Goal: Task Accomplishment & Management: Use online tool/utility

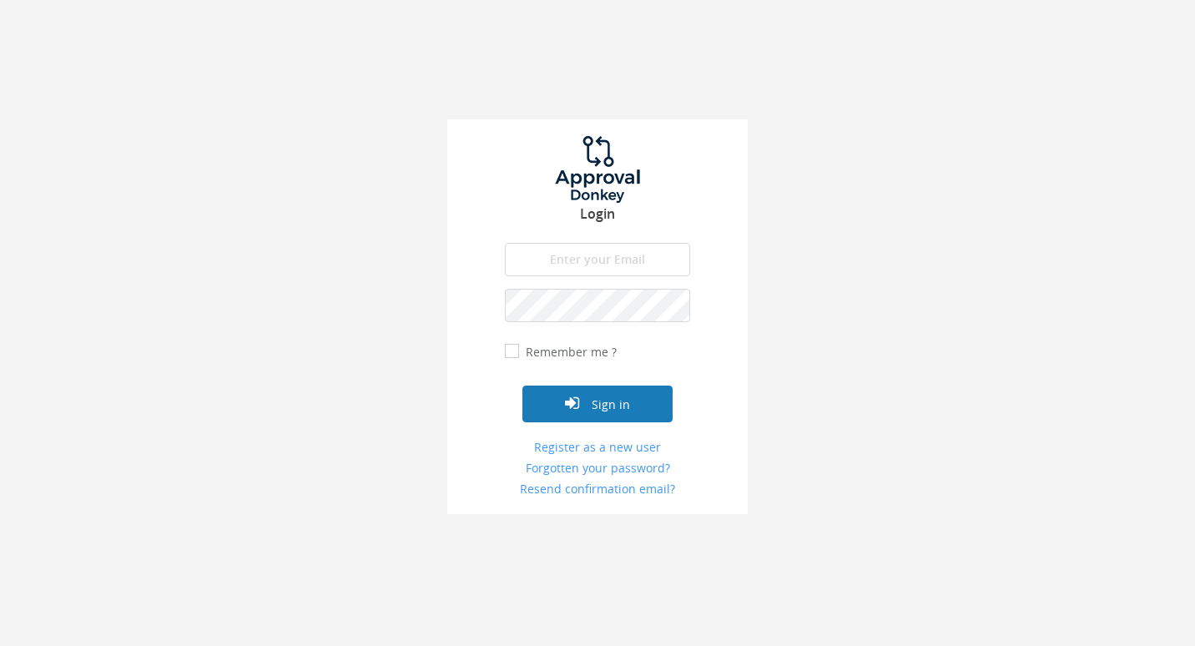
type input "[EMAIL_ADDRESS][DOMAIN_NAME]"
click at [585, 394] on button "Sign in" at bounding box center [598, 404] width 150 height 37
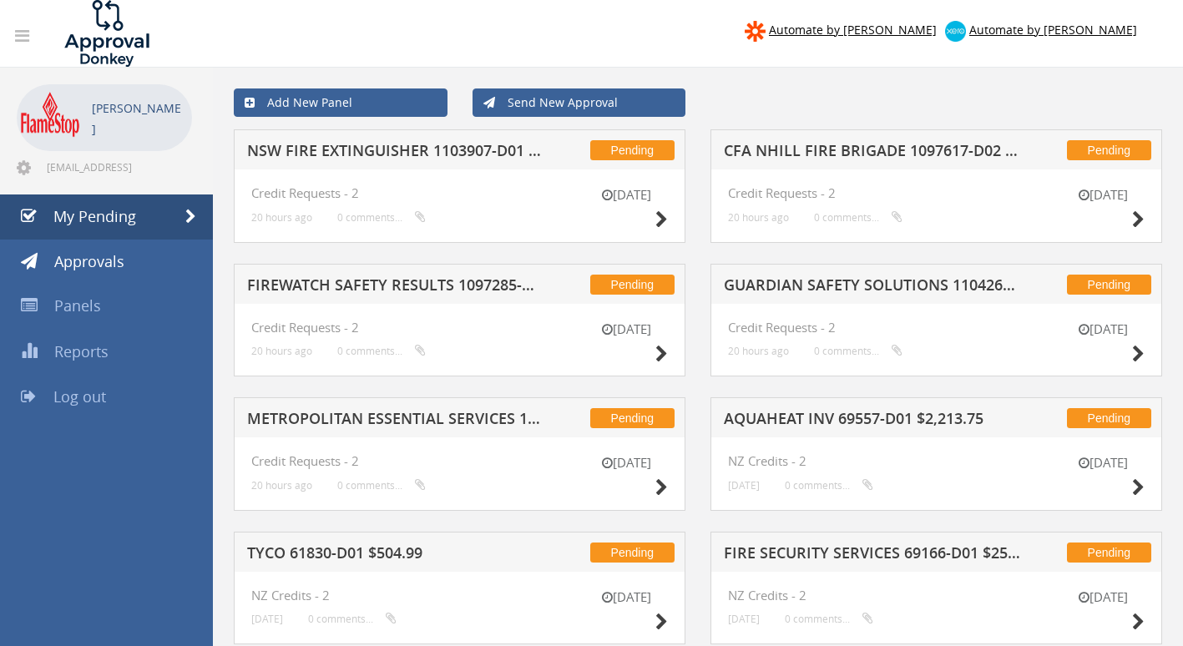
click at [397, 144] on h5 "NSW FIRE EXTINGUISHER 1103907-D01 $9,570.00" at bounding box center [395, 153] width 297 height 21
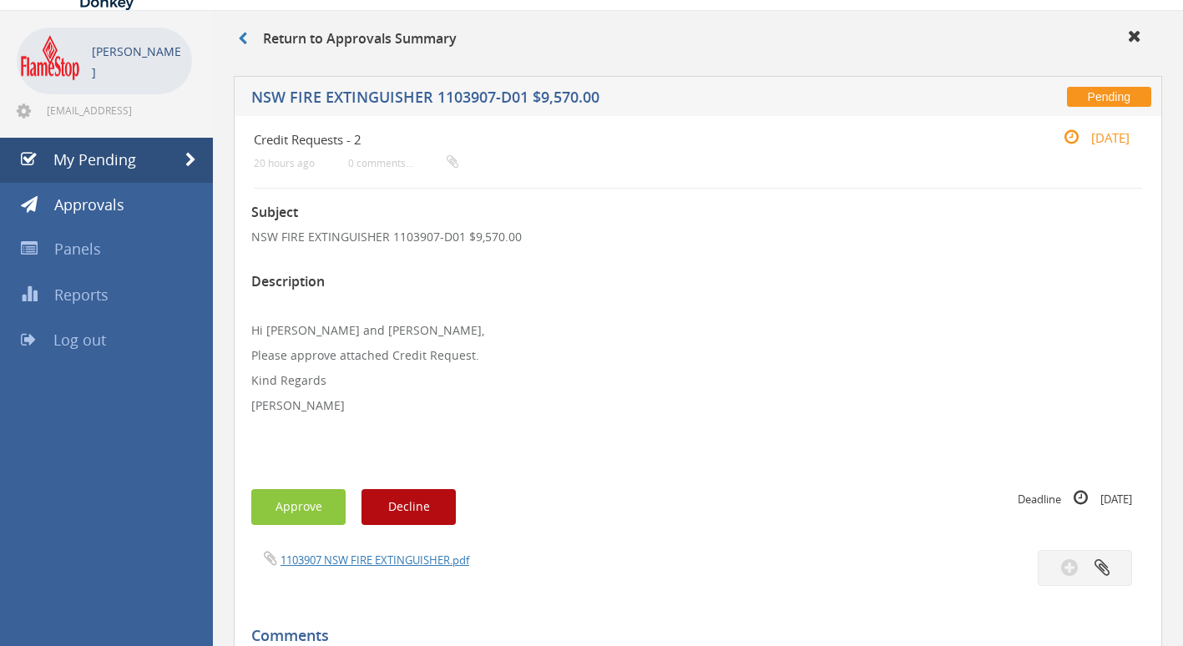
scroll to position [167, 0]
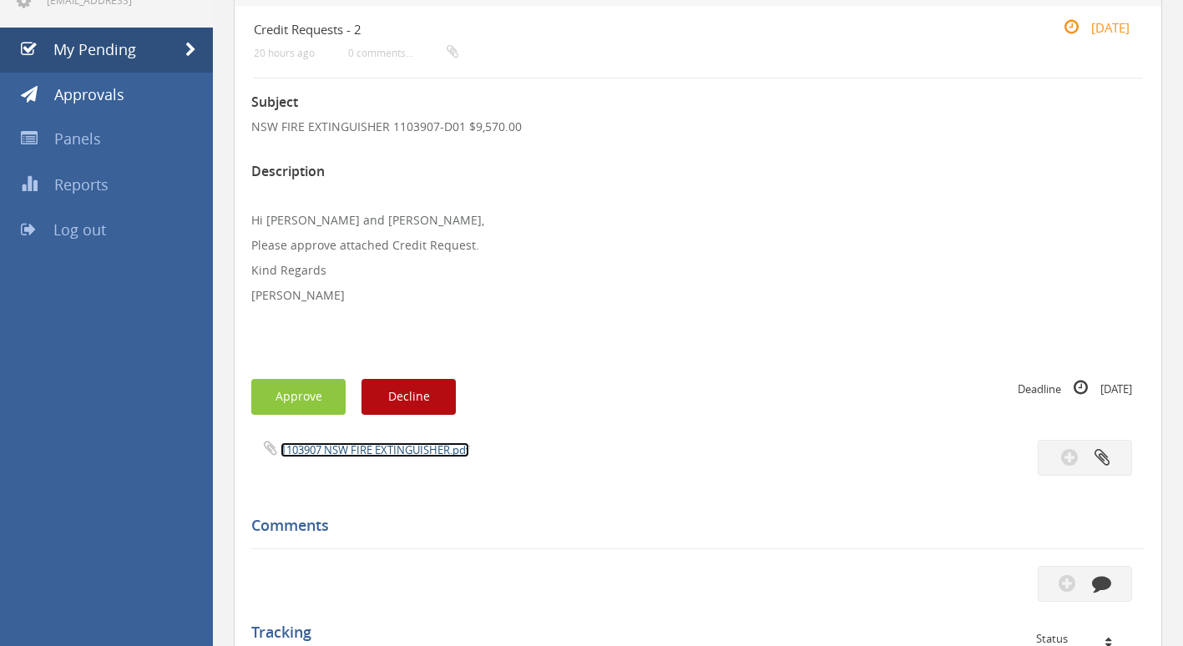
click at [353, 447] on link "1103907 NSW FIRE EXTINGUISHER.pdf" at bounding box center [375, 449] width 189 height 15
click at [299, 391] on button "Approve" at bounding box center [298, 397] width 94 height 36
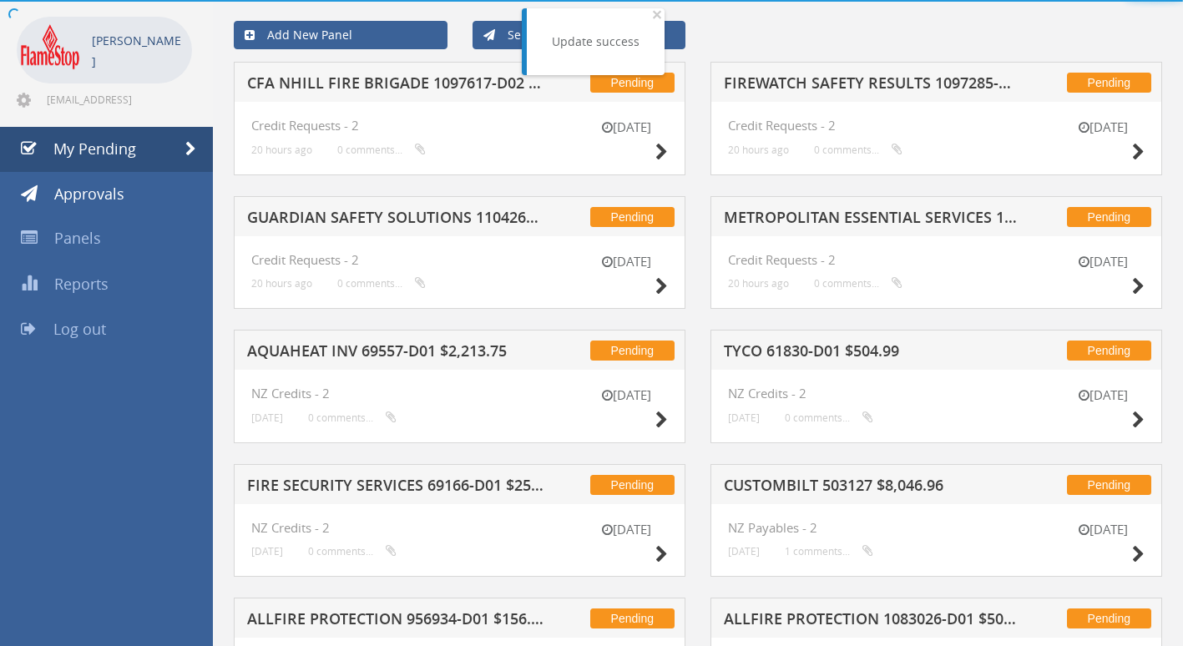
scroll to position [167, 0]
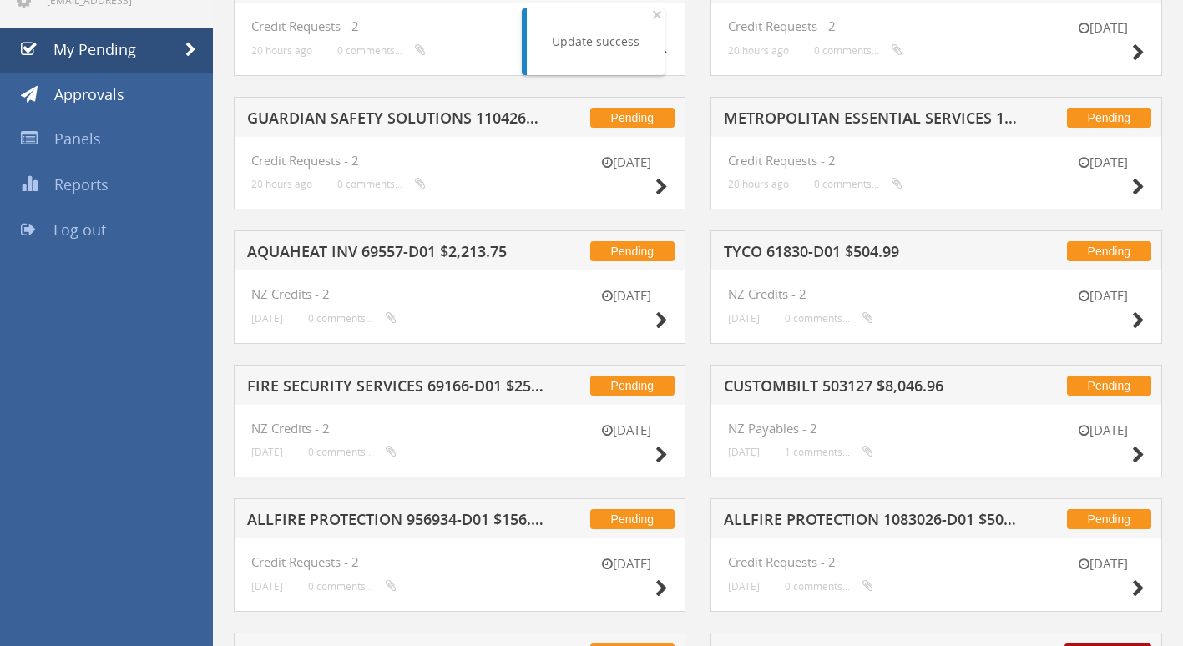
click at [385, 117] on h5 "GUARDIAN SAFETY SOLUTIONS 1104260-D01 $186.14" at bounding box center [395, 120] width 297 height 21
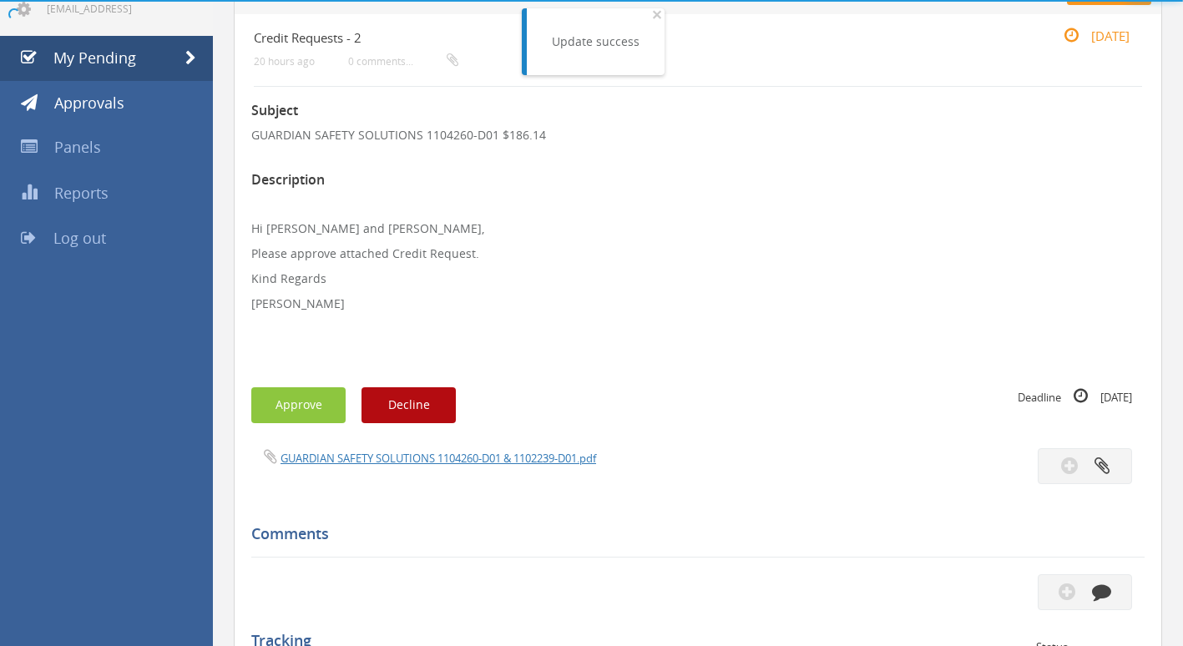
scroll to position [167, 0]
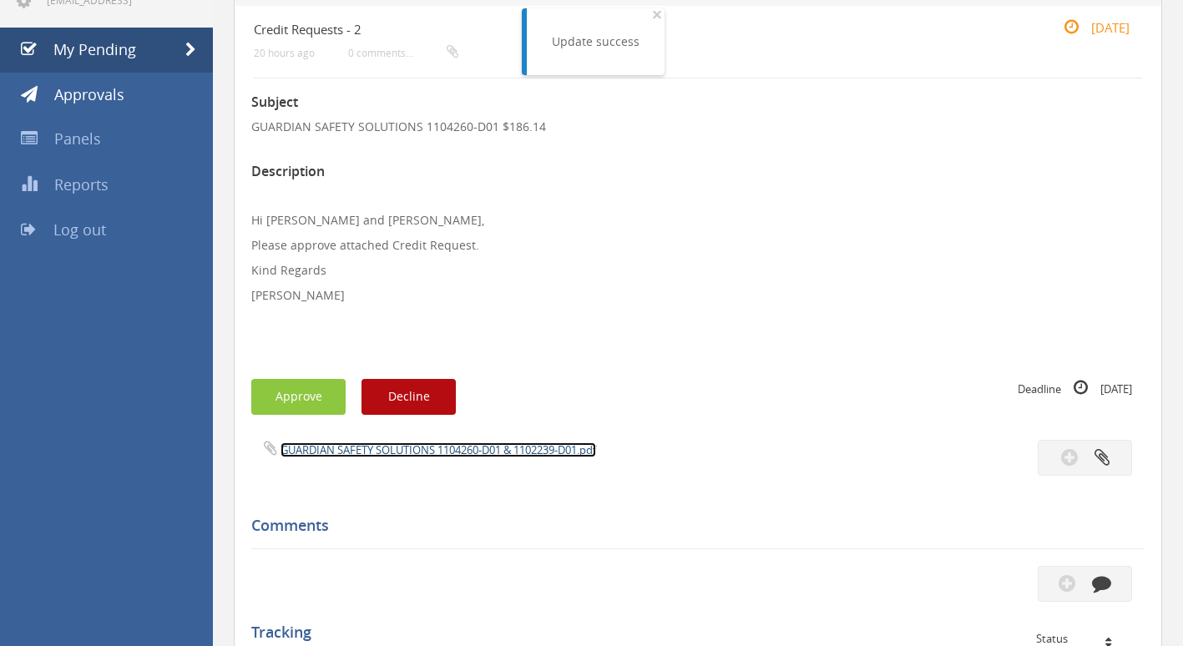
click at [351, 452] on link "GUARDIAN SAFETY SOLUTIONS 1104260-D01 & 1102239-D01.pdf" at bounding box center [439, 449] width 316 height 15
click at [284, 392] on button "Approve" at bounding box center [298, 397] width 94 height 36
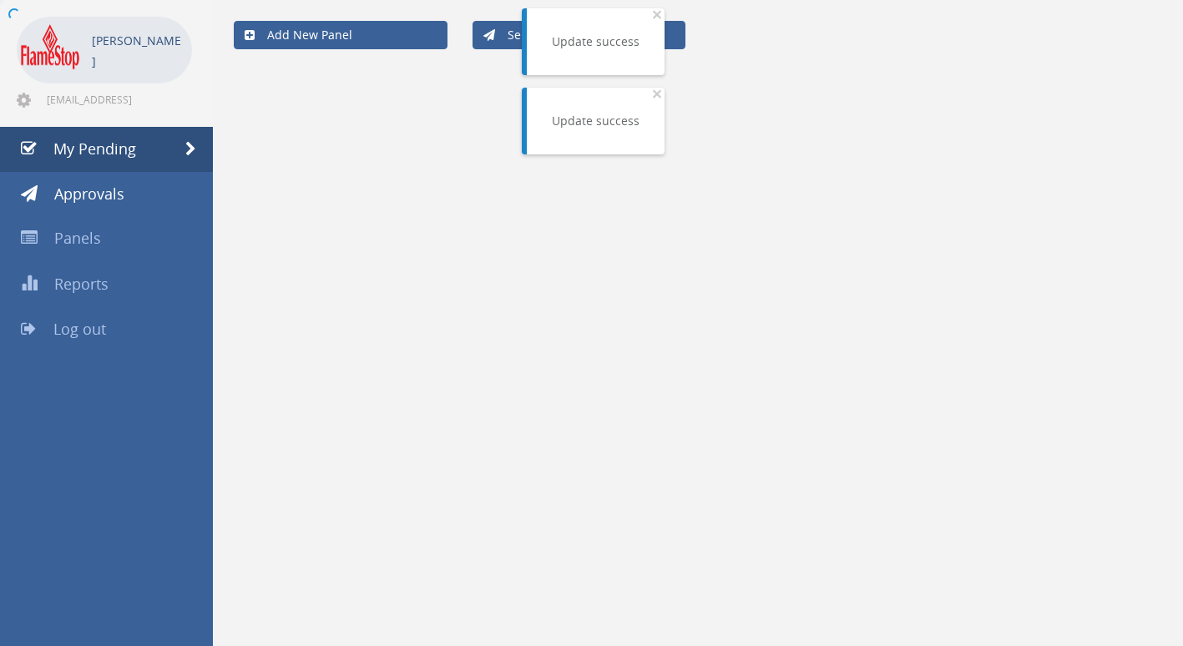
scroll to position [68, 0]
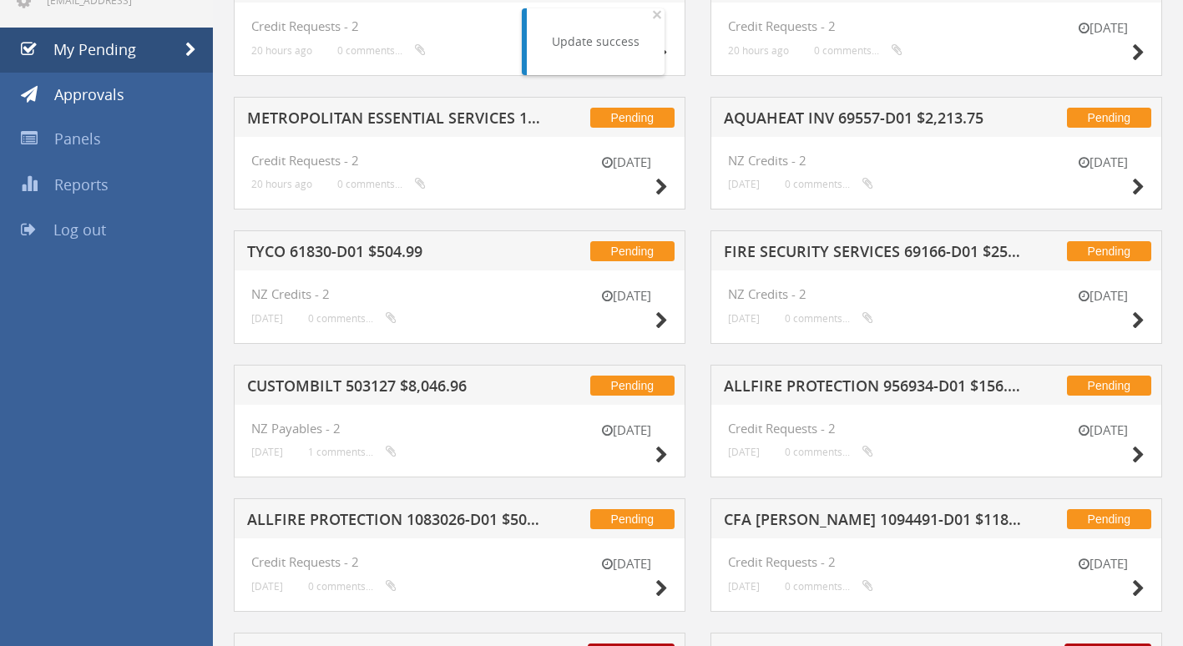
click at [392, 115] on h5 "METROPOLITAN ESSENTIAL SERVICES 1095250-D01 $347.38" at bounding box center [395, 120] width 297 height 21
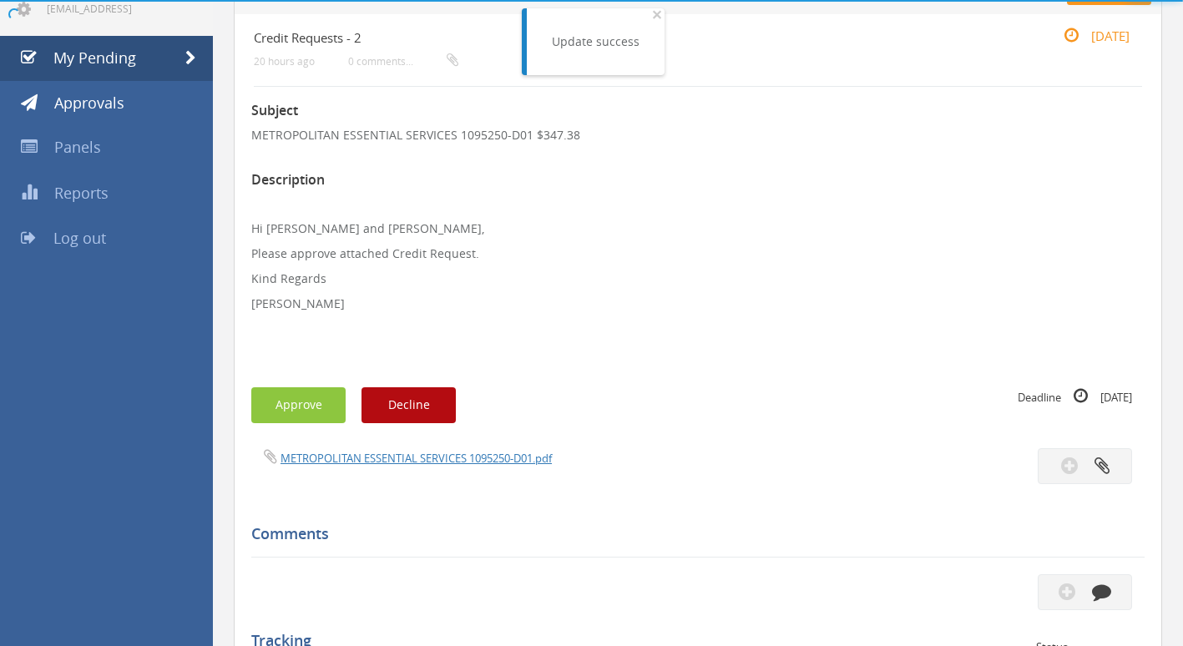
scroll to position [167, 0]
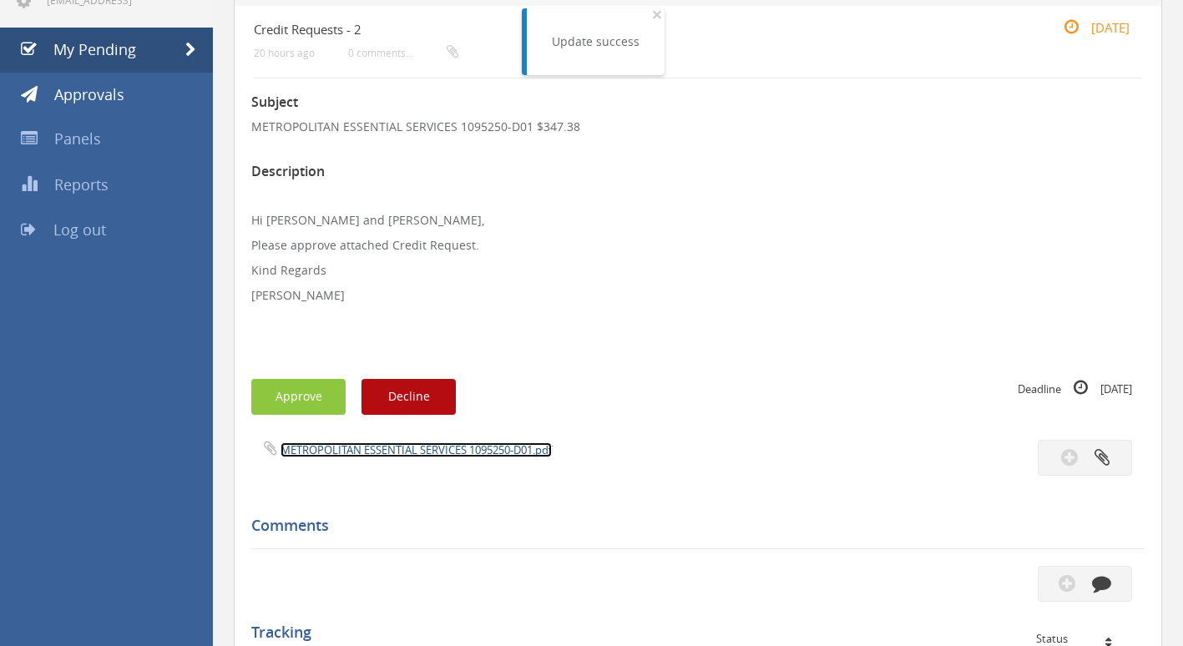
click at [382, 447] on link "METROPOLITAN ESSENTIAL SERVICES 1095250-D01.pdf" at bounding box center [416, 449] width 271 height 15
click at [297, 401] on button "Approve" at bounding box center [298, 397] width 94 height 36
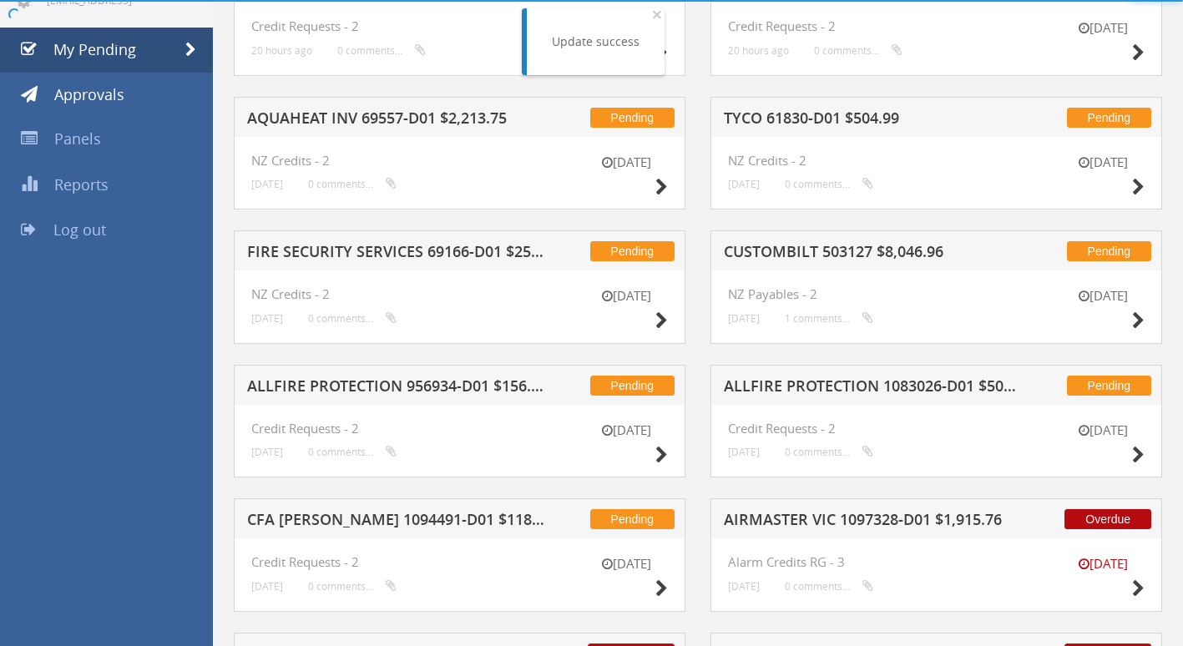
click at [349, 250] on h5 "FIRE SECURITY SERVICES 69166-D01 $258.06" at bounding box center [395, 254] width 297 height 21
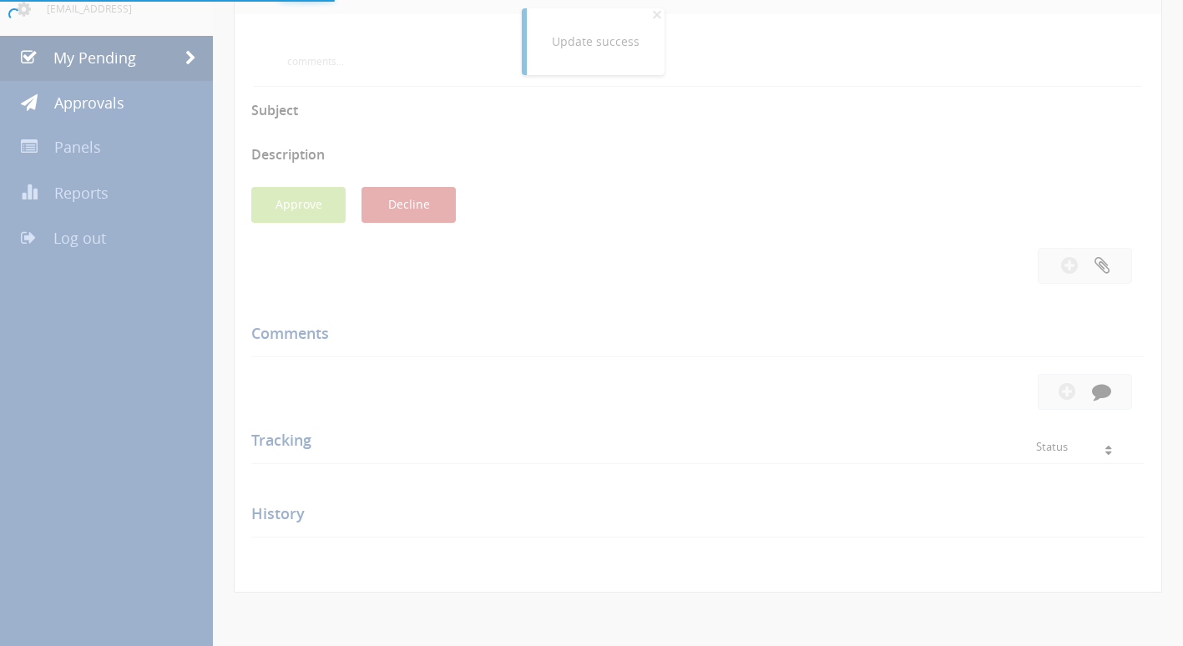
scroll to position [167, 0]
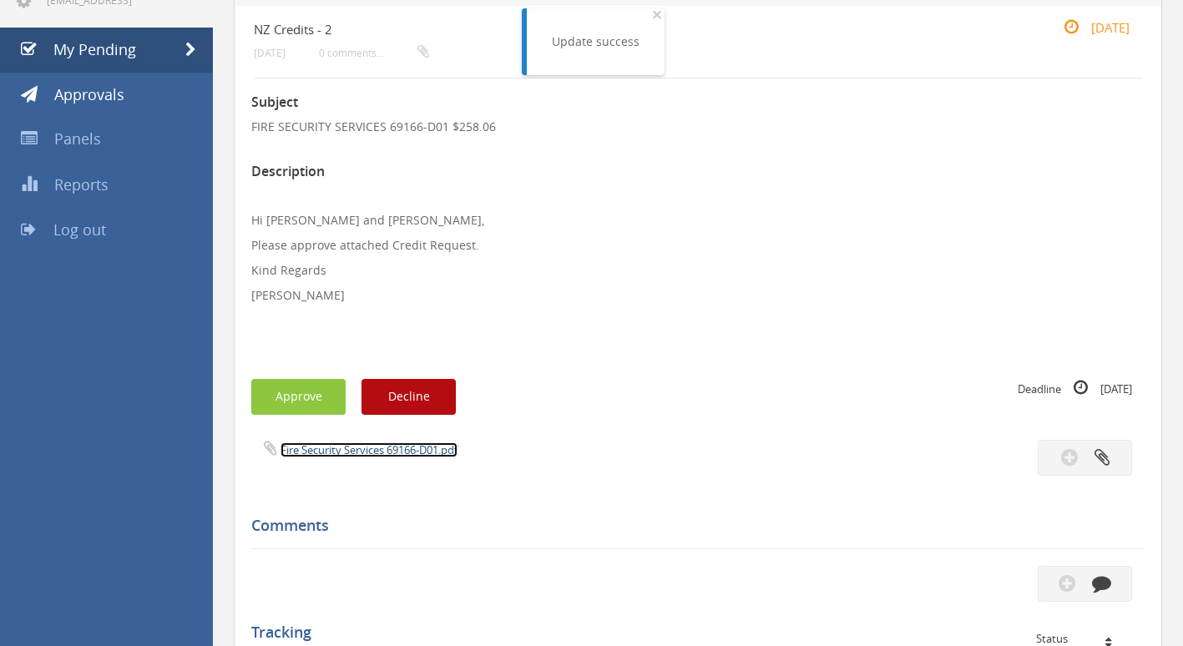
click at [382, 453] on link "Fire Security Services 69166-D01.pdf" at bounding box center [369, 449] width 177 height 15
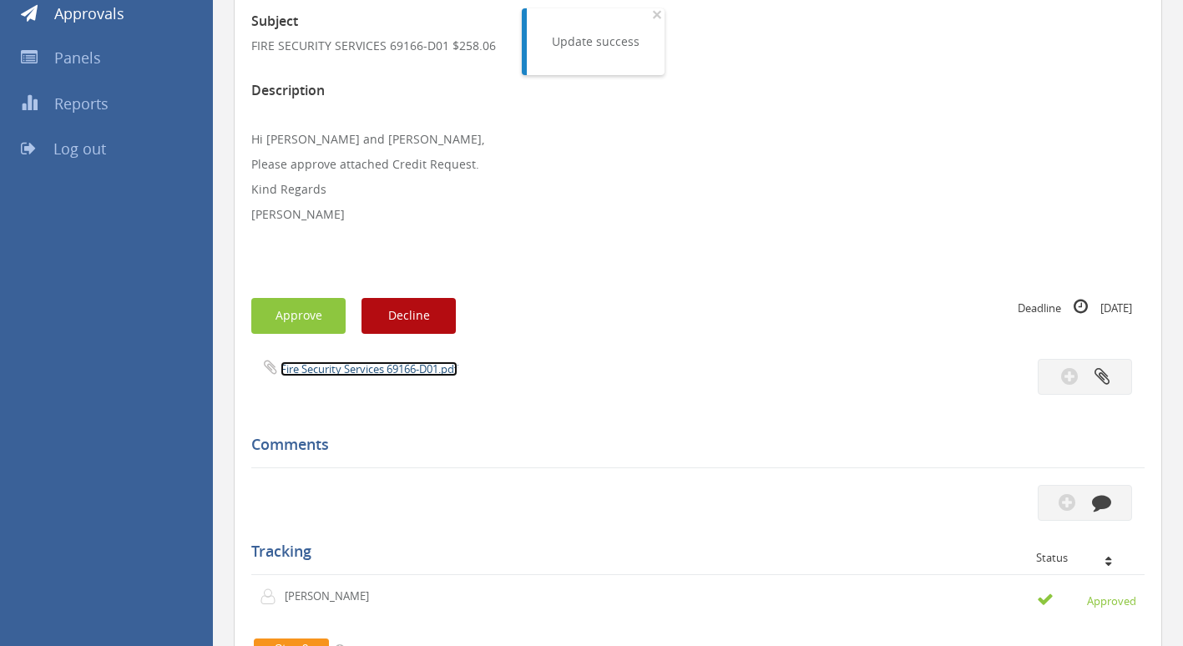
scroll to position [250, 0]
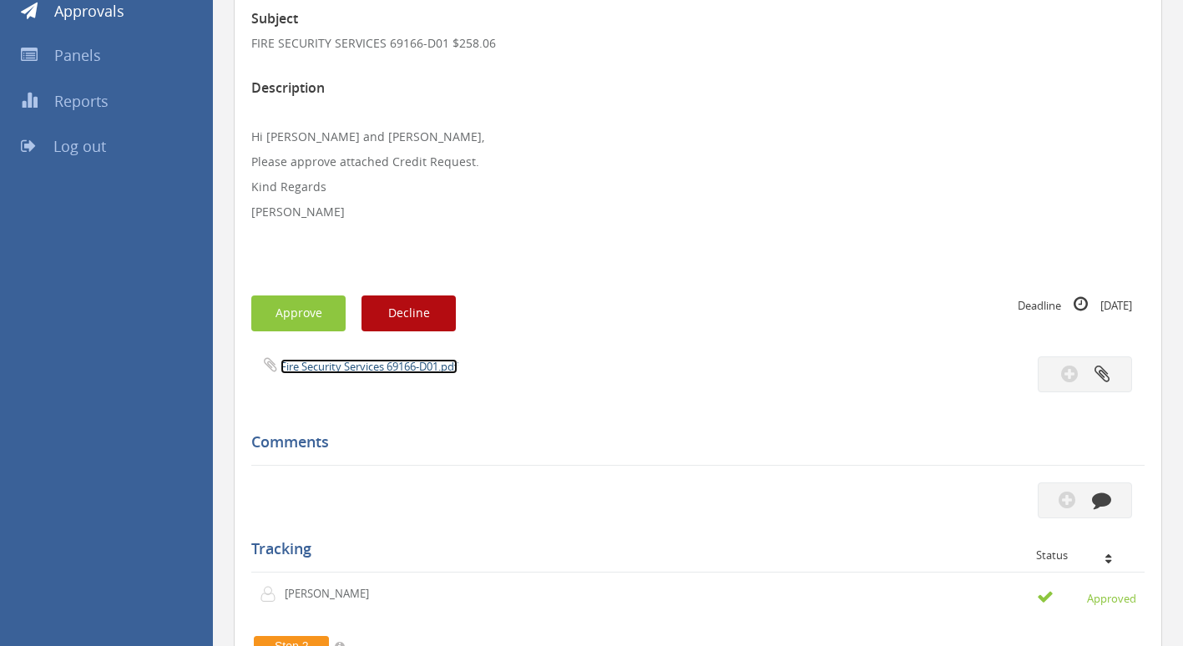
click at [326, 372] on link "Fire Security Services 69166-D01.pdf" at bounding box center [369, 366] width 177 height 15
click at [319, 313] on button "Approve" at bounding box center [298, 314] width 94 height 36
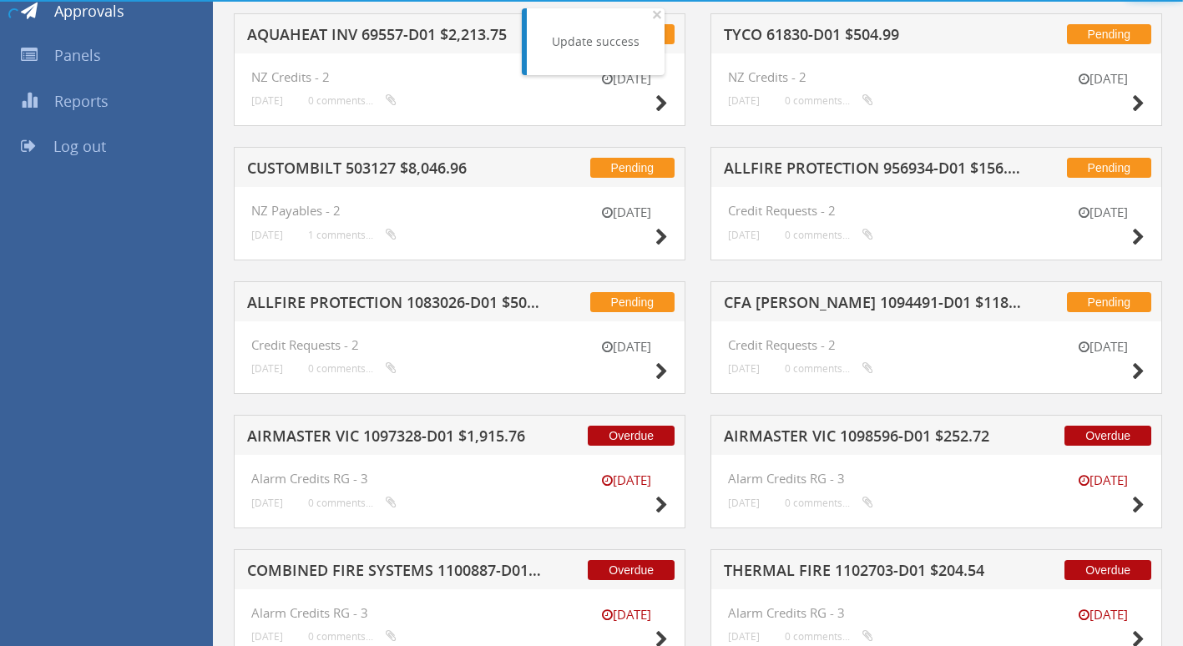
click at [335, 174] on h5 "CUSTOMBILT 503127 $8,046.96" at bounding box center [395, 170] width 297 height 21
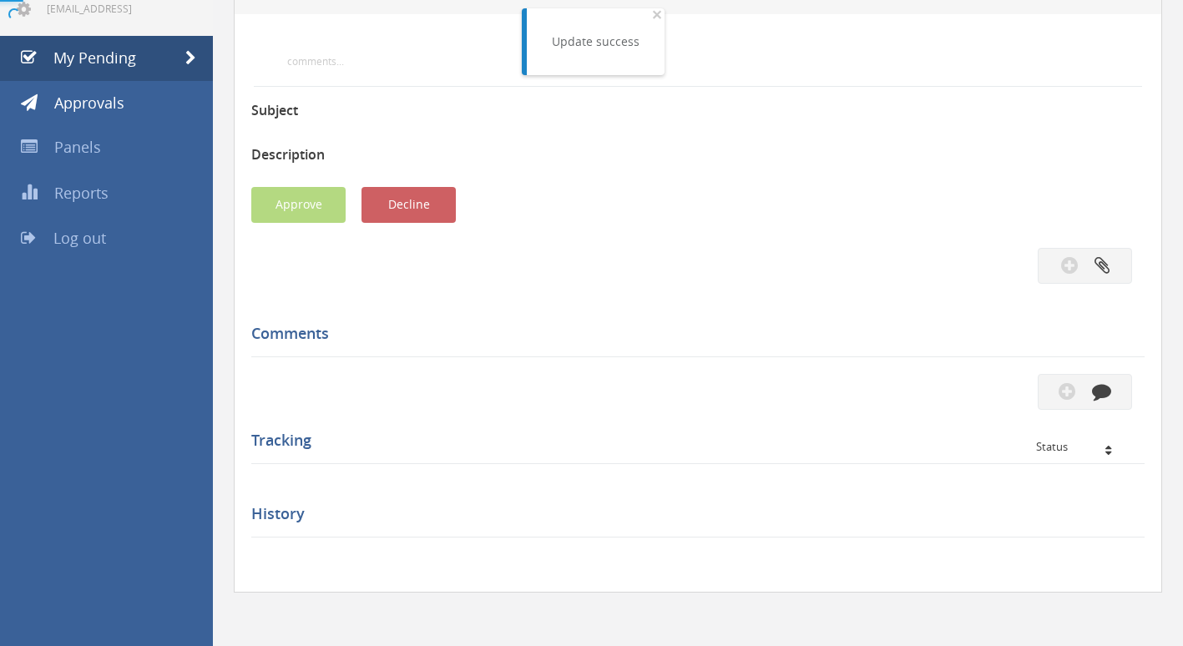
scroll to position [250, 0]
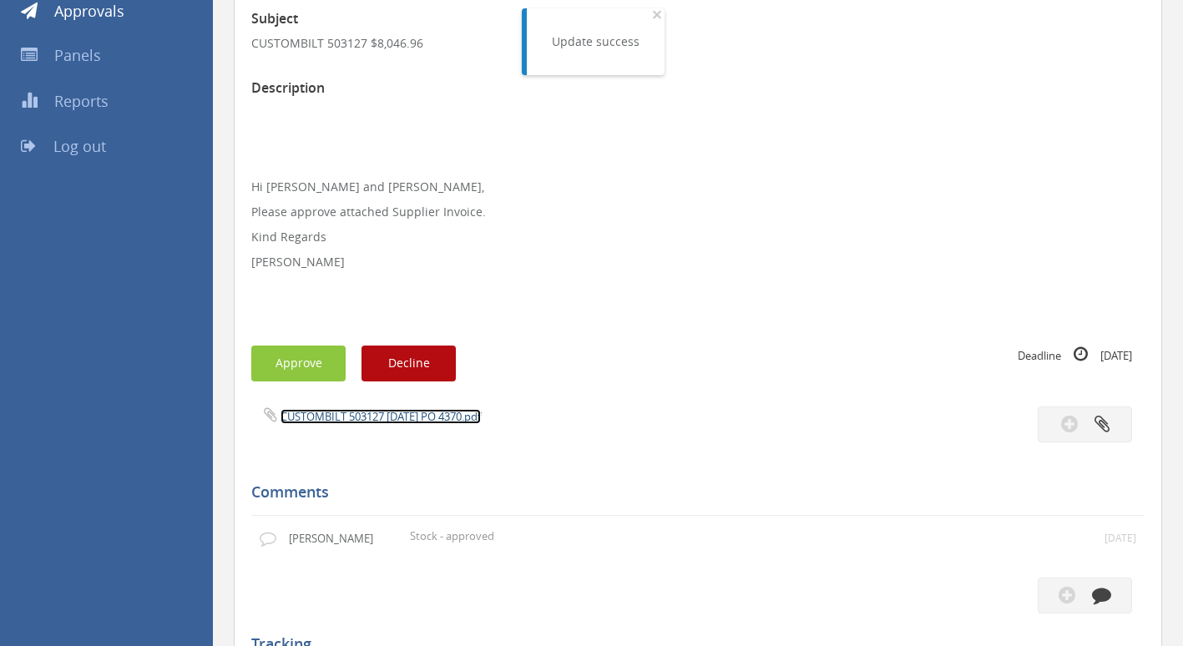
click at [351, 419] on link "CUSTOMBILT 503127 [DATE] PO 4370.pdf" at bounding box center [381, 416] width 200 height 15
click at [269, 359] on button "Approve" at bounding box center [298, 364] width 94 height 36
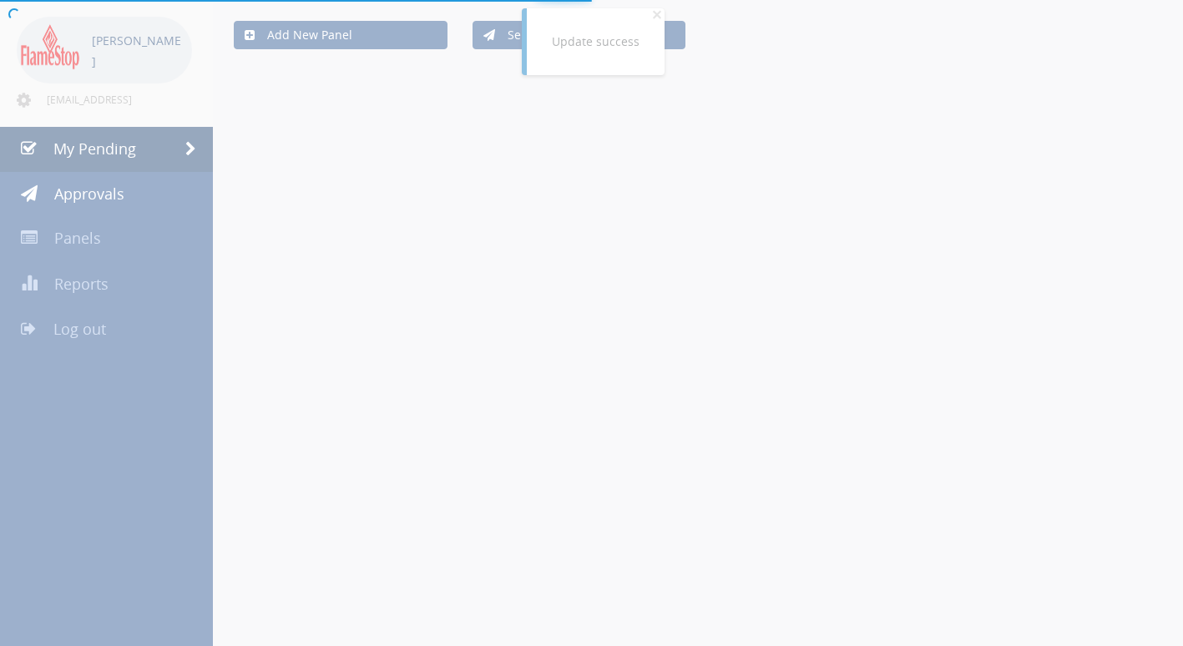
scroll to position [250, 0]
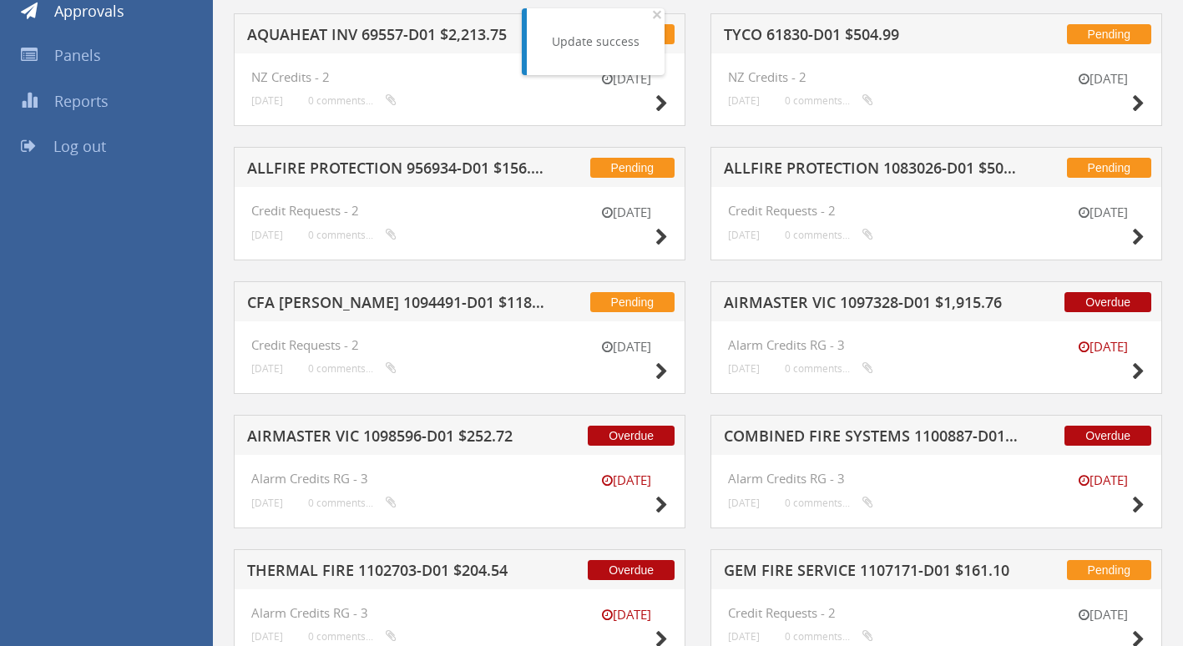
click at [845, 169] on h5 "ALLFIRE PROTECTION 1083026-D01 $509.66" at bounding box center [872, 170] width 297 height 21
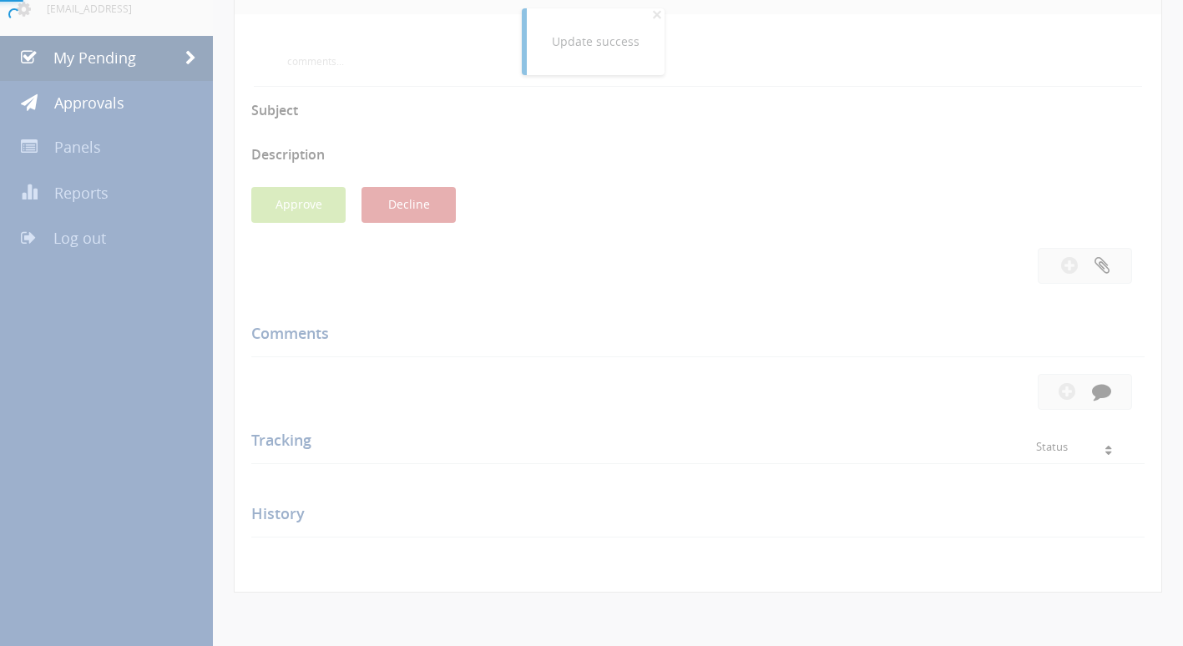
scroll to position [250, 0]
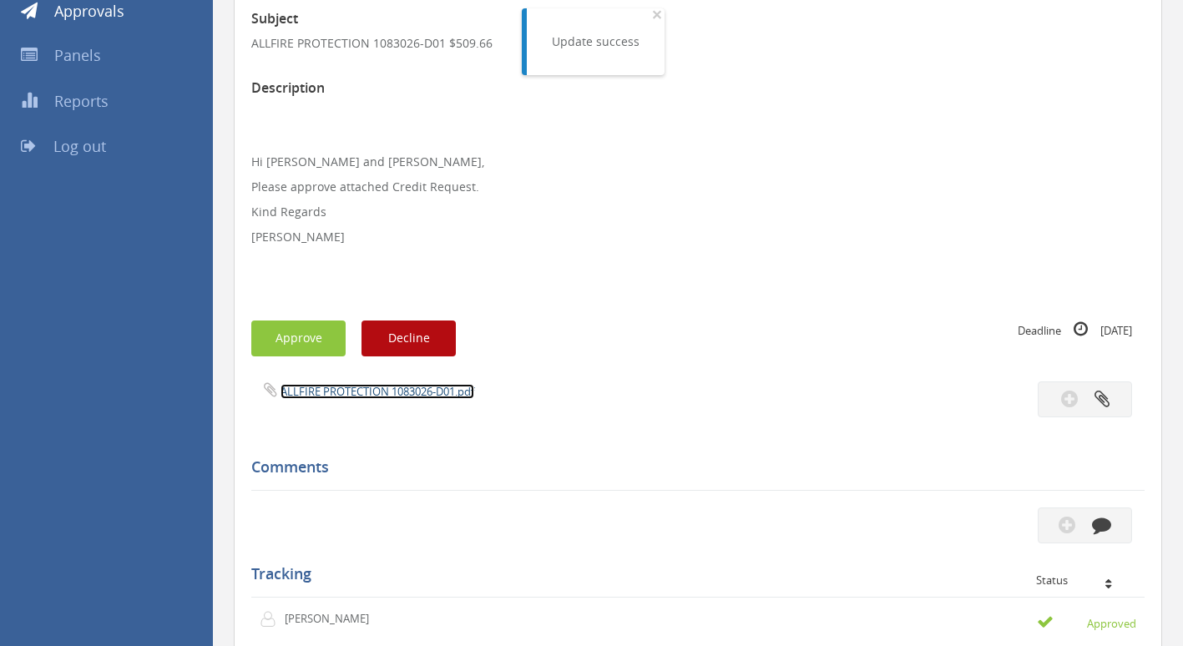
click at [377, 388] on link "ALLFIRE PROTECTION 1083026-D01.pdf" at bounding box center [378, 391] width 194 height 15
click at [326, 341] on button "Approve" at bounding box center [298, 339] width 94 height 36
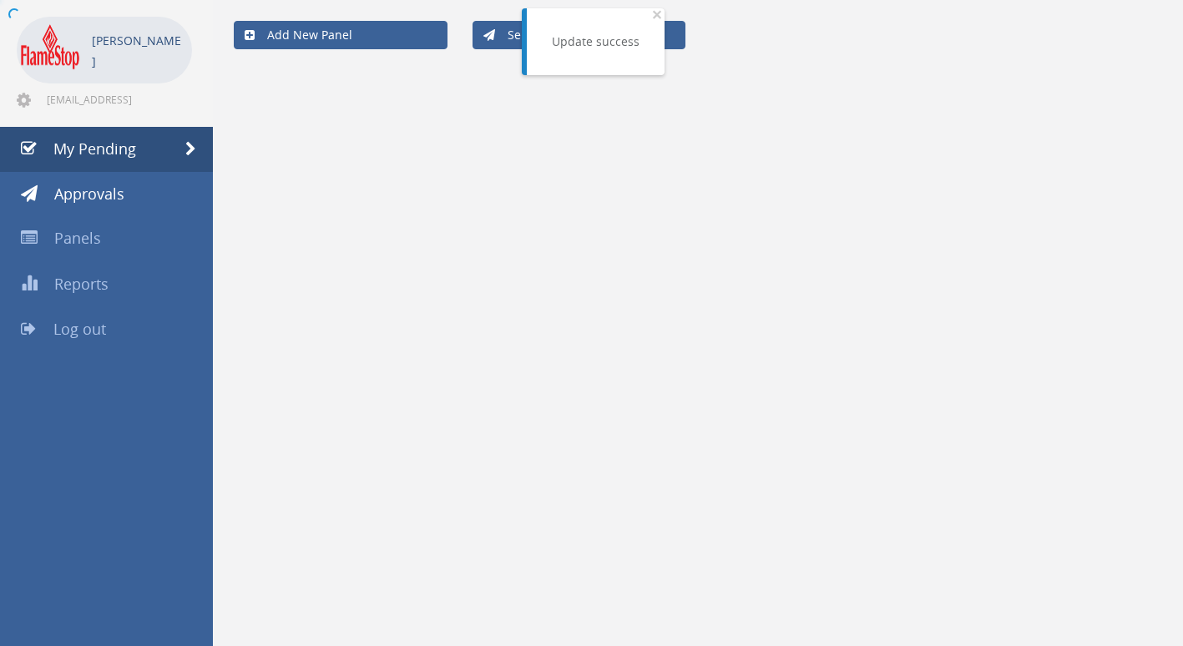
scroll to position [250, 0]
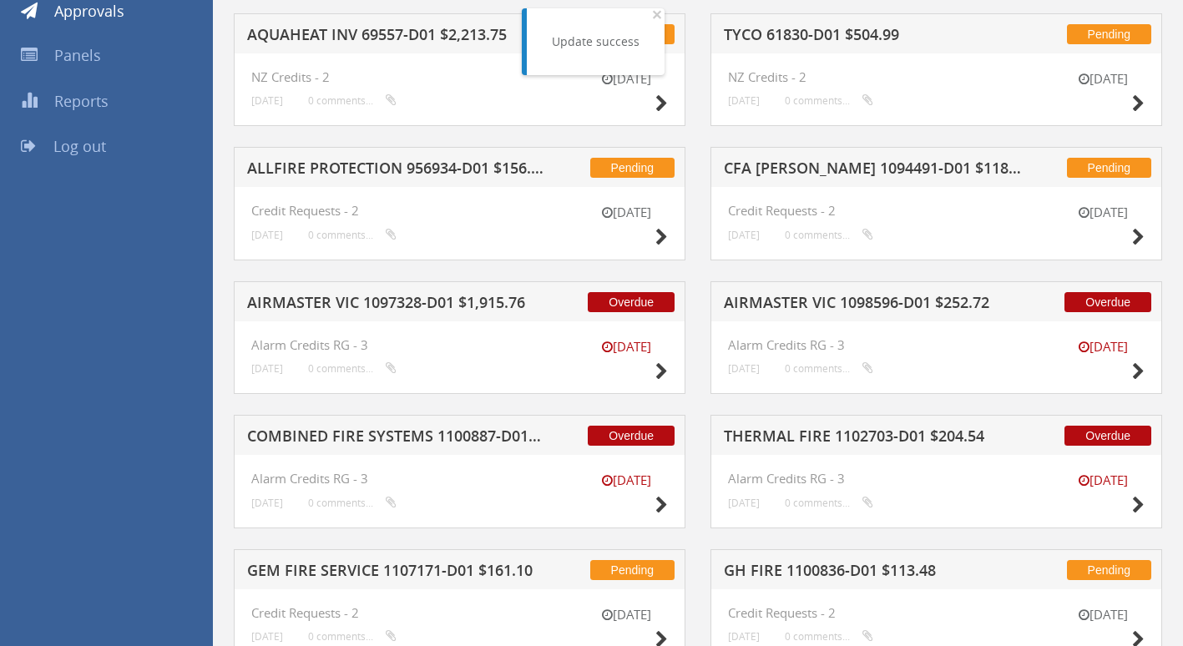
click at [351, 437] on h5 "COMBINED FIRE SYSTEMS 1100887-D01 $2,046.00" at bounding box center [395, 438] width 297 height 21
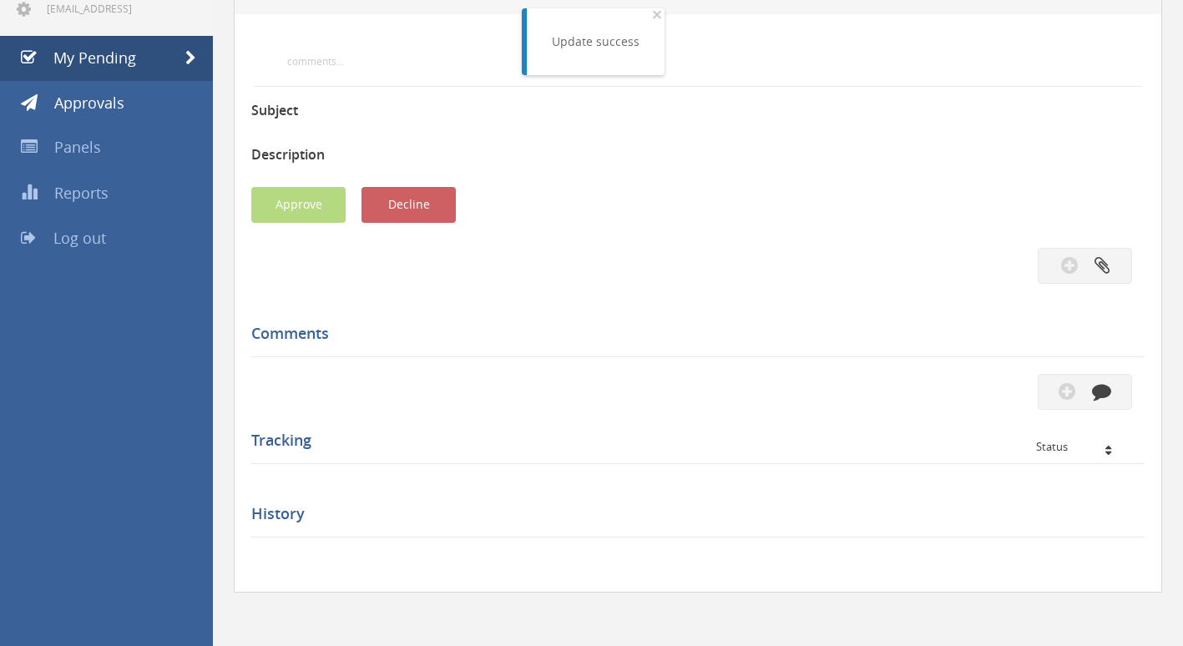
scroll to position [250, 0]
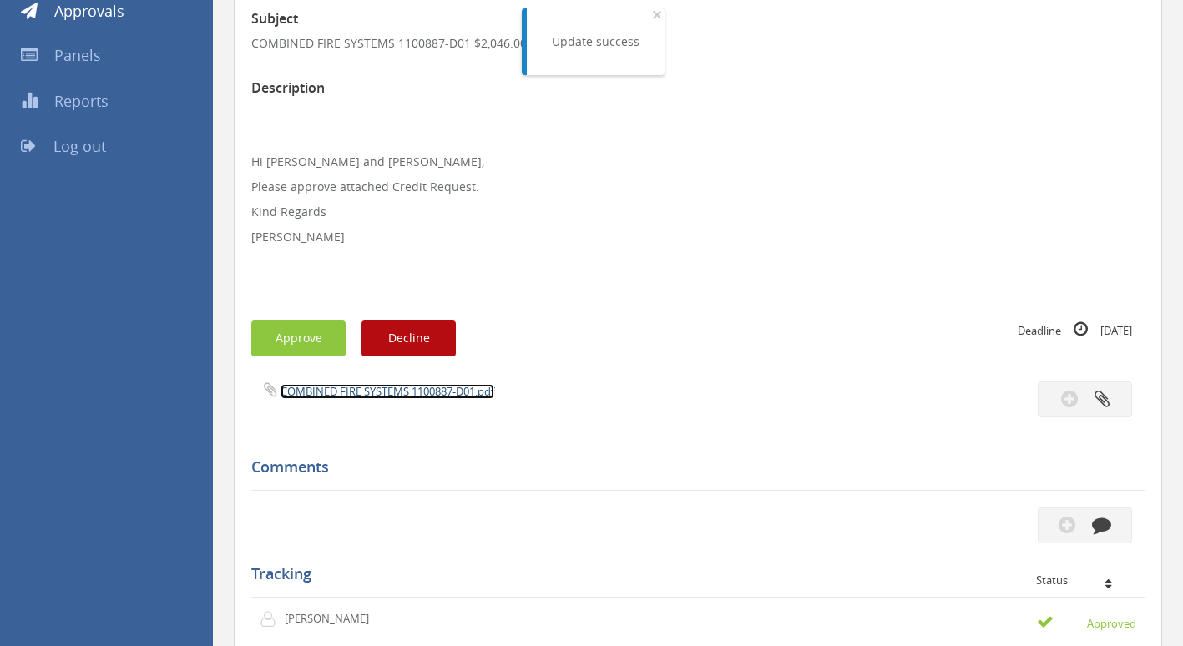
click at [413, 394] on link "COMBINED FIRE SYSTEMS 1100887-D01.pdf" at bounding box center [388, 391] width 214 height 15
click at [327, 341] on button "Approve" at bounding box center [298, 339] width 94 height 36
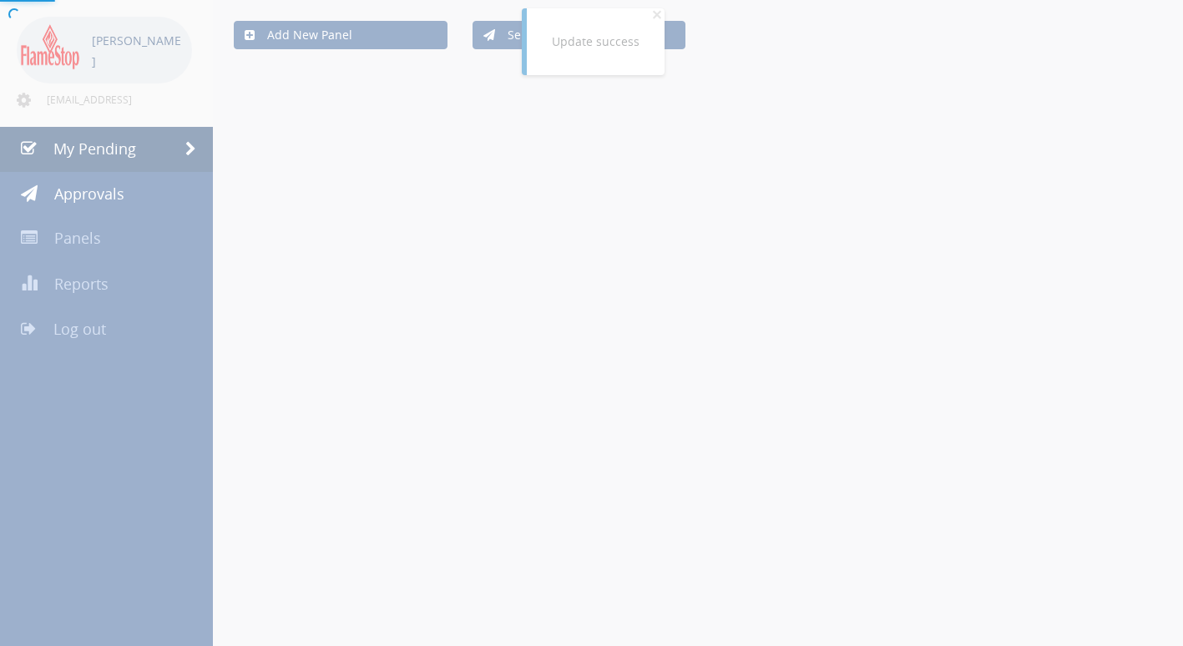
scroll to position [250, 0]
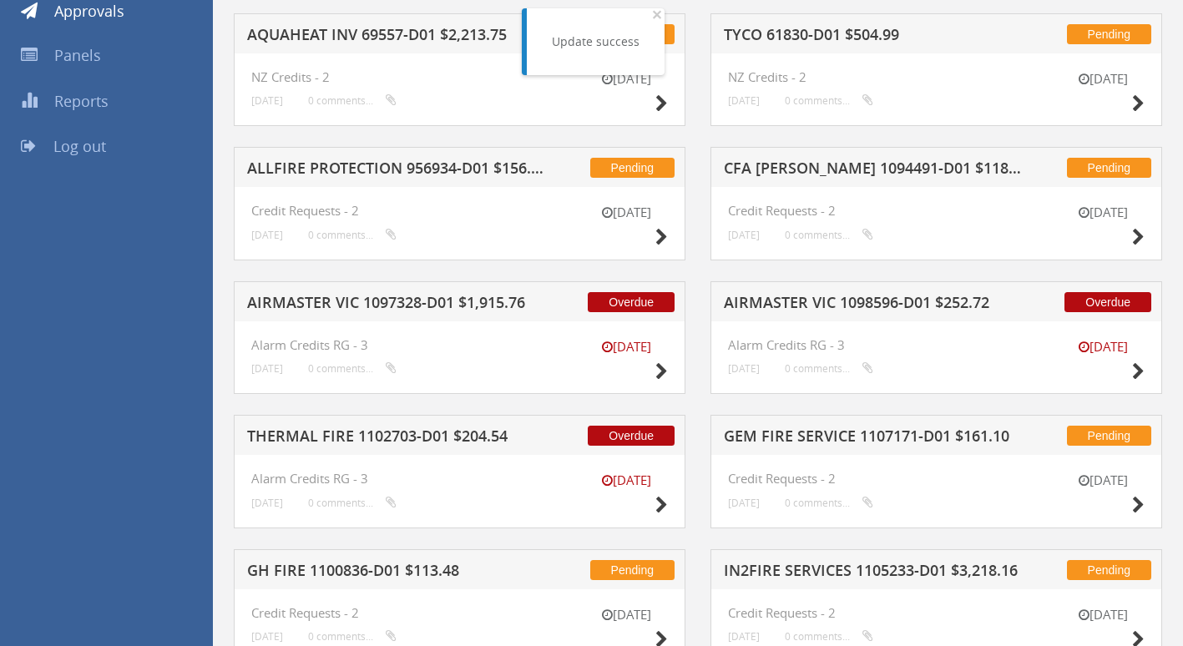
click at [354, 303] on h5 "AIRMASTER VIC 1097328-D01 $1,915.76" at bounding box center [395, 305] width 297 height 21
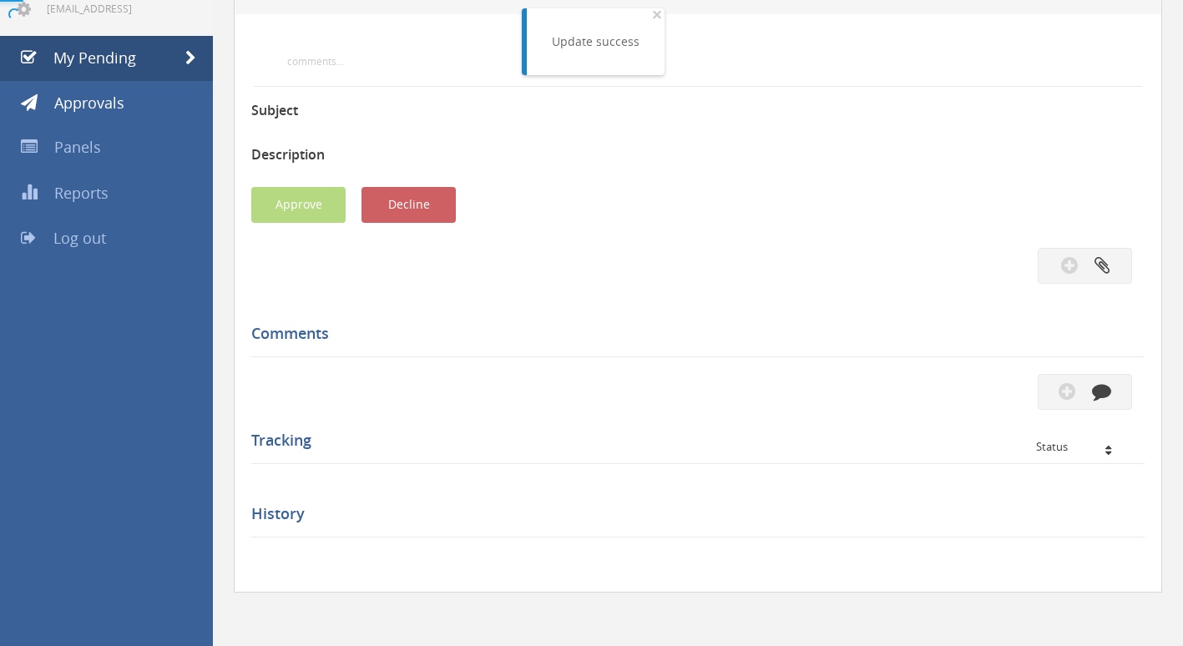
scroll to position [250, 0]
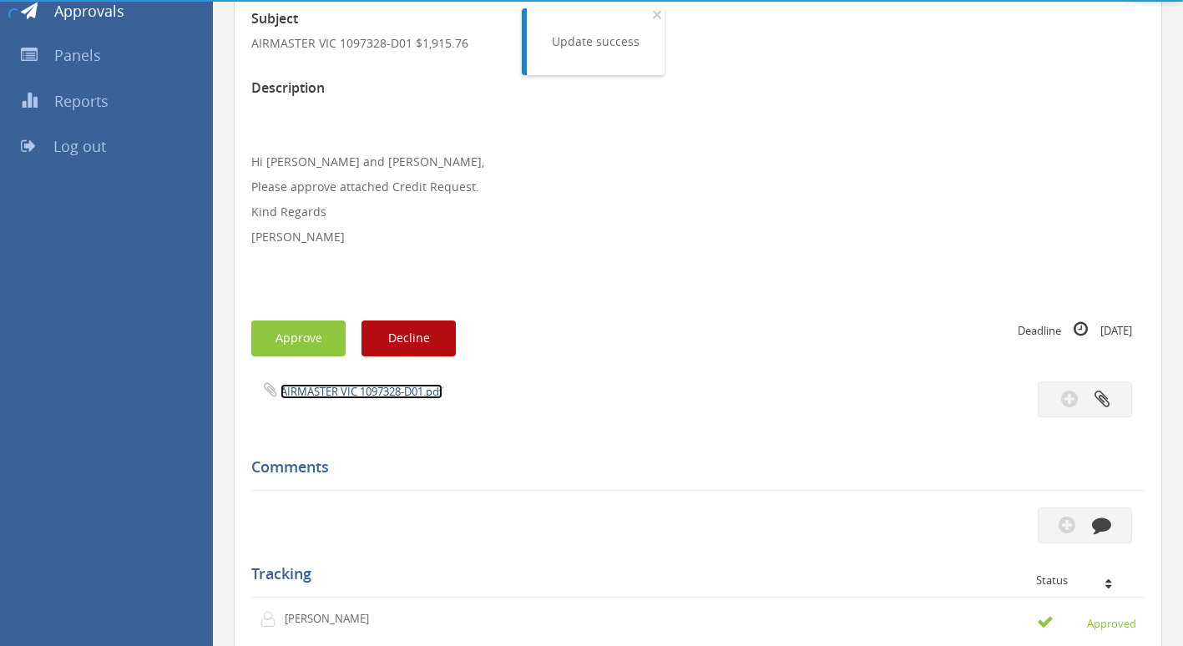
click at [338, 392] on link "AIRMASTER VIC 1097328-D01.pdf" at bounding box center [362, 391] width 162 height 15
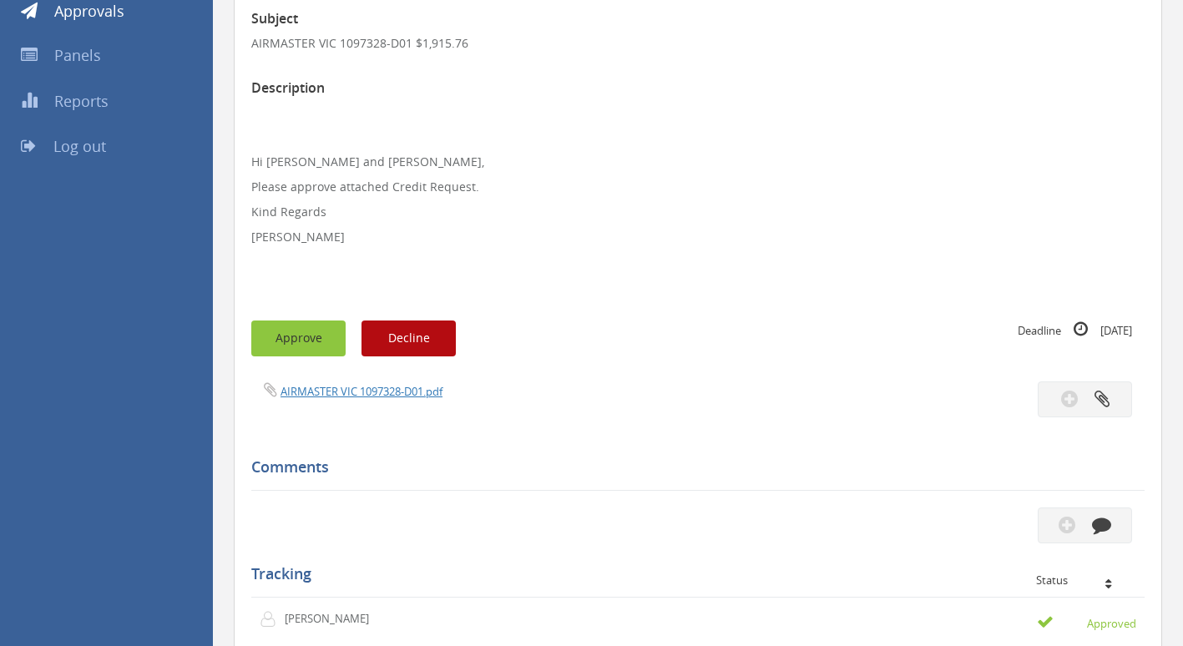
click at [295, 352] on button "Approve" at bounding box center [298, 339] width 94 height 36
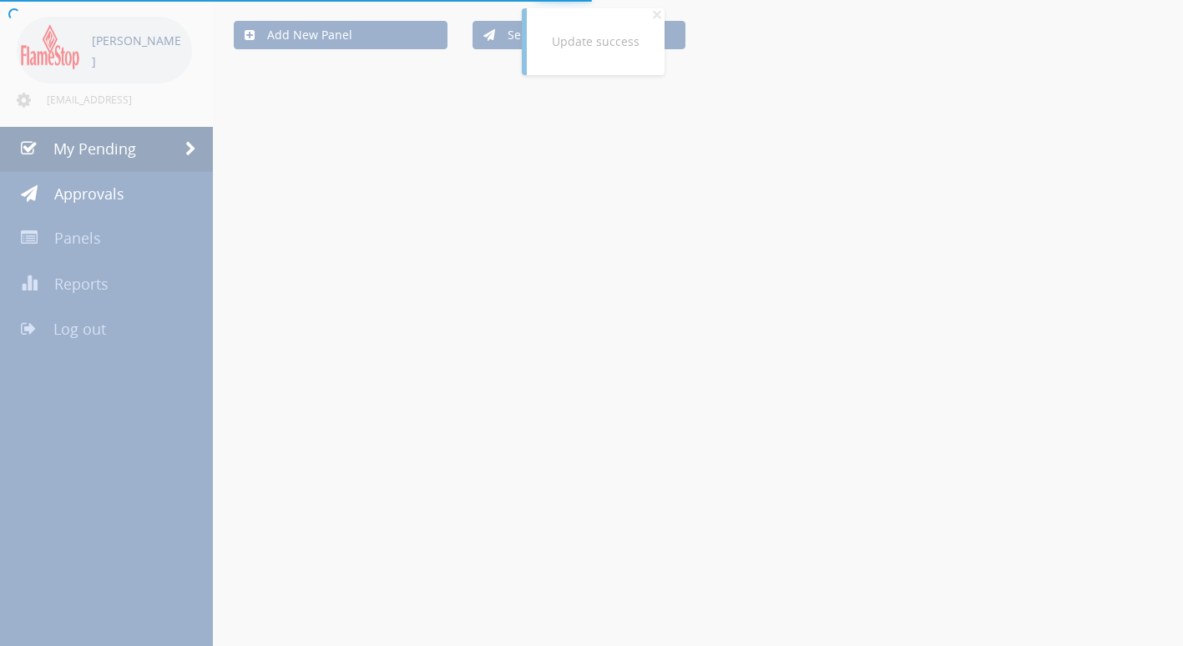
scroll to position [250, 0]
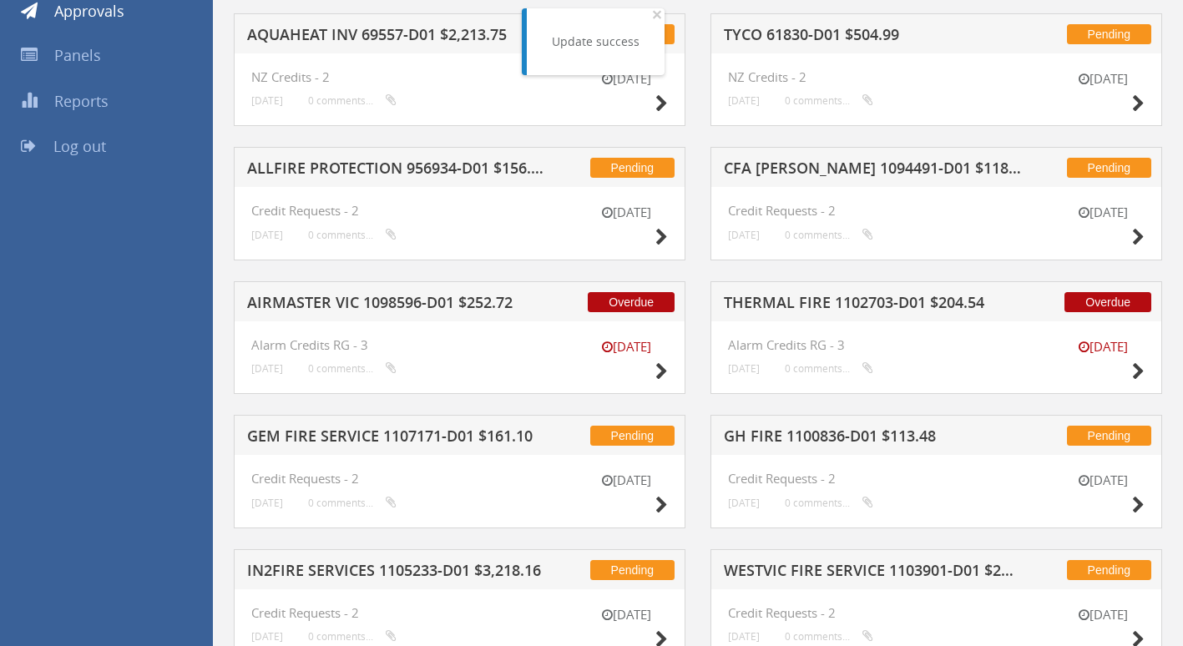
click at [384, 300] on h5 "AIRMASTER VIC 1098596-D01 $252.72" at bounding box center [395, 305] width 297 height 21
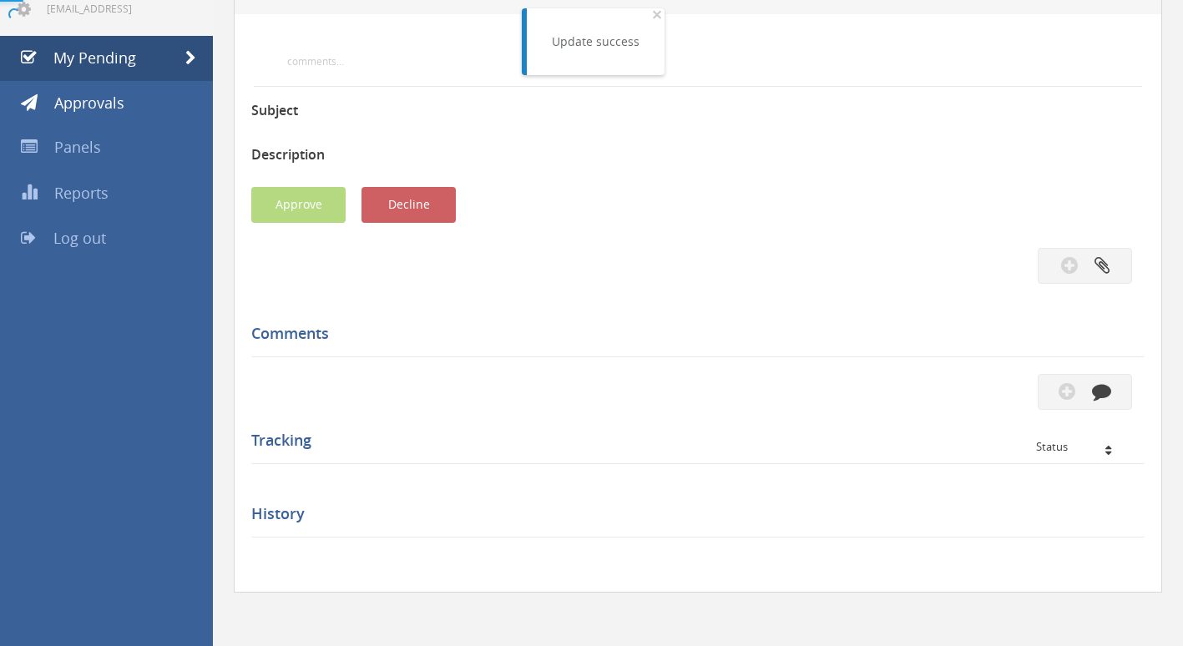
scroll to position [250, 0]
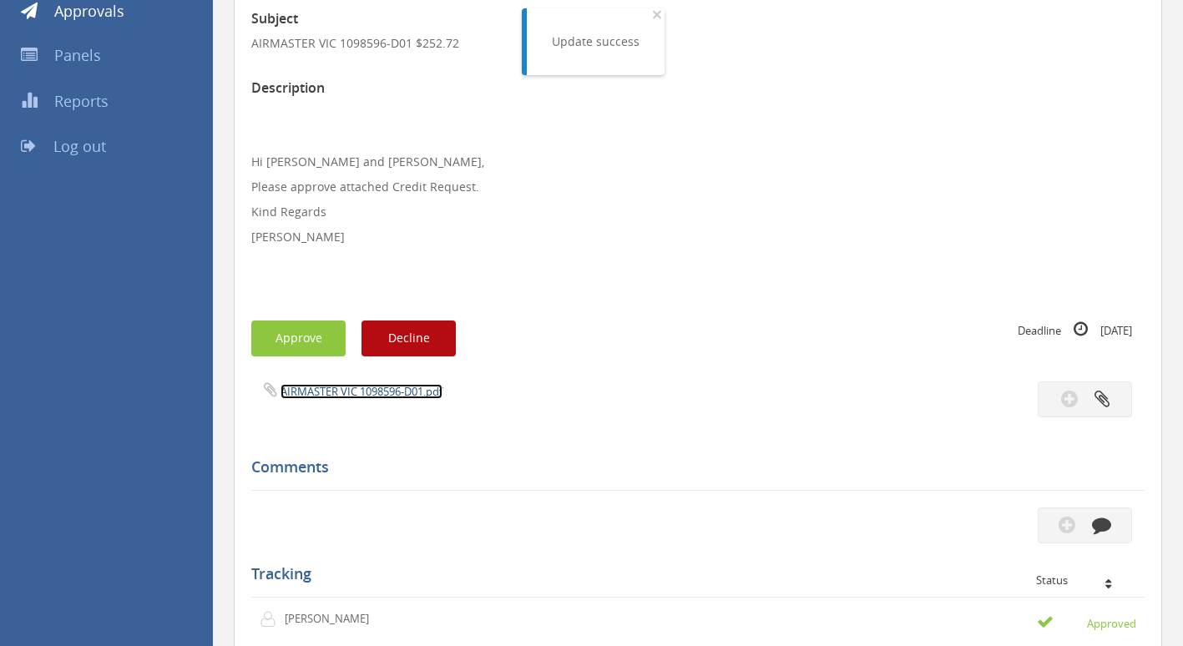
click at [352, 393] on link "AIRMASTER VIC 1098596-D01.pdf" at bounding box center [362, 391] width 162 height 15
click at [315, 338] on button "Approve" at bounding box center [298, 339] width 94 height 36
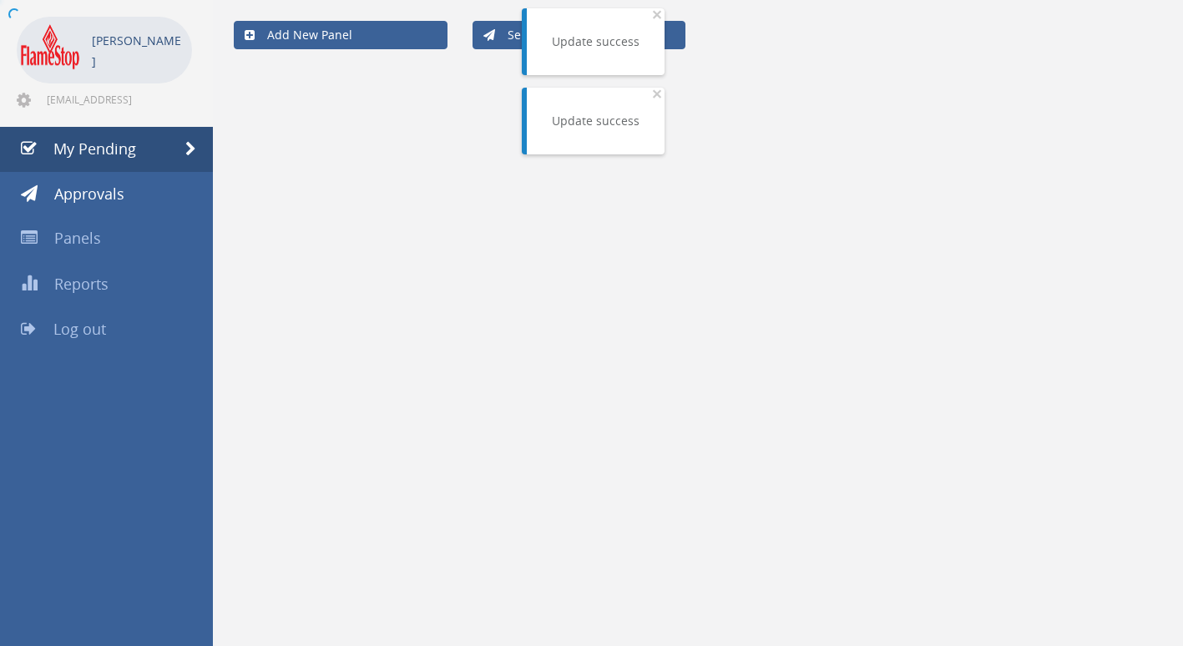
scroll to position [250, 0]
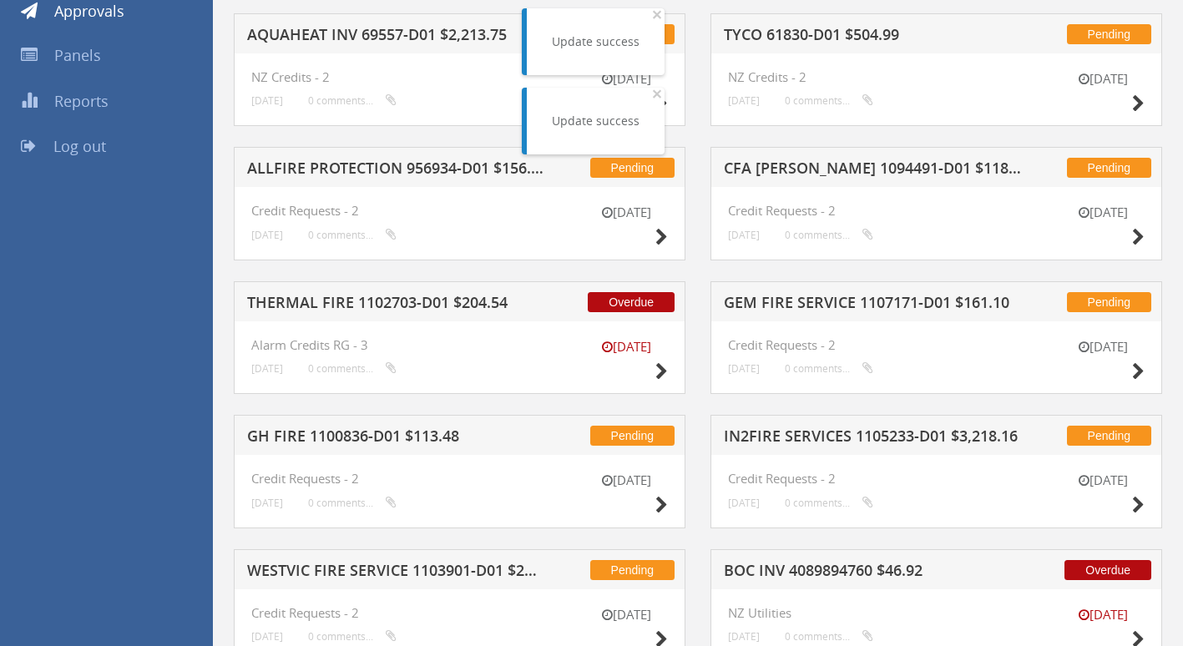
click at [811, 172] on h5 "CFA [PERSON_NAME] 1094491-D01 $118.98" at bounding box center [872, 170] width 297 height 21
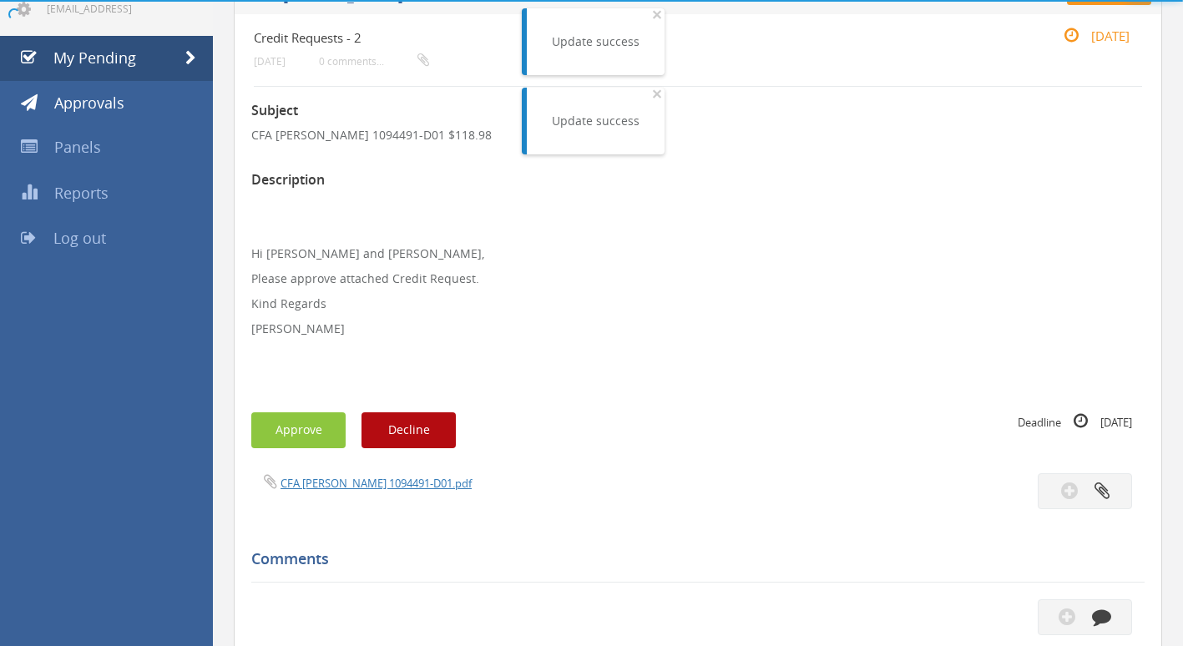
scroll to position [250, 0]
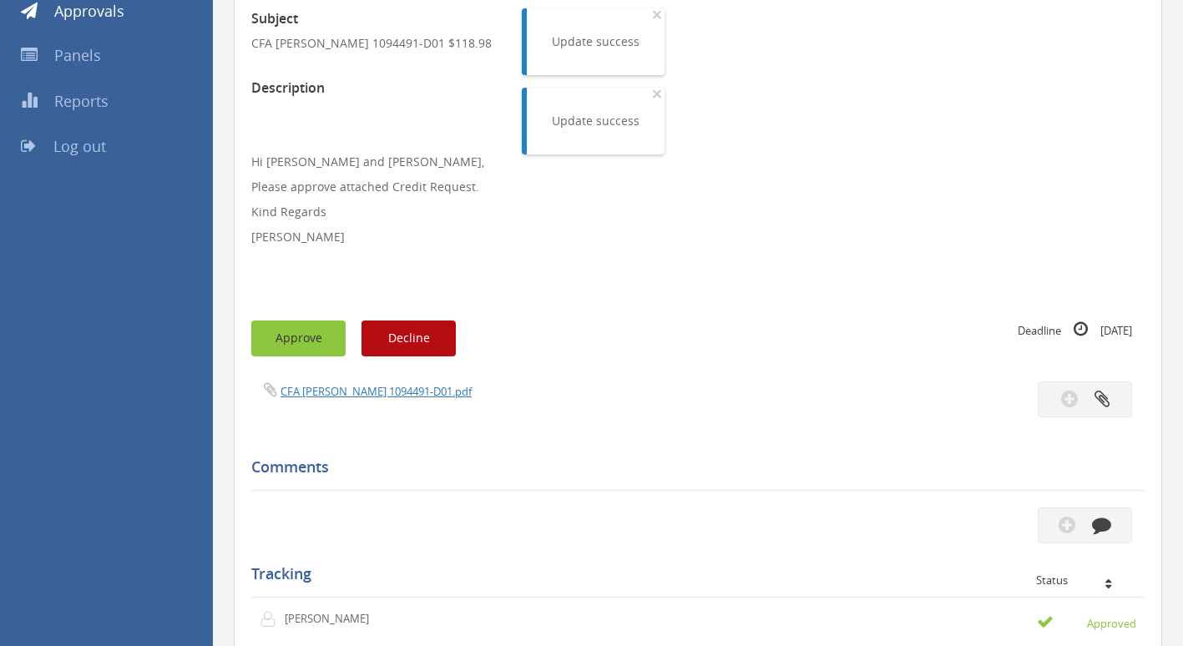
click at [294, 345] on button "Approve" at bounding box center [298, 339] width 94 height 36
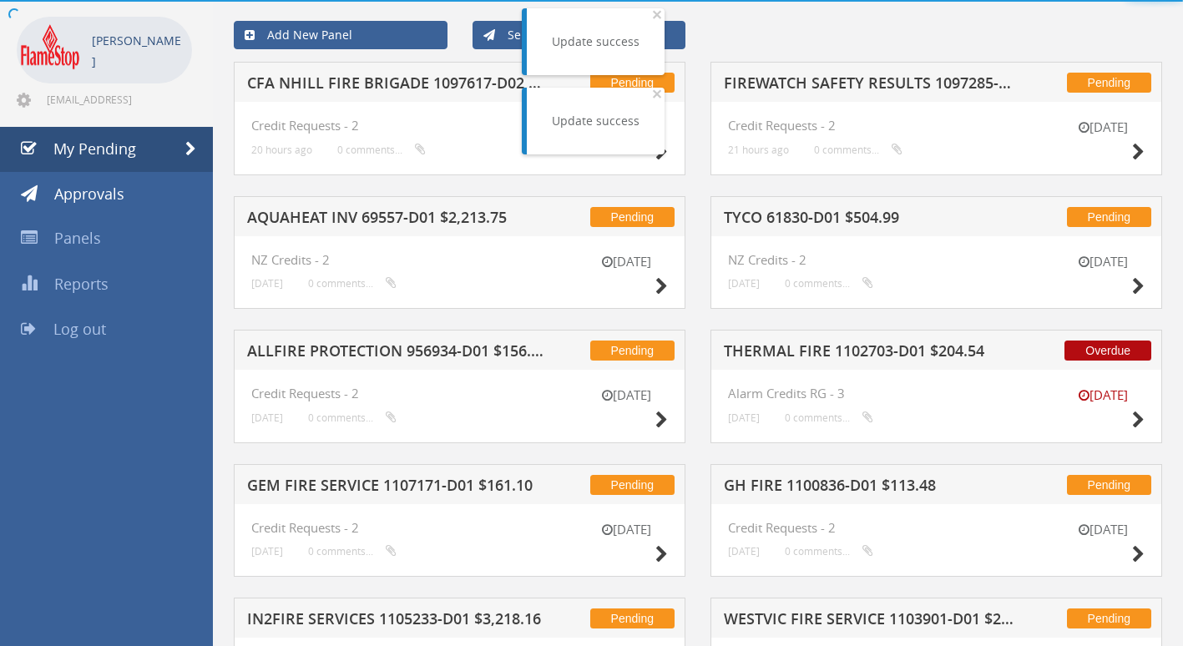
scroll to position [250, 0]
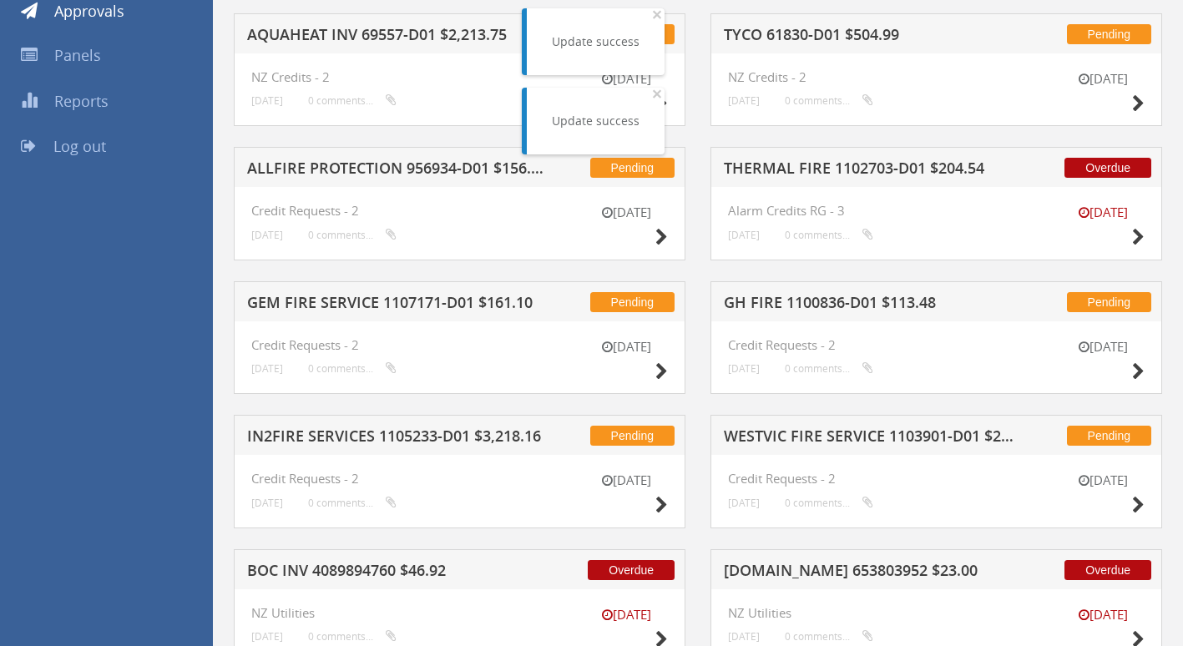
click at [821, 167] on h5 "THERMAL FIRE 1102703-D01 $204.54" at bounding box center [872, 170] width 297 height 21
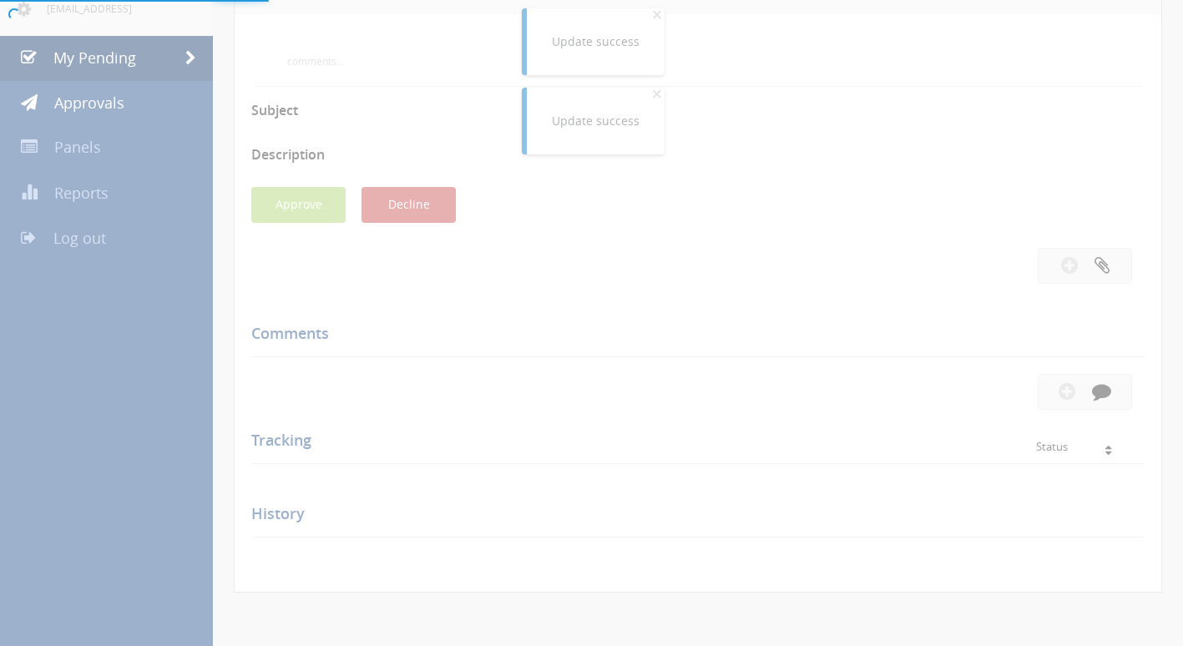
scroll to position [250, 0]
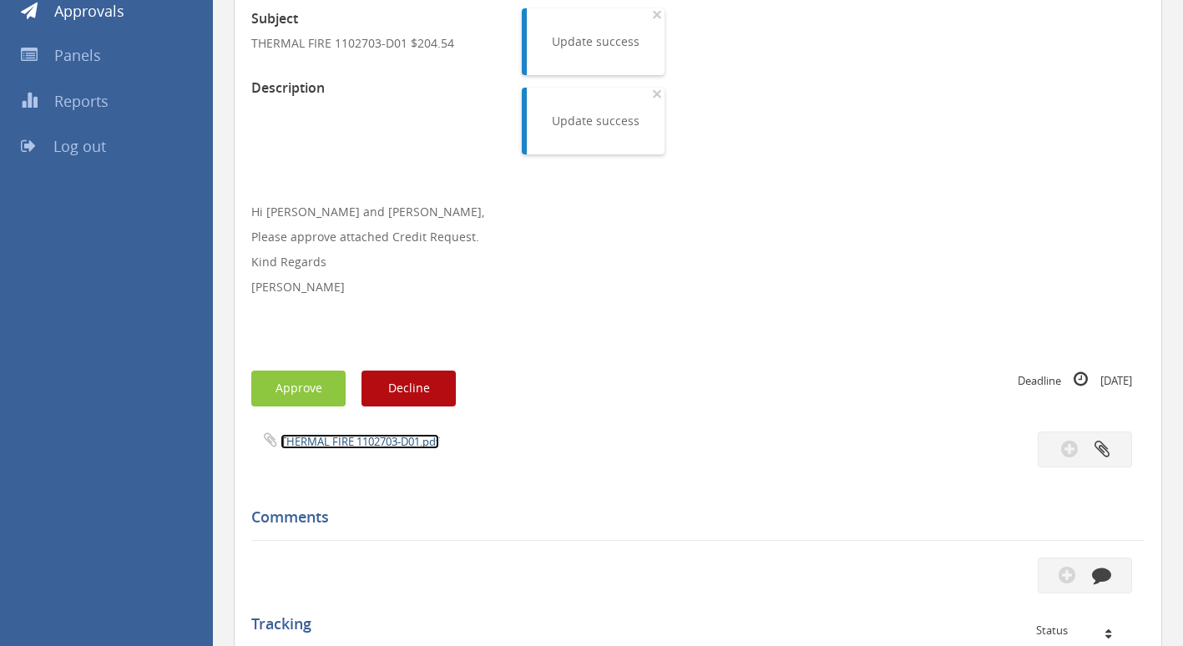
click at [328, 442] on link "THERMAL FIRE 1102703-D01.pdf" at bounding box center [360, 441] width 159 height 15
click at [297, 386] on button "Approve" at bounding box center [298, 389] width 94 height 36
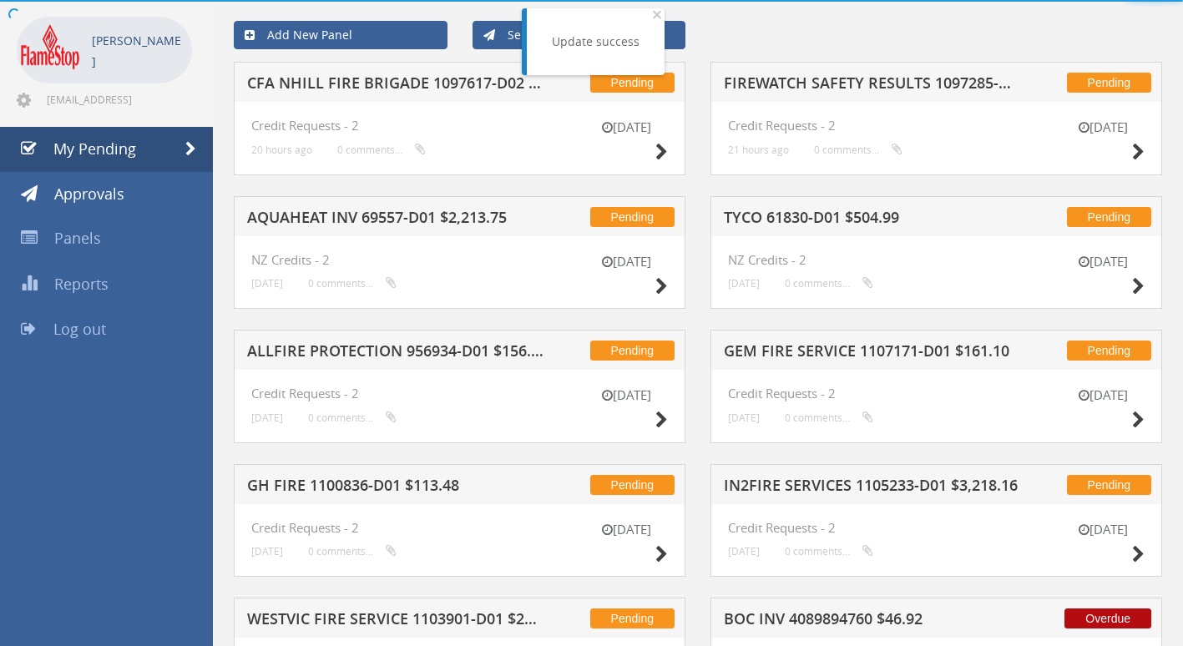
scroll to position [250, 0]
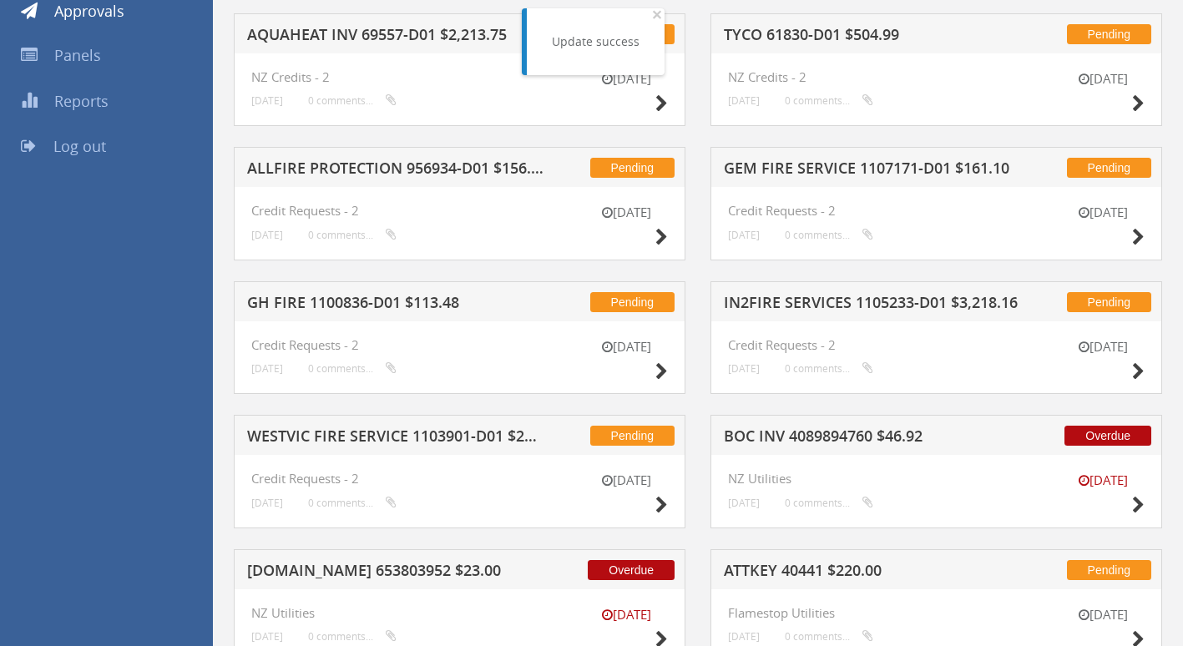
click at [331, 565] on h5 "[DOMAIN_NAME] 653803952 $23.00" at bounding box center [395, 573] width 297 height 21
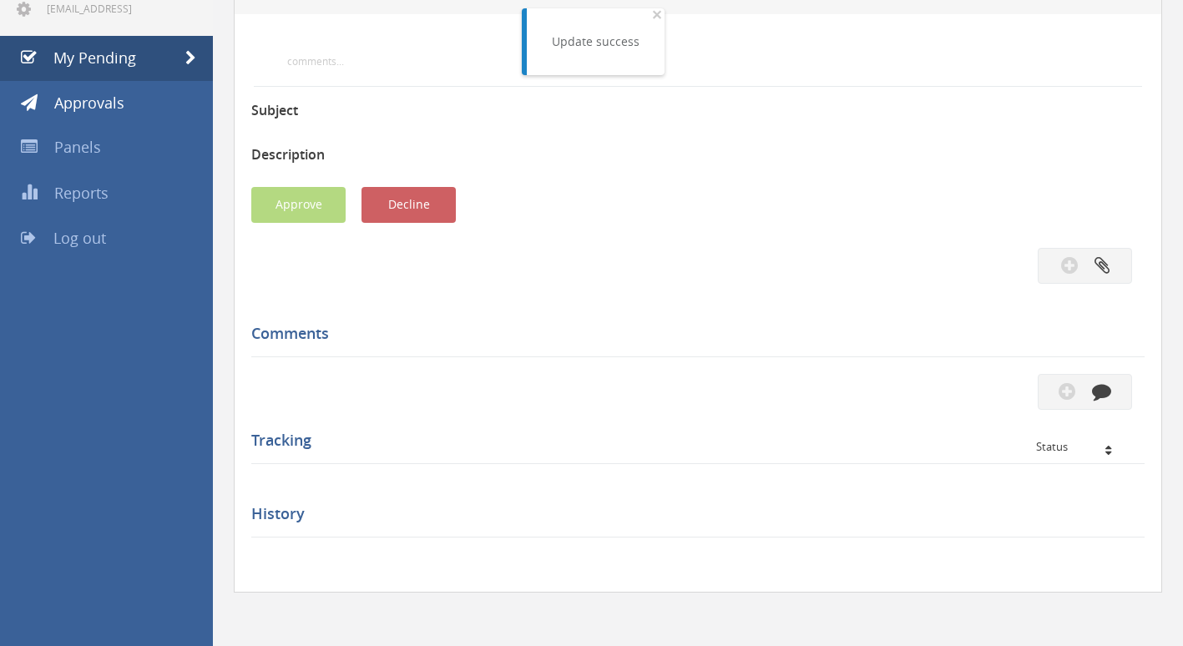
scroll to position [250, 0]
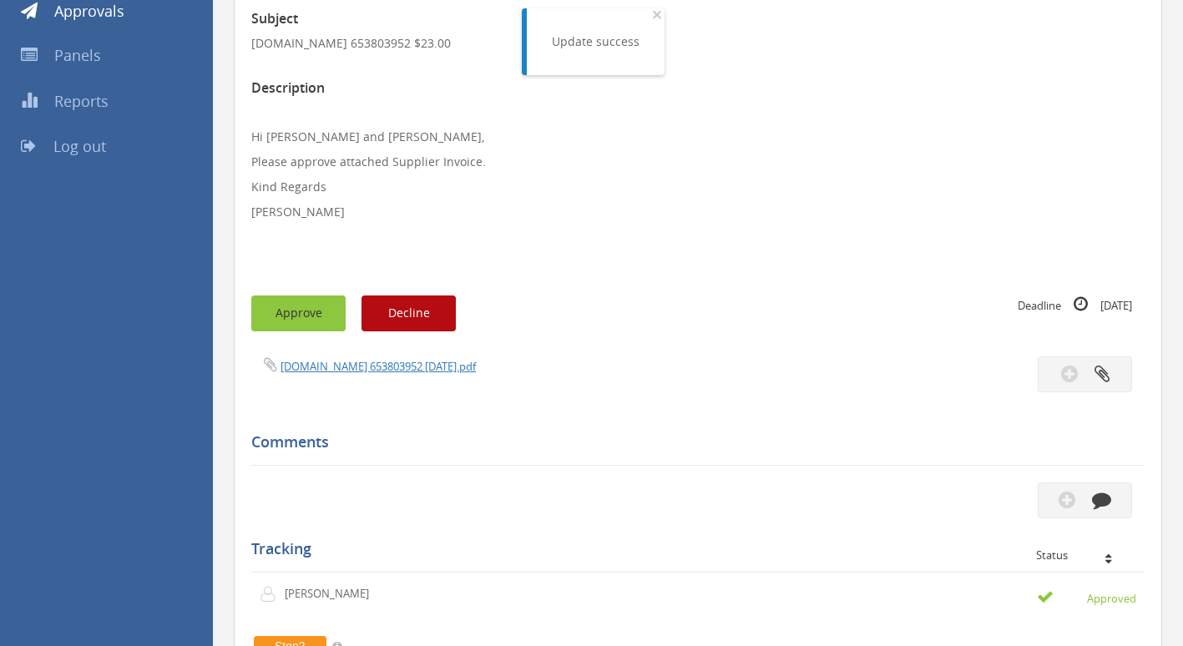
click at [289, 313] on button "Approve" at bounding box center [298, 314] width 94 height 36
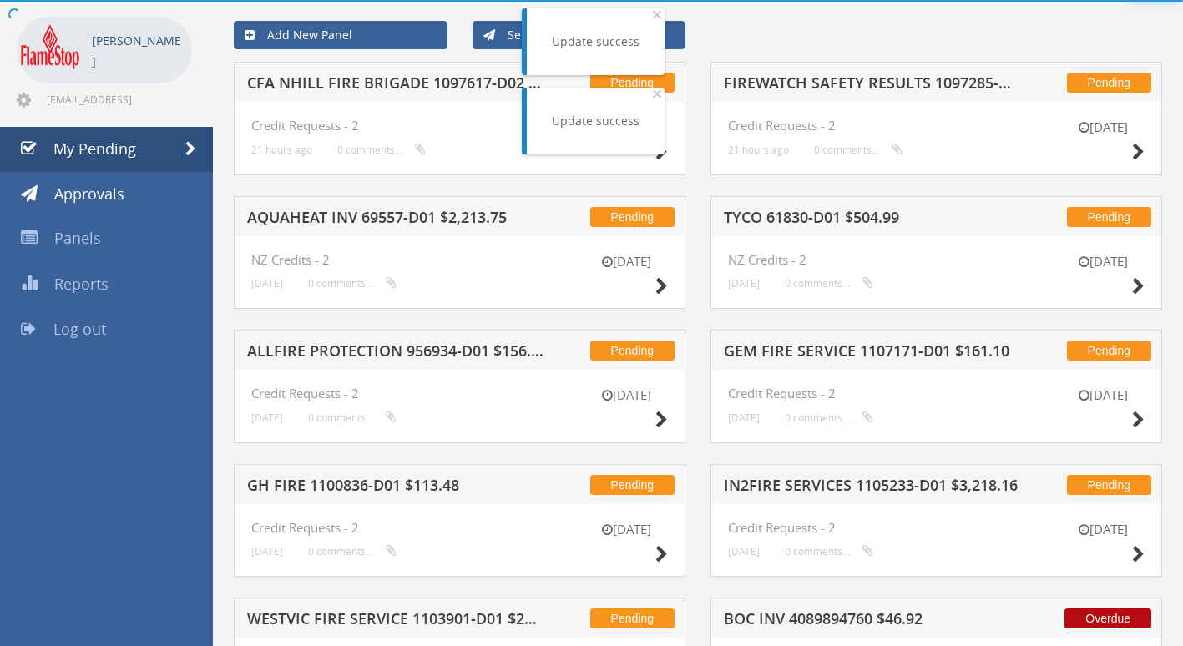
scroll to position [250, 0]
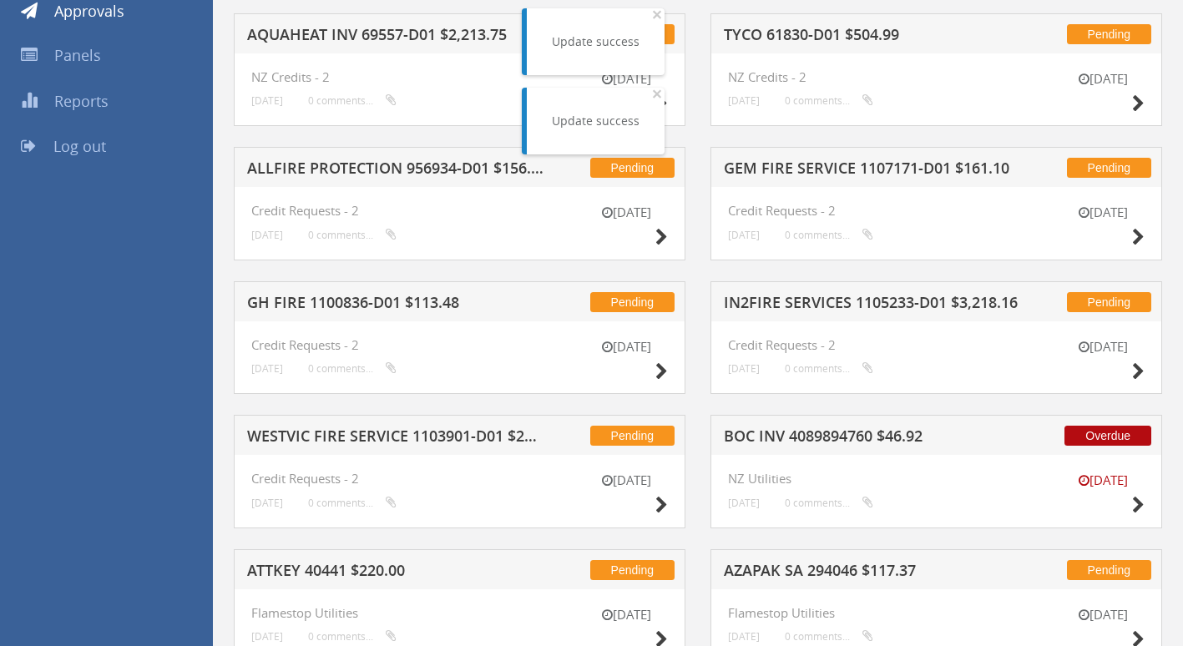
click at [852, 434] on h5 "BOC INV 4089894760 $46.92" at bounding box center [872, 438] width 297 height 21
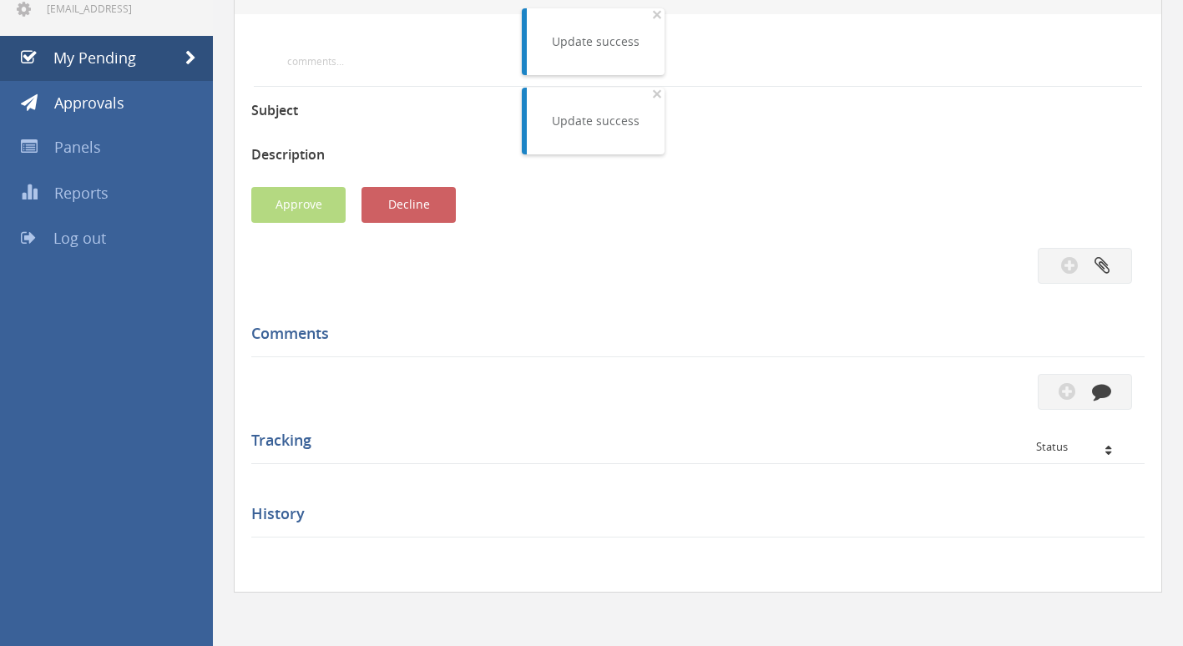
scroll to position [250, 0]
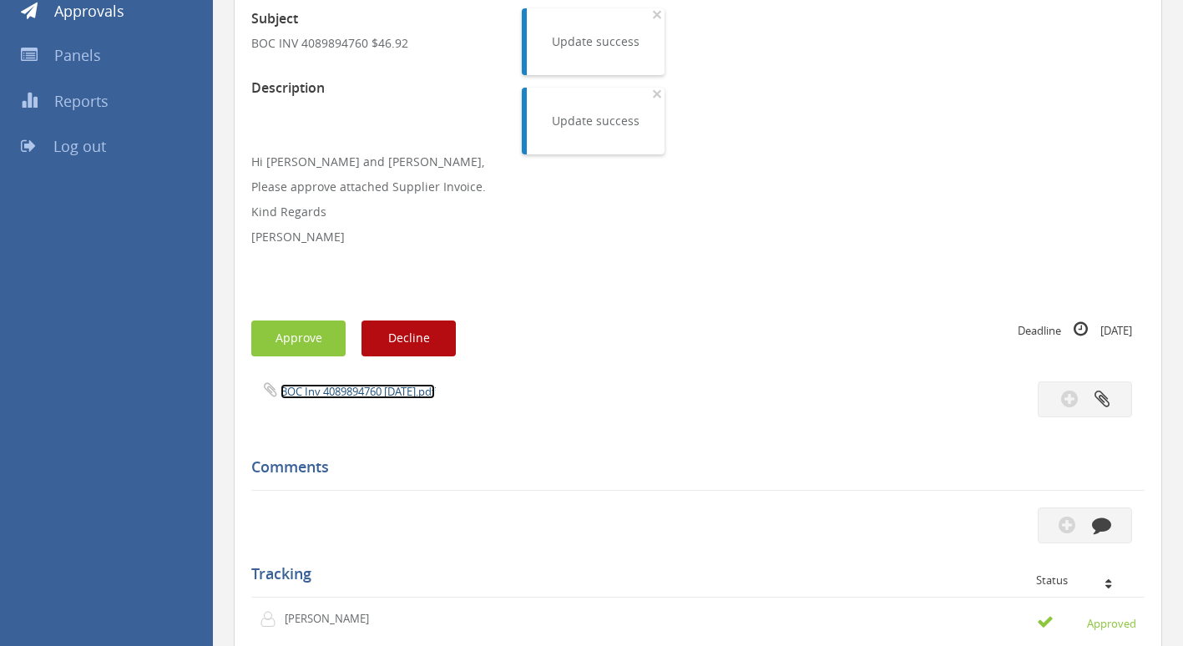
click at [336, 392] on link "BOC Inv 4089894760 [DATE].pdf" at bounding box center [358, 391] width 154 height 15
click at [302, 333] on button "Approve" at bounding box center [298, 339] width 94 height 36
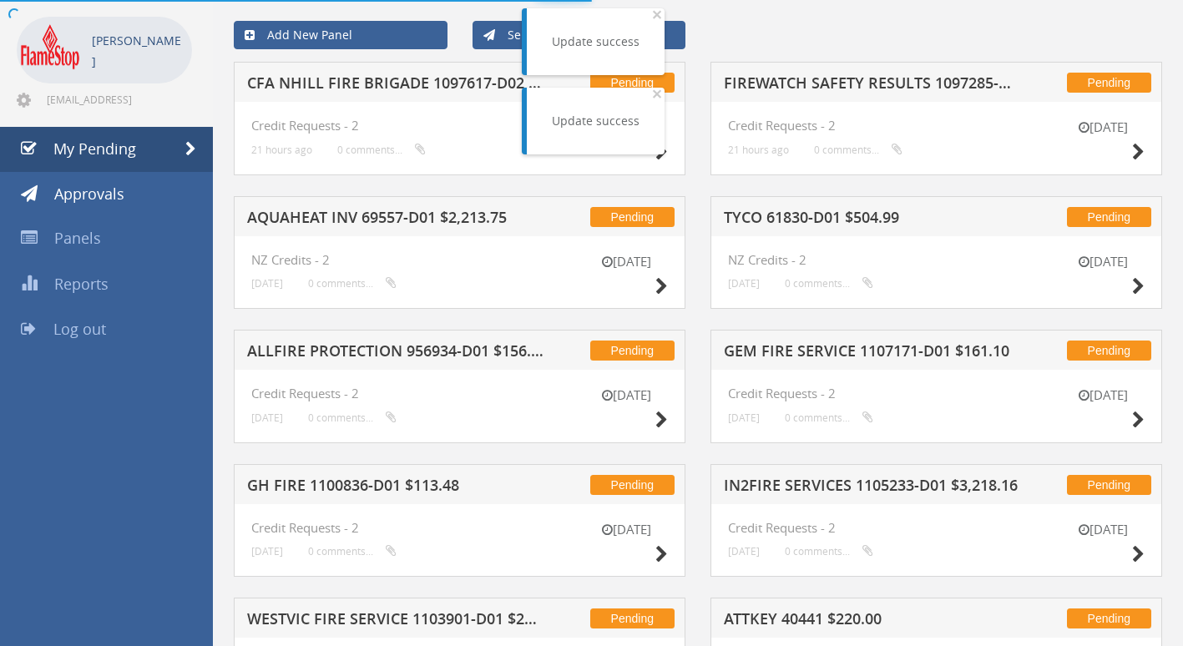
scroll to position [250, 0]
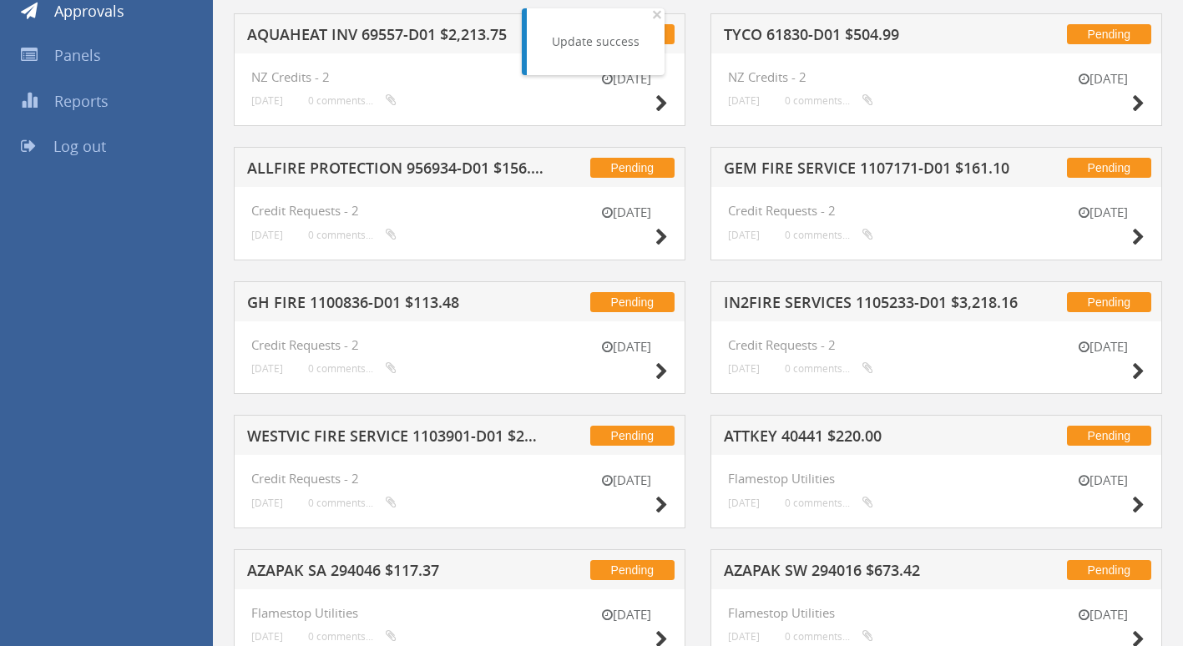
click at [359, 303] on h5 "GH FIRE 1100836-D01 $113.48" at bounding box center [395, 305] width 297 height 21
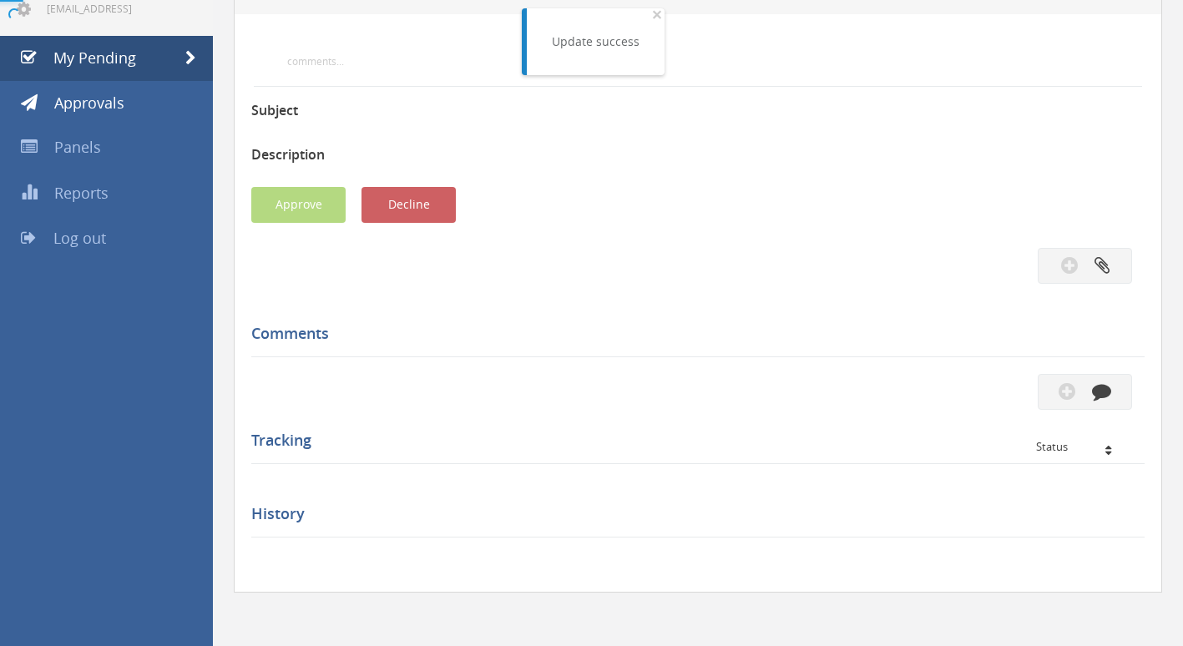
scroll to position [250, 0]
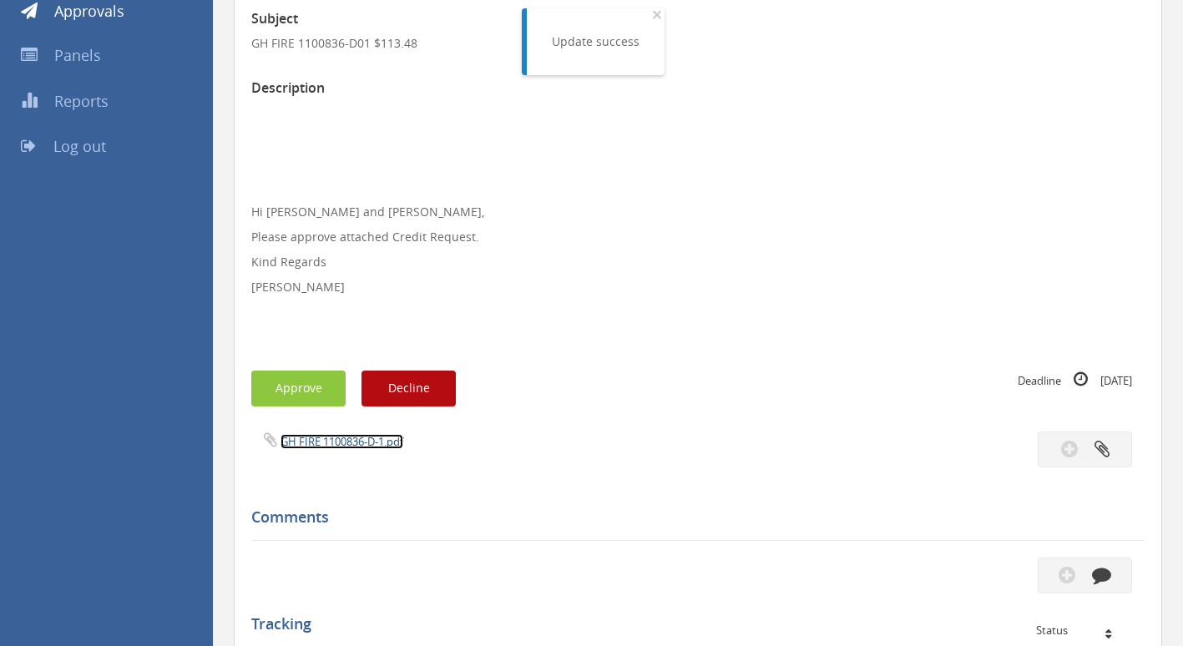
click at [347, 439] on link "GH FIRE 1100836-D-1.pdf" at bounding box center [342, 441] width 123 height 15
click at [292, 381] on button "Approve" at bounding box center [298, 389] width 94 height 36
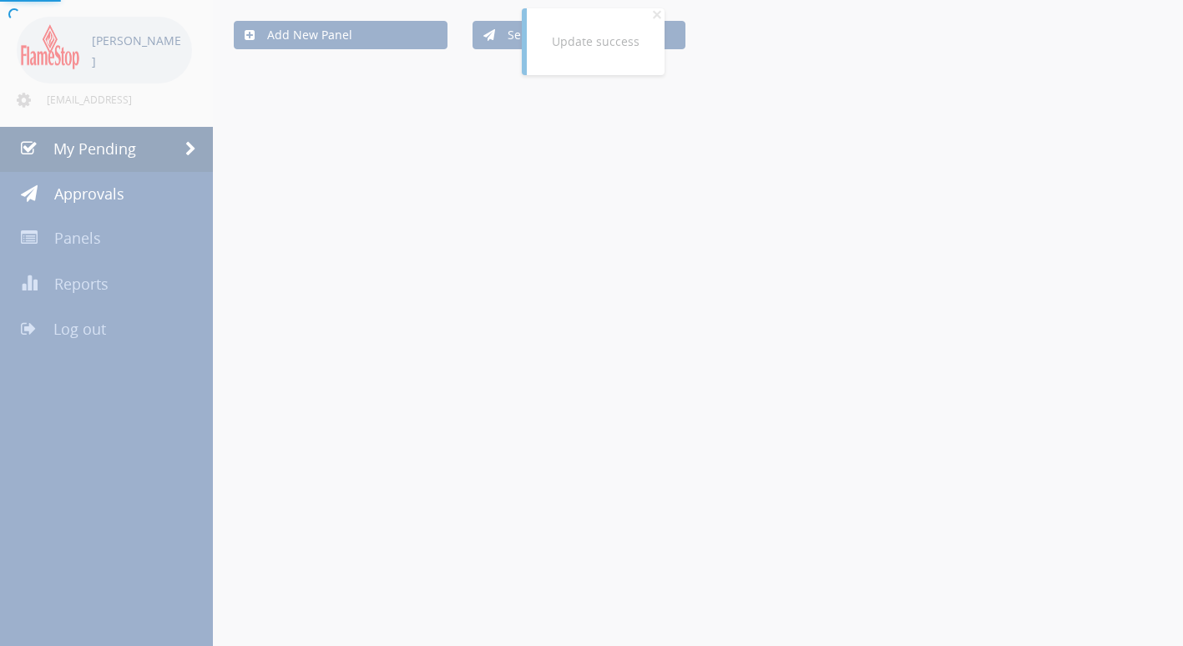
scroll to position [250, 0]
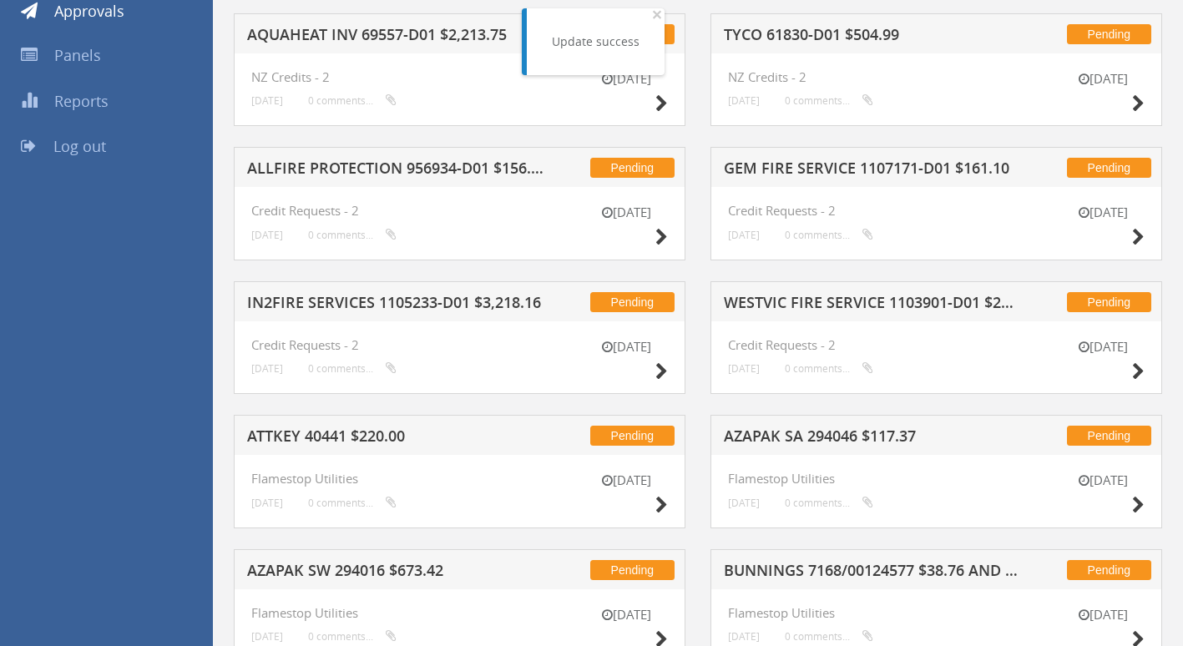
click at [355, 172] on h5 "ALLFIRE PROTECTION 956934-D01 $156.82" at bounding box center [395, 170] width 297 height 21
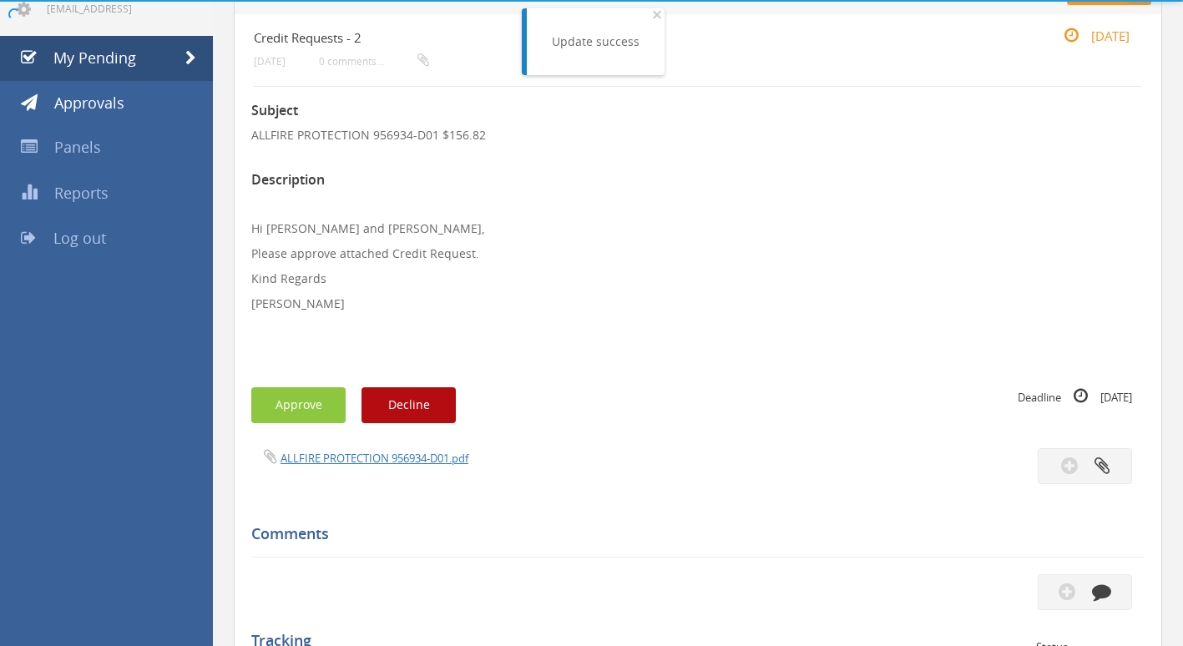
scroll to position [250, 0]
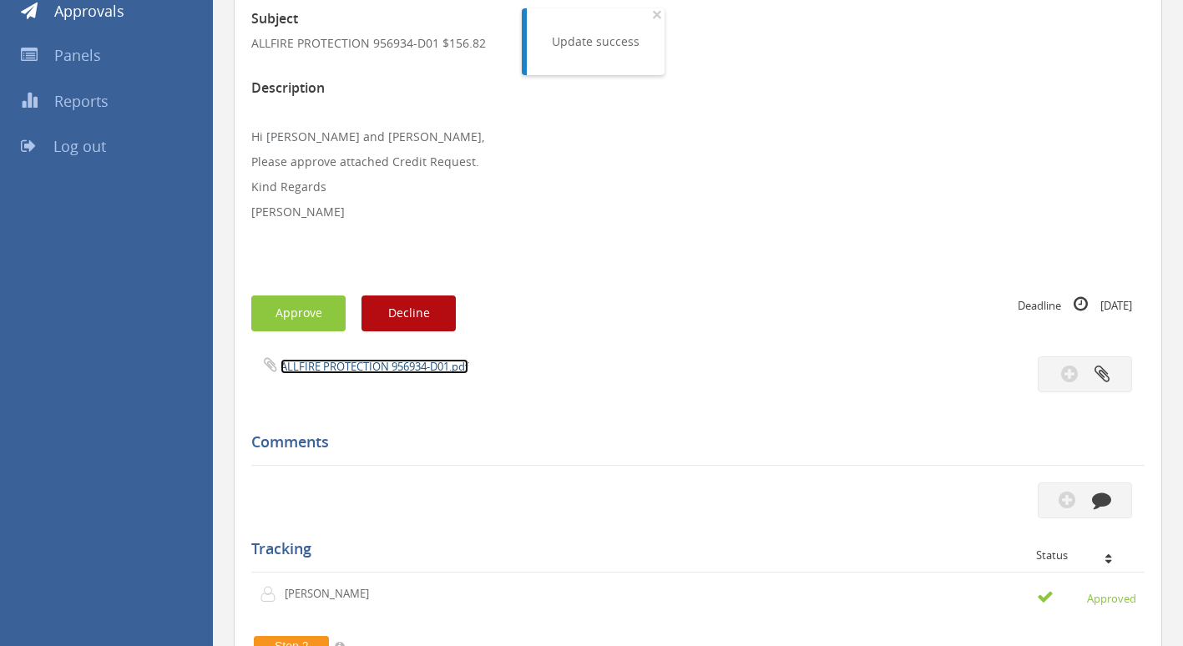
click at [362, 366] on link "ALLFIRE PROTECTION 956934-D01.pdf" at bounding box center [375, 366] width 188 height 15
click at [301, 318] on button "Approve" at bounding box center [298, 314] width 94 height 36
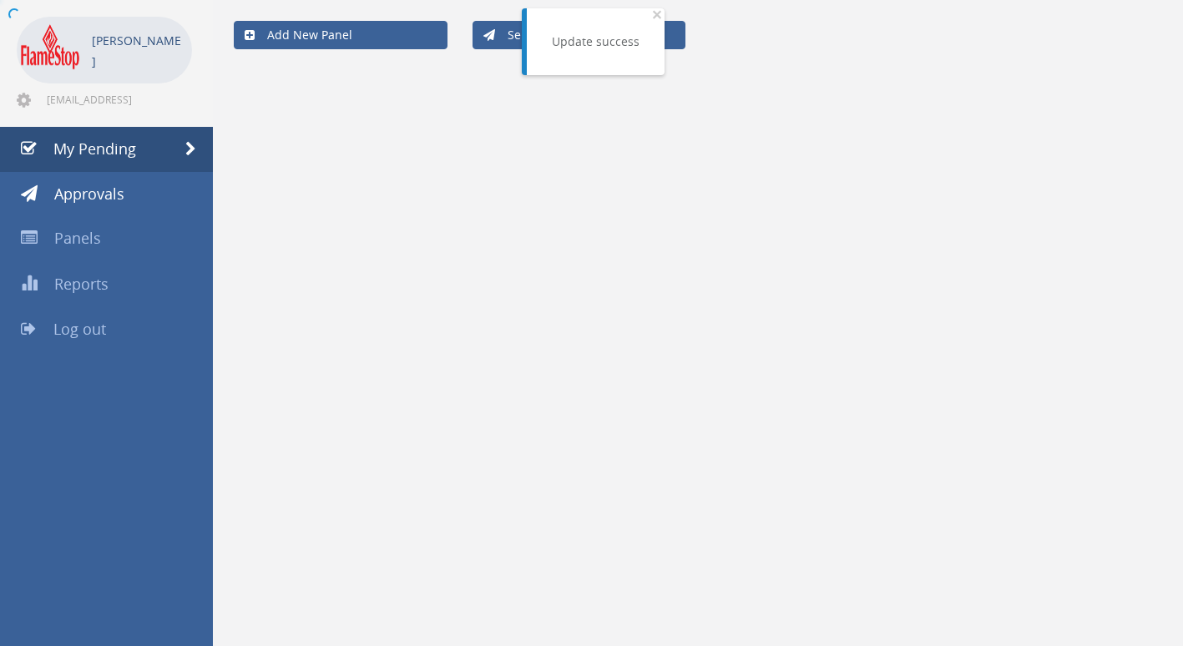
scroll to position [250, 0]
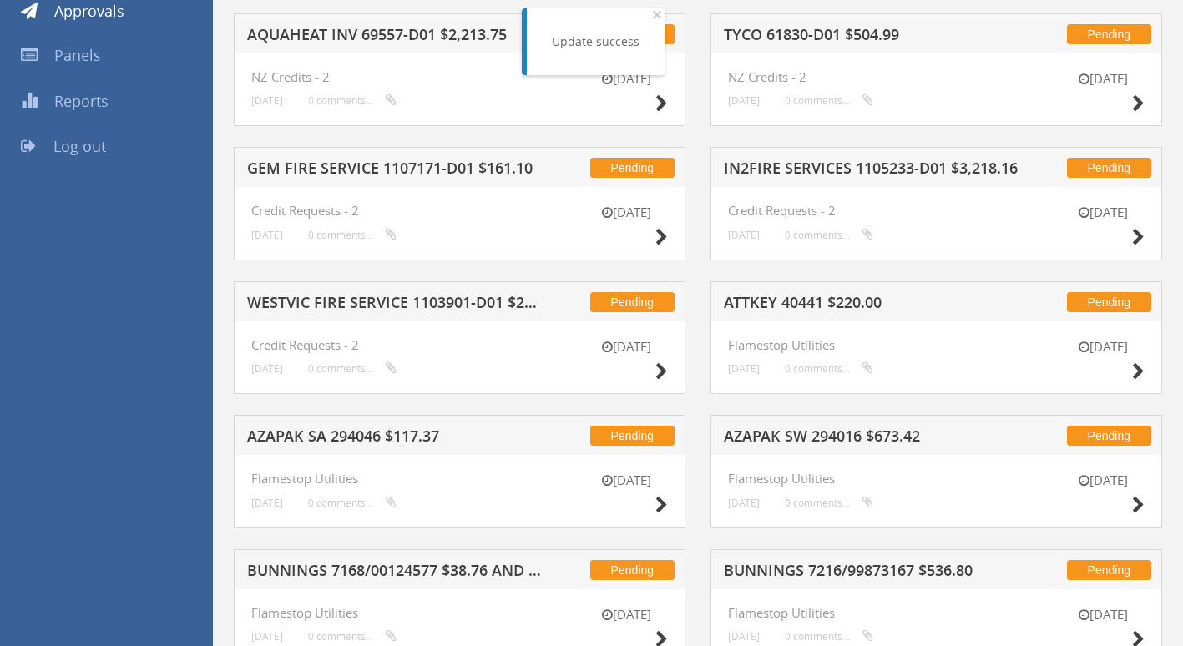
click at [403, 172] on h5 "GEM FIRE SERVICE 1107171-D01 $161.10" at bounding box center [395, 170] width 297 height 21
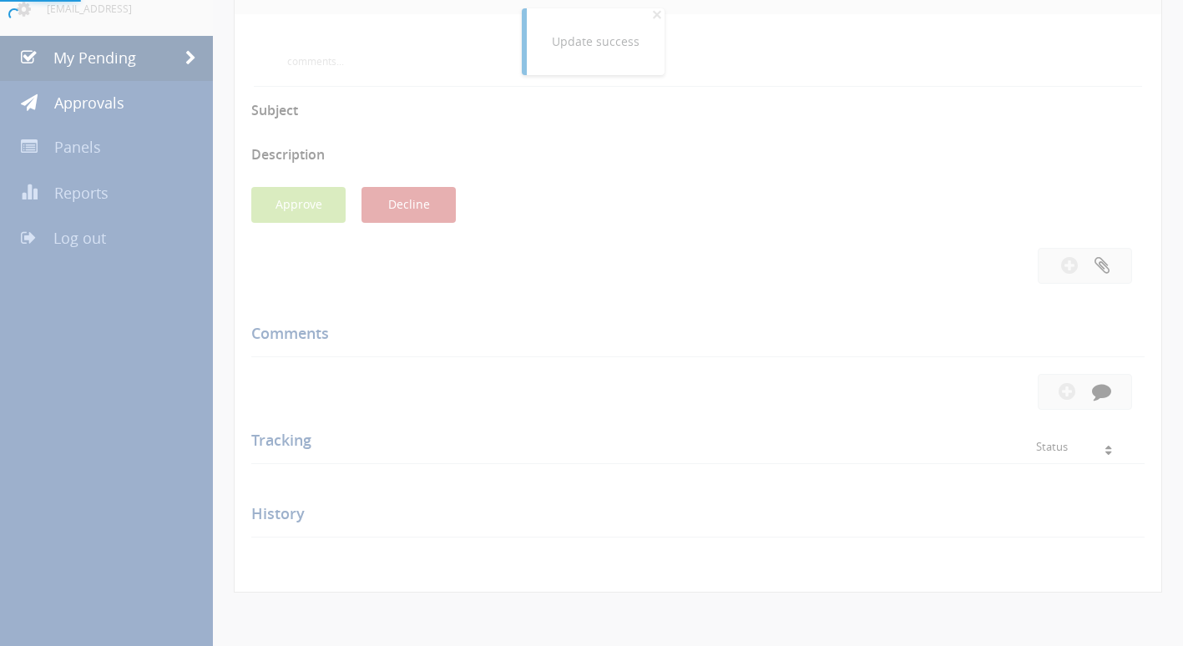
scroll to position [250, 0]
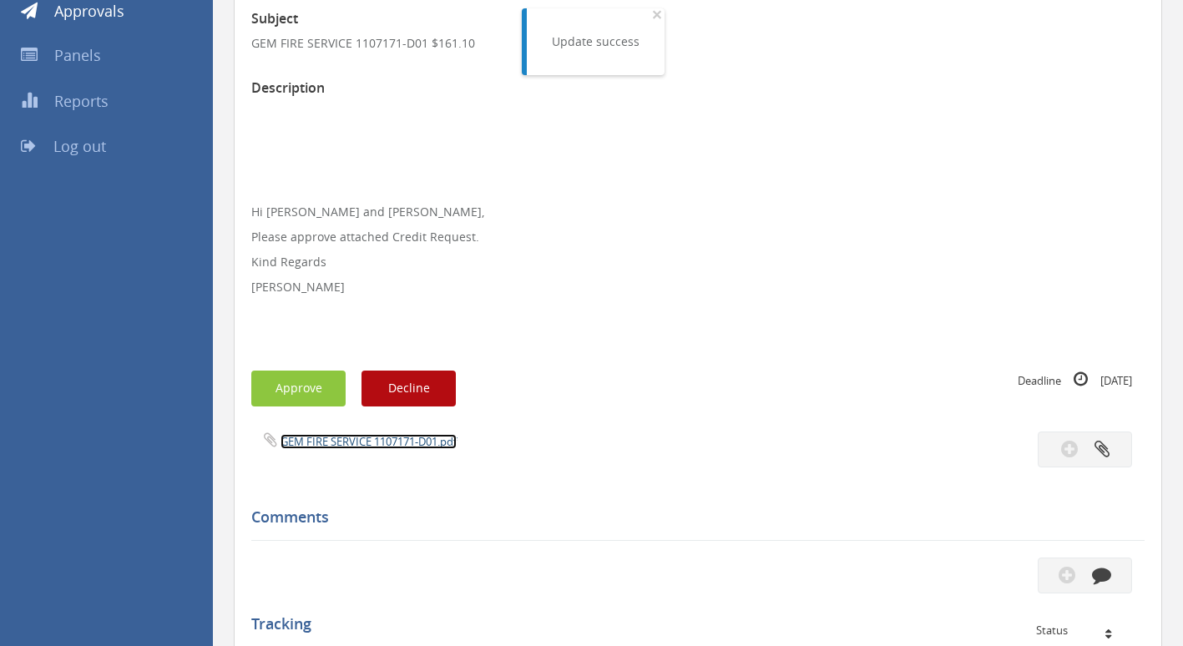
click at [392, 444] on link "GEM FIRE SERVICE 1107171-D01.pdf" at bounding box center [369, 441] width 176 height 15
click at [282, 394] on button "Approve" at bounding box center [298, 389] width 94 height 36
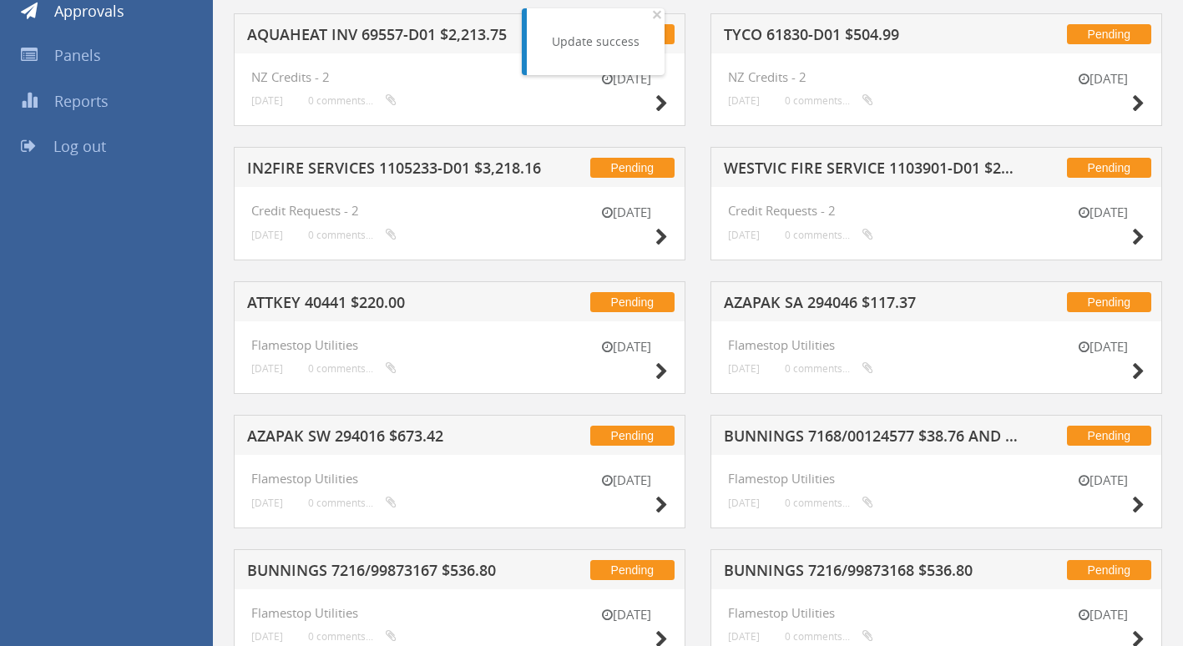
click at [366, 169] on h5 "IN2FIRE SERVICES 1105233-D01 $3,218.16" at bounding box center [395, 170] width 297 height 21
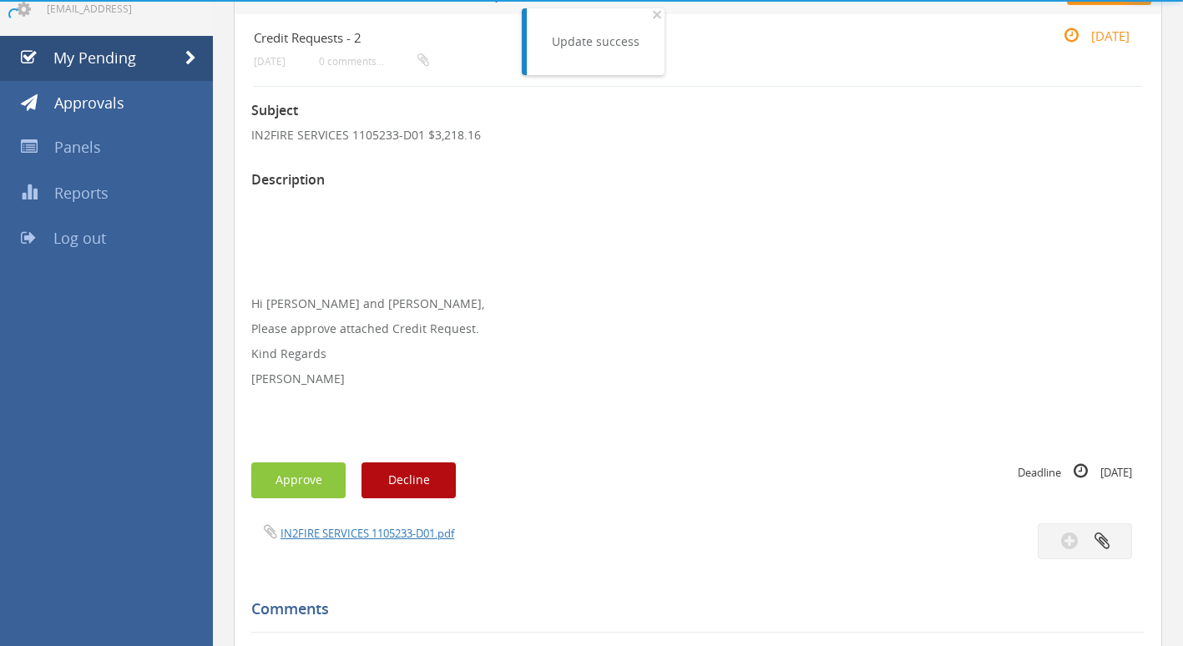
scroll to position [250, 0]
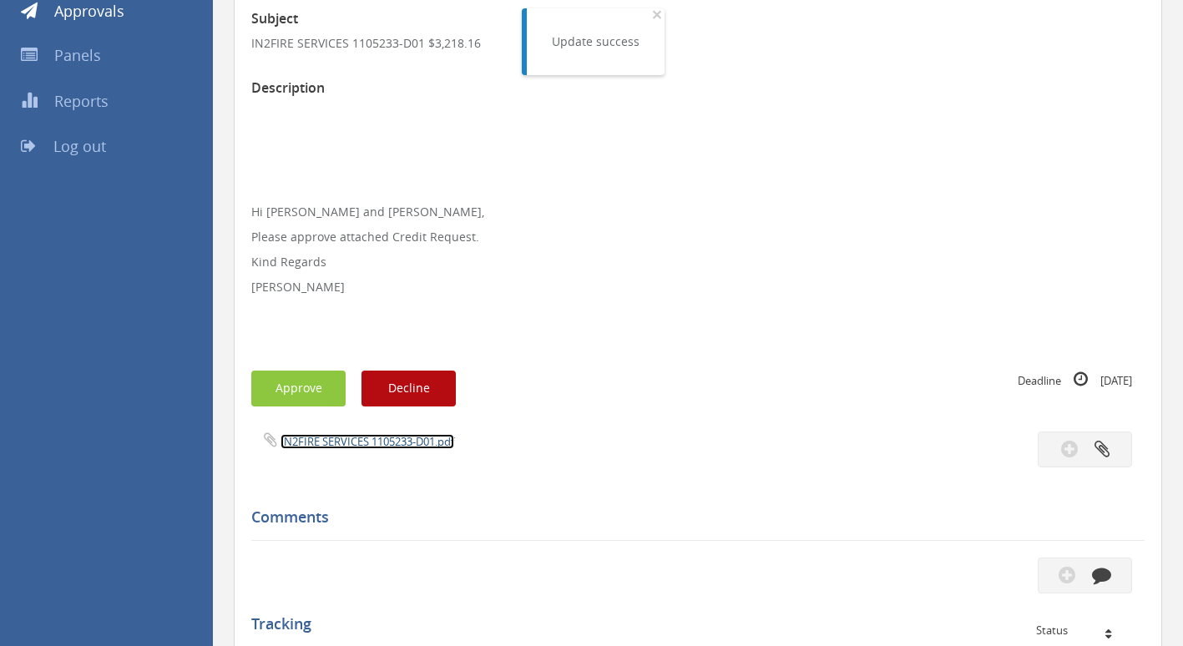
click at [385, 446] on link "IN2FIRE SERVICES 1105233-D01.pdf" at bounding box center [368, 441] width 174 height 15
click at [315, 376] on button "Approve" at bounding box center [298, 389] width 94 height 36
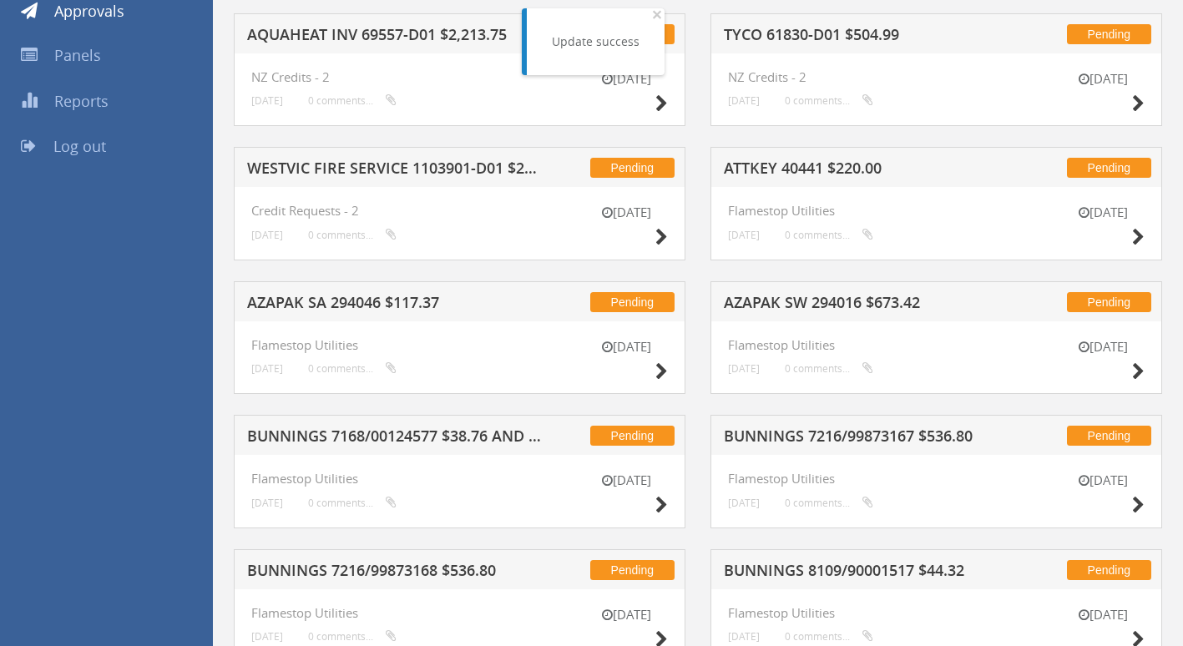
click at [395, 169] on h5 "WESTVIC FIRE SERVICE 1103901-D01 $228.80" at bounding box center [395, 170] width 297 height 21
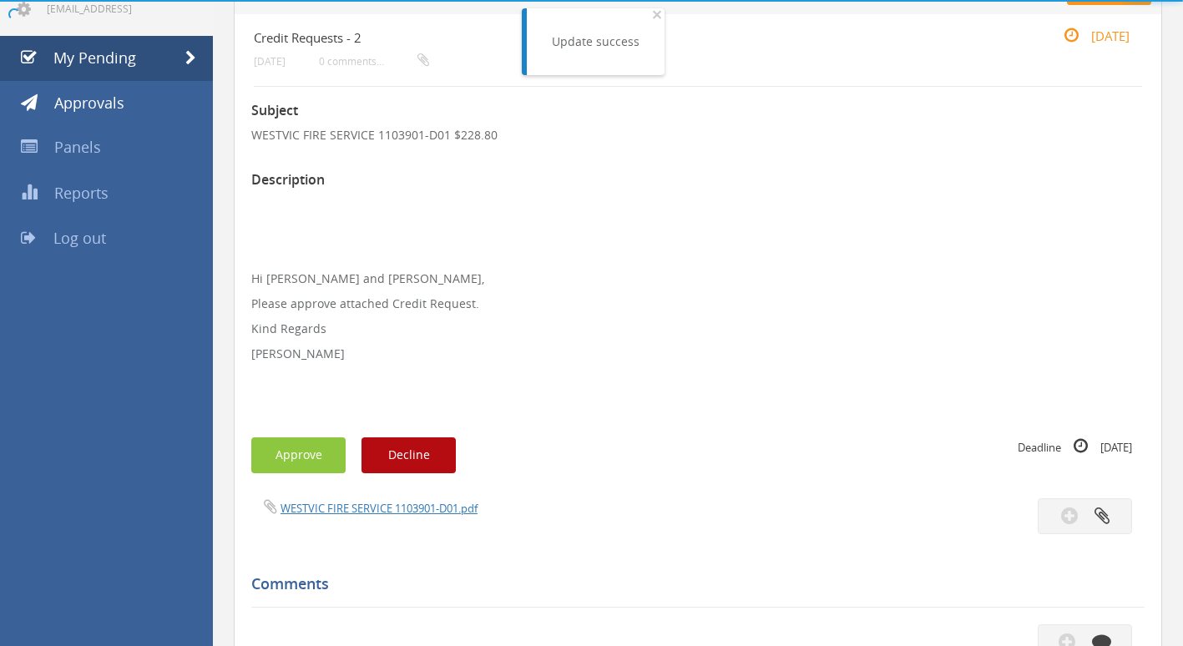
scroll to position [250, 0]
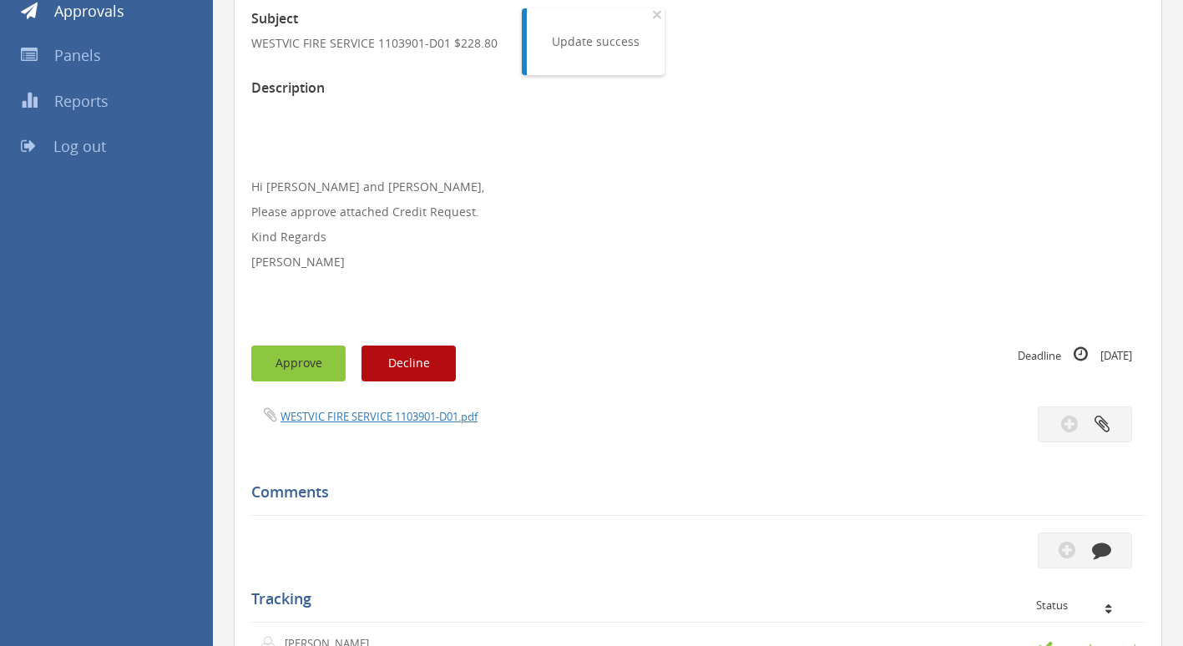
click at [316, 367] on button "Approve" at bounding box center [298, 364] width 94 height 36
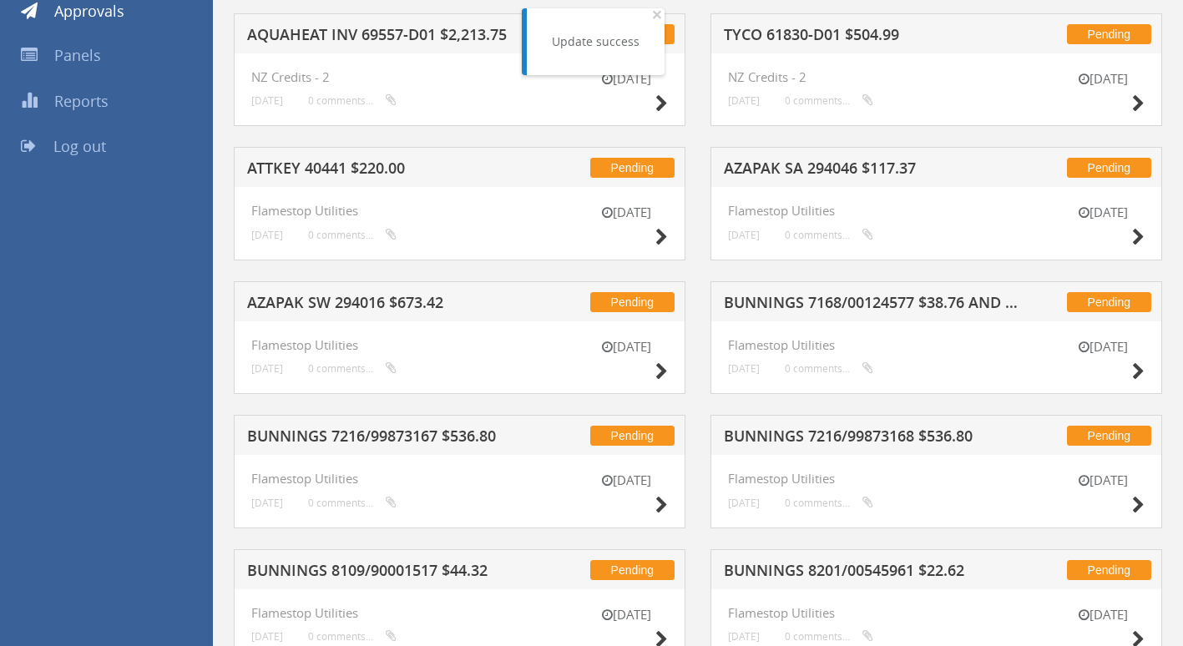
click at [361, 170] on h5 "ATTKEY 40441 $220.00" at bounding box center [395, 170] width 297 height 21
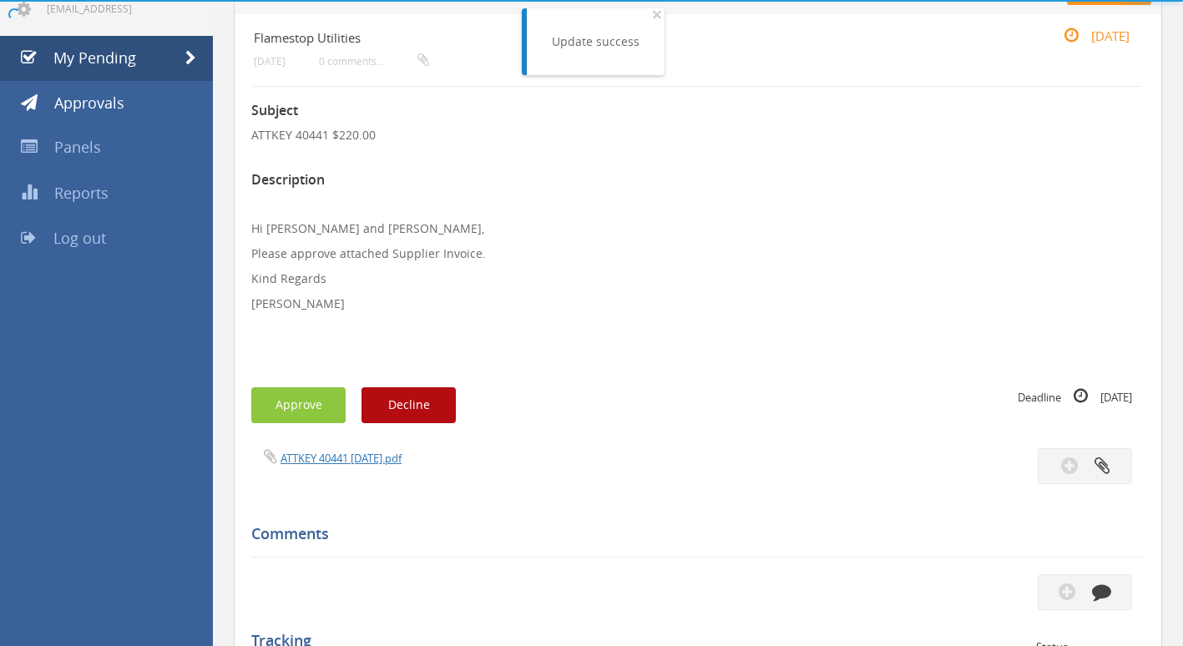
scroll to position [250, 0]
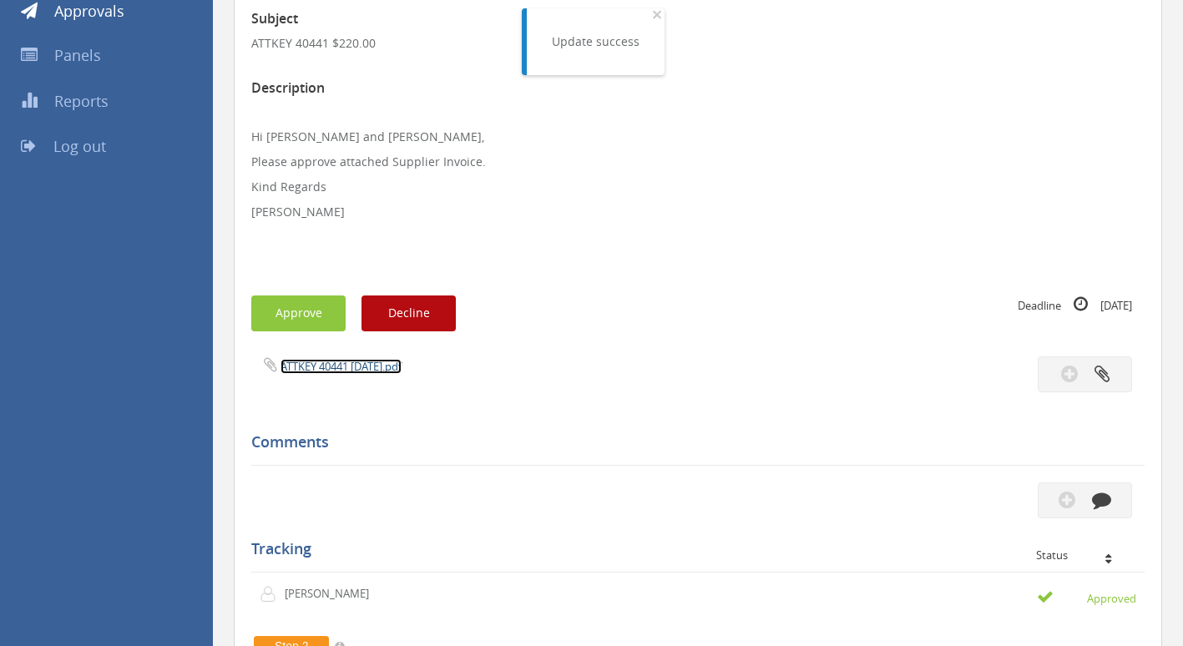
click at [316, 369] on link "ATTKEY 40441 [DATE].pdf" at bounding box center [341, 366] width 121 height 15
click at [288, 312] on button "Approve" at bounding box center [298, 314] width 94 height 36
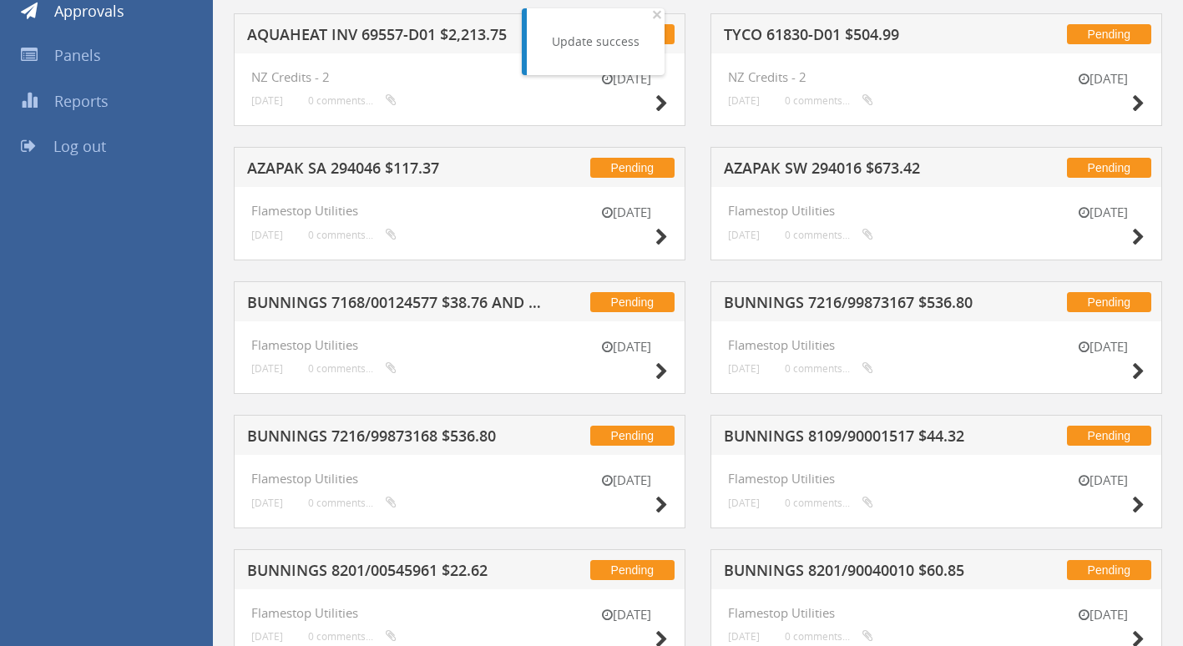
click at [817, 172] on h5 "AZAPAK SW 294016 $673.42" at bounding box center [872, 170] width 297 height 21
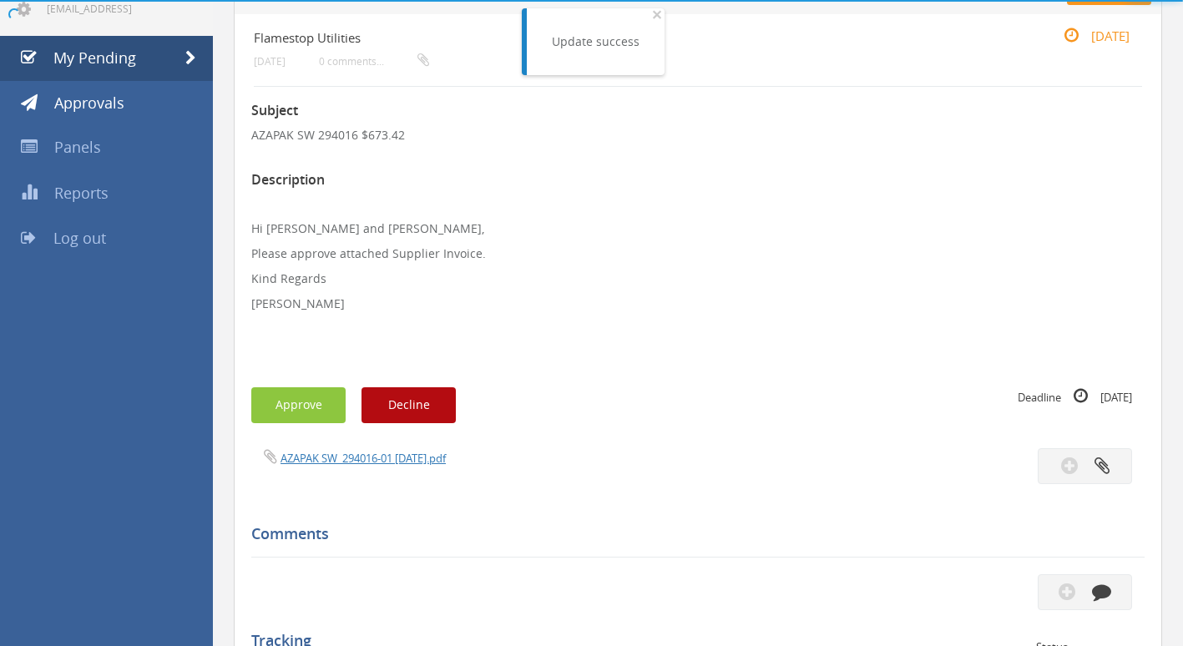
scroll to position [250, 0]
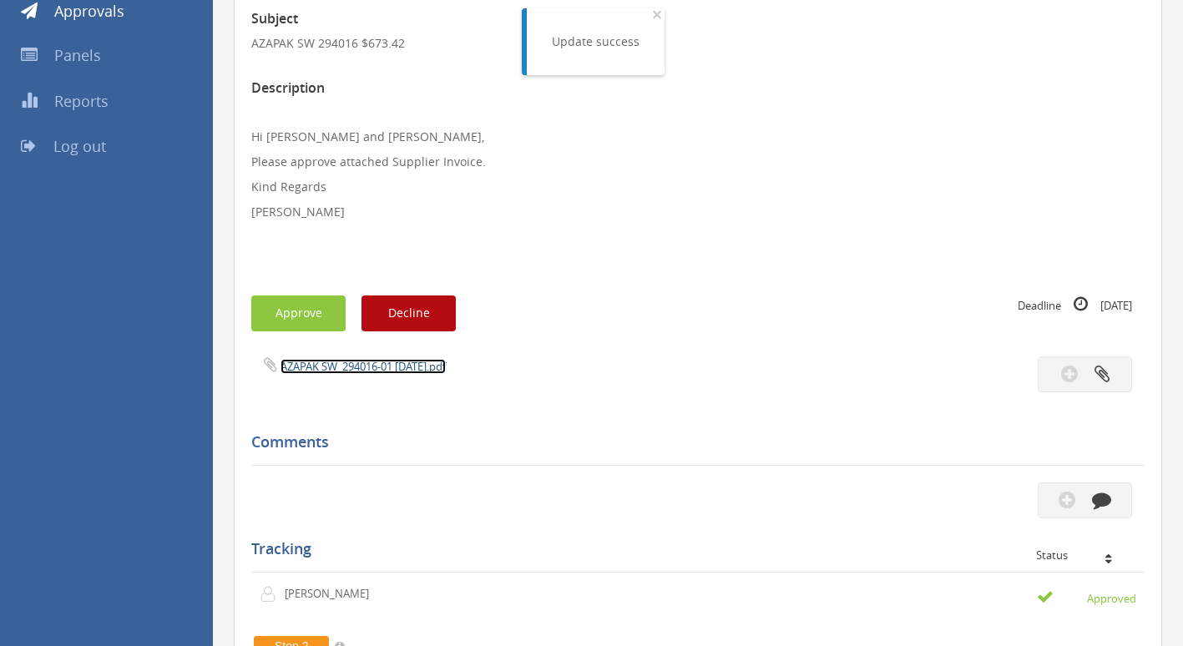
click at [337, 367] on link "AZAPAK SW_294016-01 [DATE].pdf" at bounding box center [363, 366] width 165 height 15
click at [282, 315] on button "Approve" at bounding box center [298, 314] width 94 height 36
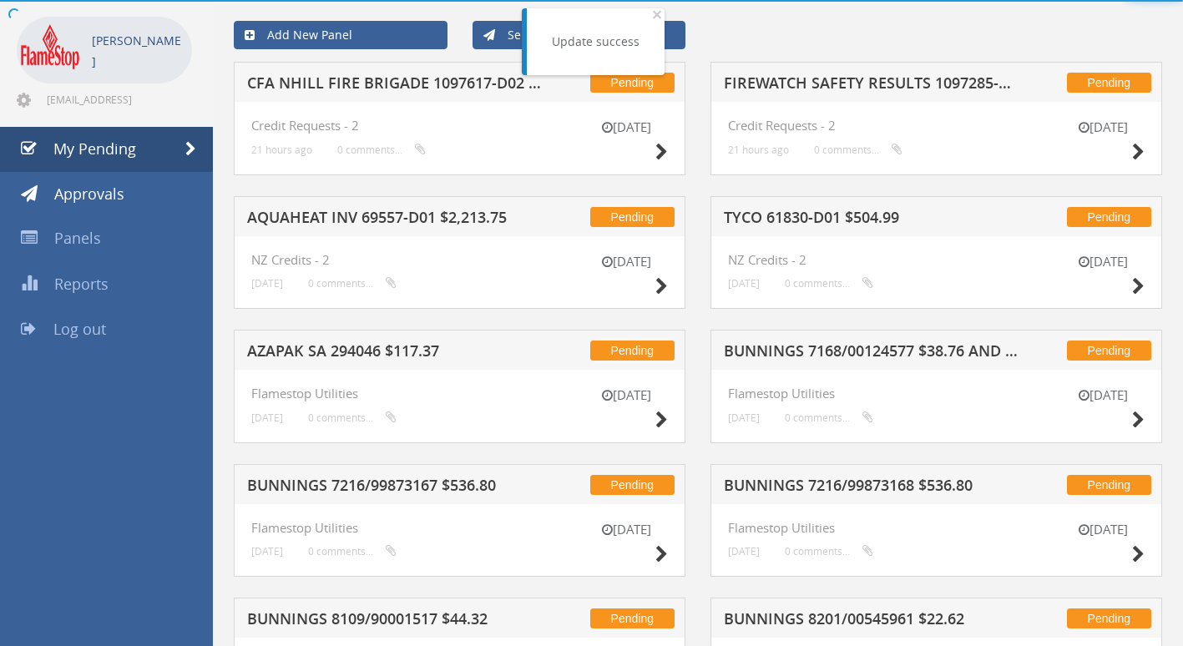
scroll to position [250, 0]
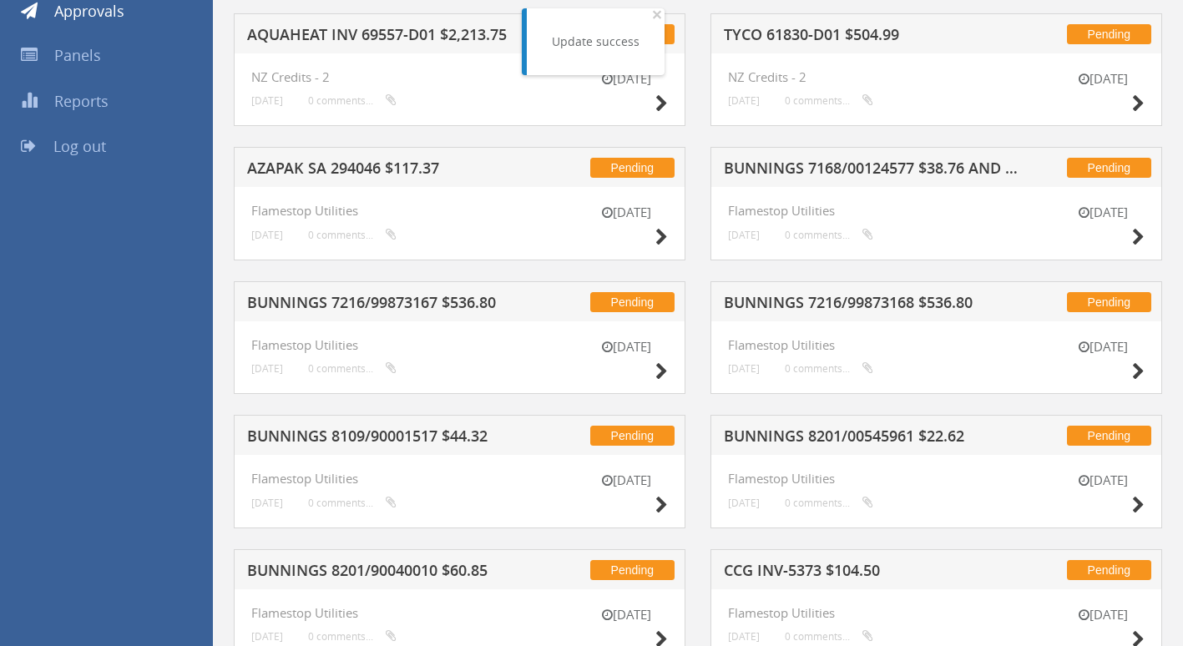
click at [772, 167] on h5 "BUNNINGS 7168/00124577 $38.76 AND 7168/00124579 $17.97" at bounding box center [872, 170] width 297 height 21
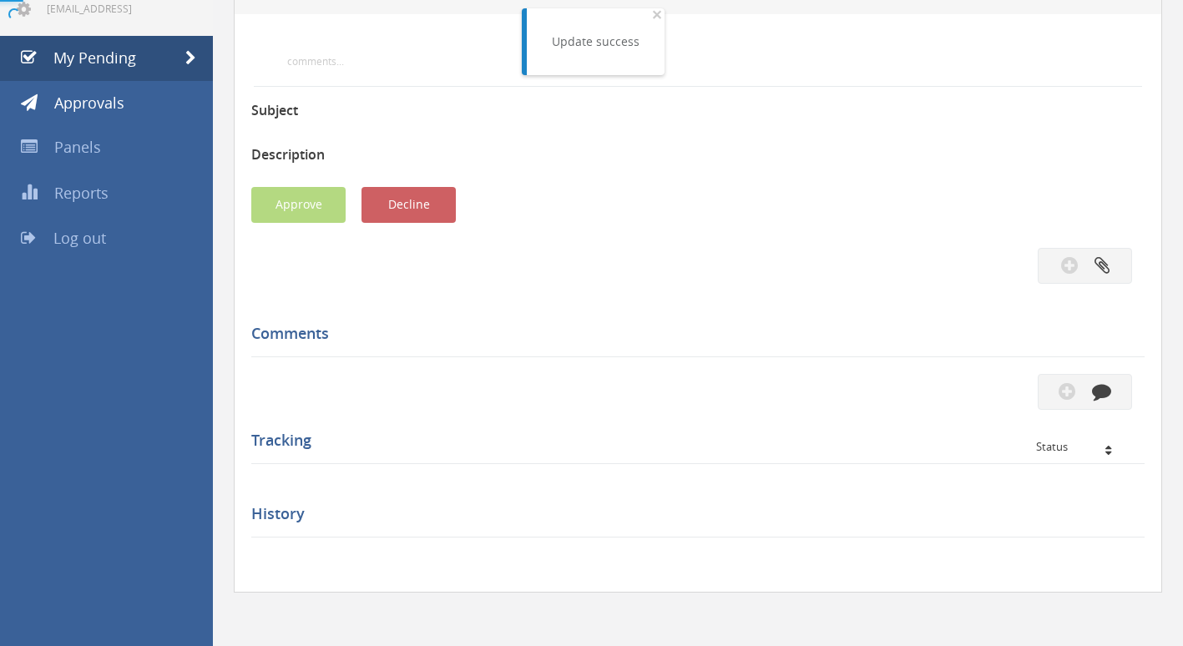
scroll to position [250, 0]
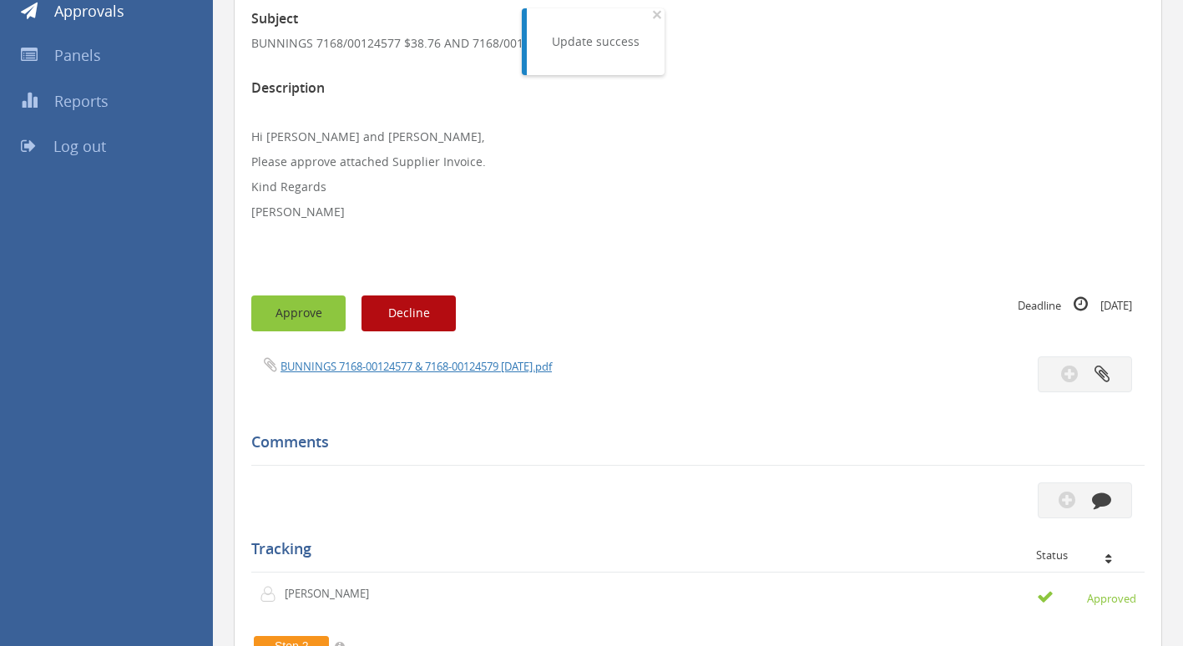
click at [296, 307] on button "Approve" at bounding box center [298, 314] width 94 height 36
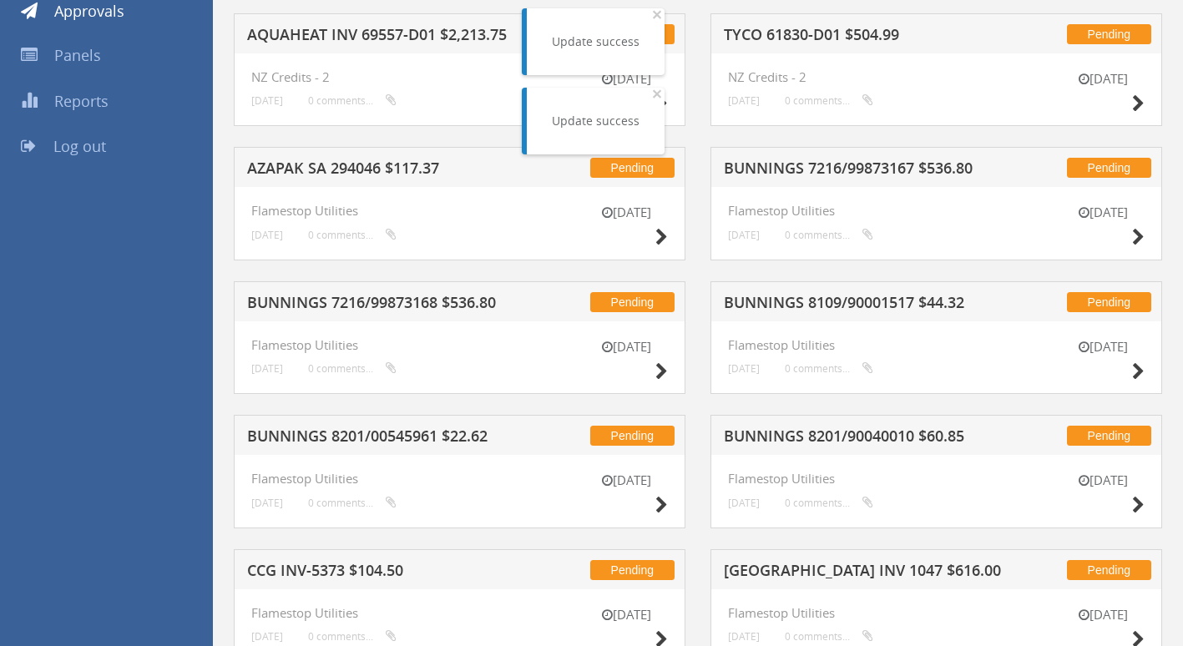
click at [834, 165] on h5 "BUNNINGS 7216/99873167 $536.80" at bounding box center [872, 170] width 297 height 21
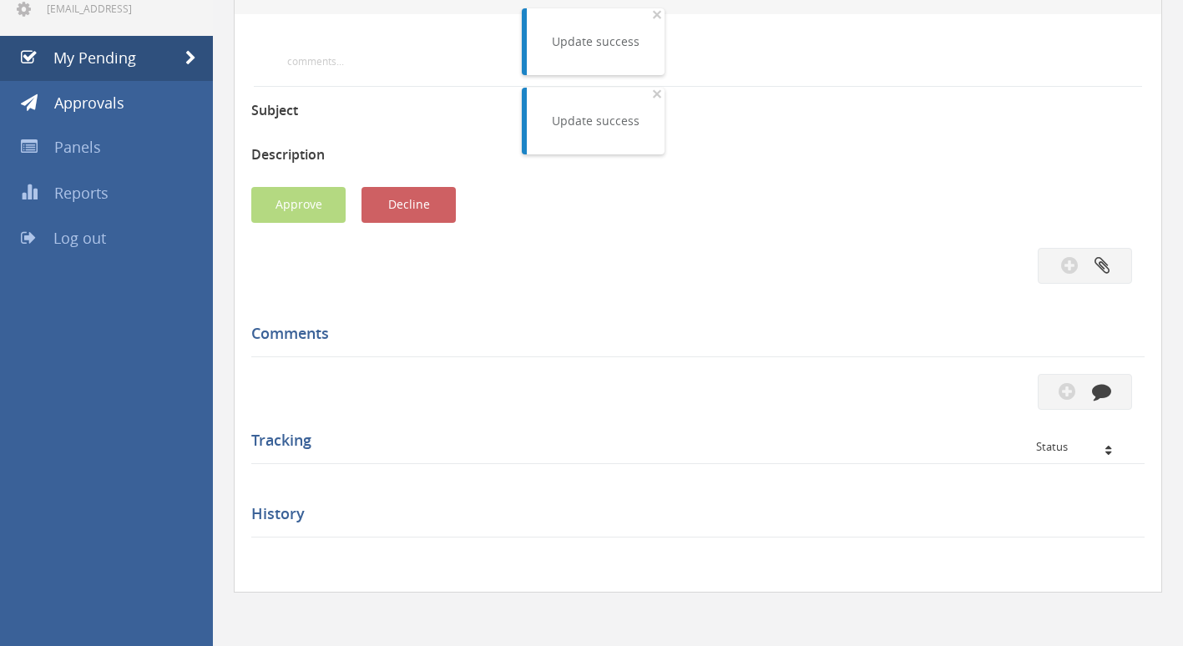
scroll to position [250, 0]
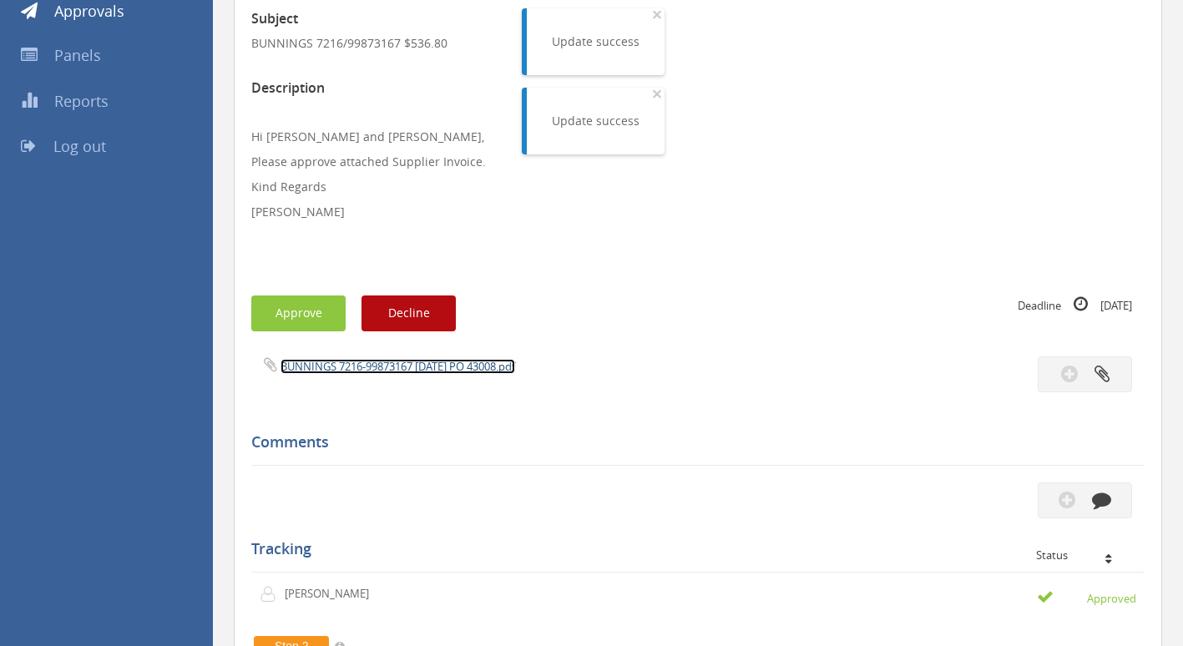
click at [386, 368] on link "BUNNINGS 7216-99873167 [DATE] PO 43008.pdf" at bounding box center [398, 366] width 235 height 15
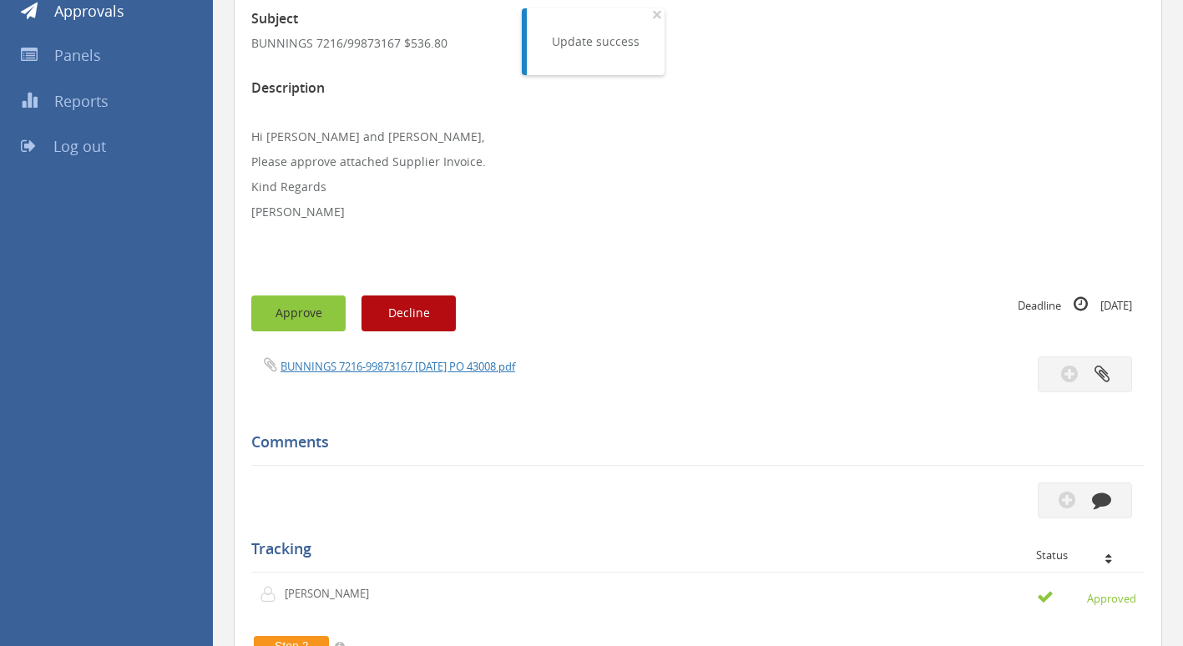
click at [302, 314] on button "Approve" at bounding box center [298, 314] width 94 height 36
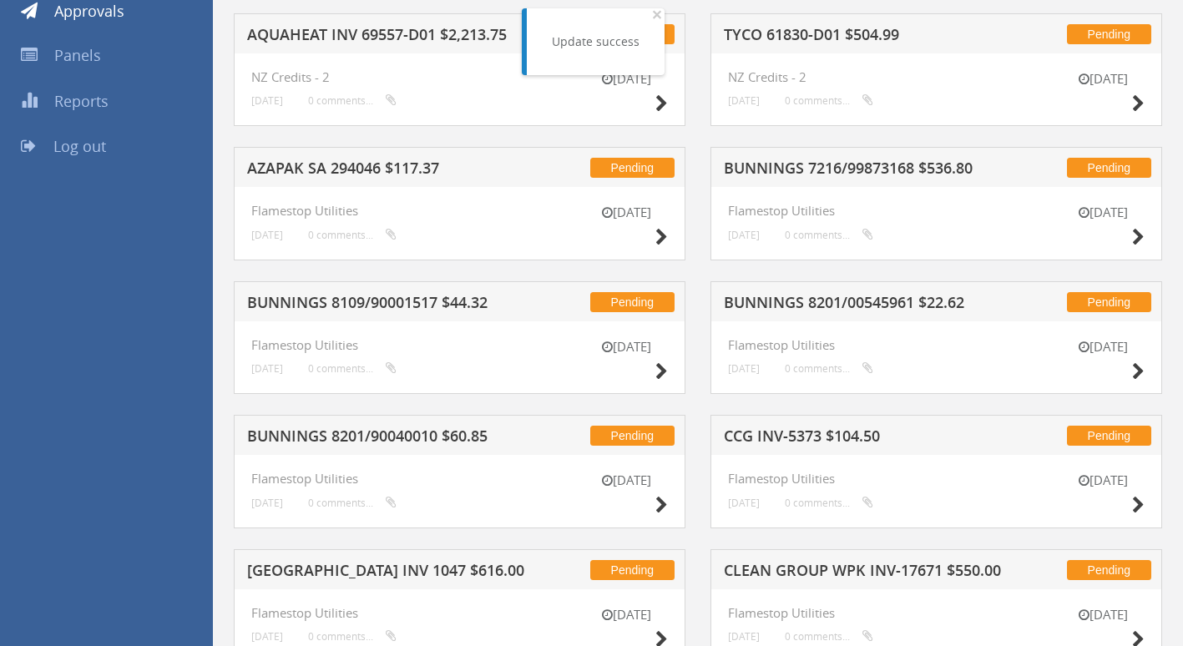
click at [314, 301] on h5 "BUNNINGS 8109/90001517 $44.32" at bounding box center [395, 305] width 297 height 21
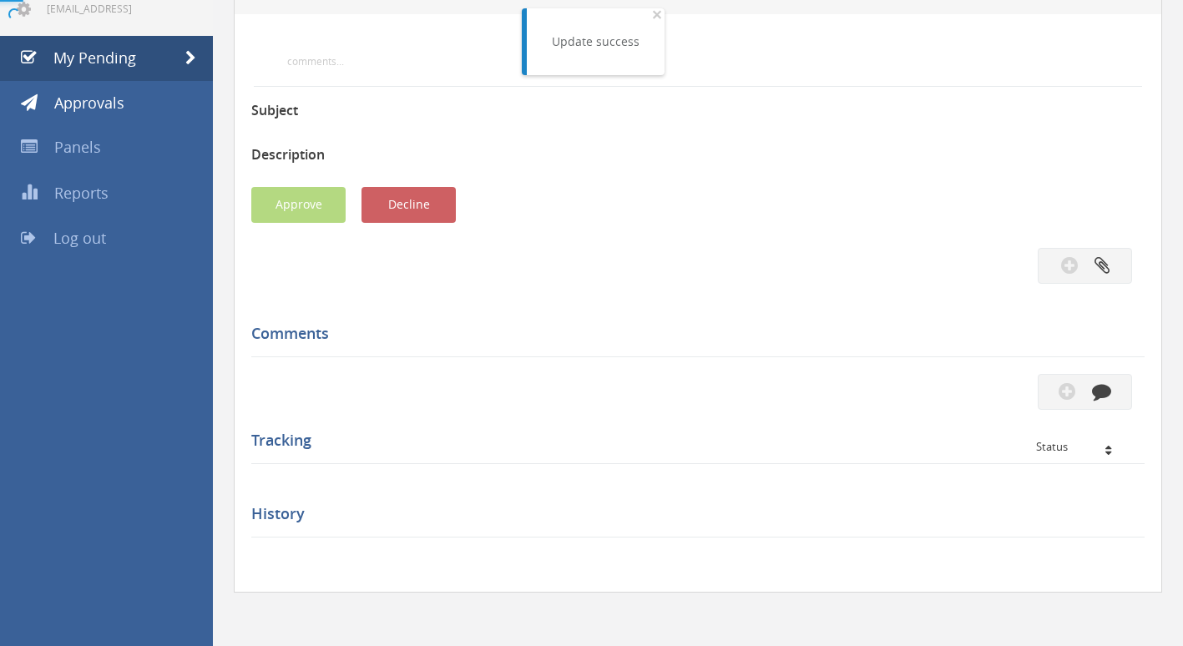
scroll to position [250, 0]
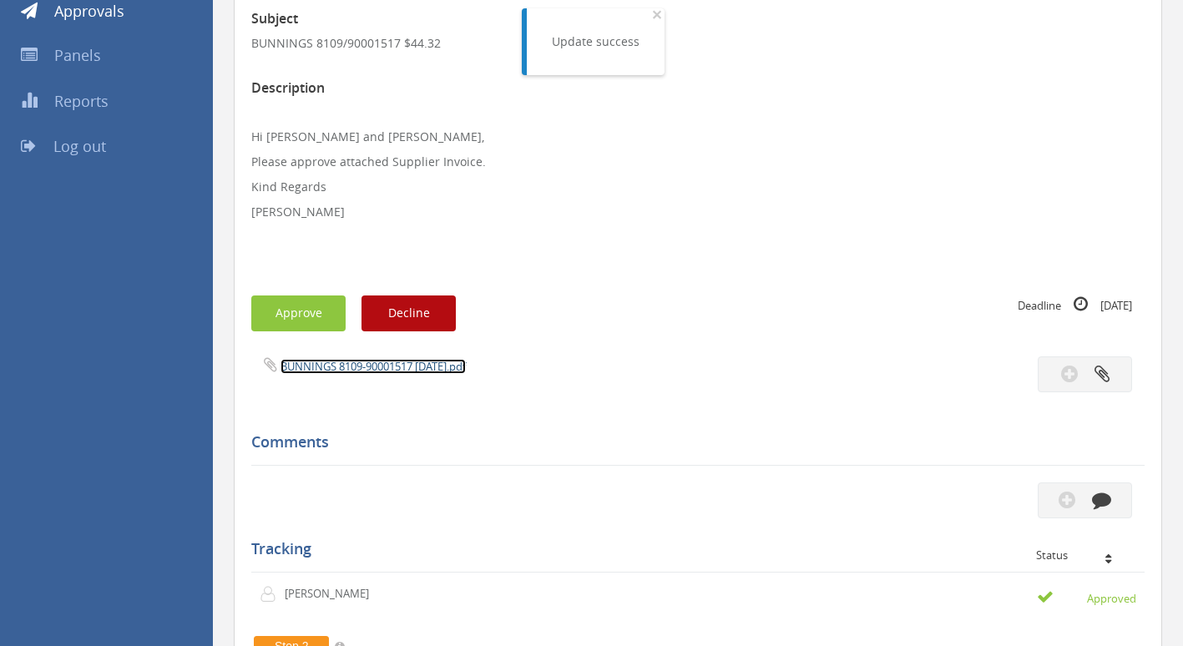
click at [346, 366] on link "BUNNINGS 8109-90001517 [DATE].pdf" at bounding box center [373, 366] width 185 height 15
click at [322, 311] on button "Approve" at bounding box center [298, 314] width 94 height 36
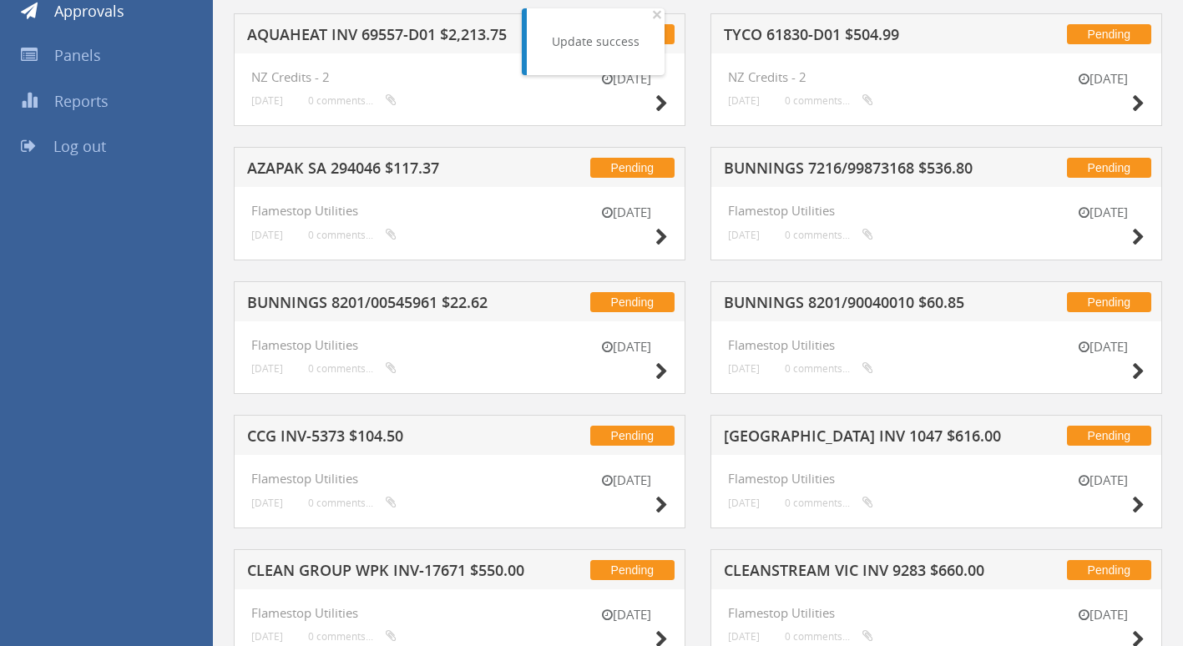
click at [345, 162] on h5 "AZAPAK SA 294046 $117.37" at bounding box center [395, 170] width 297 height 21
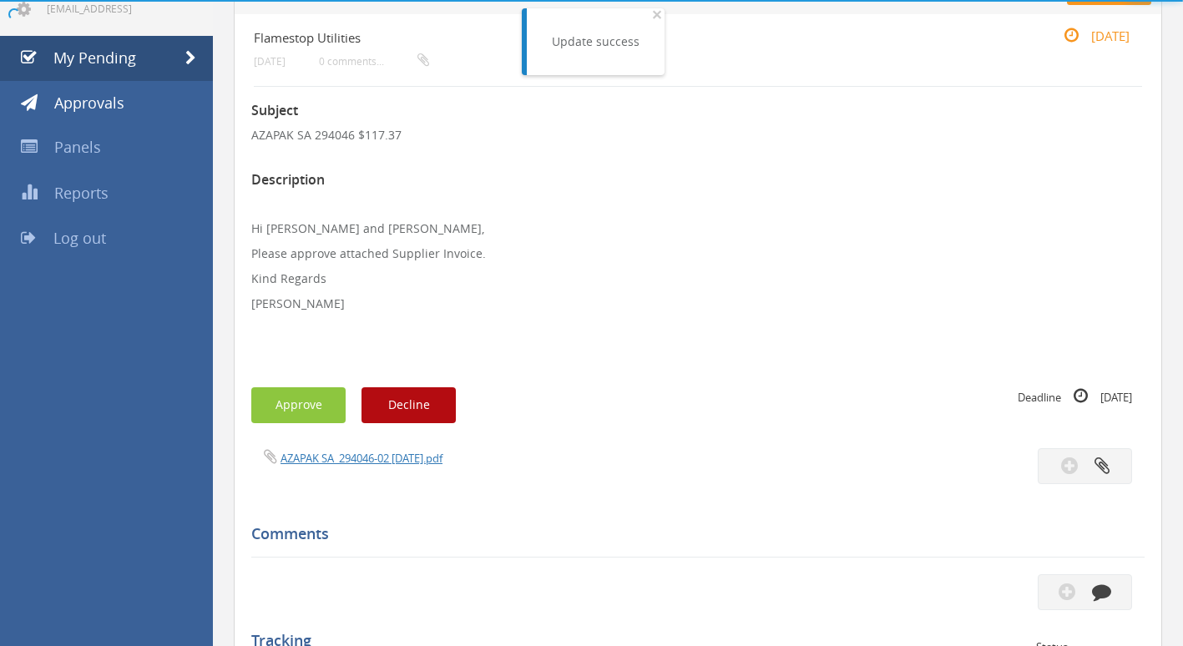
scroll to position [250, 0]
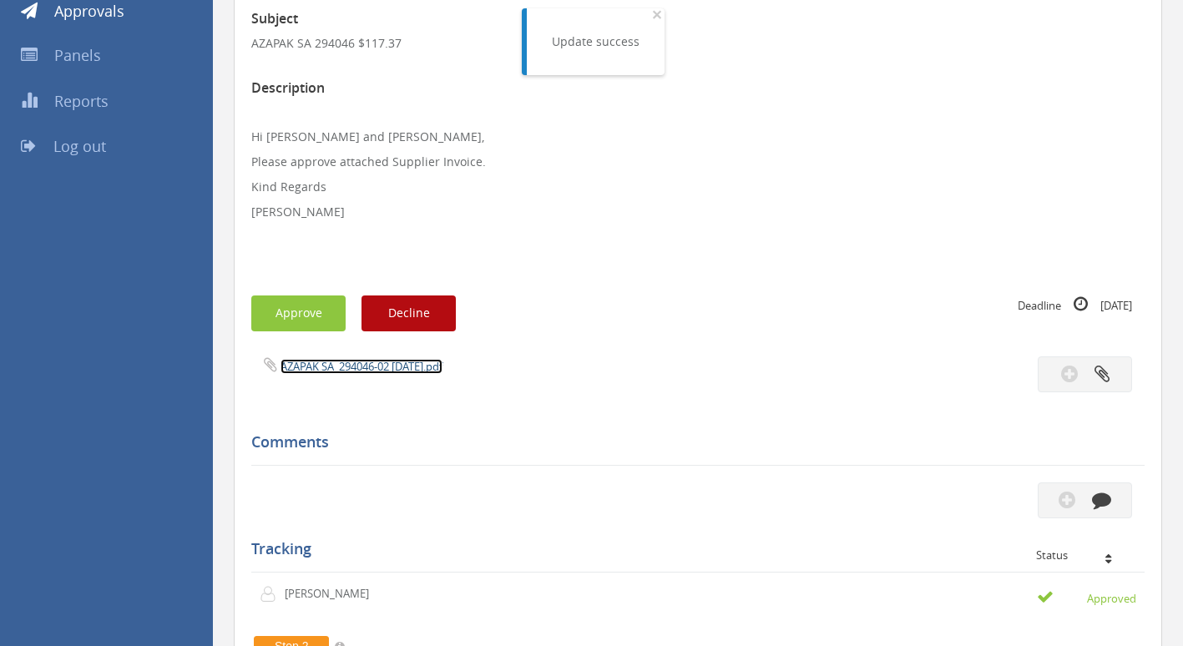
click at [356, 366] on link "AZAPAK SA_294046-02 [DATE].pdf" at bounding box center [362, 366] width 162 height 15
click at [281, 307] on button "Approve" at bounding box center [298, 314] width 94 height 36
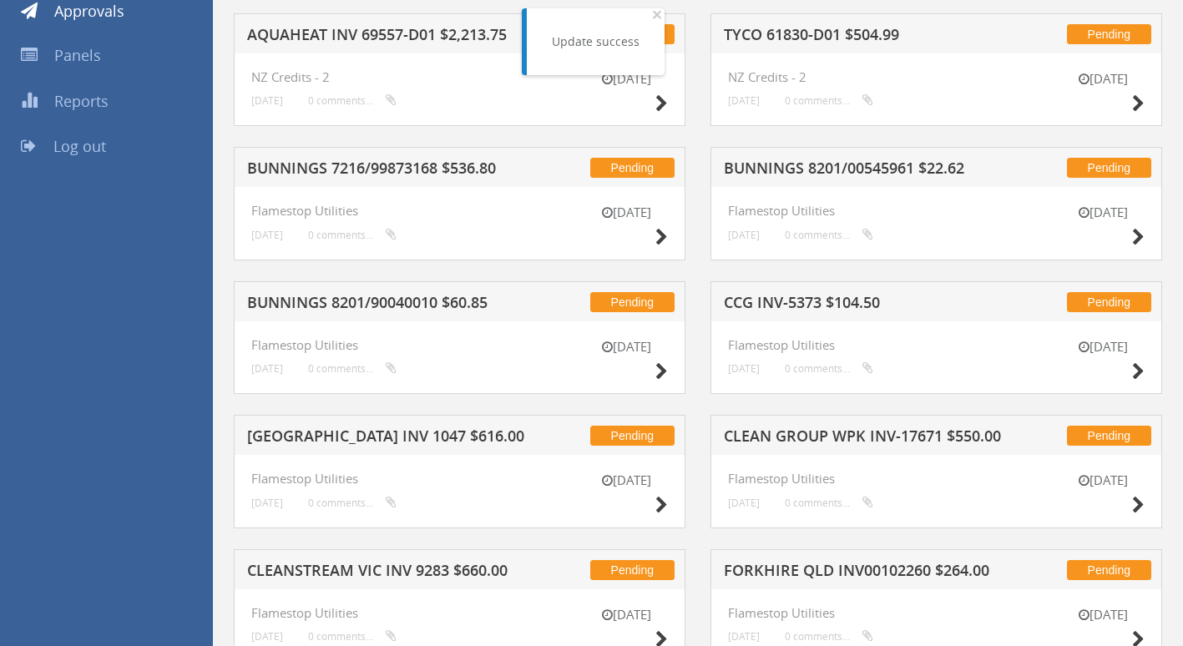
click at [327, 168] on h5 "BUNNINGS 7216/99873168 $536.80" at bounding box center [395, 170] width 297 height 21
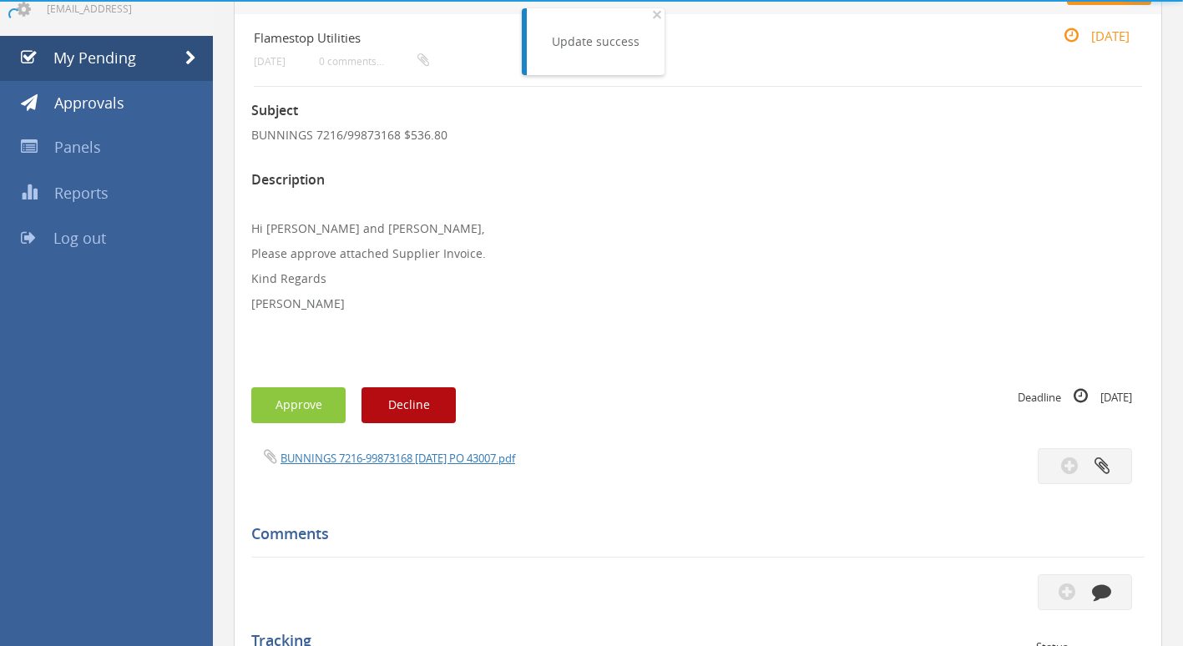
scroll to position [250, 0]
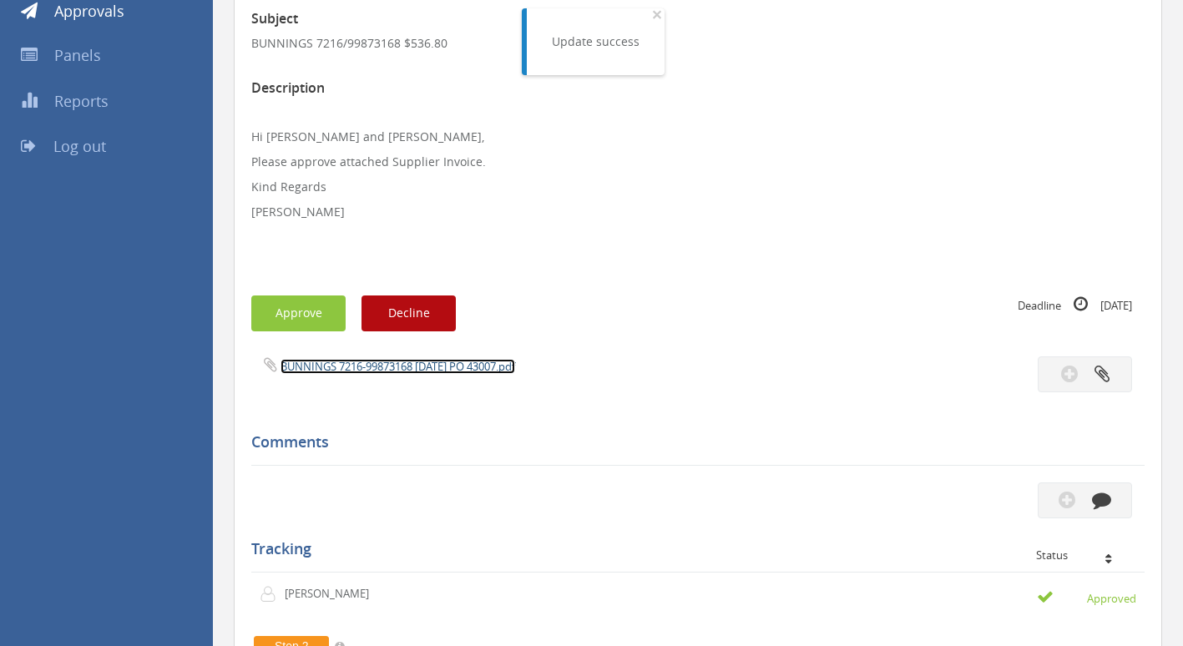
click at [334, 365] on link "BUNNINGS 7216-99873168 [DATE] PO 43007.pdf" at bounding box center [398, 366] width 235 height 15
click at [336, 366] on link "BUNNINGS 7216-99873168 [DATE] PO 43007.pdf" at bounding box center [398, 366] width 235 height 15
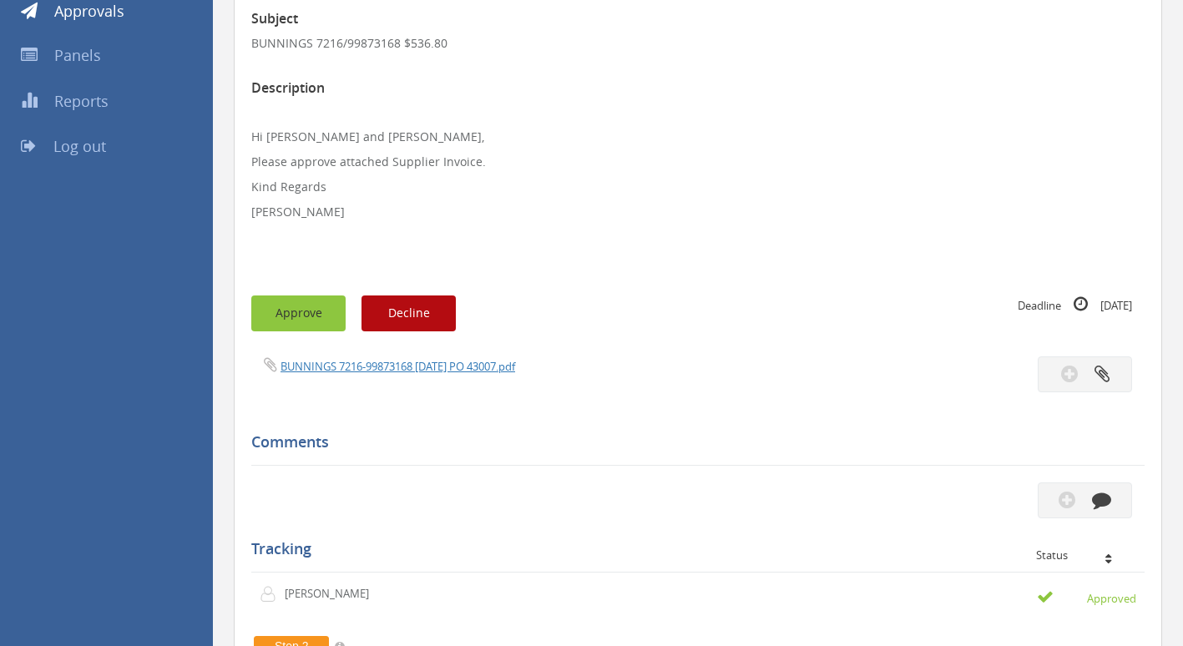
click at [281, 323] on button "Approve" at bounding box center [298, 314] width 94 height 36
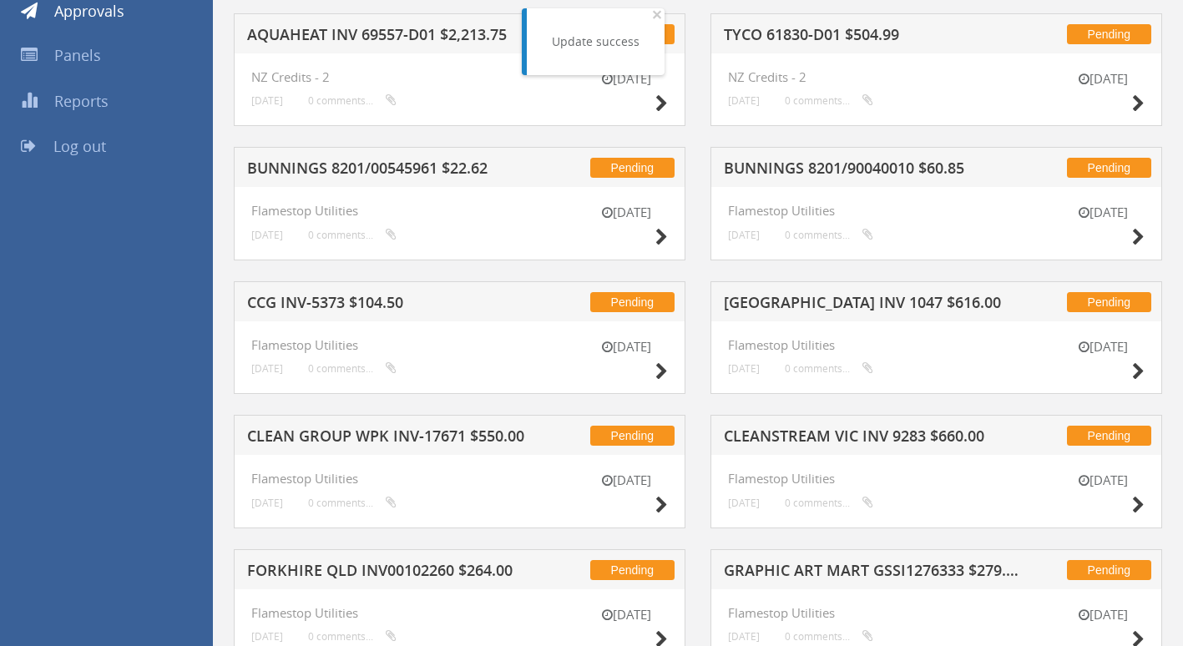
click at [391, 166] on h5 "BUNNINGS 8201/00545961 $22.62" at bounding box center [395, 170] width 297 height 21
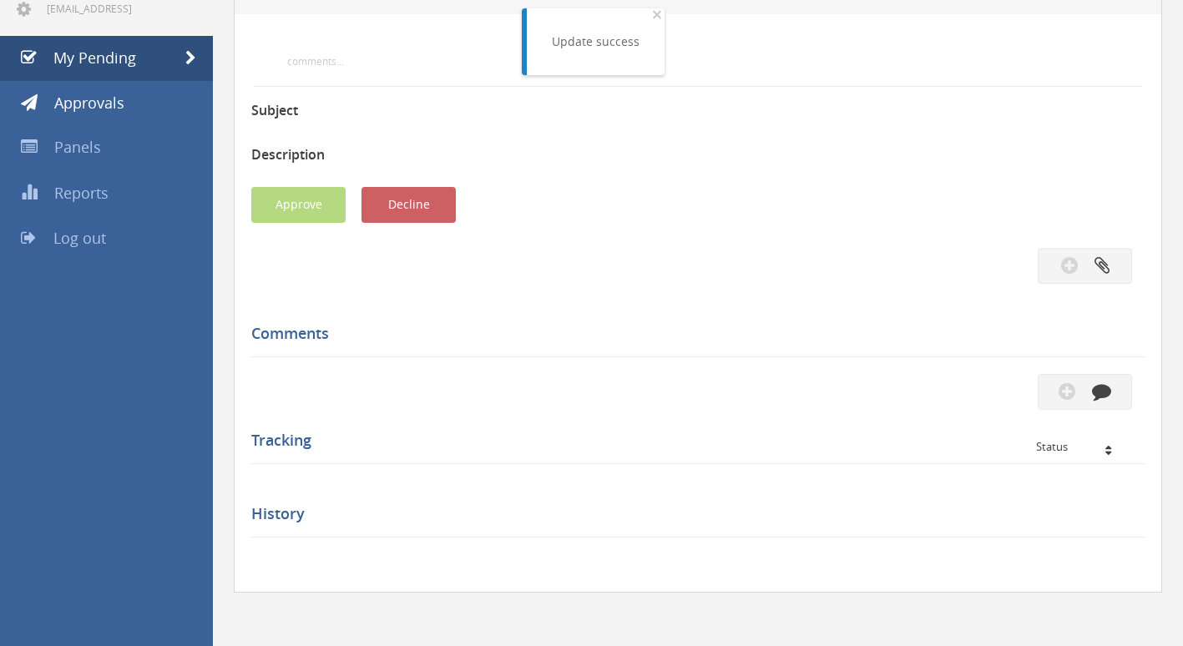
scroll to position [250, 0]
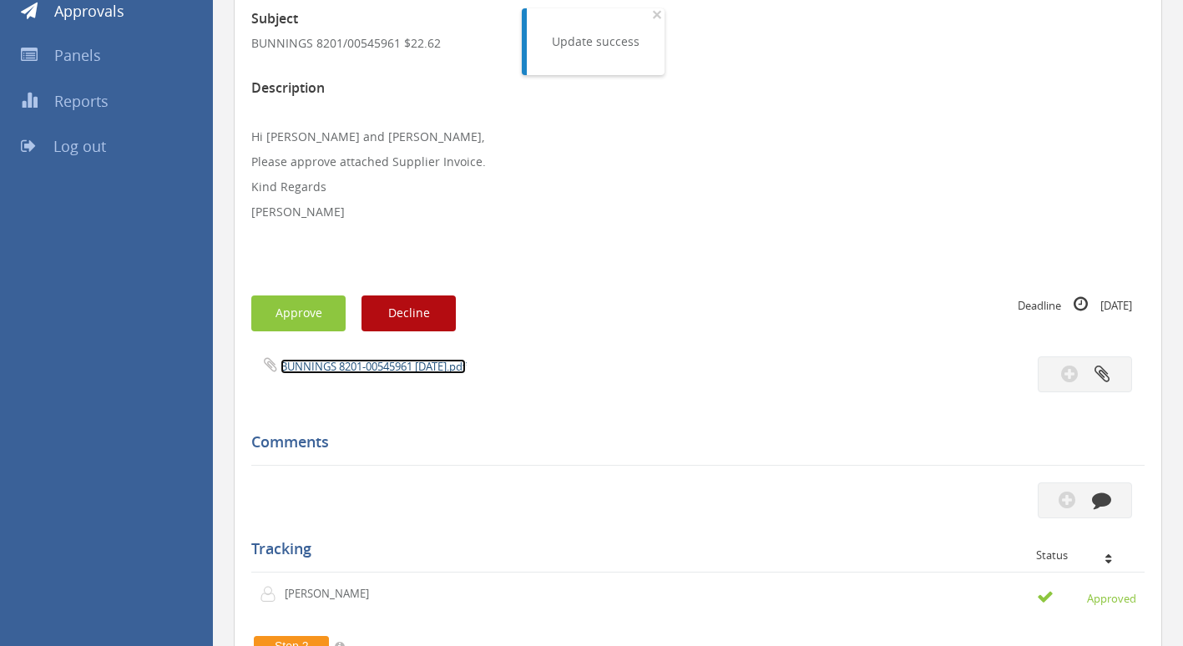
click at [368, 369] on link "BUNNINGS 8201-00545961 [DATE].pdf" at bounding box center [373, 366] width 185 height 15
click at [324, 304] on button "Approve" at bounding box center [298, 314] width 94 height 36
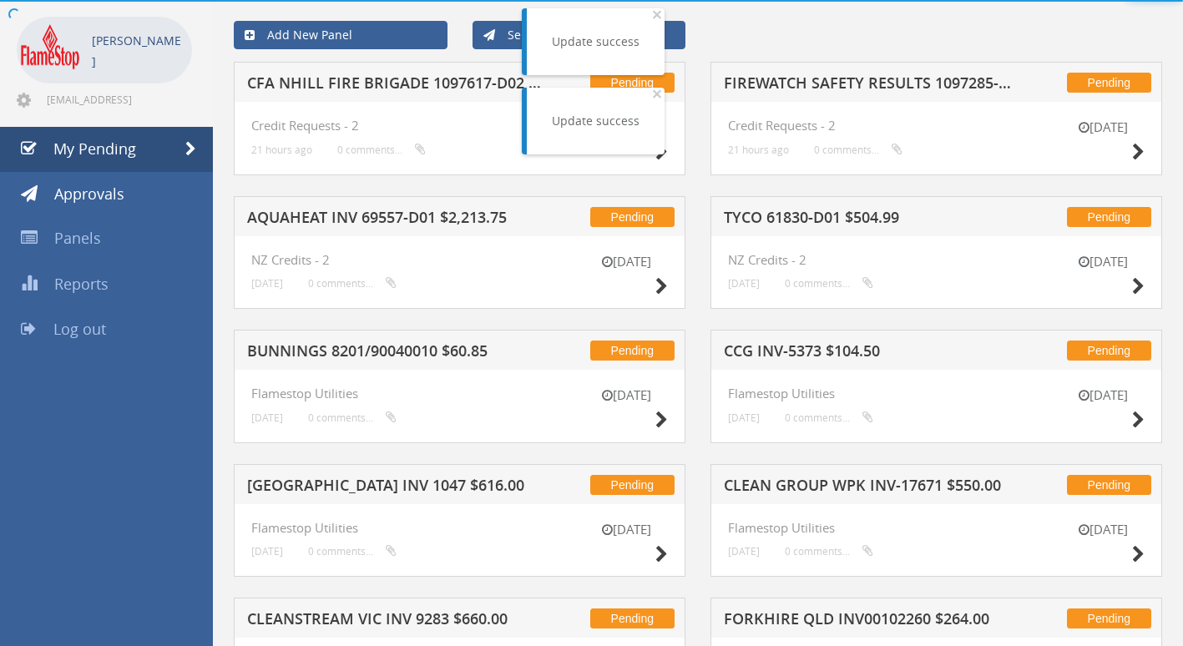
scroll to position [250, 0]
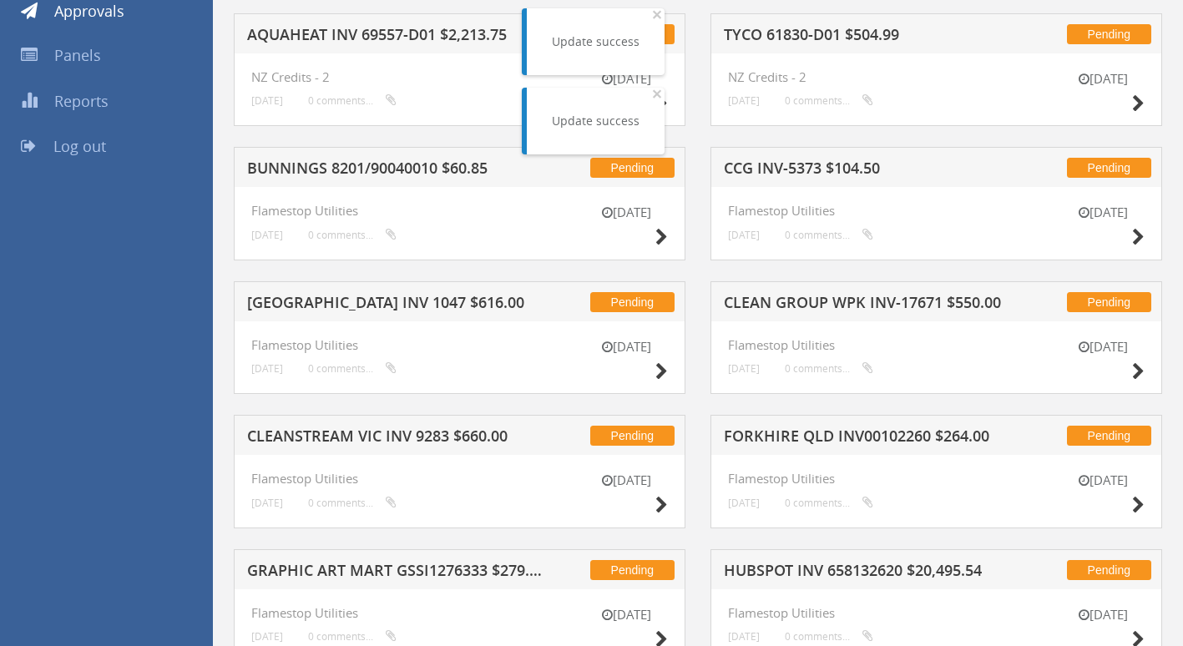
click at [834, 170] on h5 "CCG INV-5373 $104.50" at bounding box center [872, 170] width 297 height 21
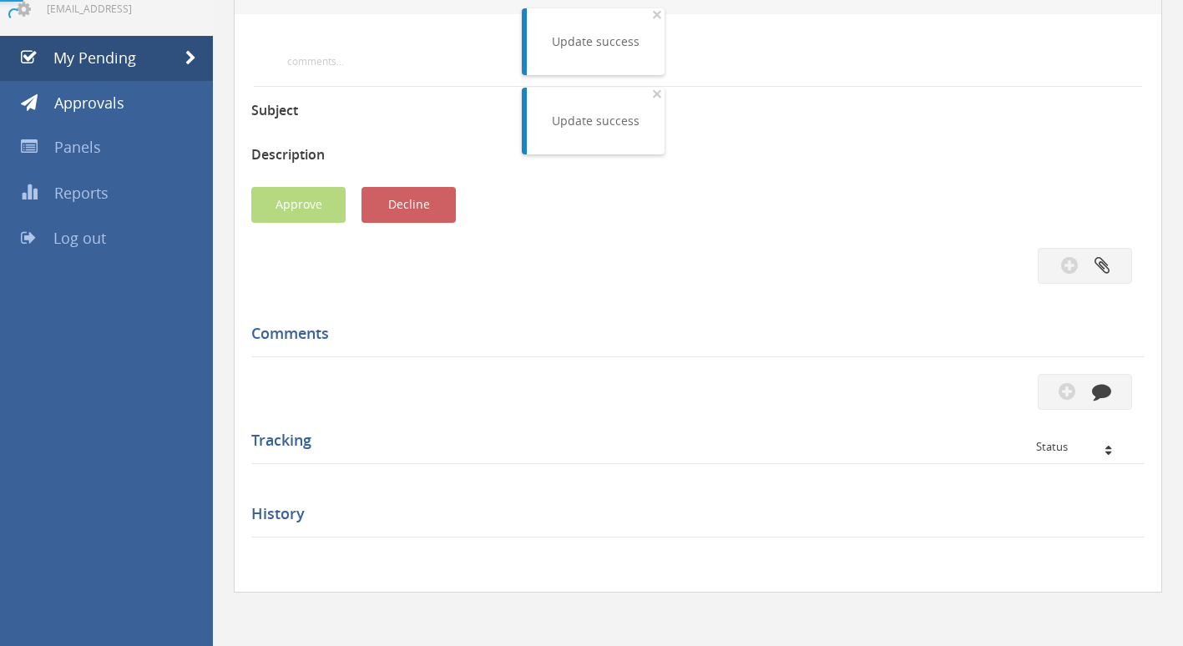
scroll to position [250, 0]
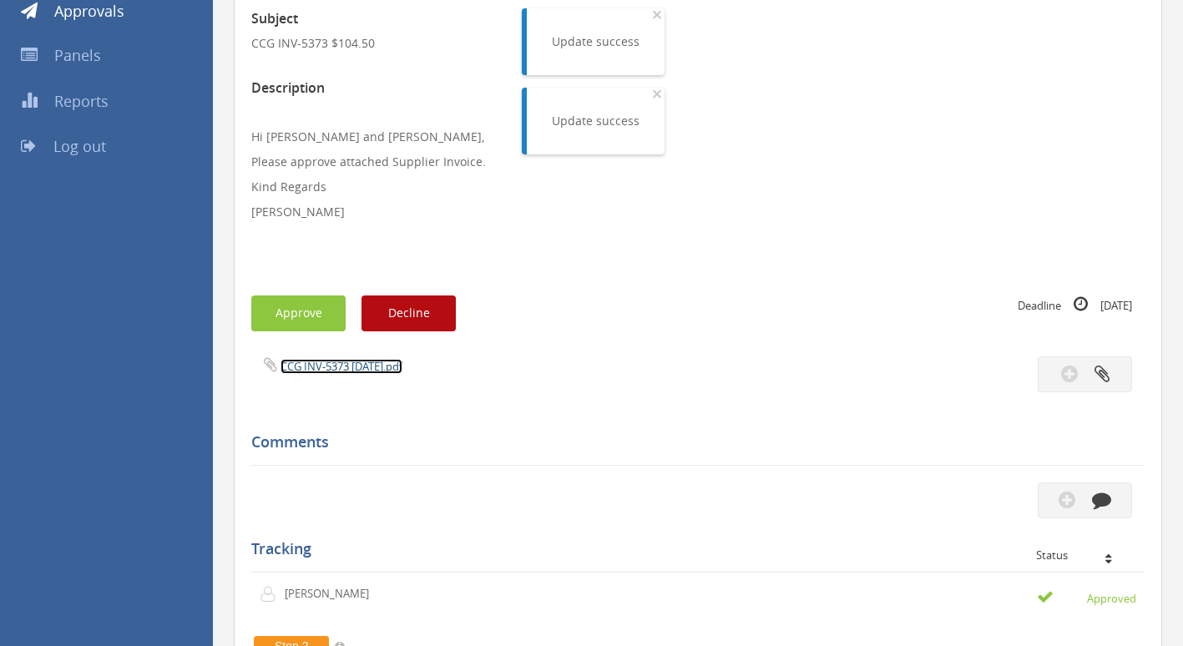
click at [352, 371] on link "CCG INV-5373 [DATE].pdf" at bounding box center [342, 366] width 122 height 15
click at [336, 312] on button "Approve" at bounding box center [298, 314] width 94 height 36
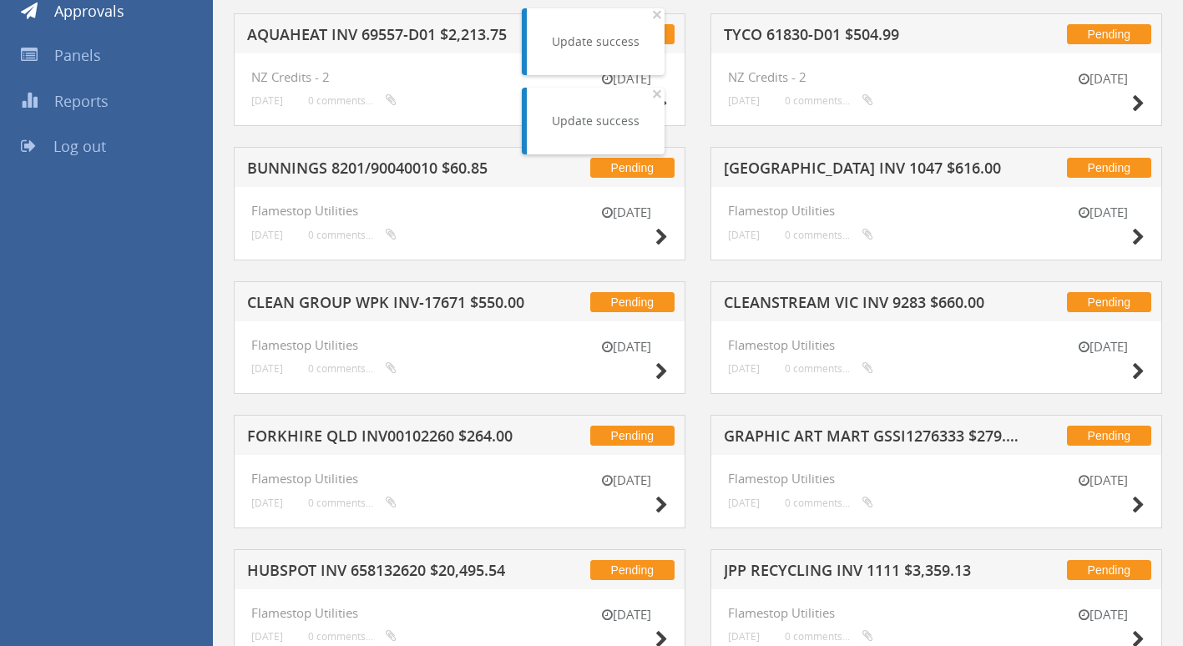
click at [767, 171] on h5 "[GEOGRAPHIC_DATA] INV 1047 $616.00" at bounding box center [872, 170] width 297 height 21
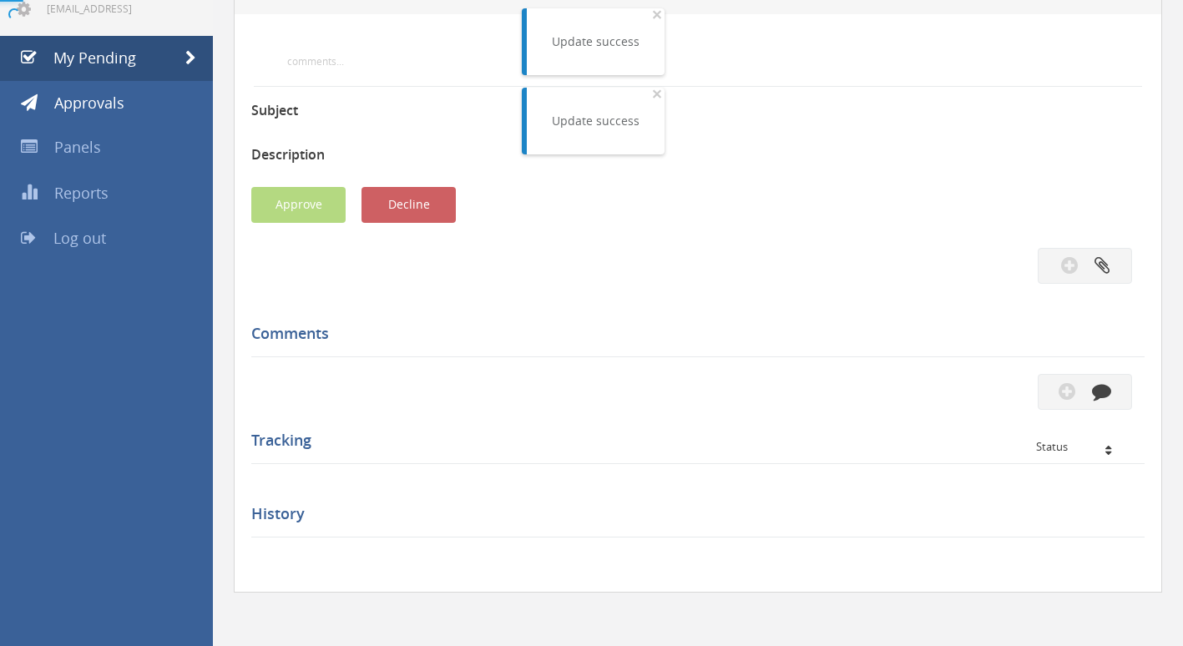
scroll to position [250, 0]
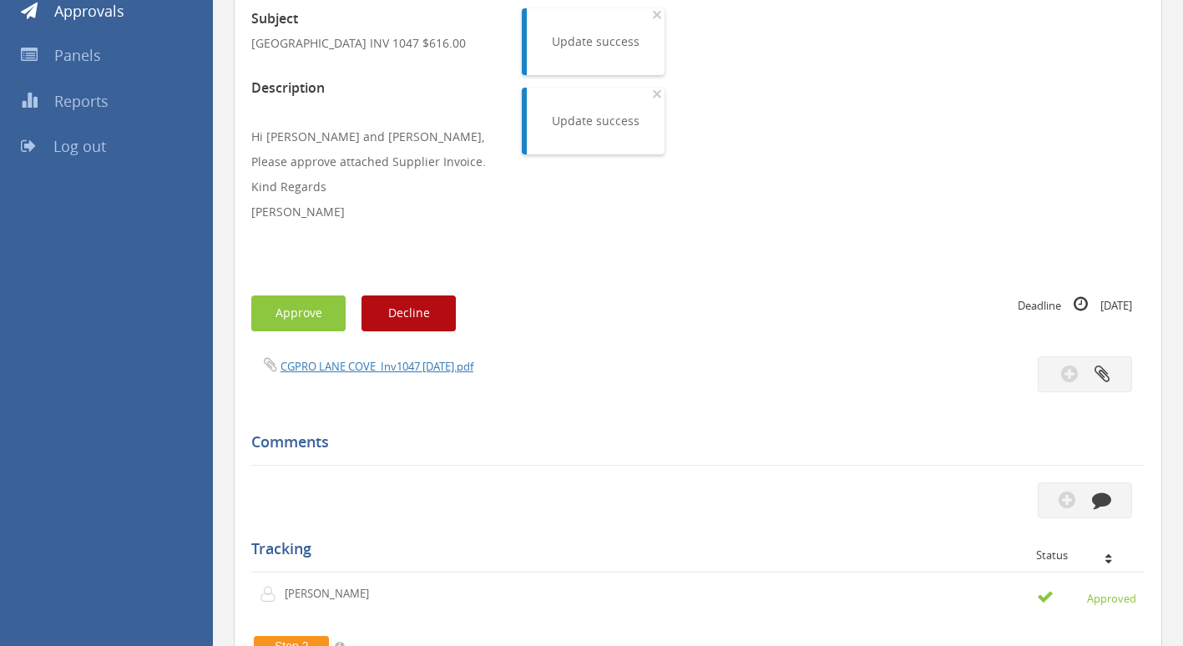
click at [387, 358] on div "CGPRO LANE COVE_Inv1047 [DATE].pdf" at bounding box center [468, 365] width 459 height 18
click at [387, 367] on link "CGPRO LANE COVE_Inv1047 [DATE].pdf" at bounding box center [377, 366] width 193 height 15
click at [324, 321] on button "Approve" at bounding box center [298, 314] width 94 height 36
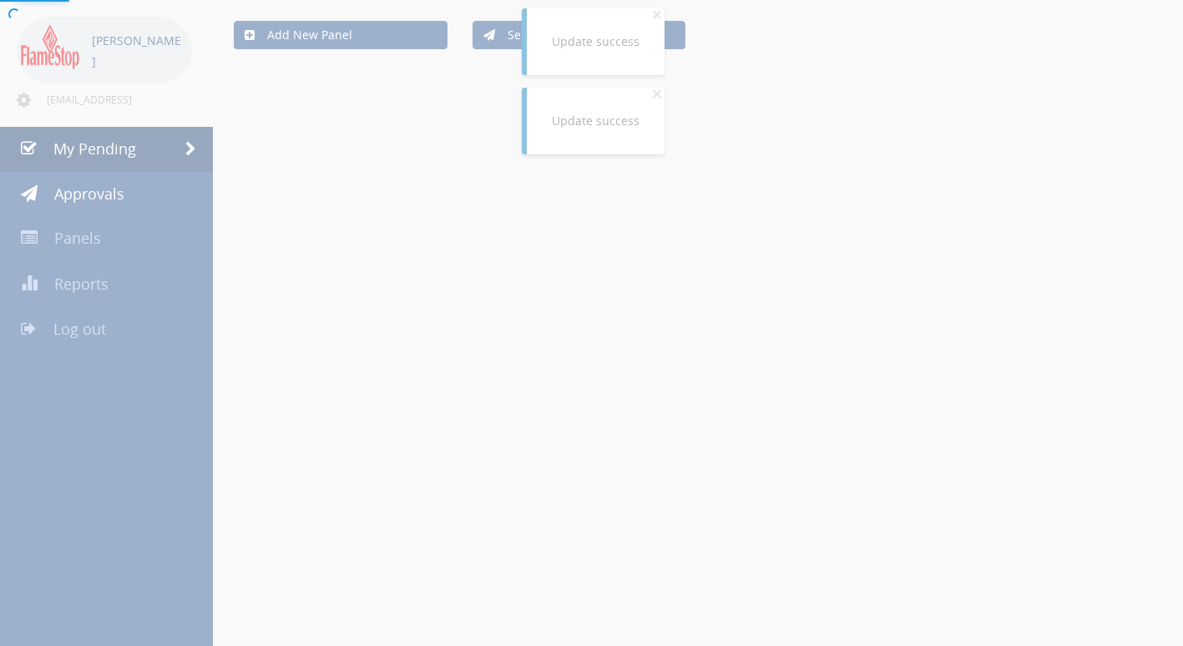
scroll to position [250, 0]
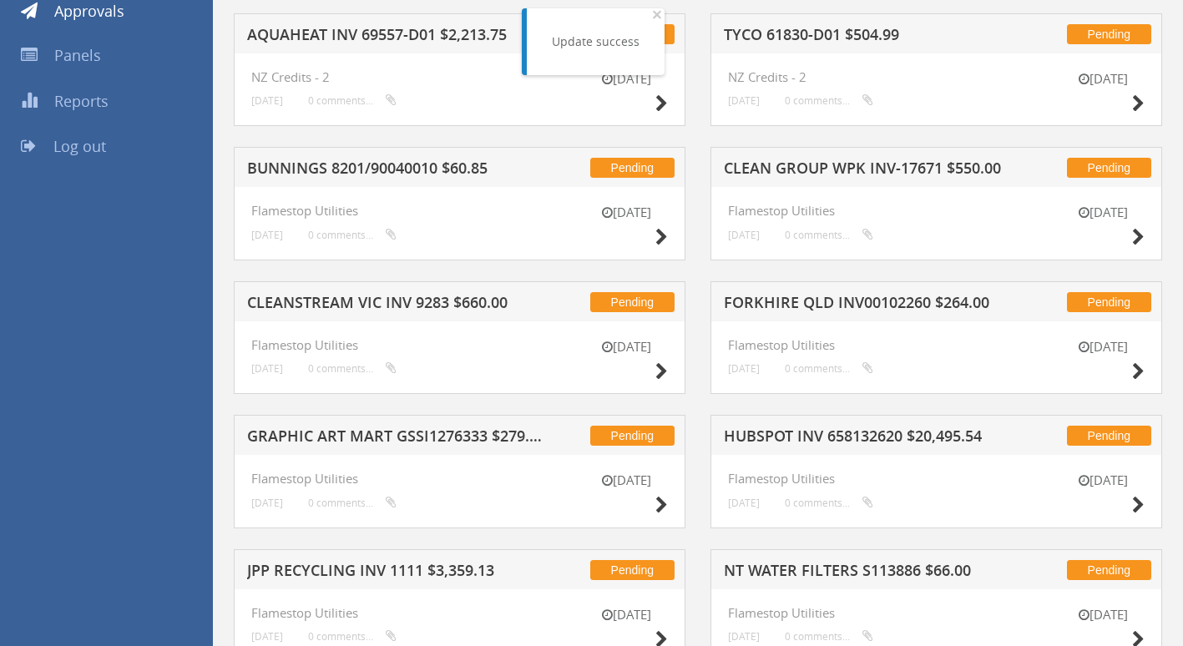
click at [849, 303] on h5 "FORKHIRE QLD INV00102260 $264.00" at bounding box center [872, 305] width 297 height 21
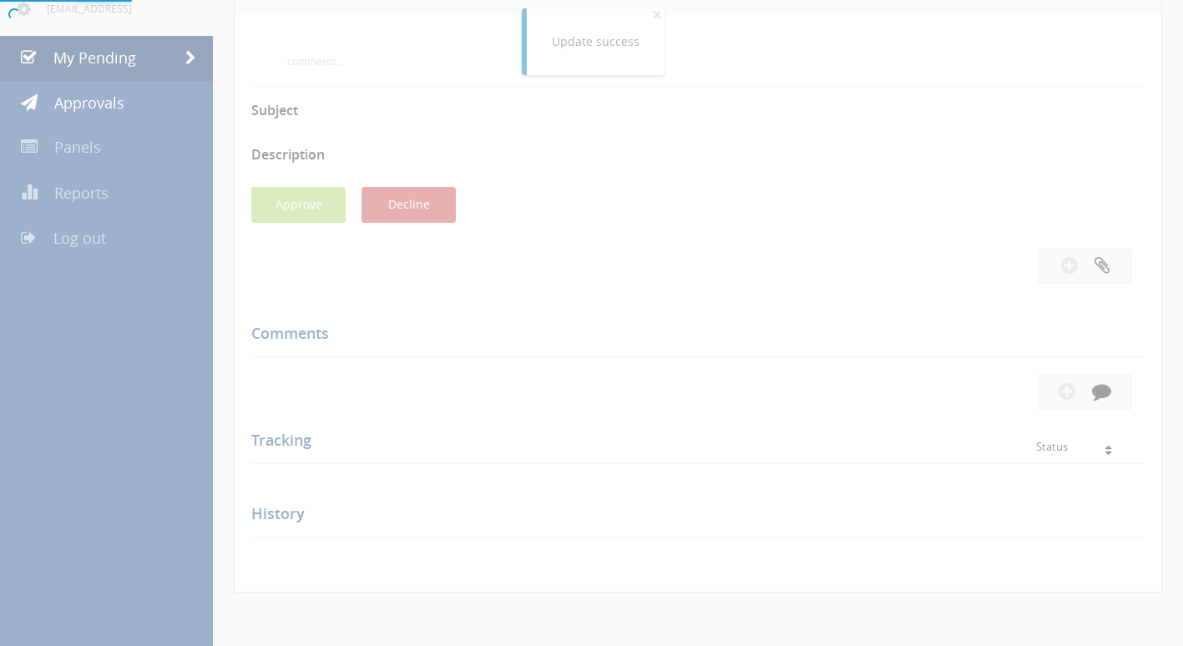
scroll to position [250, 0]
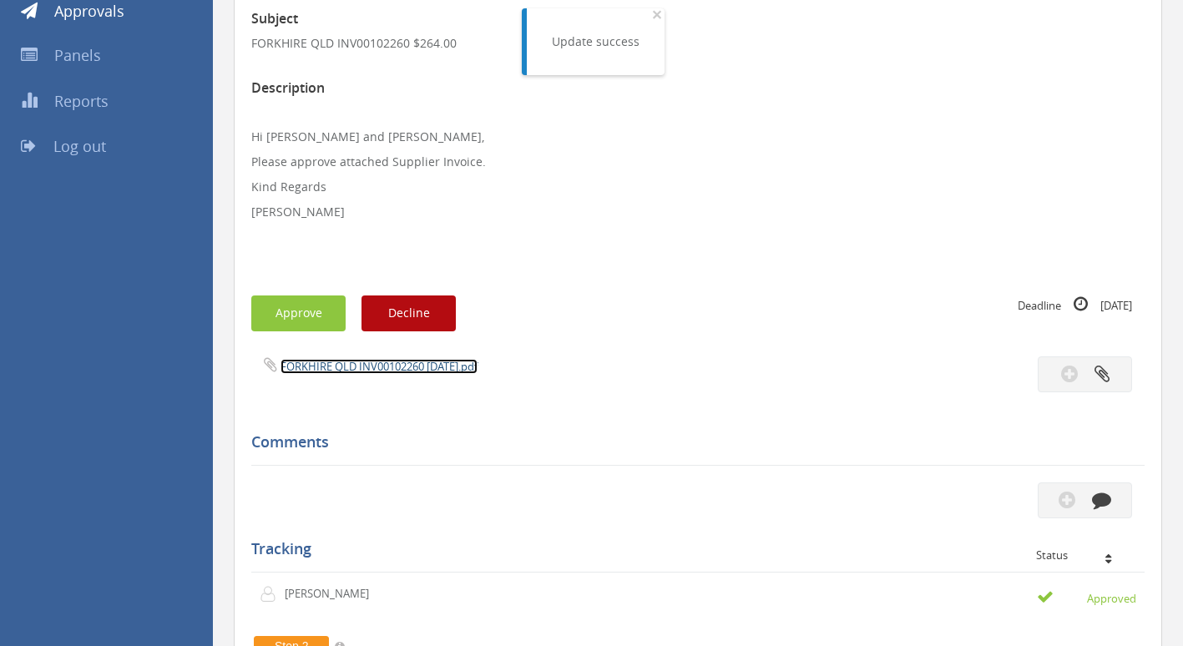
click at [356, 363] on link "FORKHIRE QLD INV00102260 [DATE].pdf" at bounding box center [379, 366] width 197 height 15
click at [306, 311] on button "Approve" at bounding box center [298, 314] width 94 height 36
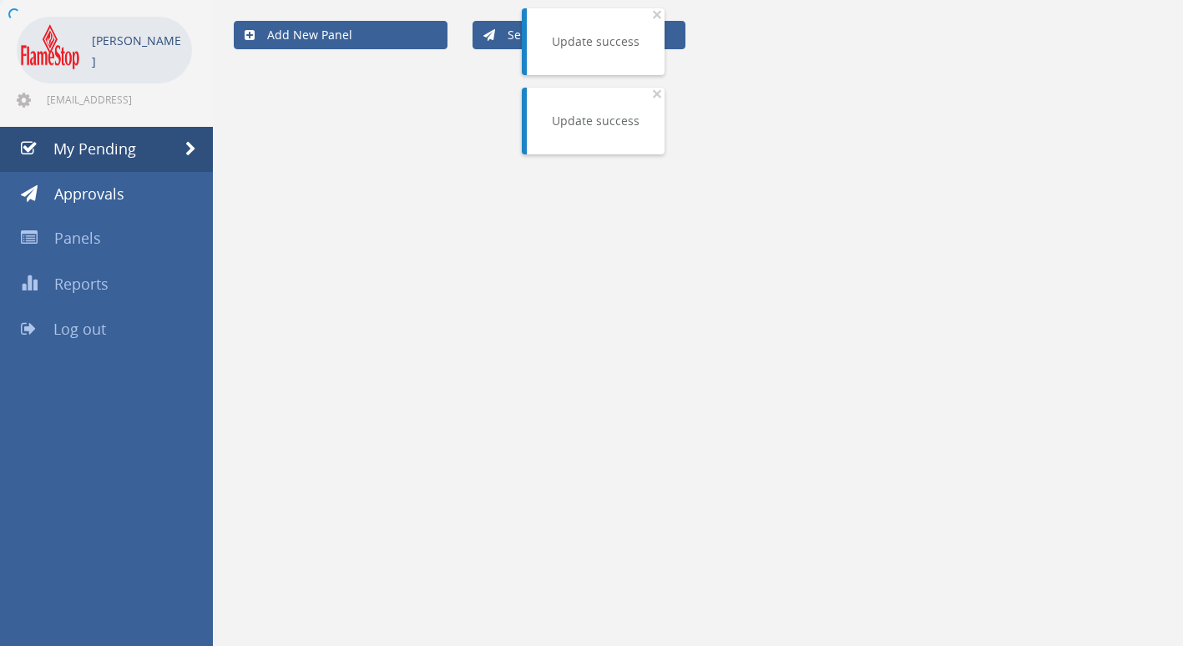
scroll to position [250, 0]
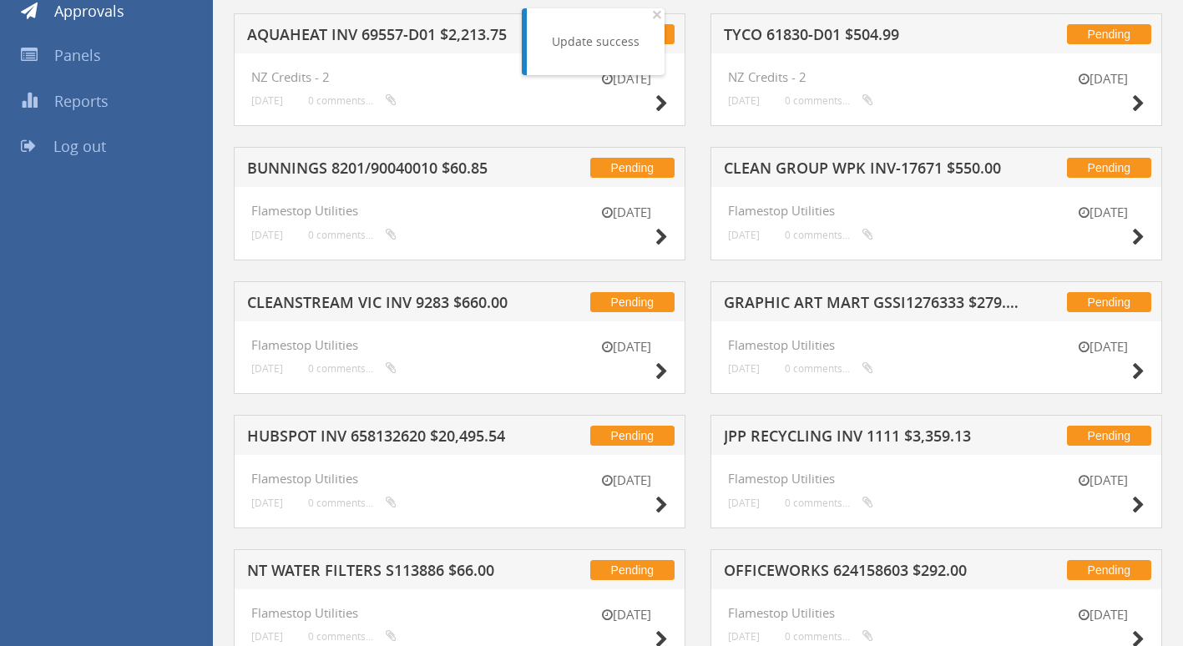
click at [888, 162] on h5 "CLEAN GROUP WPK INV-17671 $550.00" at bounding box center [872, 170] width 297 height 21
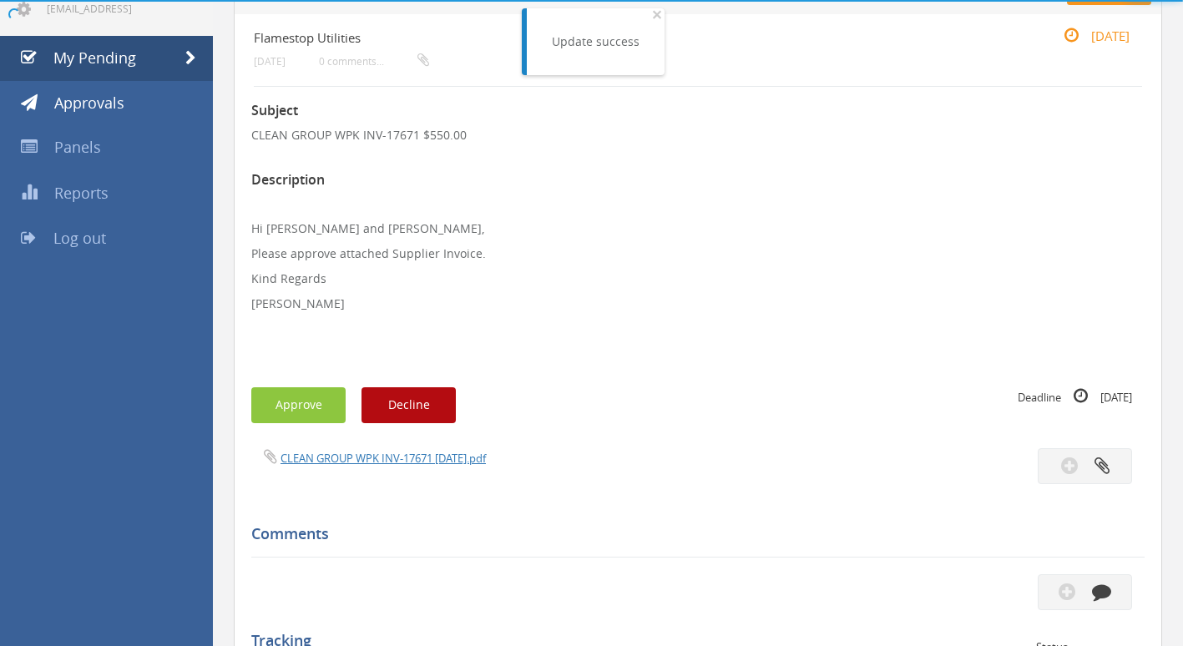
scroll to position [250, 0]
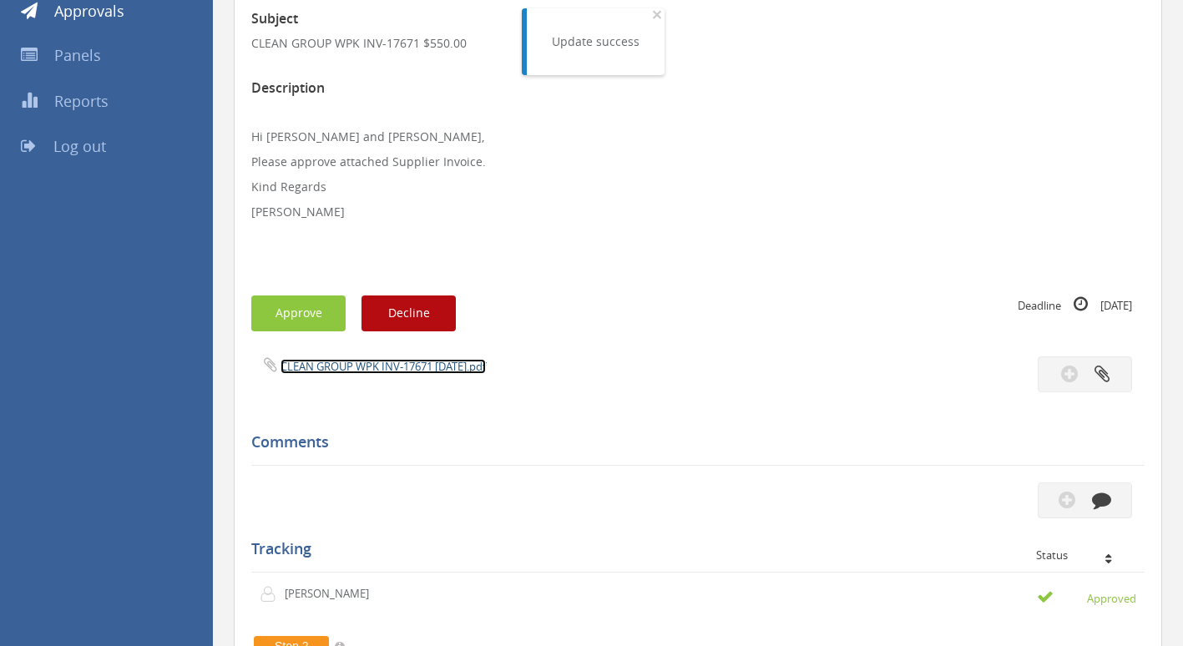
click at [365, 361] on link "CLEAN GROUP WPK INV-17671 [DATE].pdf" at bounding box center [383, 366] width 205 height 15
click at [315, 310] on button "Approve" at bounding box center [298, 314] width 94 height 36
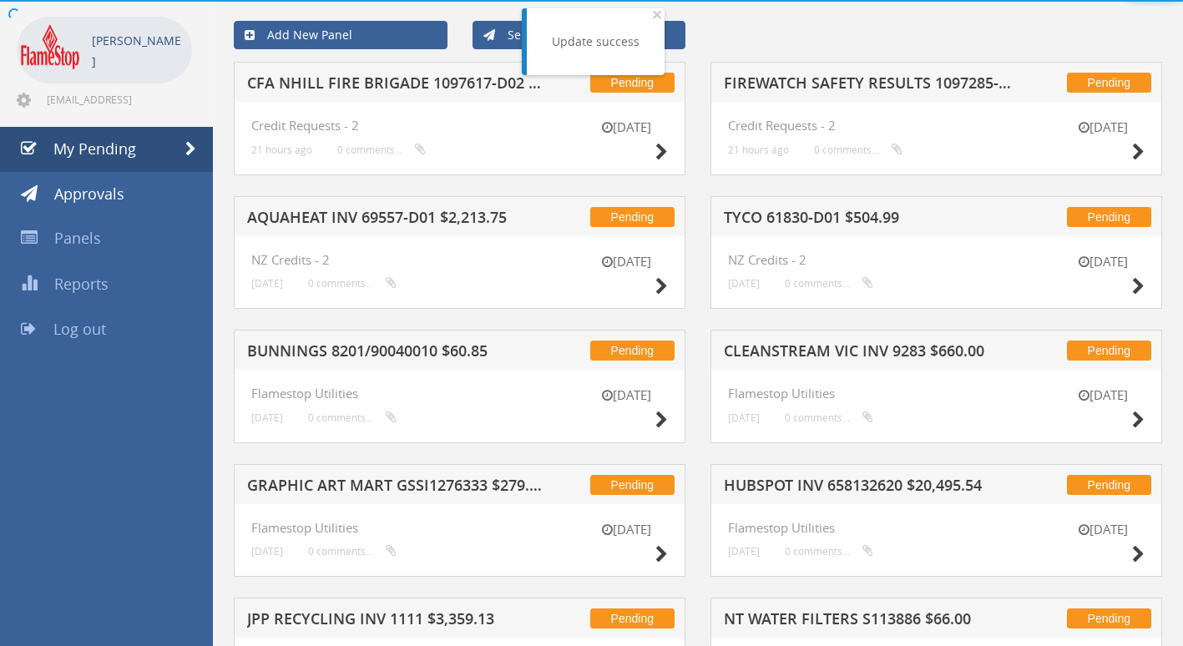
scroll to position [250, 0]
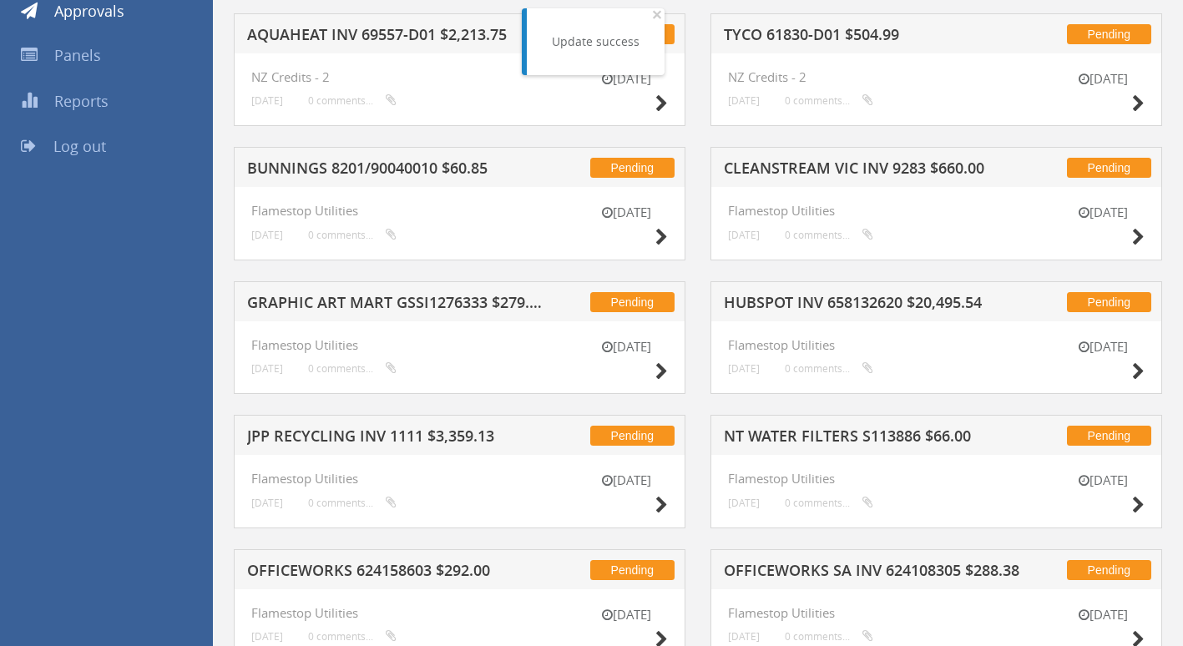
click at [805, 169] on h5 "CLEANSTREAM VIC INV 9283 $660.00" at bounding box center [872, 170] width 297 height 21
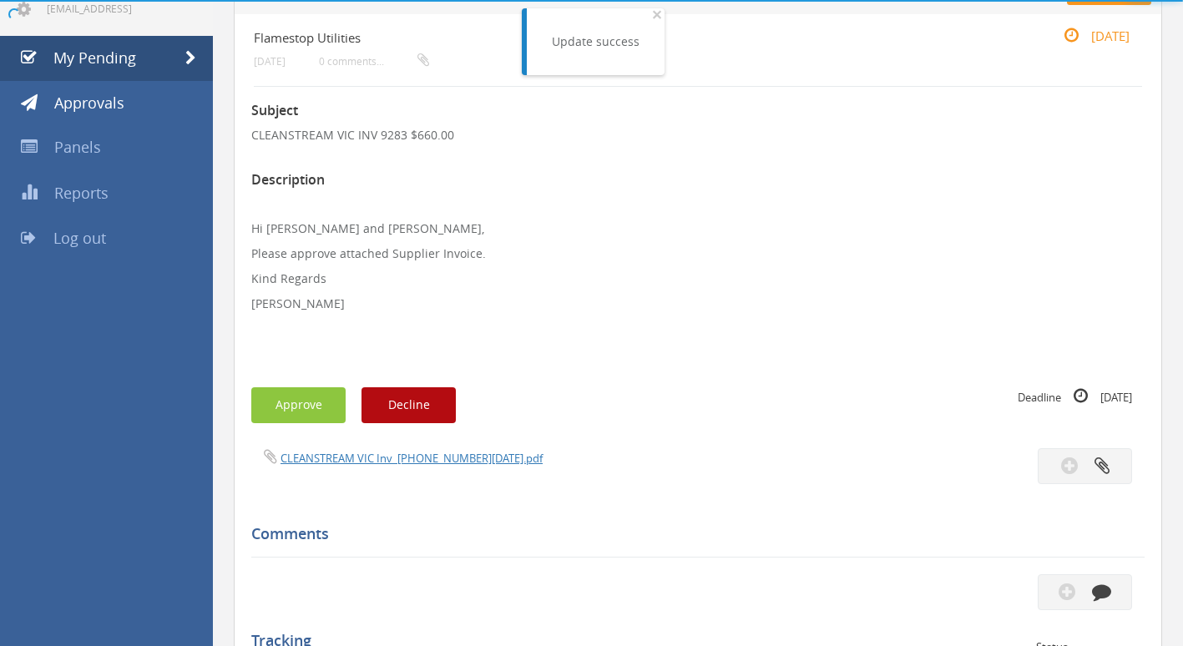
scroll to position [250, 0]
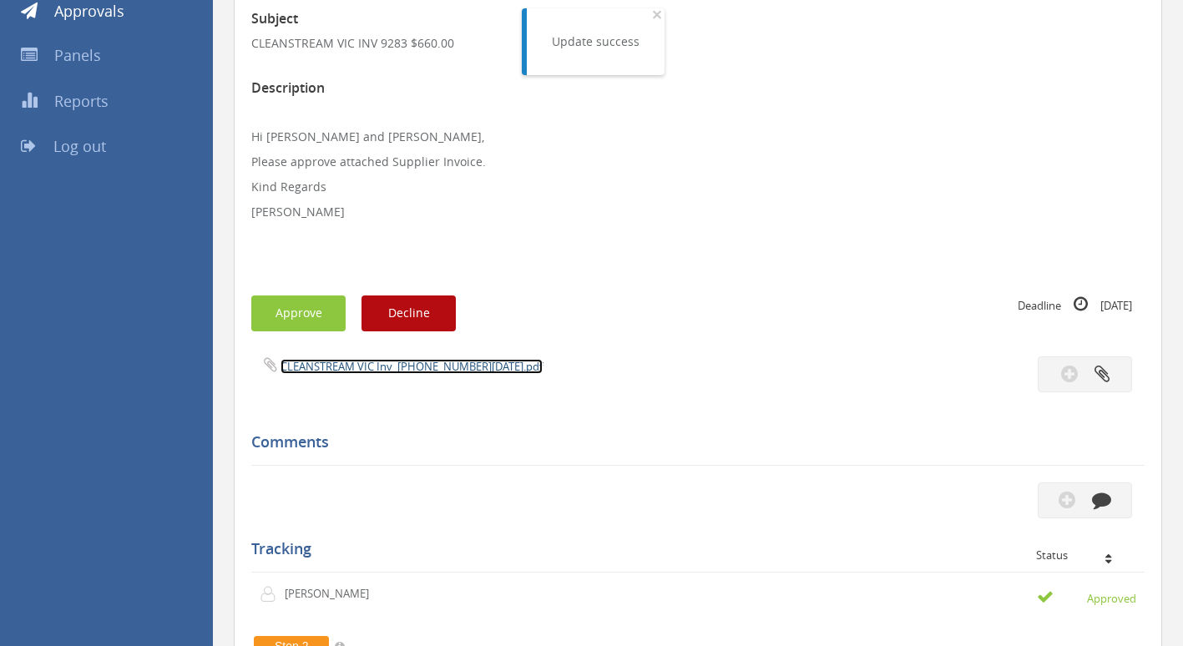
click at [352, 365] on link "CLEANSTREAM VIC Inv_[PHONE_NUMBER][DATE].pdf" at bounding box center [412, 366] width 262 height 15
click at [304, 308] on button "Approve" at bounding box center [298, 314] width 94 height 36
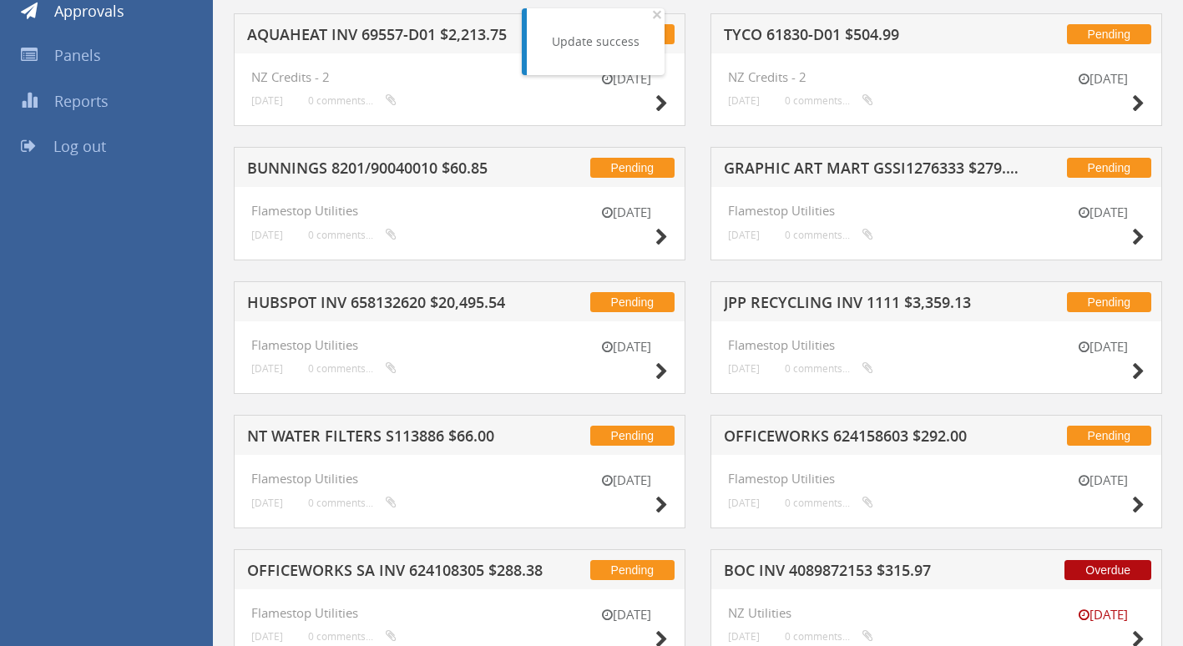
click at [413, 179] on h5 "BUNNINGS 8201/90040010 $60.85" at bounding box center [395, 170] width 297 height 21
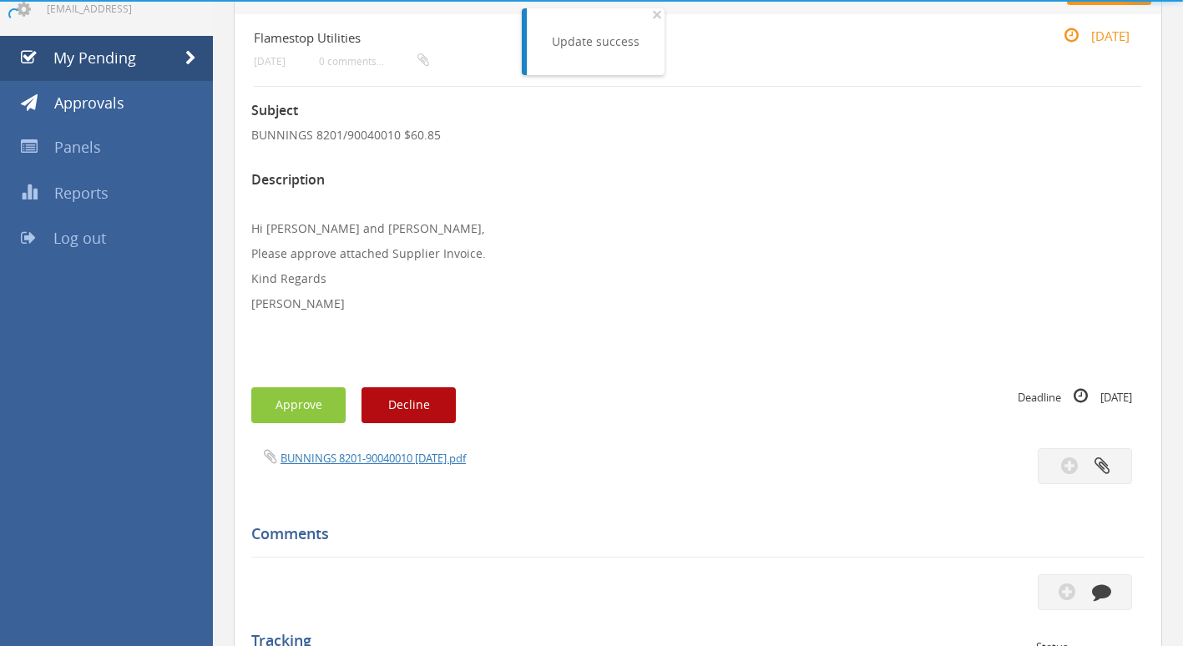
scroll to position [250, 0]
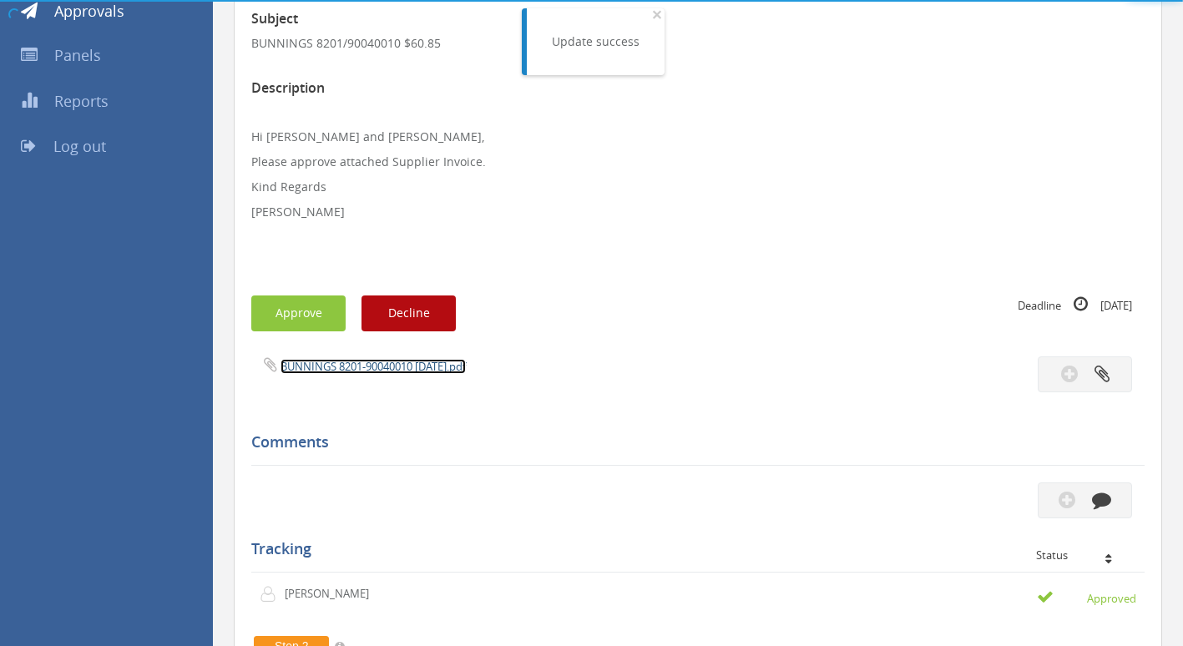
click at [380, 370] on link "BUNNINGS 8201-90040010 [DATE].pdf" at bounding box center [373, 366] width 185 height 15
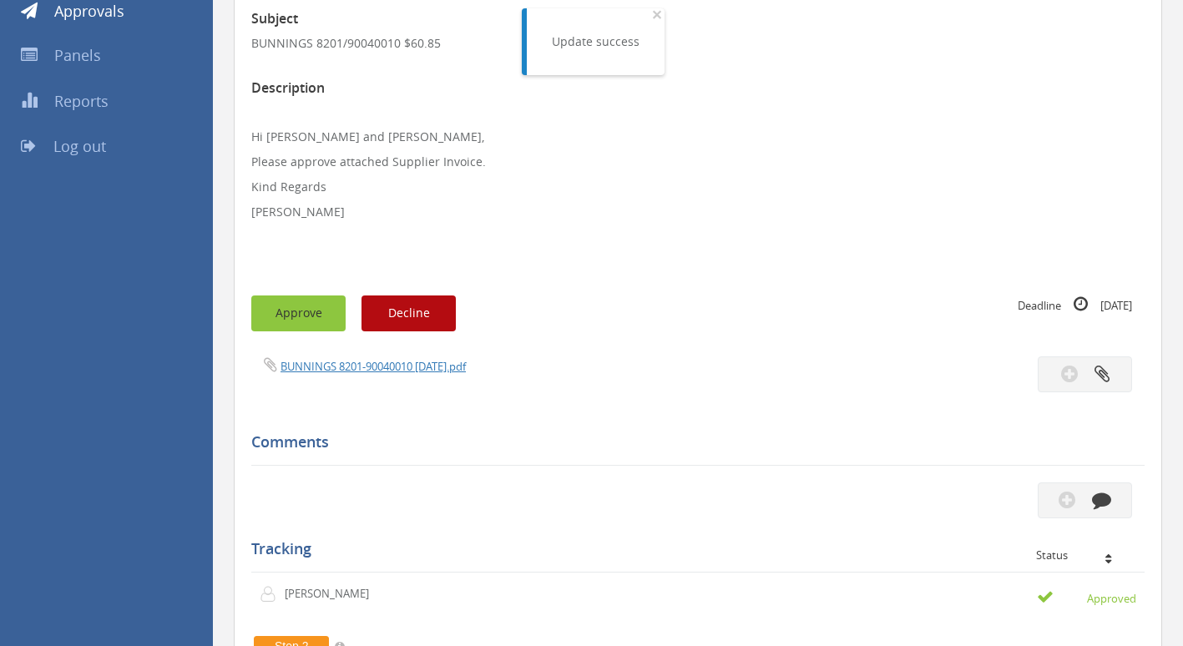
click at [292, 307] on button "Approve" at bounding box center [298, 314] width 94 height 36
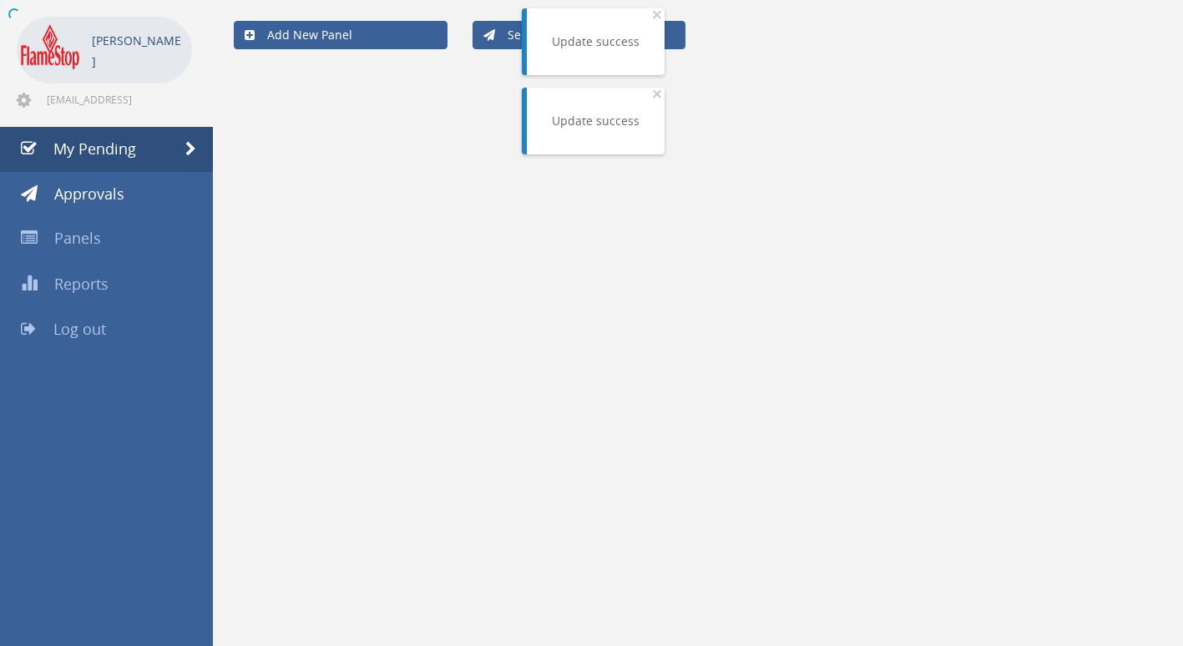
scroll to position [250, 0]
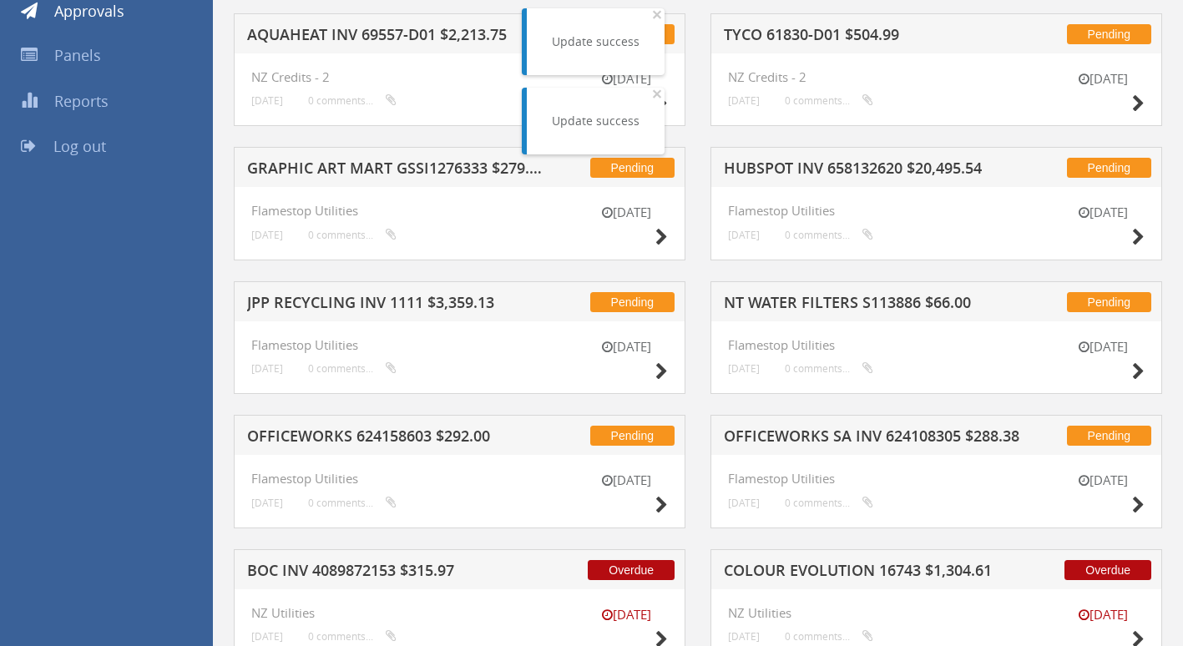
click at [879, 170] on h5 "HUBSPOT INV 658132620 $20,495.54" at bounding box center [872, 170] width 297 height 21
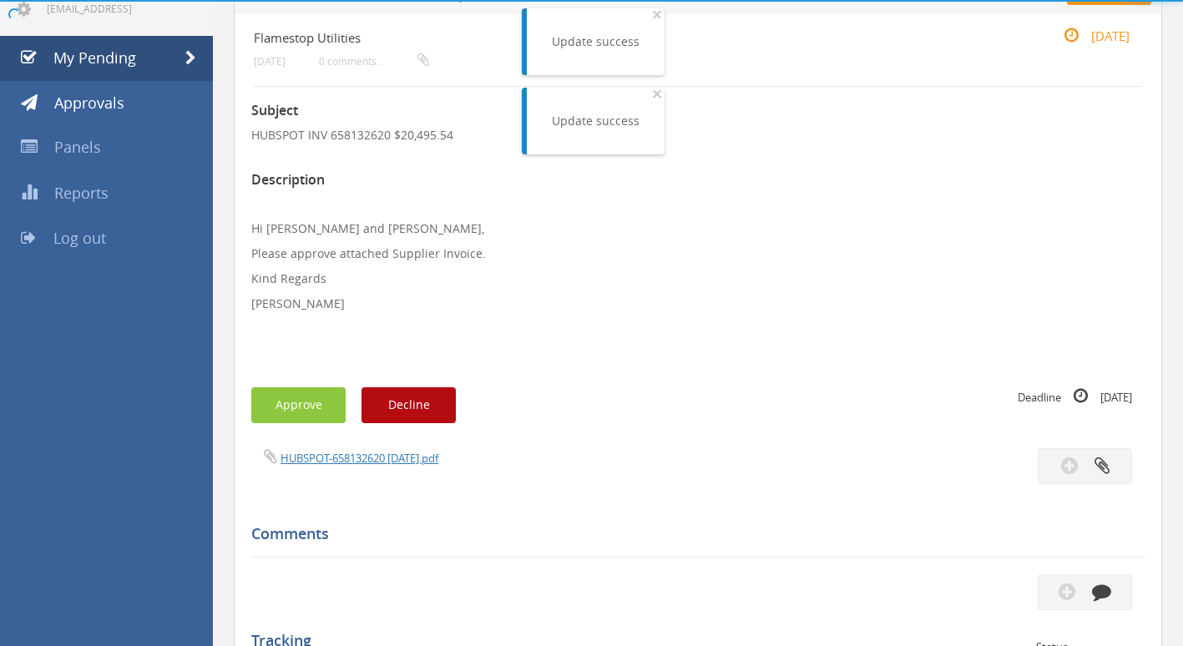
scroll to position [250, 0]
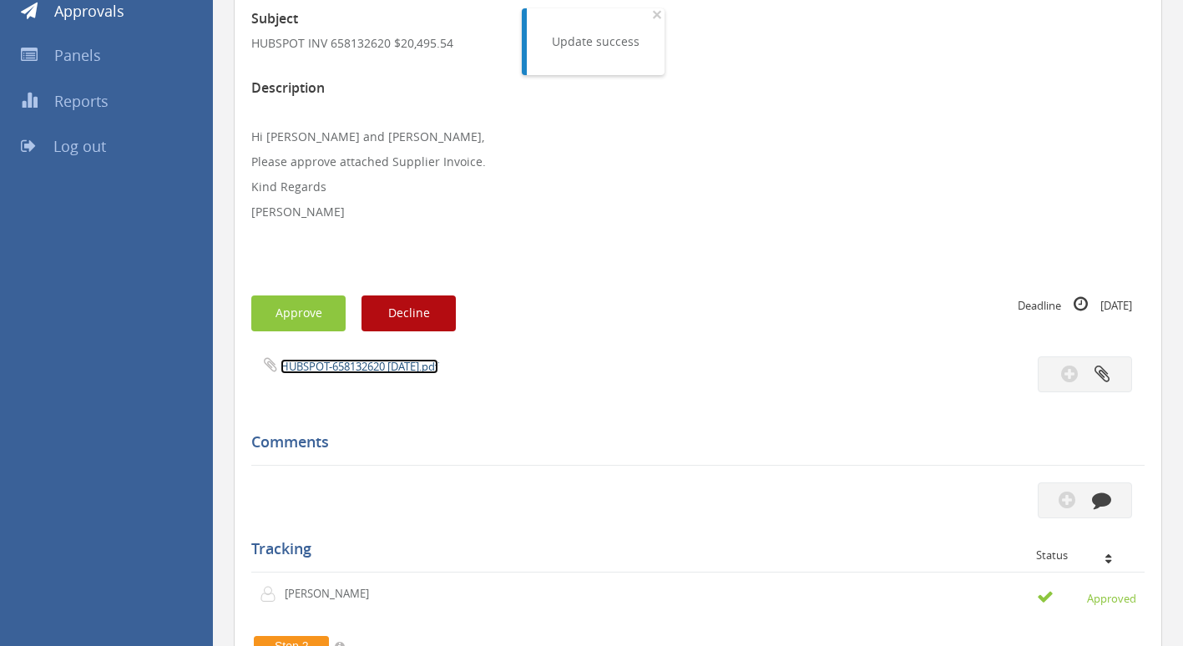
click at [342, 367] on link "HUBSPOT-658132620 [DATE].pdf" at bounding box center [360, 366] width 158 height 15
click at [276, 326] on button "Approve" at bounding box center [298, 314] width 94 height 36
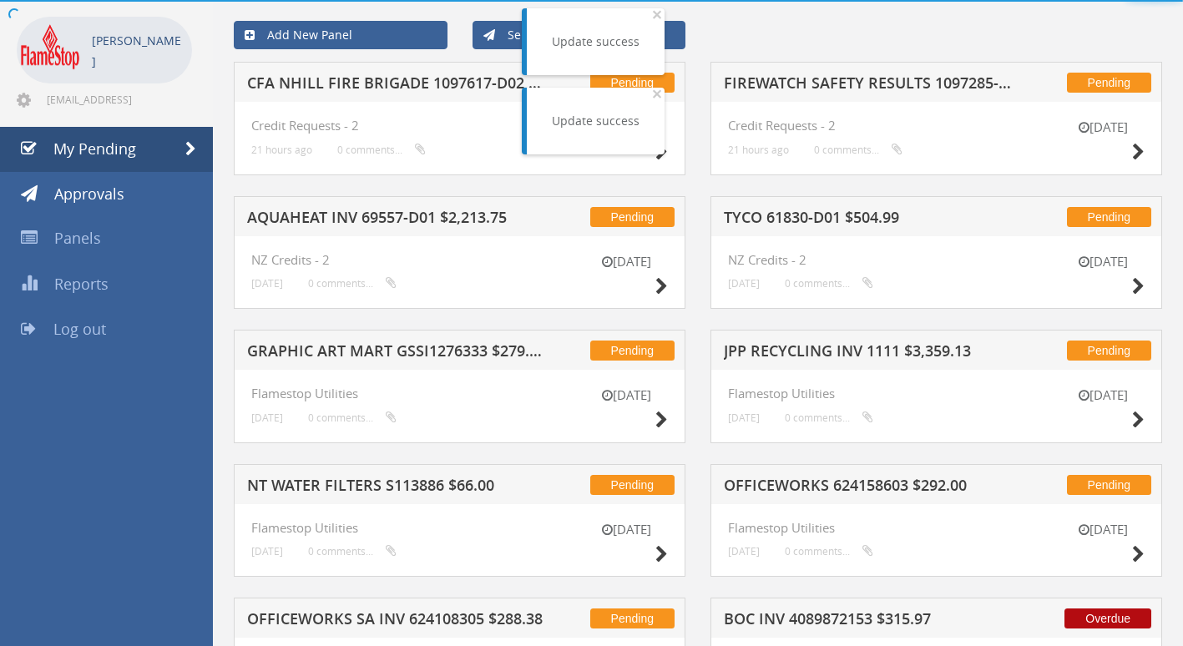
scroll to position [250, 0]
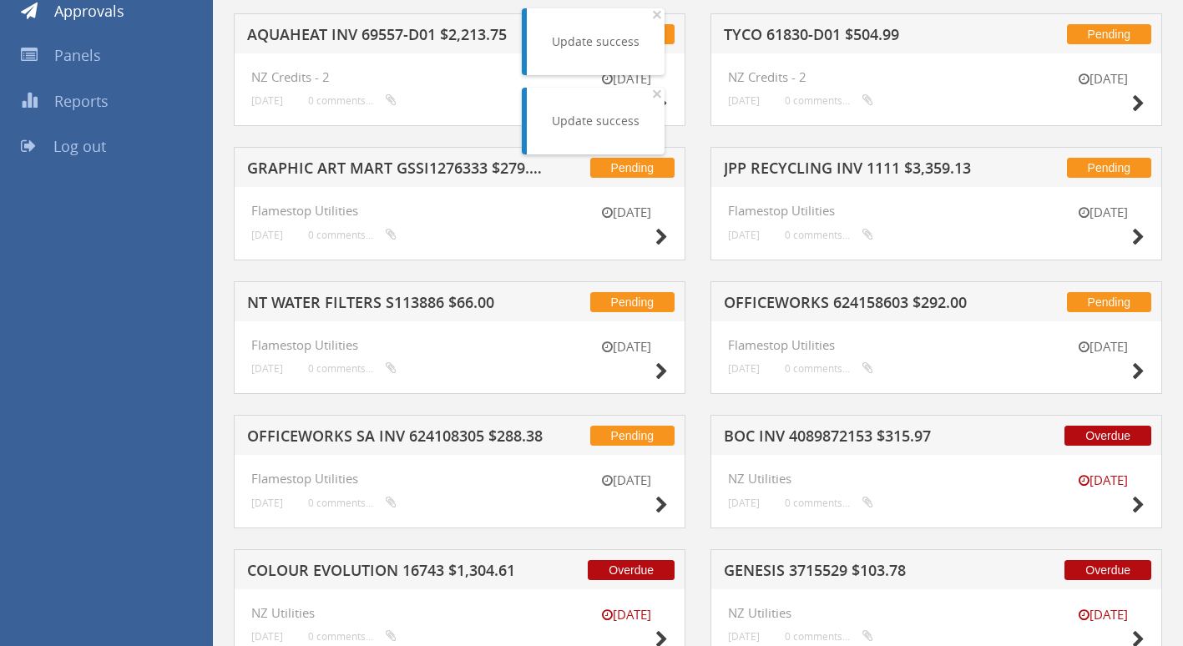
click at [820, 303] on h5 "OFFICEWORKS 624158603 $292.00" at bounding box center [872, 305] width 297 height 21
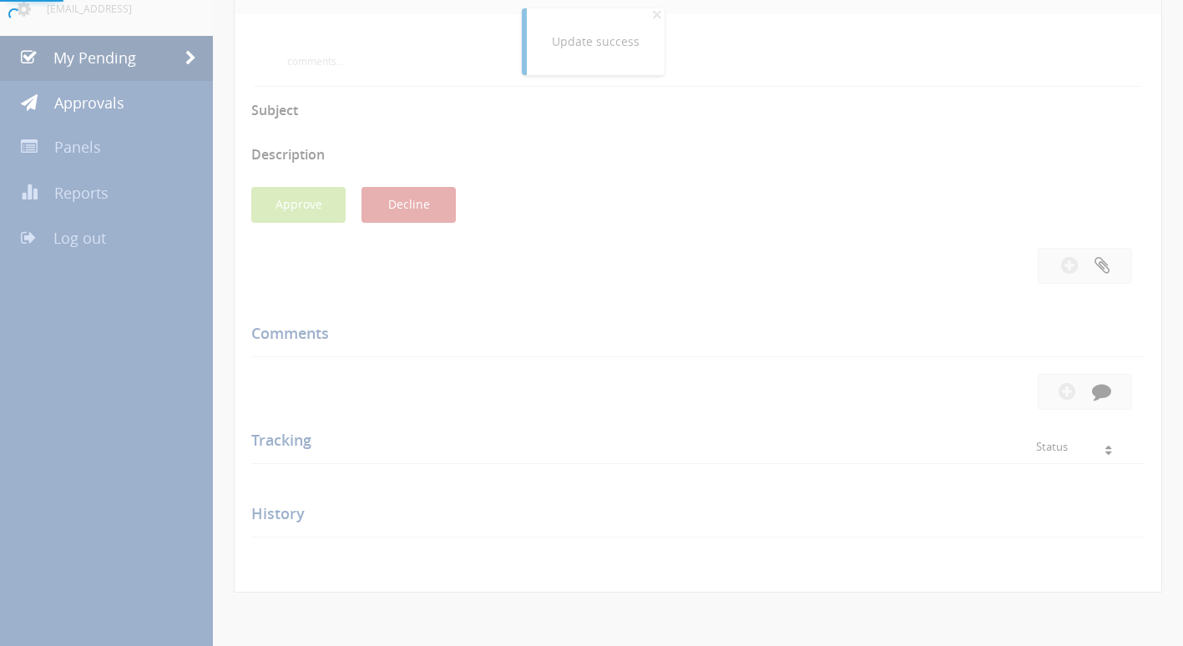
scroll to position [250, 0]
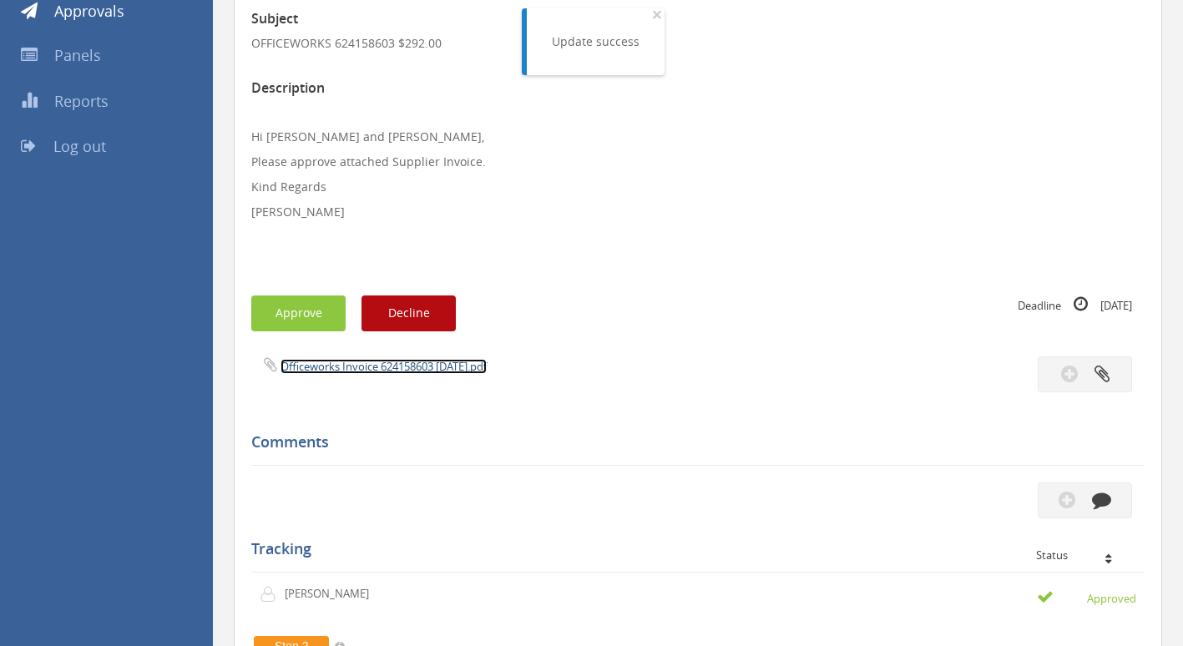
click at [336, 369] on link "Officeworks Invoice 624158603 [DATE].pdf" at bounding box center [384, 366] width 206 height 15
click at [322, 301] on button "Approve" at bounding box center [298, 314] width 94 height 36
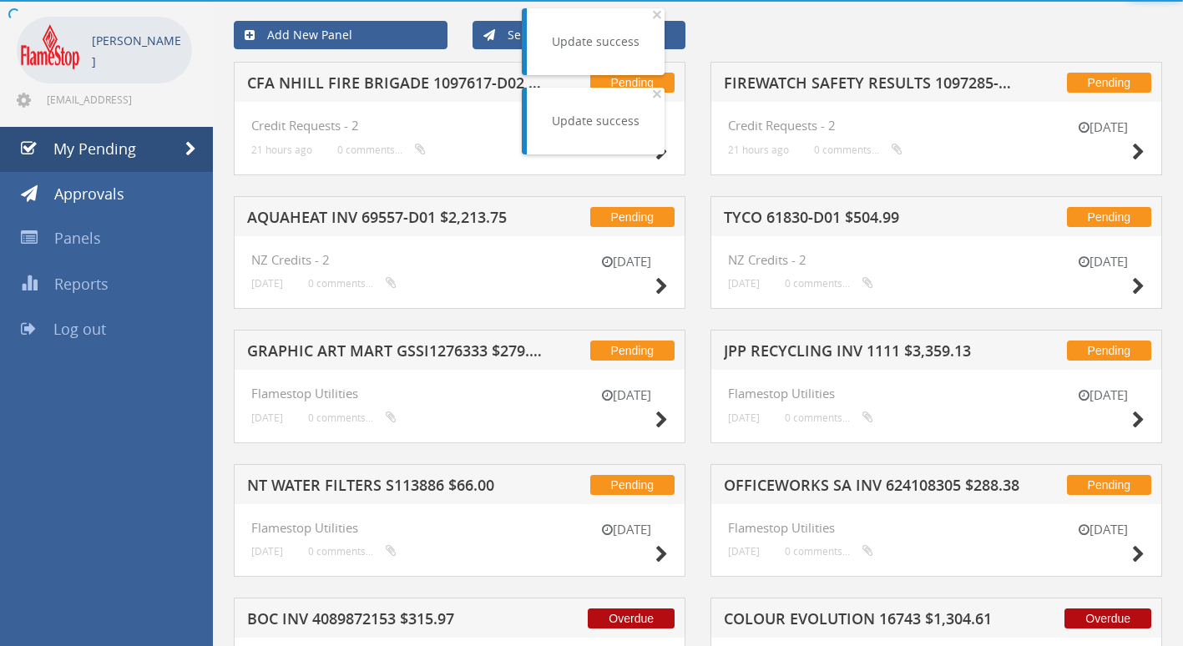
scroll to position [250, 0]
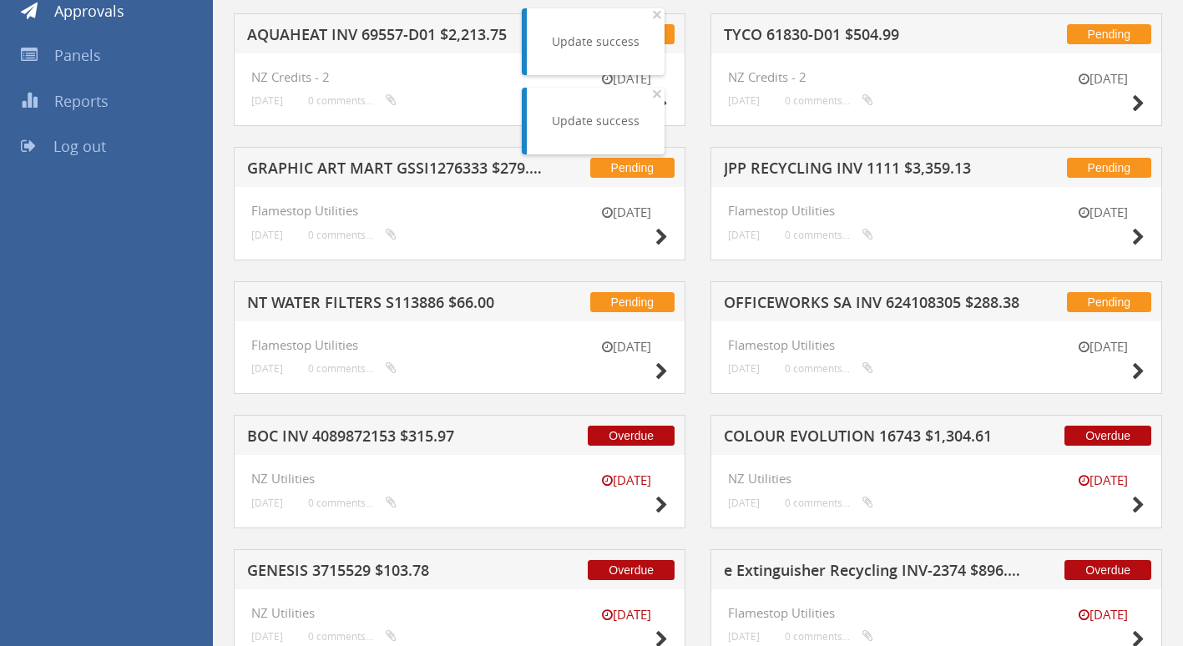
click at [802, 431] on h5 "COLOUR EVOLUTION 16743 $1,304.61" at bounding box center [872, 438] width 297 height 21
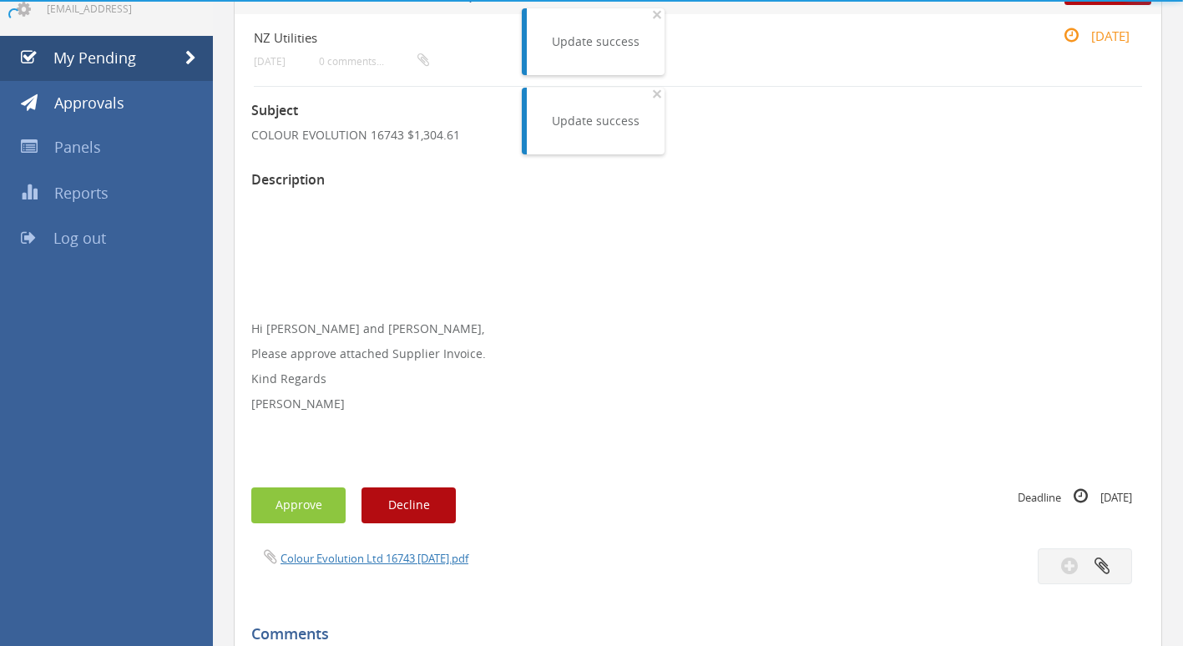
scroll to position [250, 0]
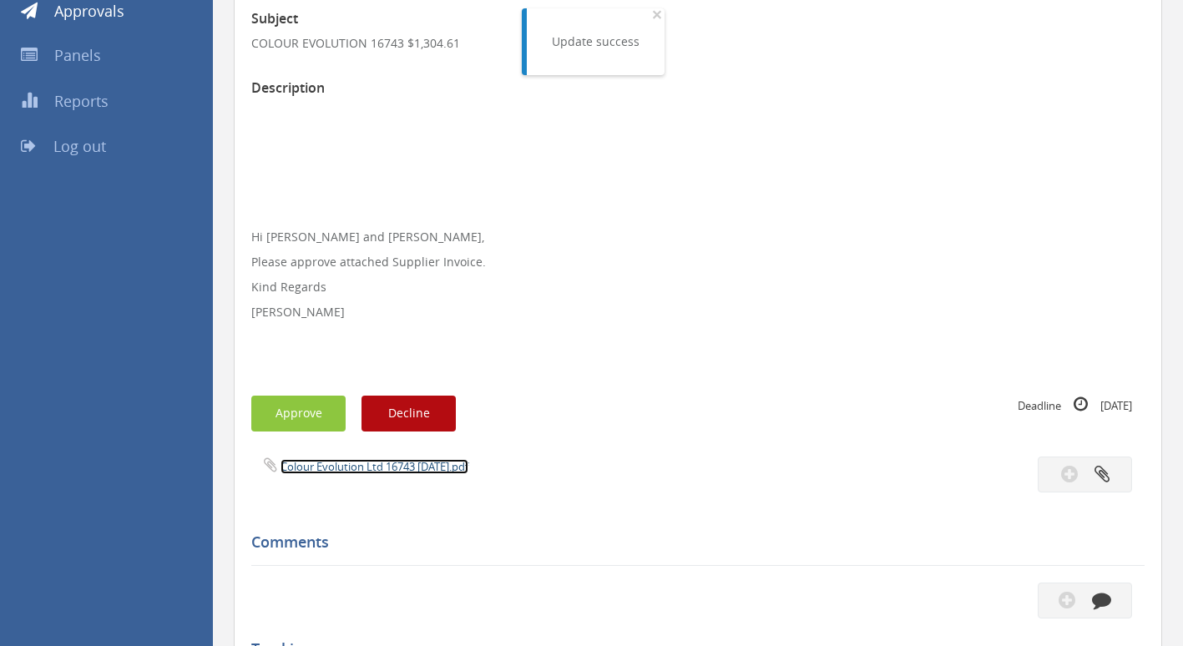
click at [336, 471] on link "Colour Evolution Ltd 16743 [DATE].pdf" at bounding box center [375, 466] width 188 height 15
click at [280, 409] on button "Approve" at bounding box center [298, 414] width 94 height 36
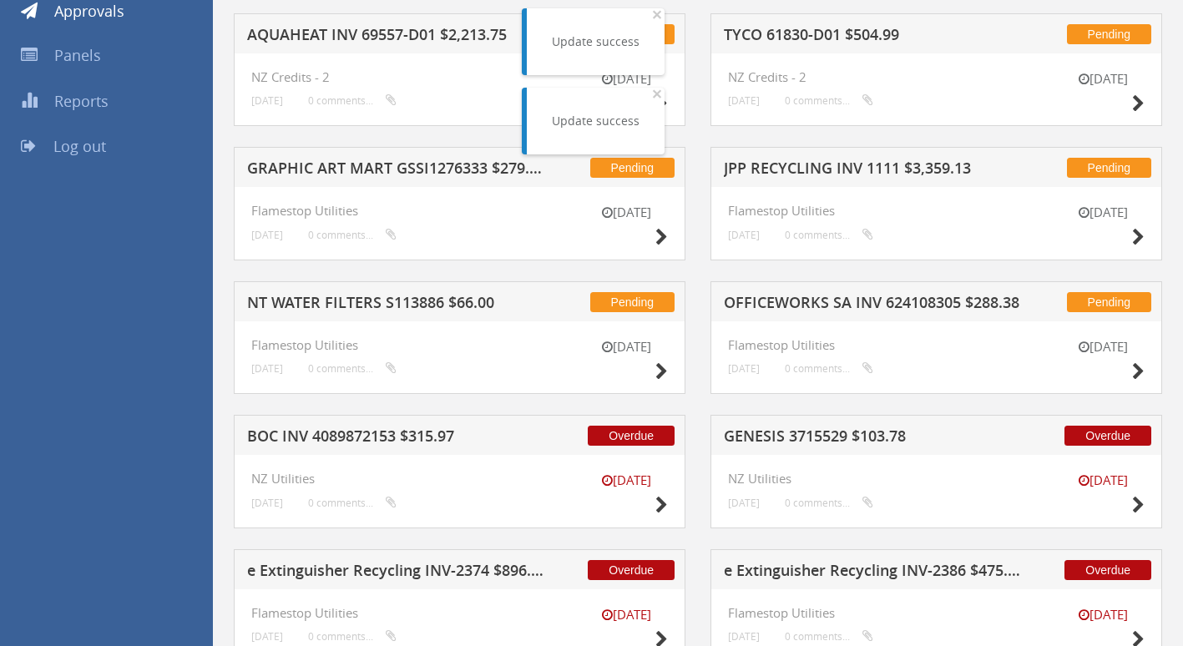
click at [762, 436] on h5 "GENESIS 3715529 $103.78" at bounding box center [872, 438] width 297 height 21
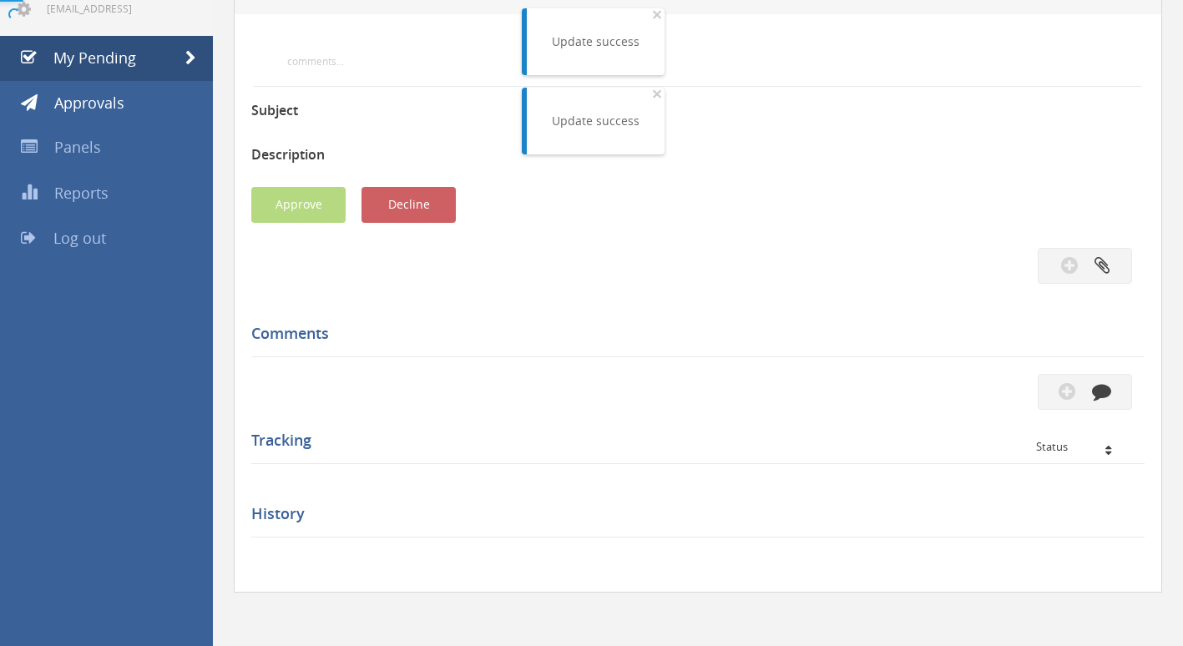
scroll to position [250, 0]
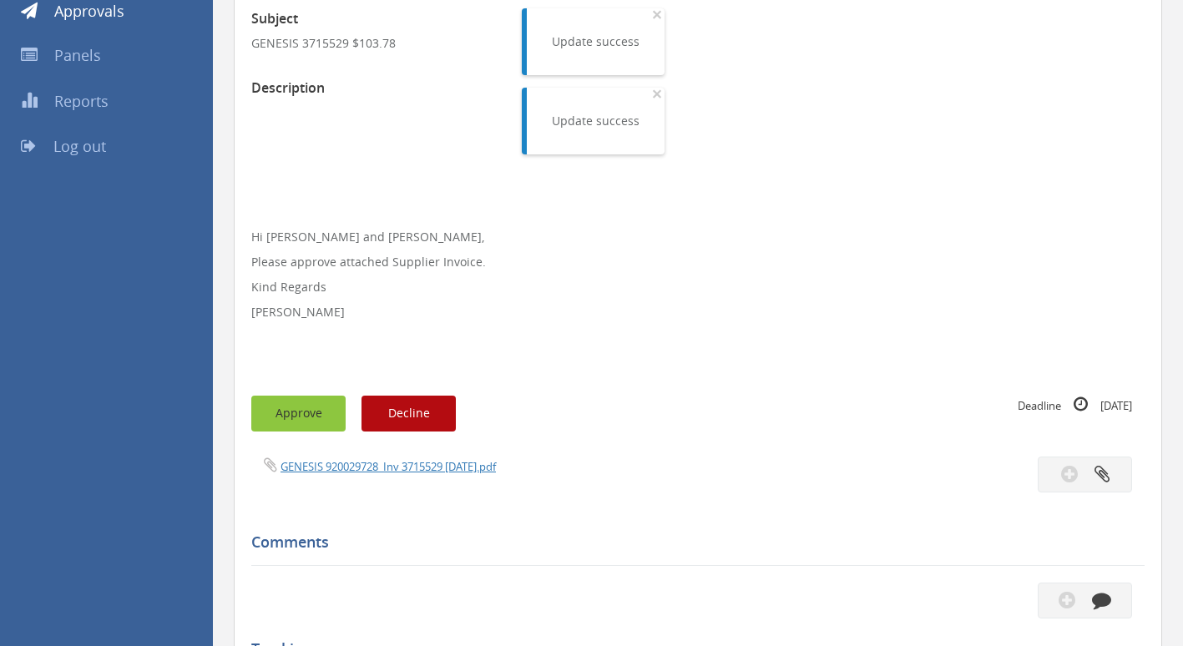
click at [290, 416] on button "Approve" at bounding box center [298, 414] width 94 height 36
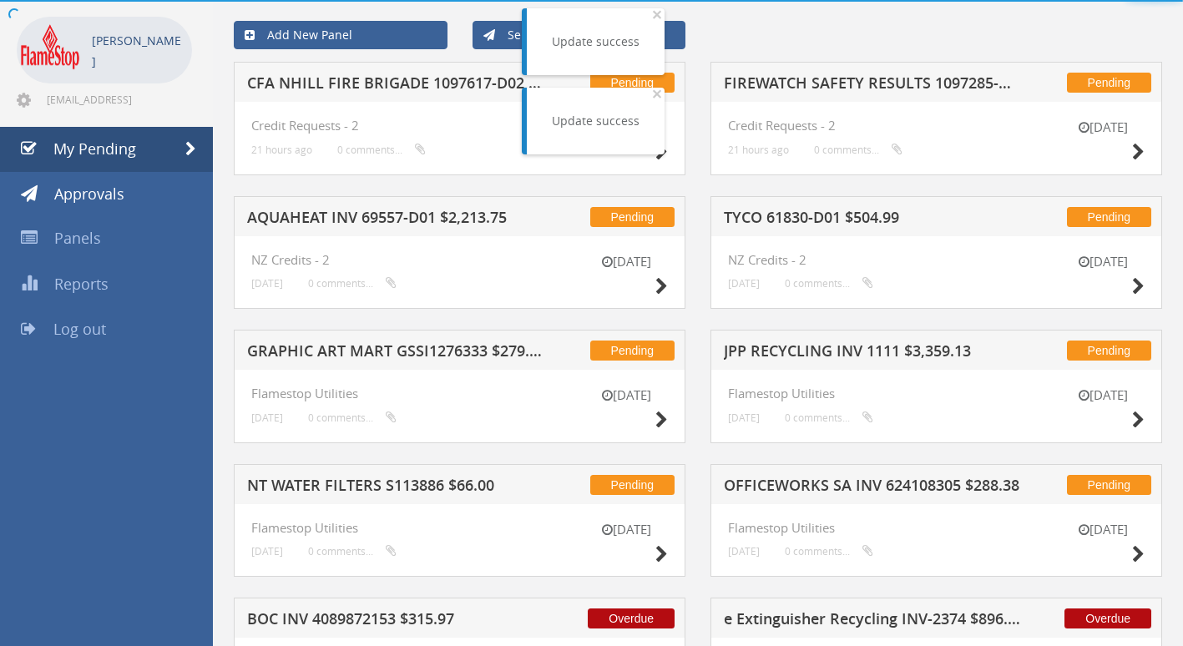
scroll to position [250, 0]
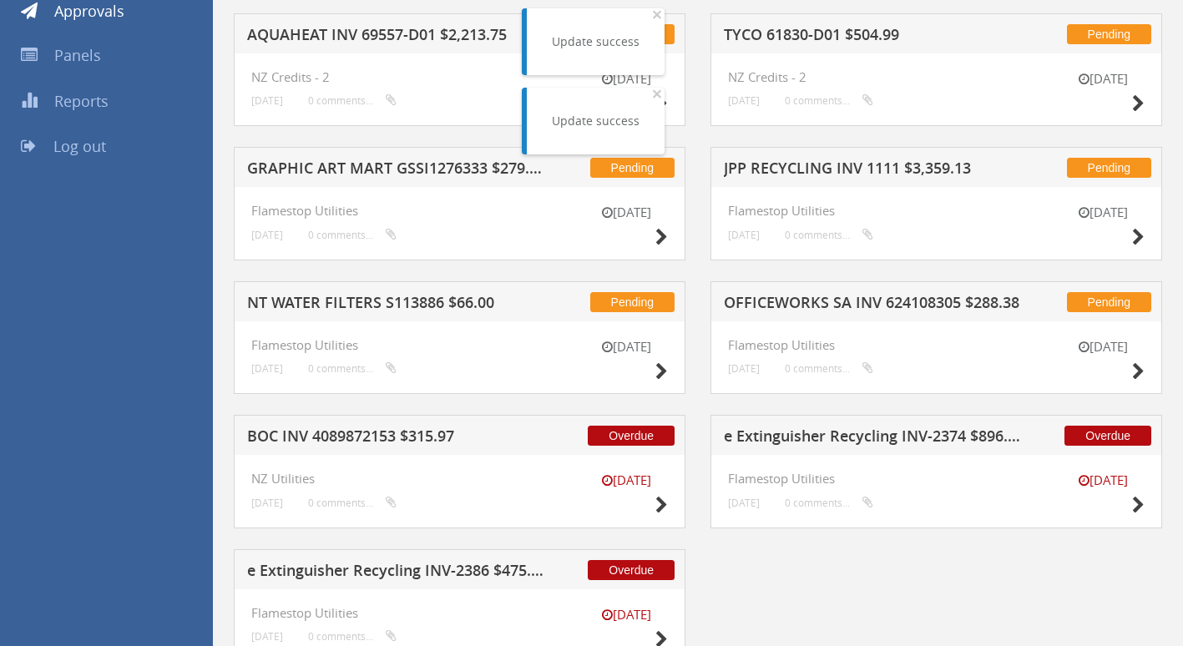
click at [796, 431] on h5 "e Extinguisher Recycling INV-2374 $896.50" at bounding box center [872, 438] width 297 height 21
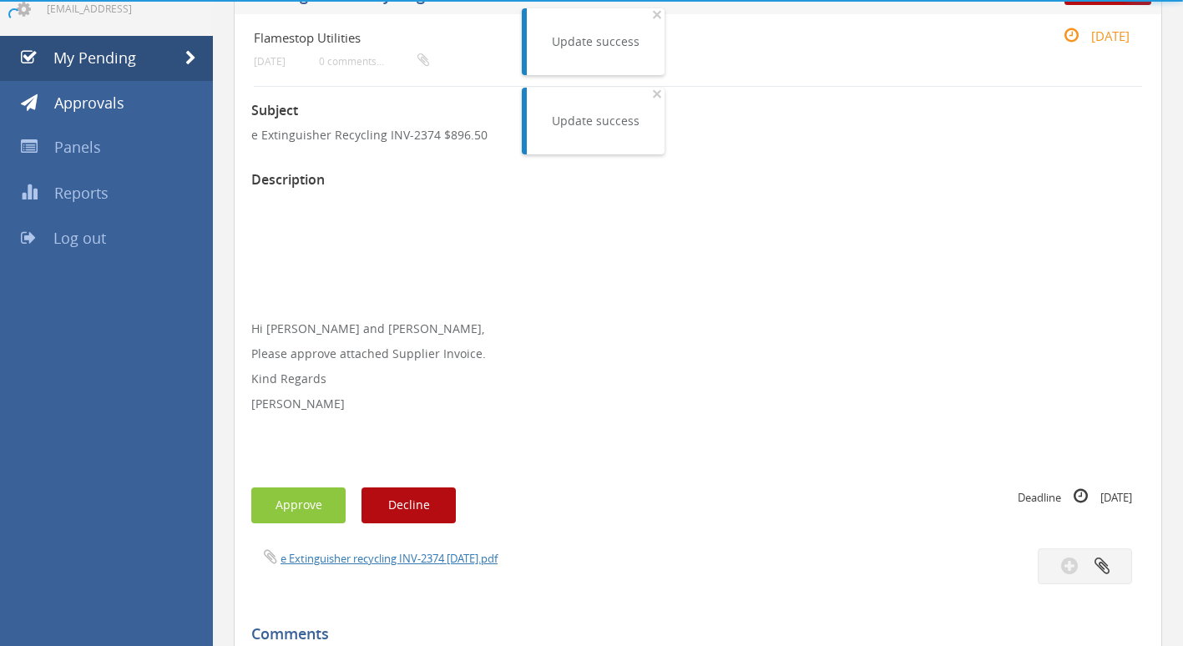
scroll to position [250, 0]
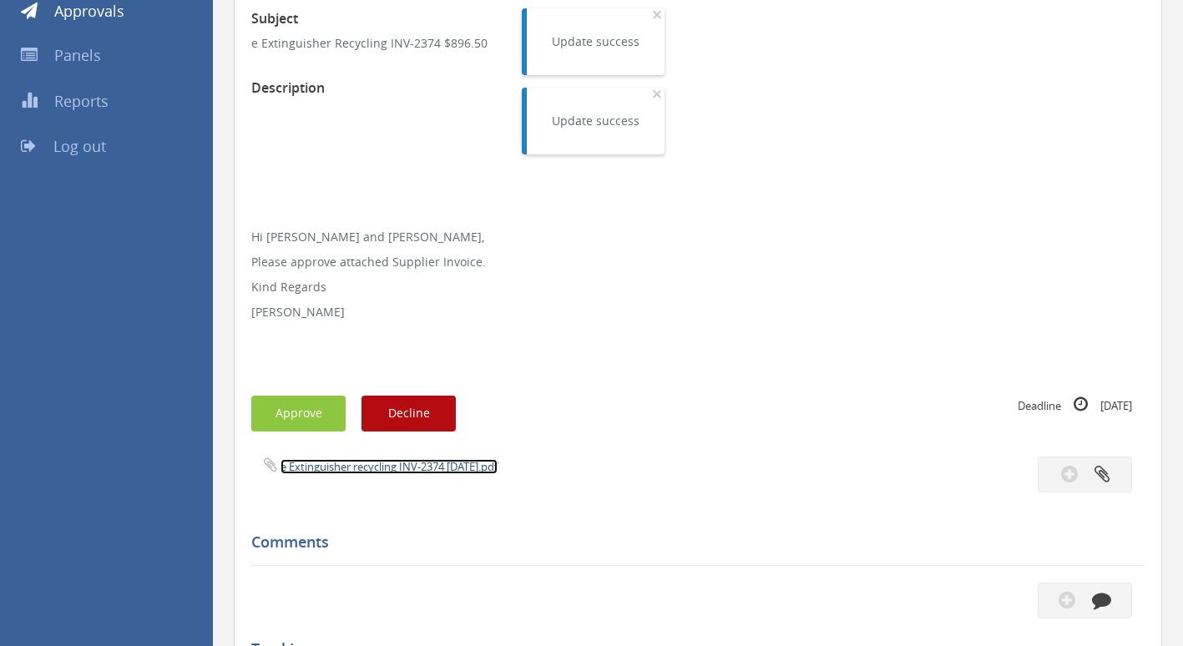
click at [363, 470] on link "e Extinguisher recycling INV-2374 [DATE].pdf" at bounding box center [389, 466] width 217 height 15
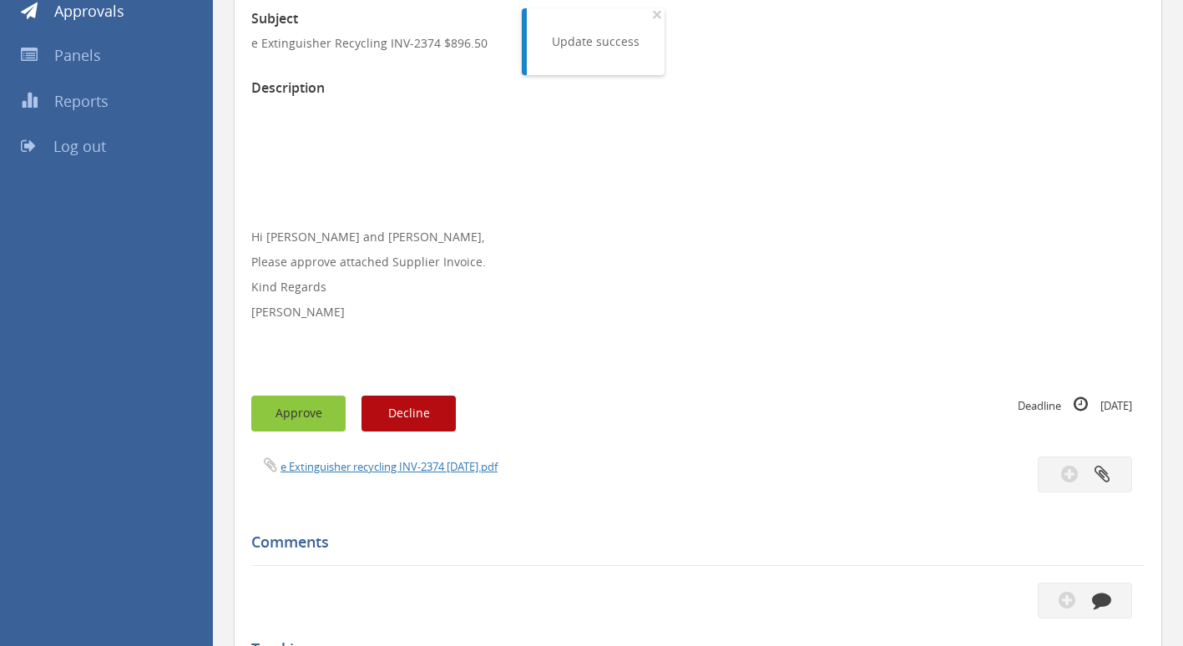
click at [313, 413] on button "Approve" at bounding box center [298, 414] width 94 height 36
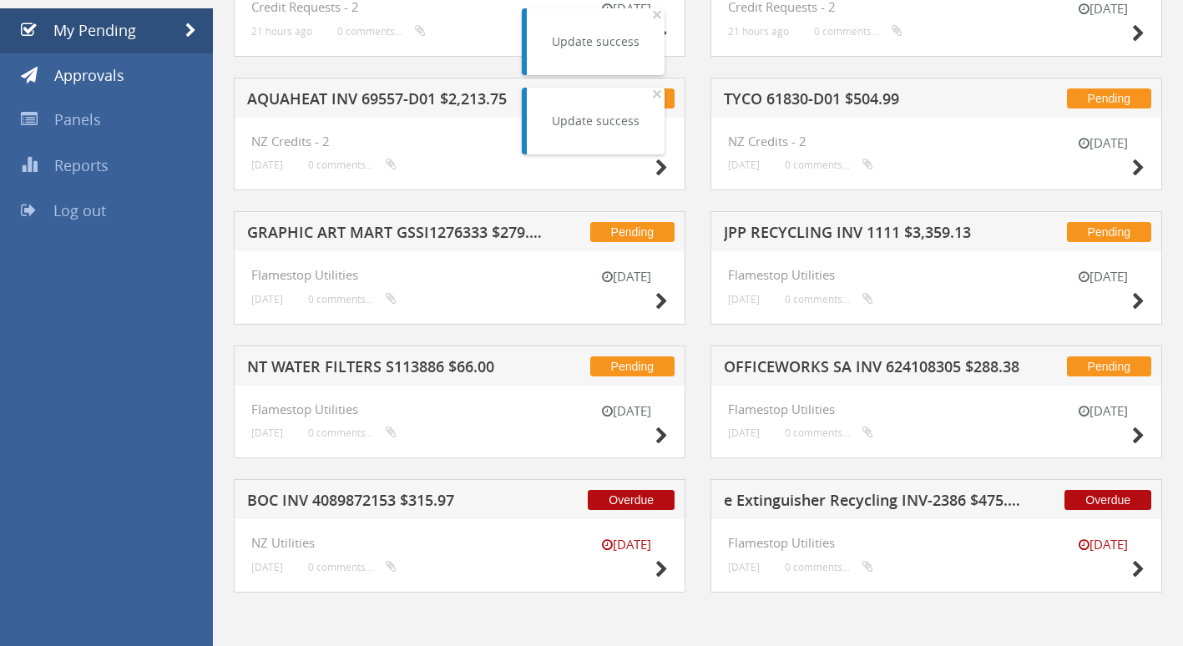
click at [839, 501] on h5 "e Extinguisher Recycling INV-2386 $475.20" at bounding box center [872, 503] width 297 height 21
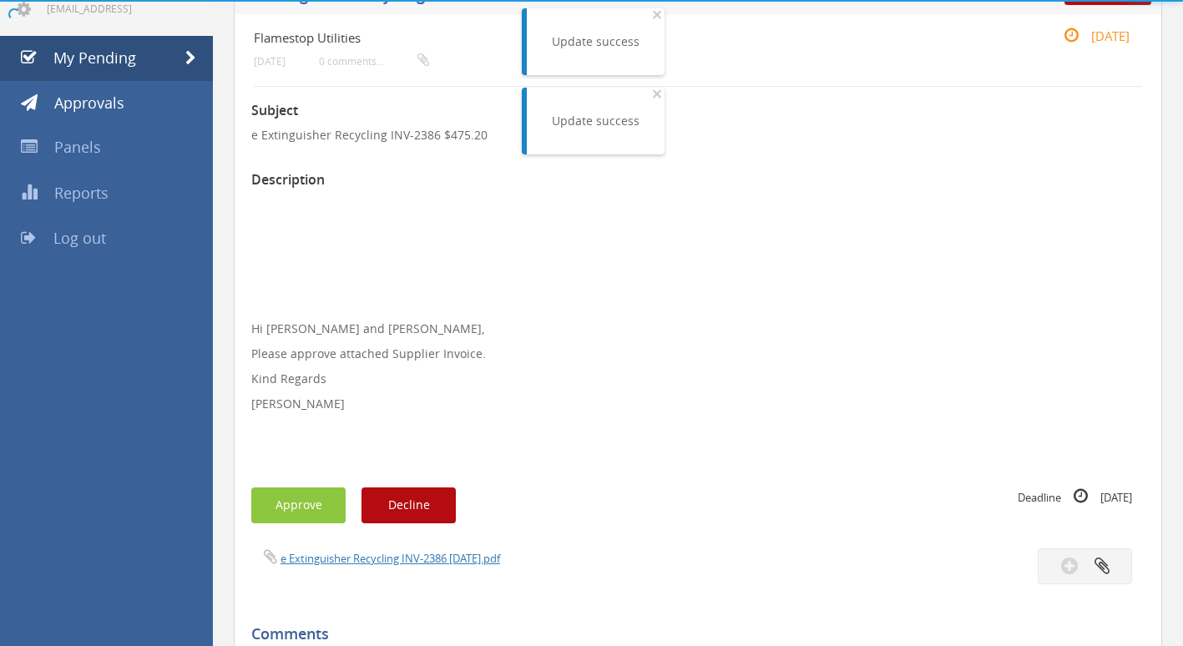
scroll to position [250, 0]
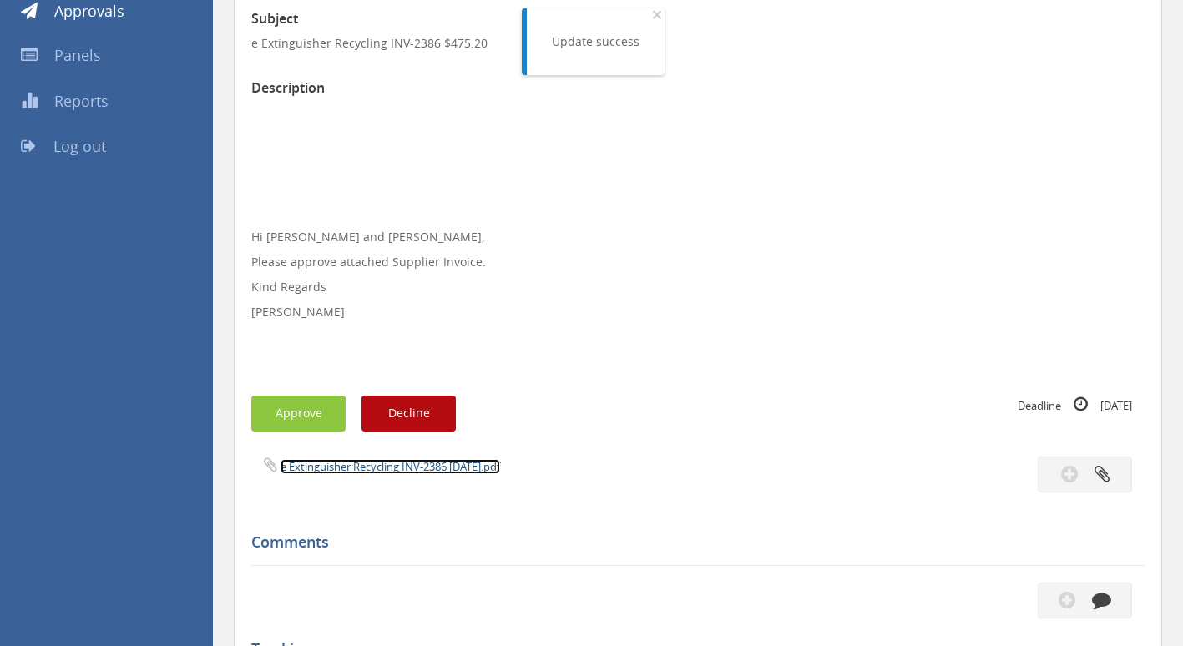
click at [359, 470] on link "e Extinguisher Recycling INV-2386 [DATE].pdf" at bounding box center [391, 466] width 220 height 15
click at [281, 410] on button "Approve" at bounding box center [298, 414] width 94 height 36
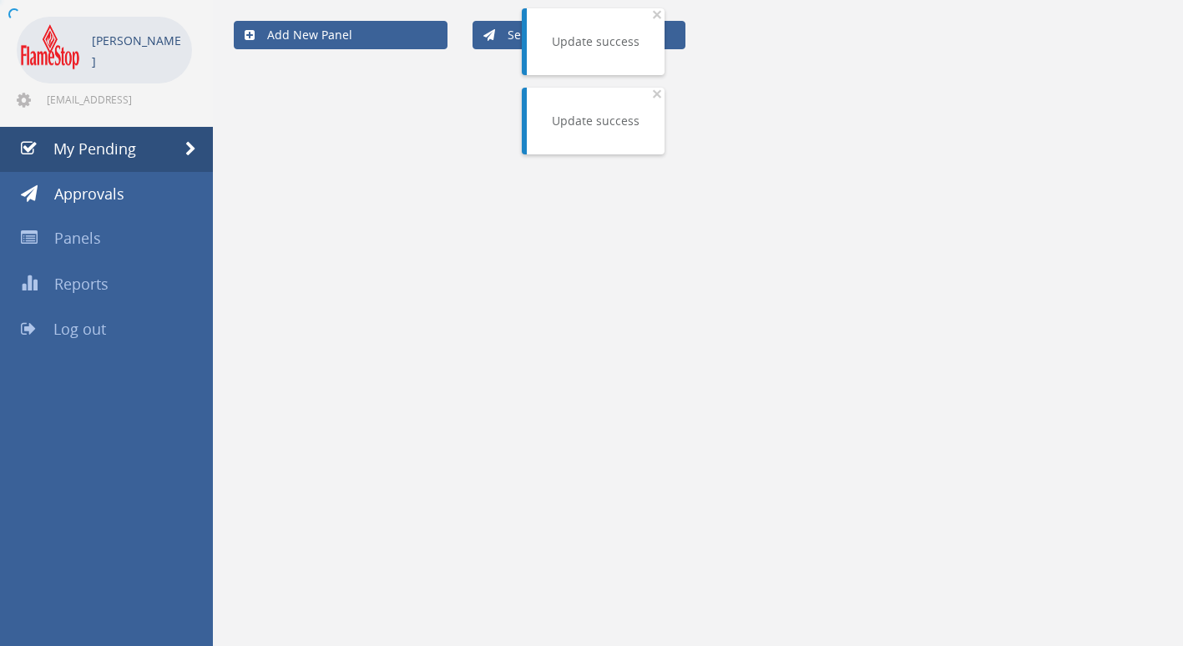
scroll to position [186, 0]
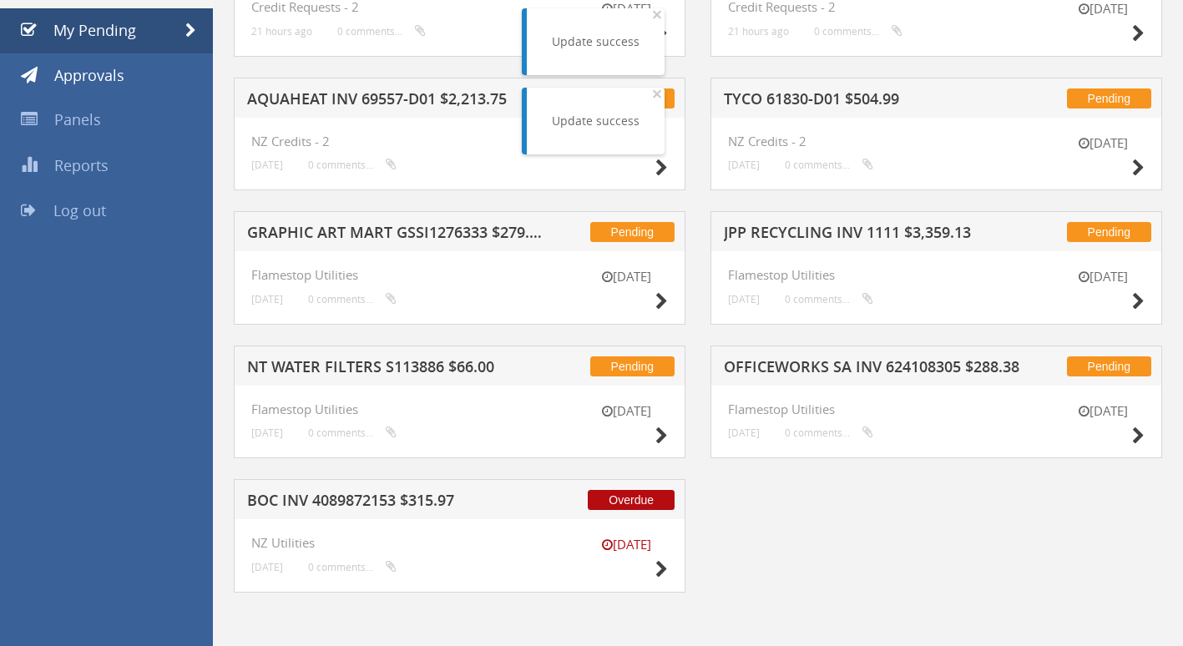
click at [866, 365] on h5 "OFFICEWORKS SA INV 624108305 $288.38" at bounding box center [872, 369] width 297 height 21
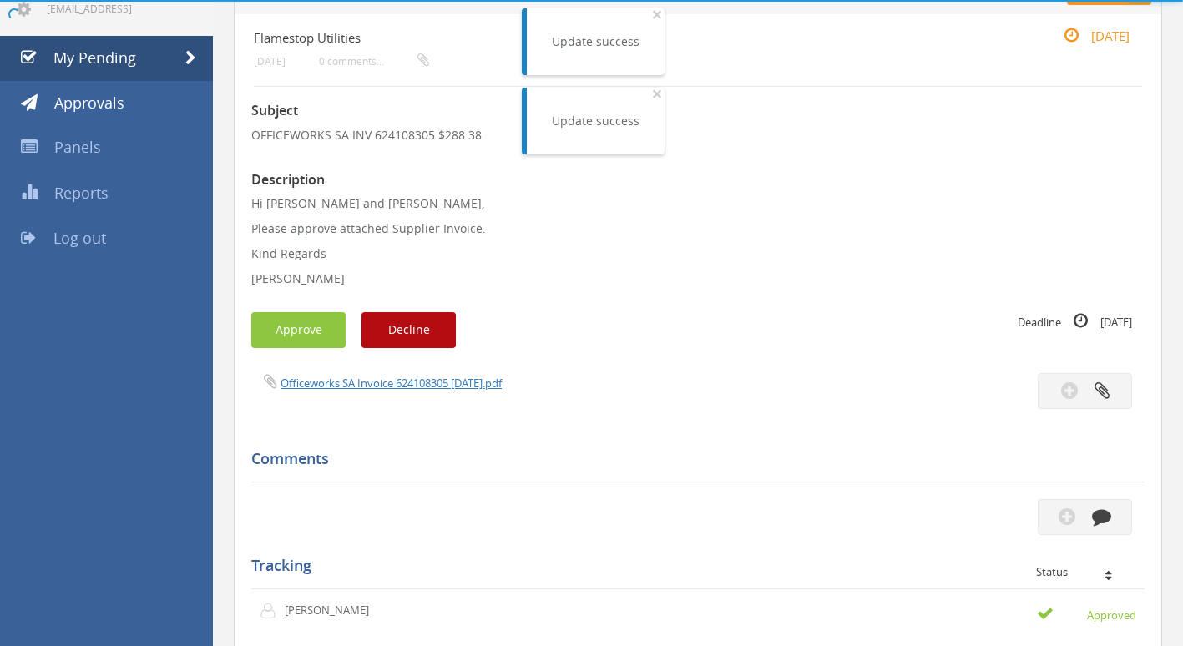
scroll to position [250, 0]
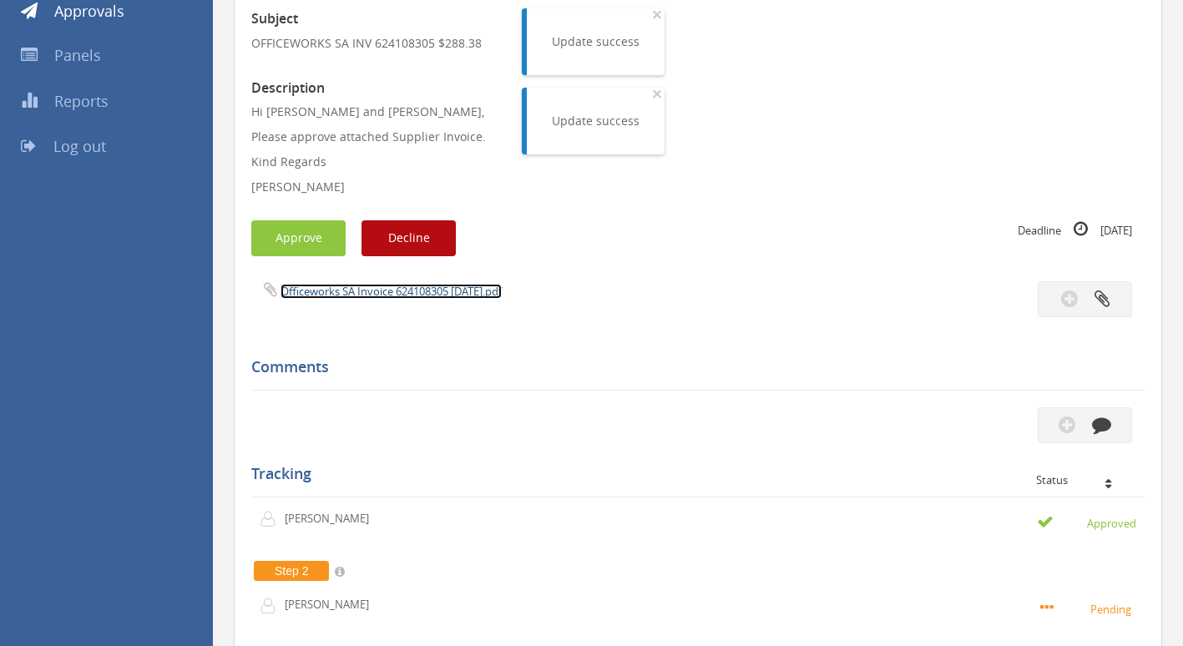
click at [345, 286] on link "Officeworks SA Invoice 624108305 [DATE].pdf" at bounding box center [391, 291] width 221 height 15
click at [308, 242] on button "Approve" at bounding box center [298, 238] width 94 height 36
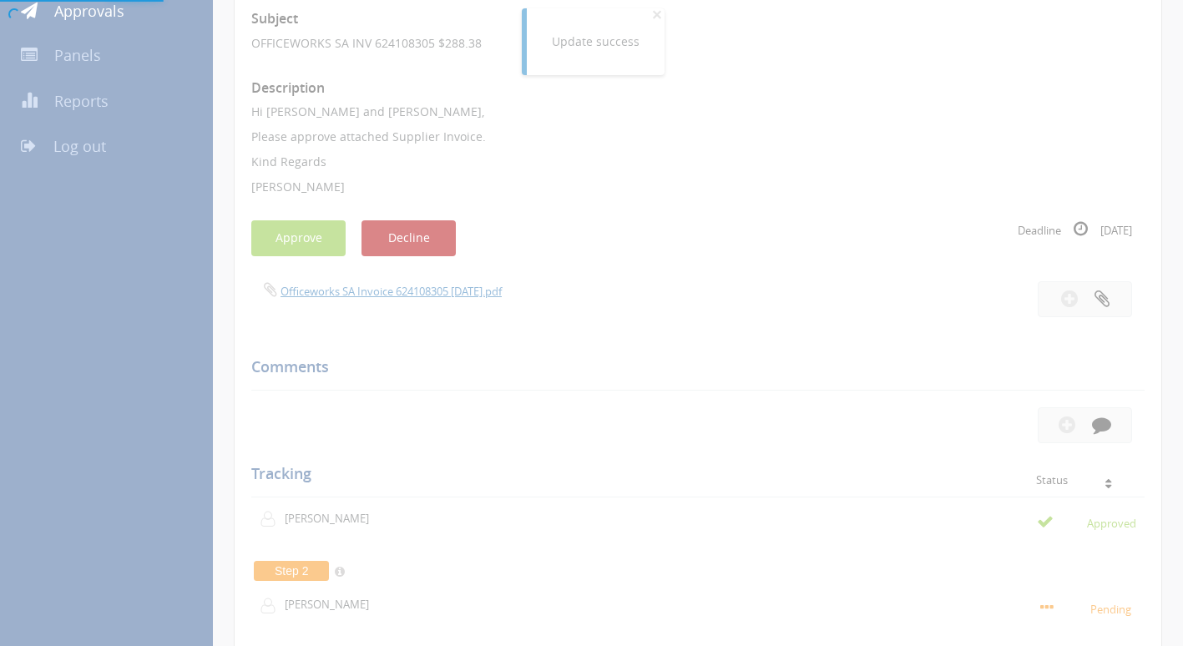
scroll to position [68, 0]
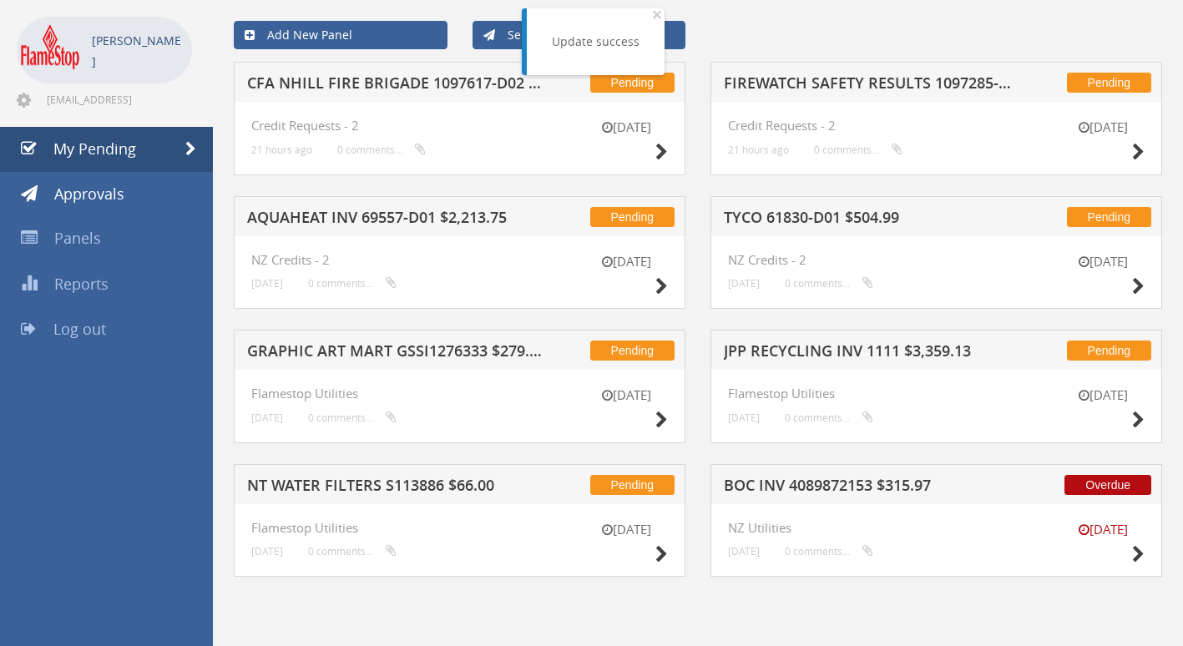
click at [887, 482] on h5 "BOC INV 4089872153 $315.97" at bounding box center [872, 488] width 297 height 21
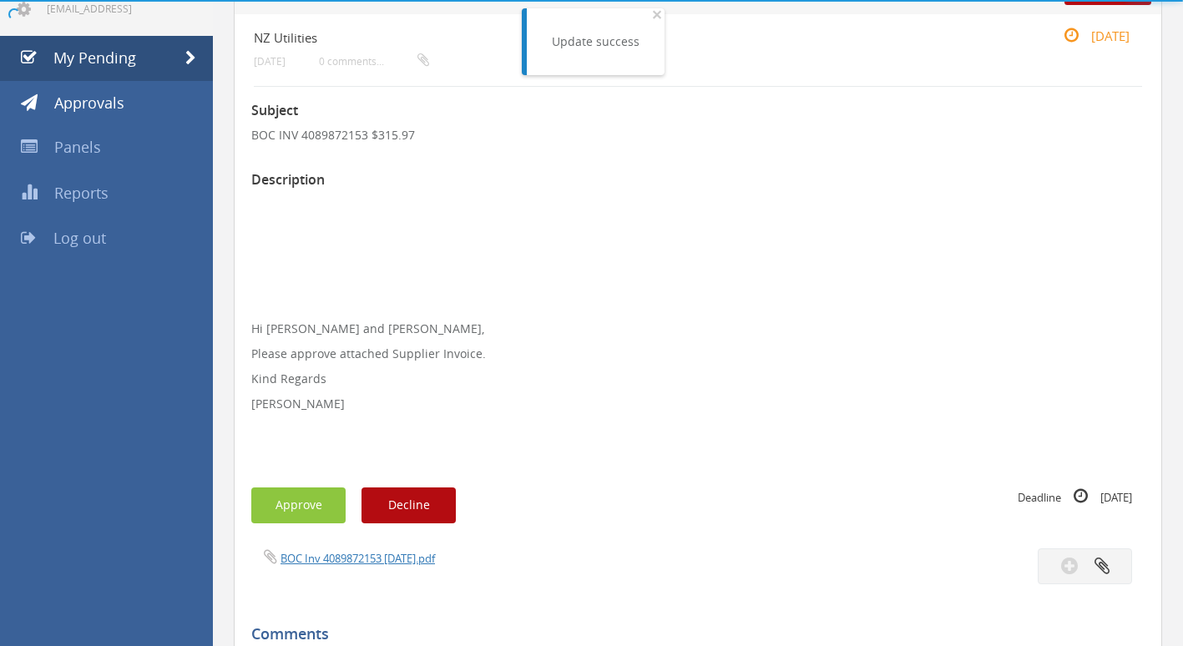
scroll to position [250, 0]
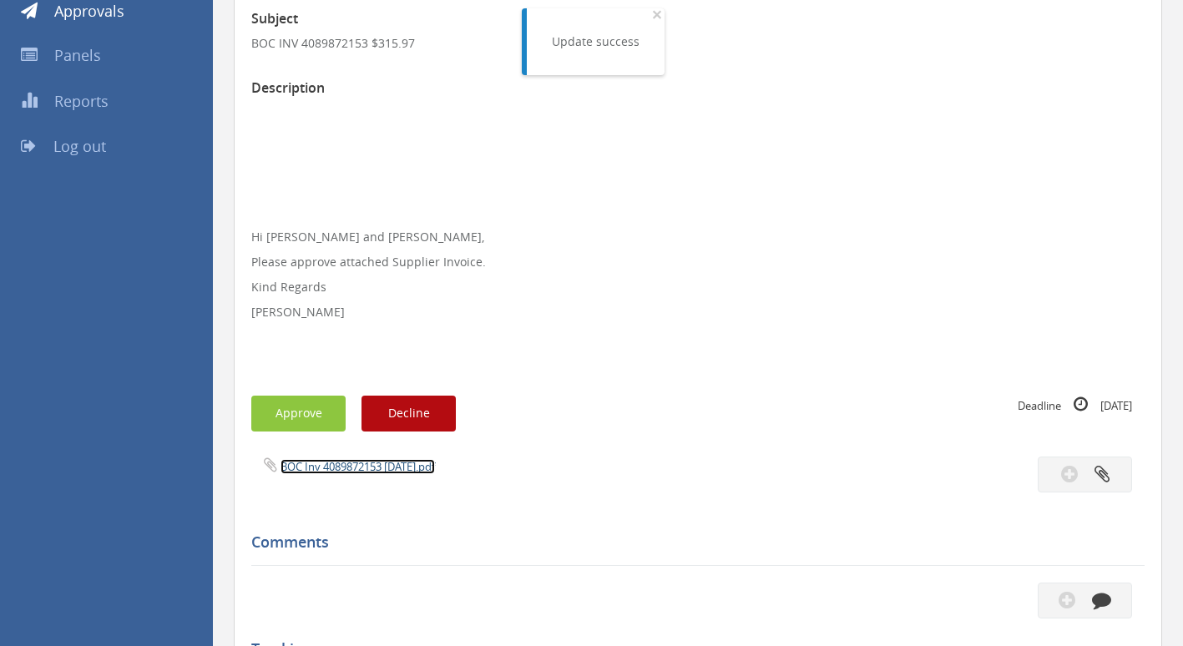
click at [337, 463] on link "BOC Inv 4089872153 [DATE].pdf" at bounding box center [358, 466] width 154 height 15
click at [265, 420] on button "Approve" at bounding box center [298, 414] width 94 height 36
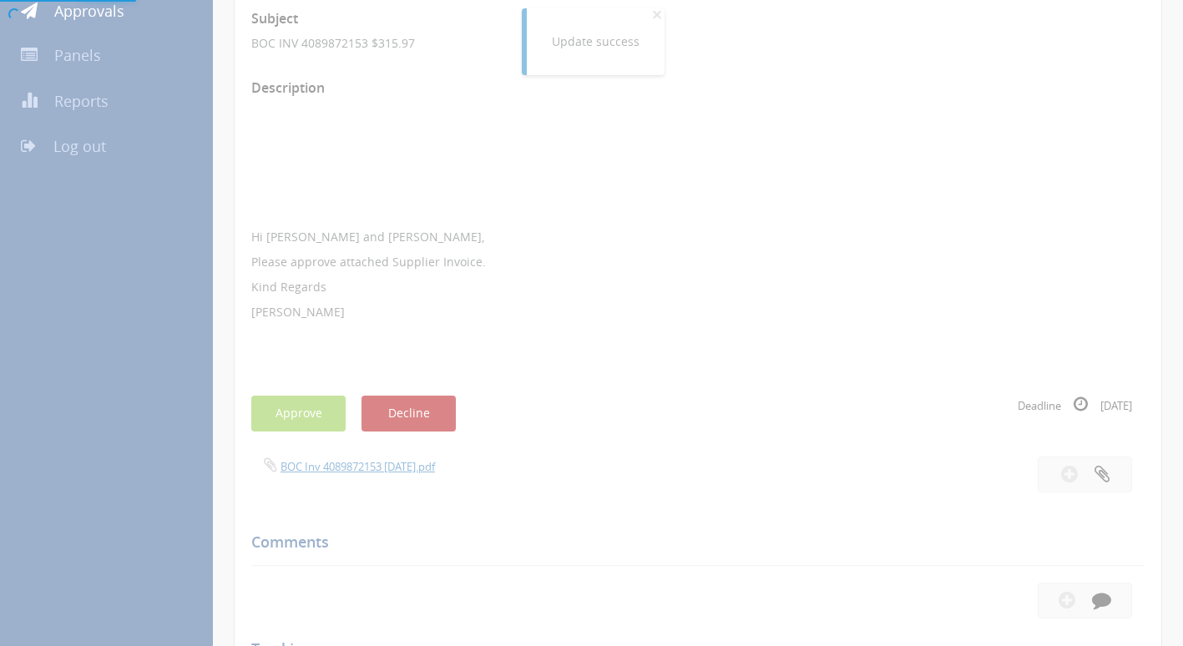
scroll to position [68, 0]
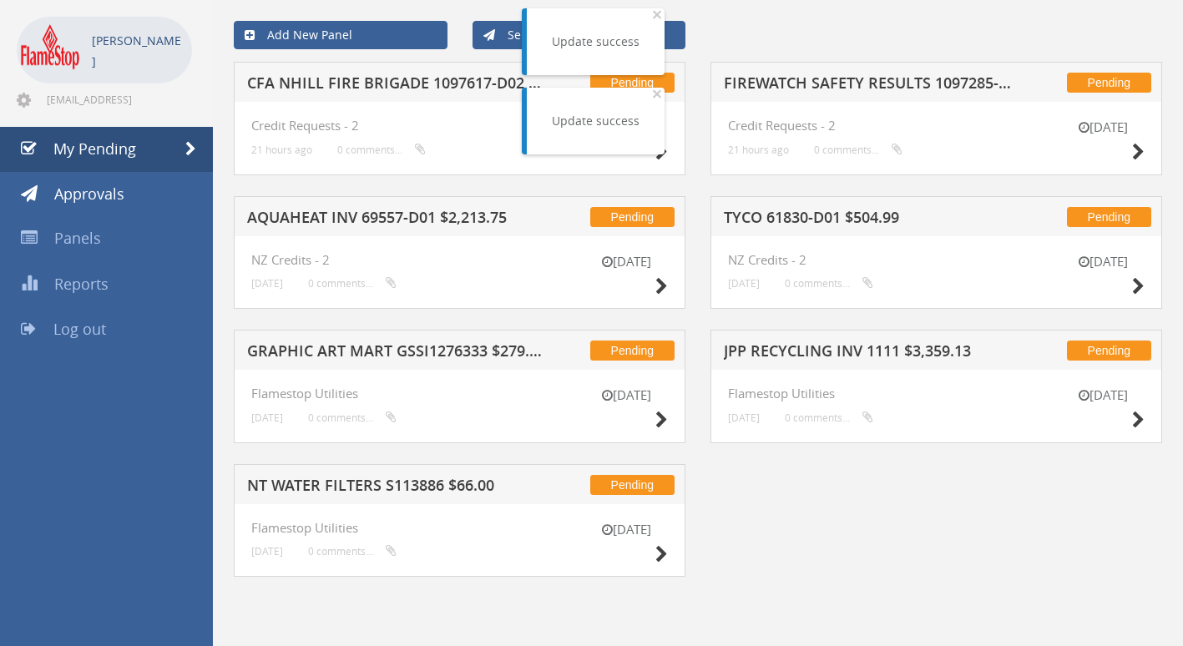
click at [309, 478] on h5 "NT WATER FILTERS S113886 $66.00" at bounding box center [395, 488] width 297 height 21
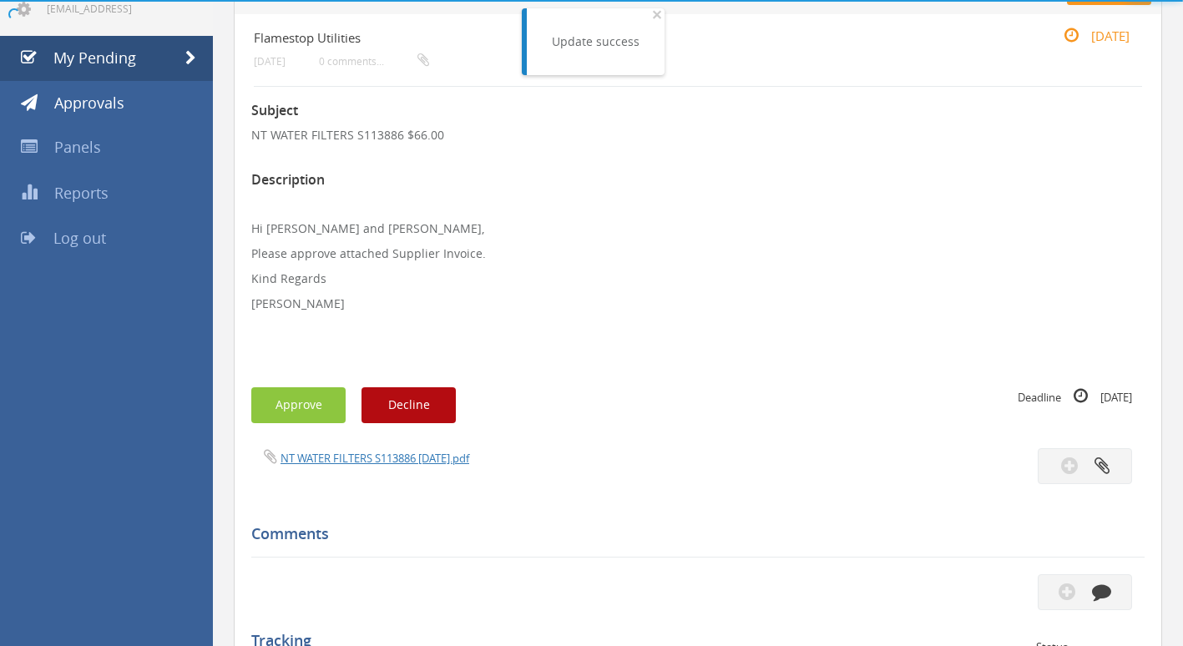
scroll to position [250, 0]
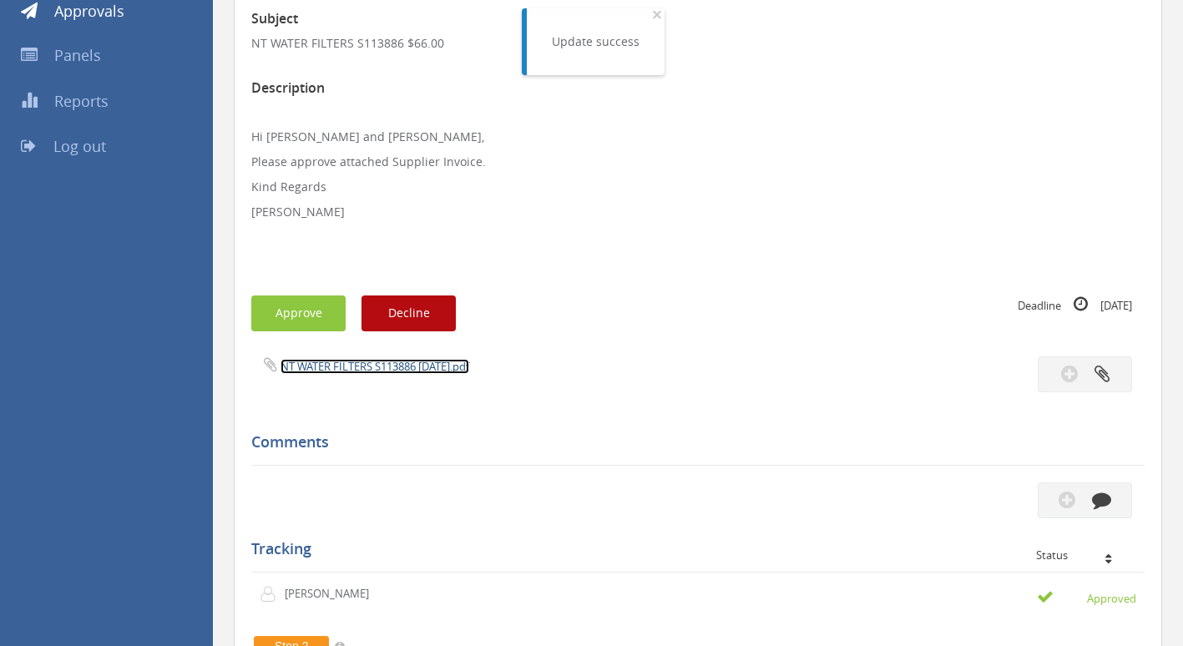
click at [346, 365] on link "NT WATER FILTERS S113886 [DATE].pdf" at bounding box center [375, 366] width 189 height 15
click at [313, 309] on button "Approve" at bounding box center [298, 314] width 94 height 36
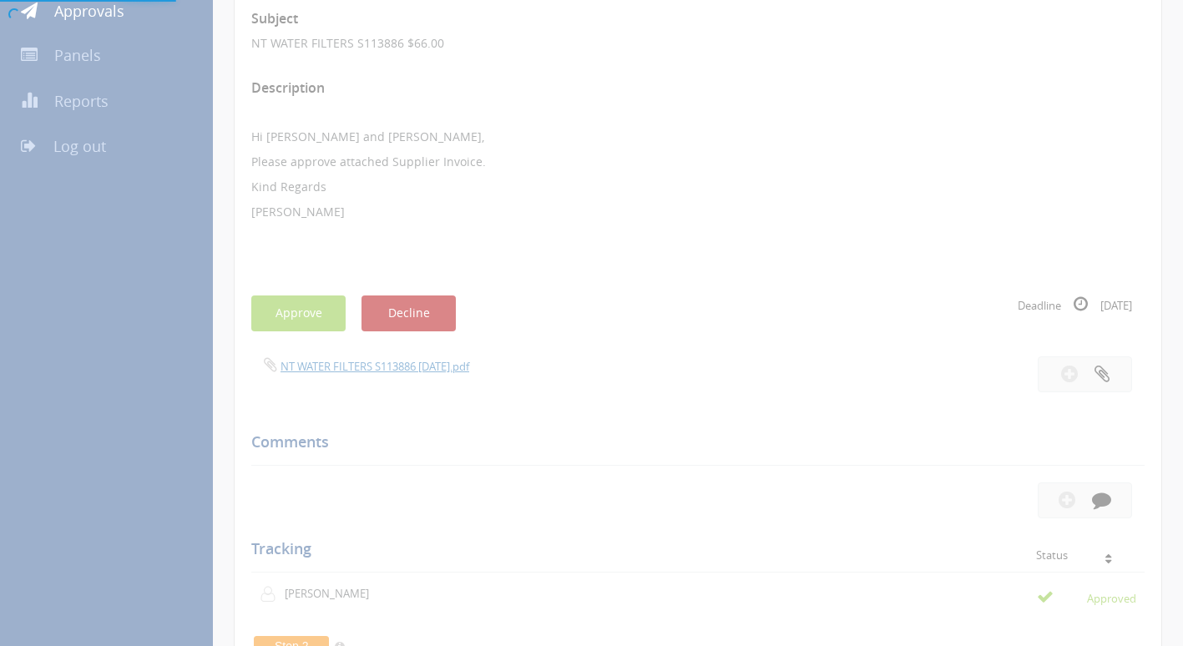
scroll to position [68, 0]
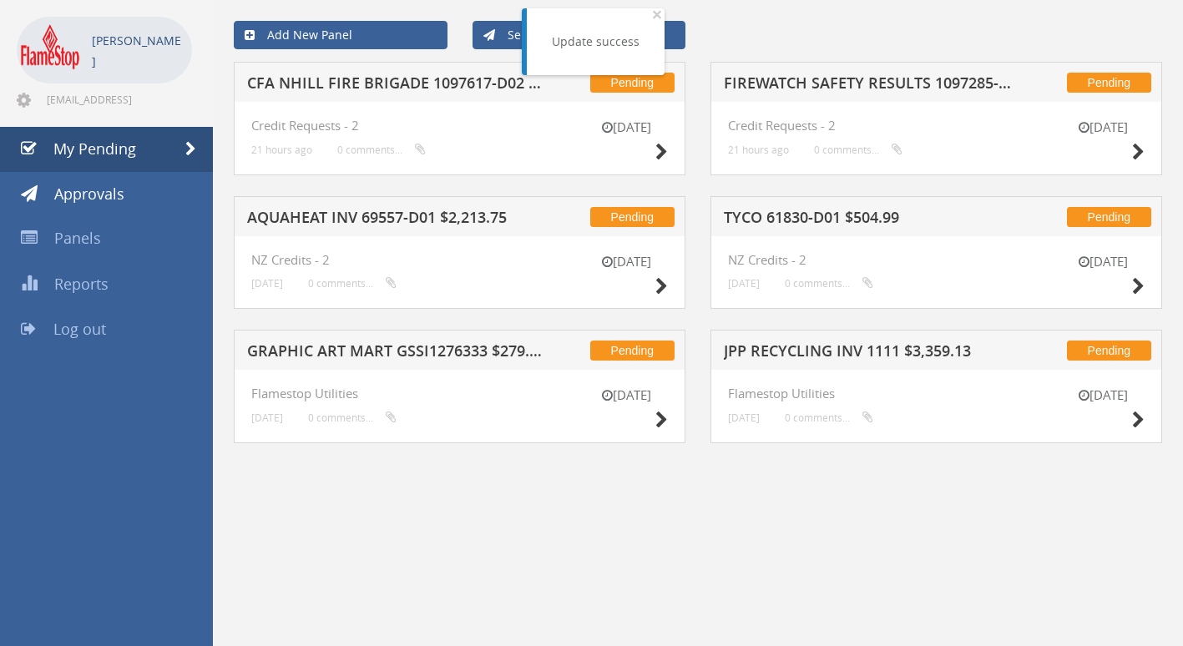
click at [763, 353] on h5 "JPP RECYCLING INV 1111 $3,359.13" at bounding box center [872, 353] width 297 height 21
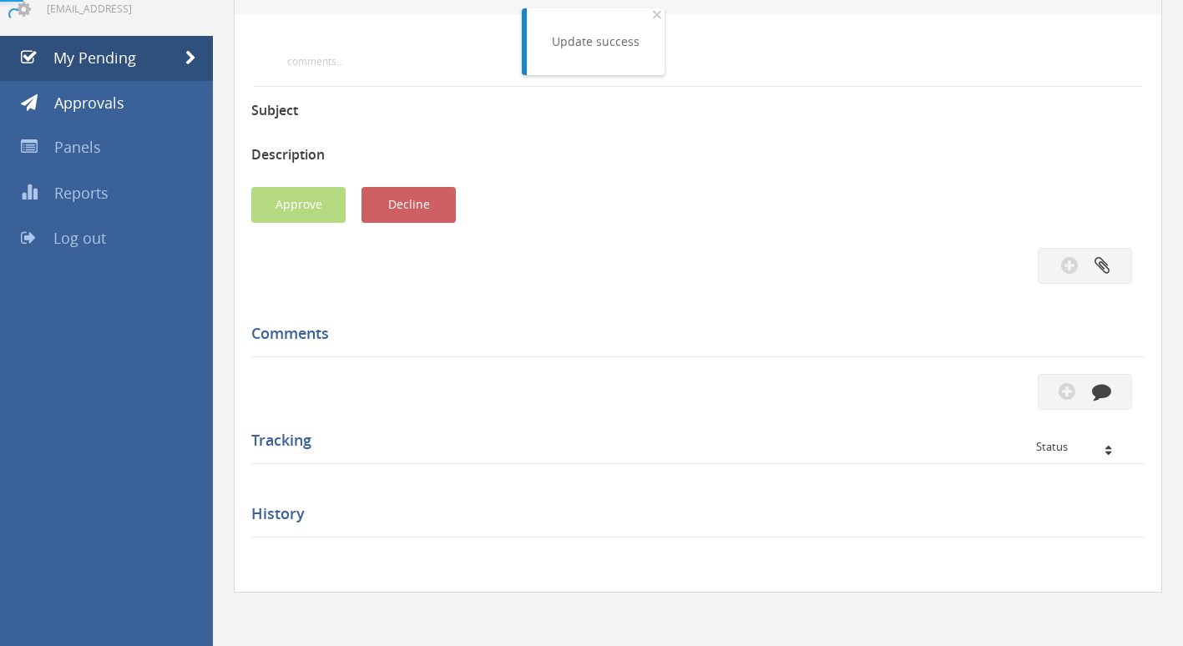
scroll to position [250, 0]
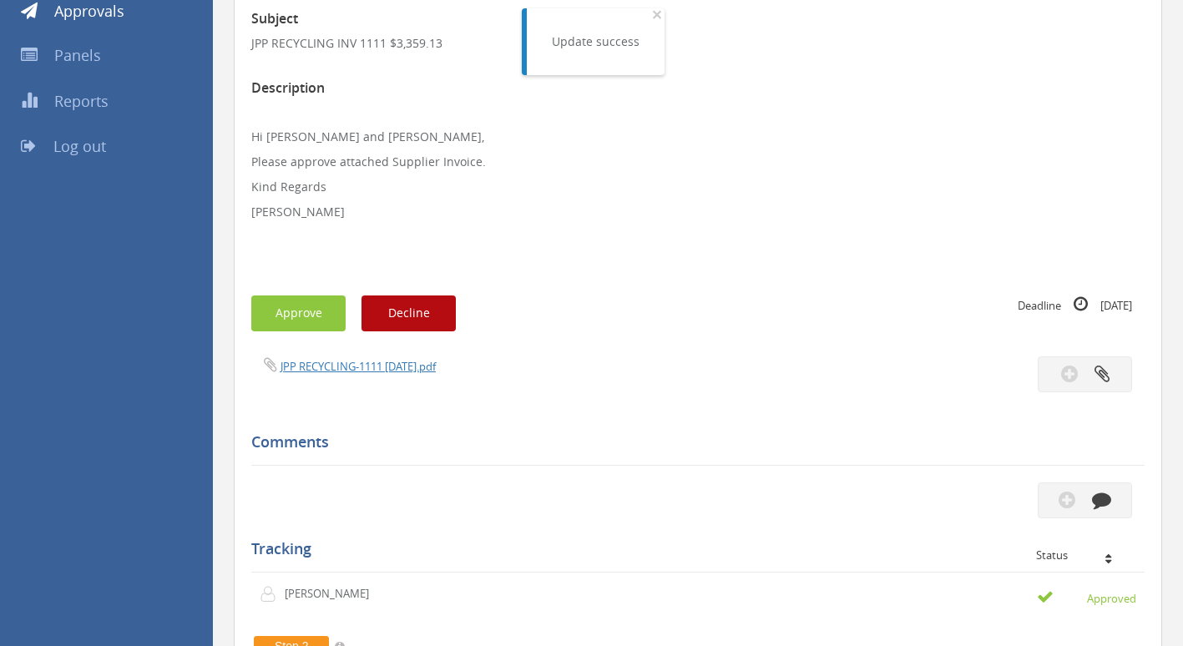
click at [357, 359] on span "JPP RECYCLING-1111 [DATE].pdf" at bounding box center [343, 366] width 184 height 16
click at [362, 364] on link "JPP RECYCLING-1111 [DATE].pdf" at bounding box center [358, 366] width 155 height 15
click at [321, 296] on button "Approve" at bounding box center [298, 314] width 94 height 36
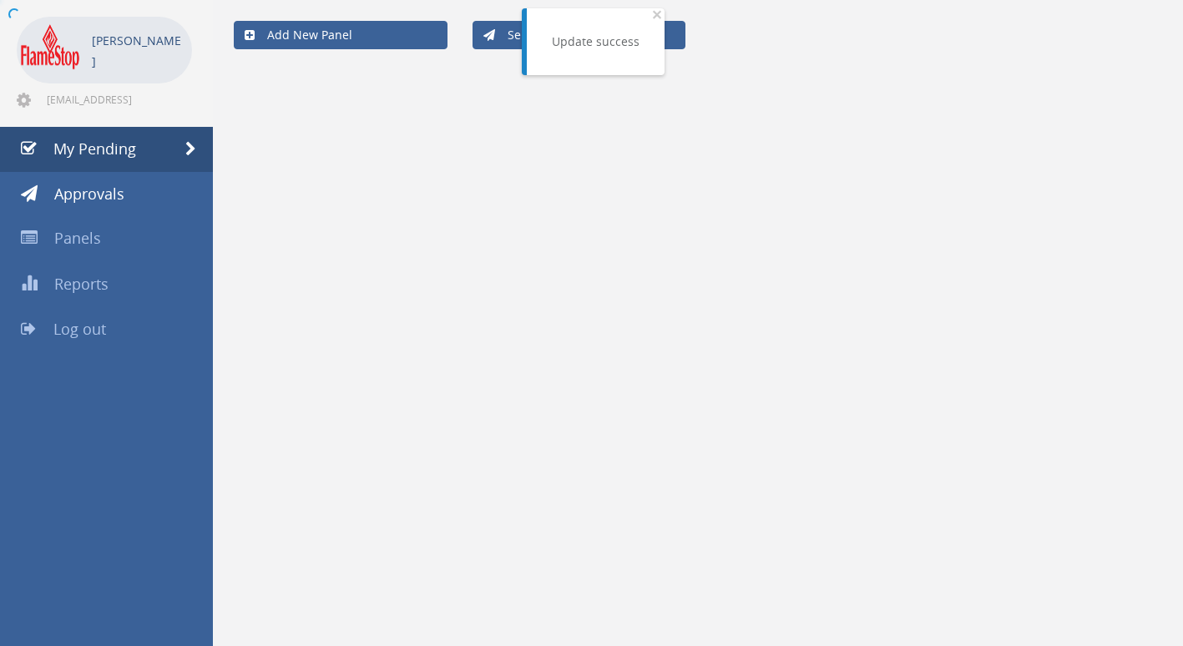
scroll to position [68, 0]
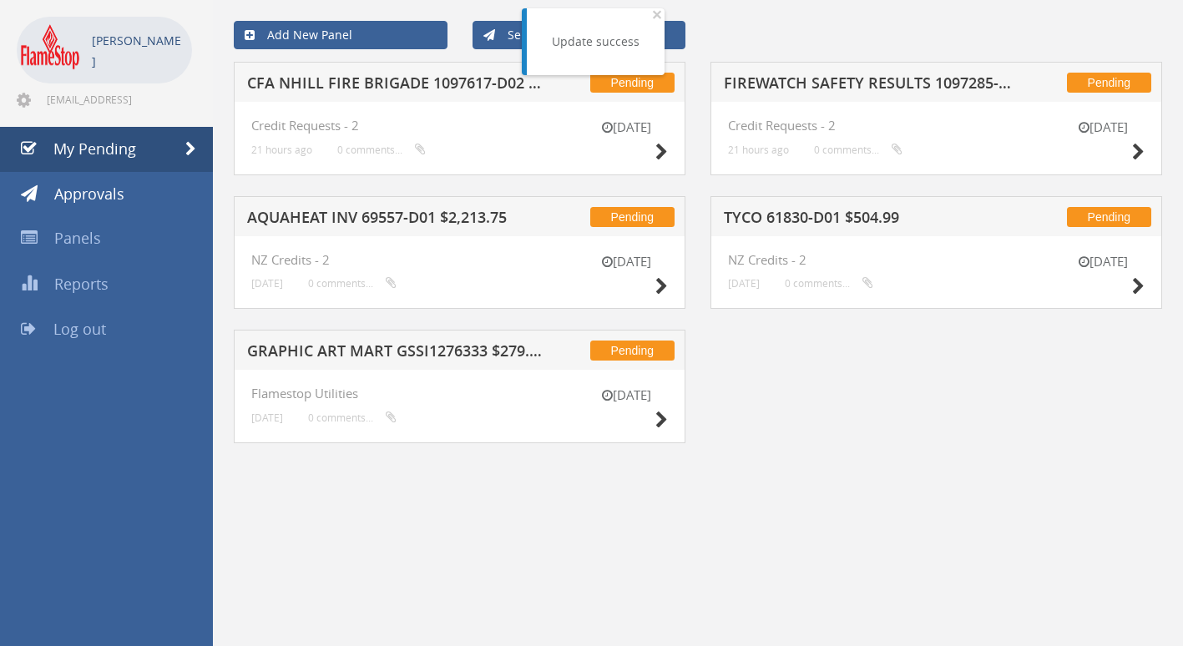
click at [823, 87] on h5 "FIREWATCH SAFETY RESULTS 1097285-D01 $664.59" at bounding box center [872, 85] width 297 height 21
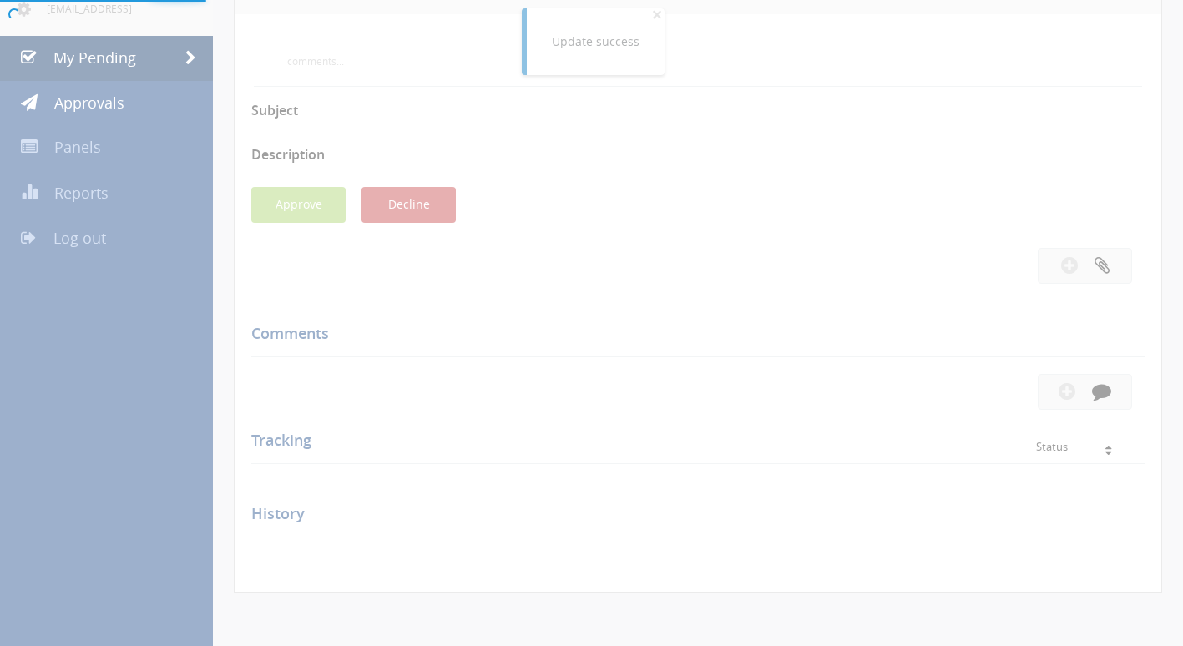
scroll to position [250, 0]
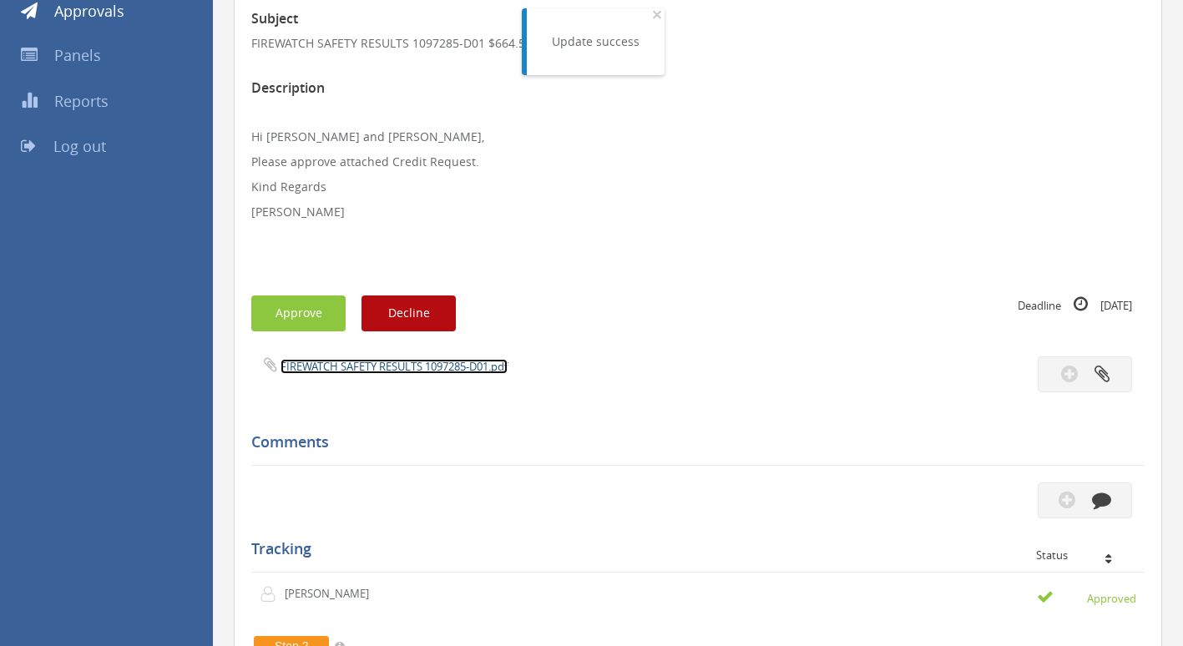
click at [378, 366] on link "FIREWATCH SAFETY RESULTS 1097285-D01.pdf" at bounding box center [394, 366] width 227 height 15
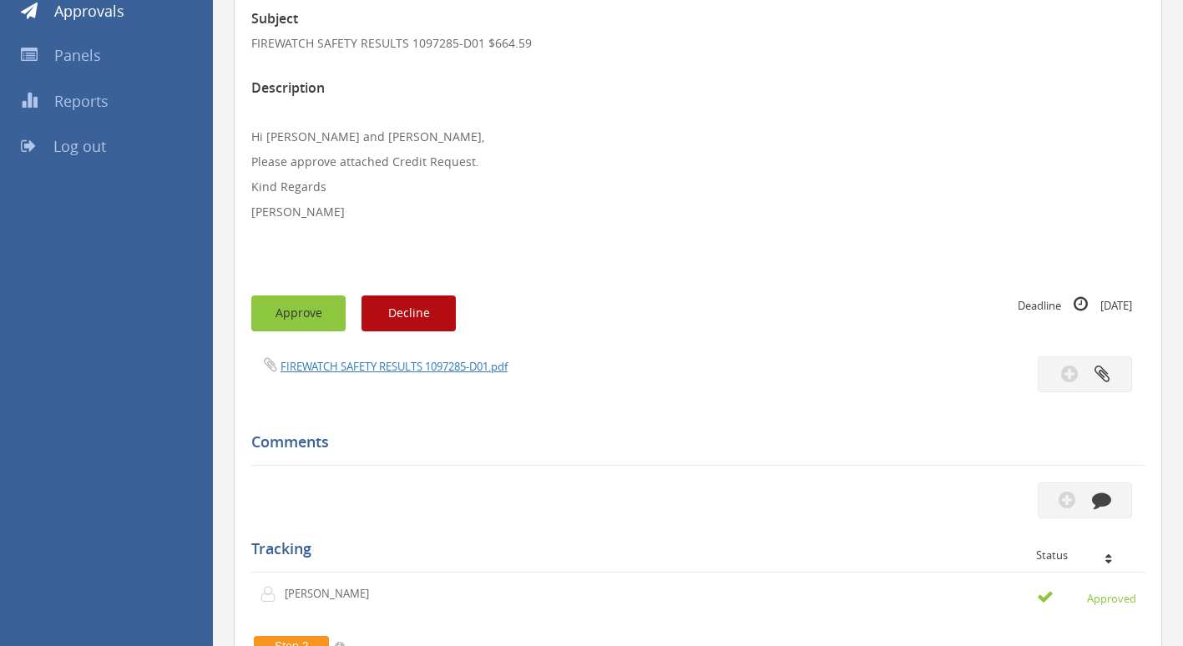
click at [315, 309] on button "Approve" at bounding box center [298, 314] width 94 height 36
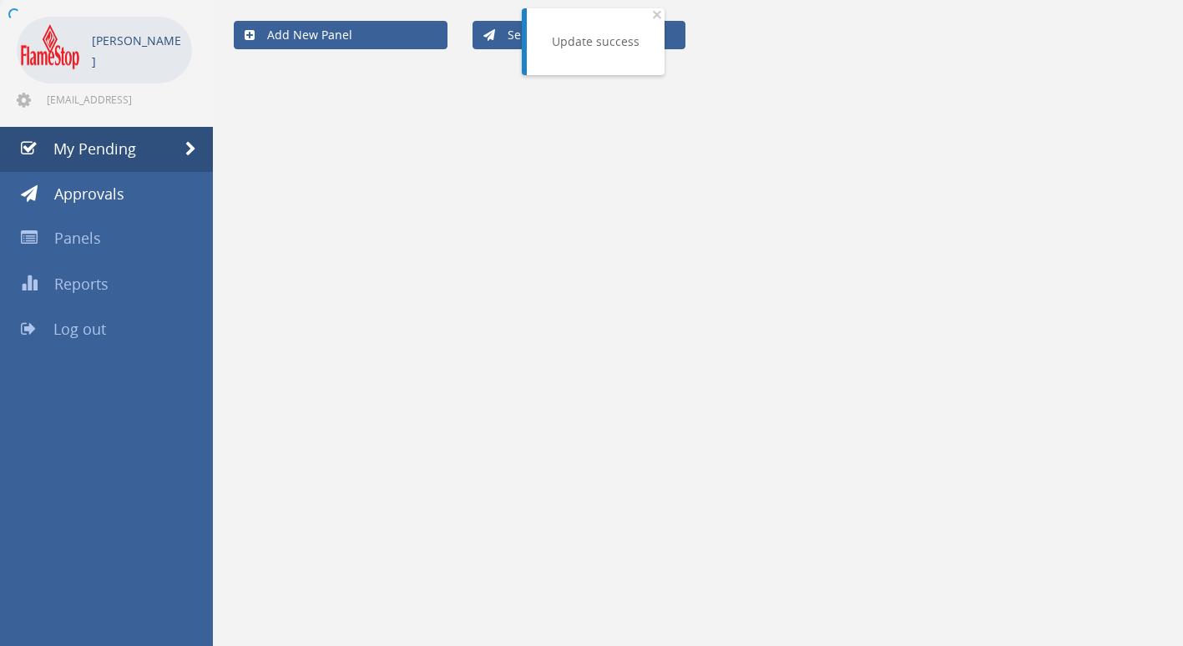
scroll to position [68, 0]
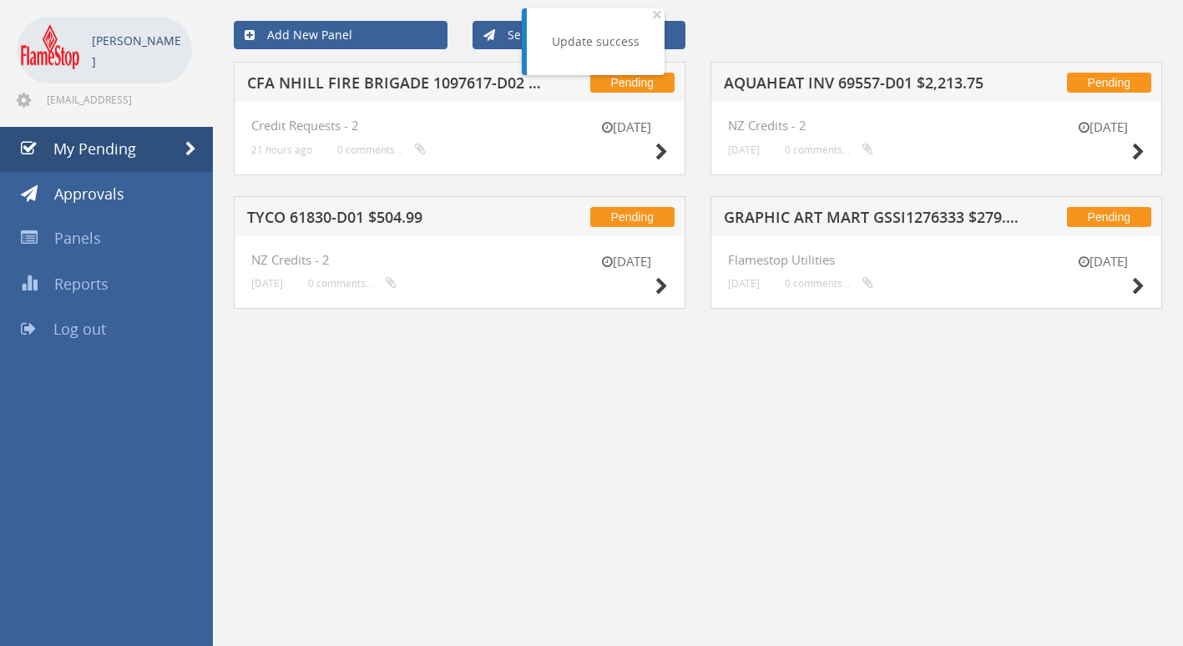
click at [387, 83] on h5 "CFA NHILL FIRE BRIGADE 1097617-D02 $249.39" at bounding box center [395, 85] width 297 height 21
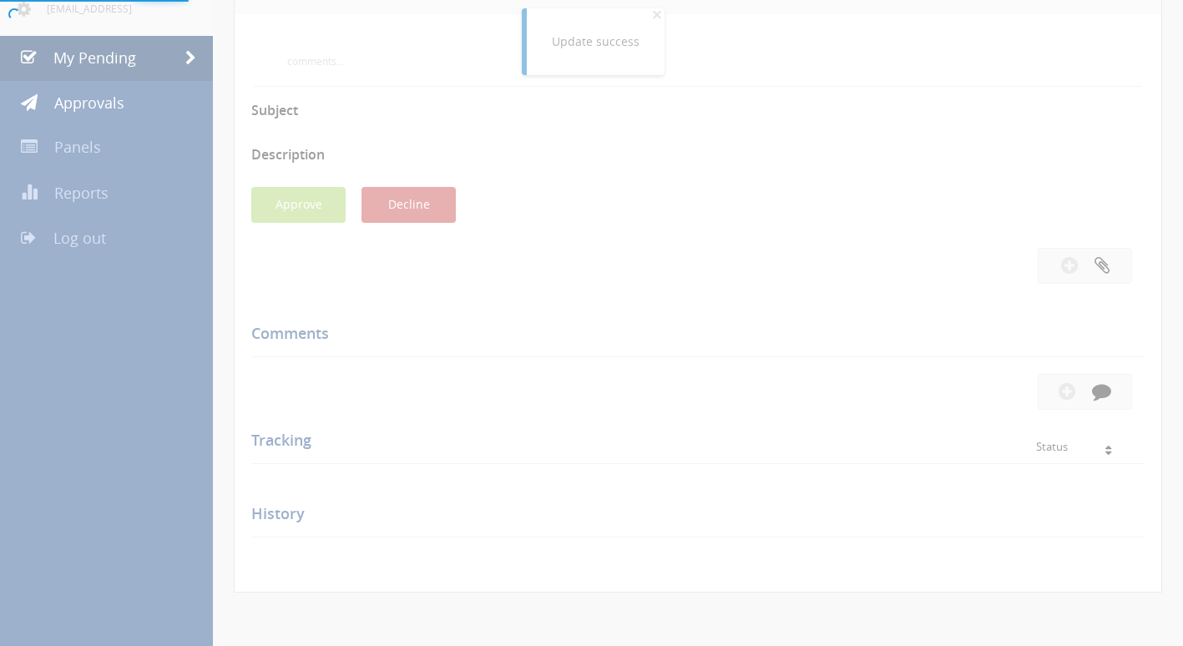
scroll to position [250, 0]
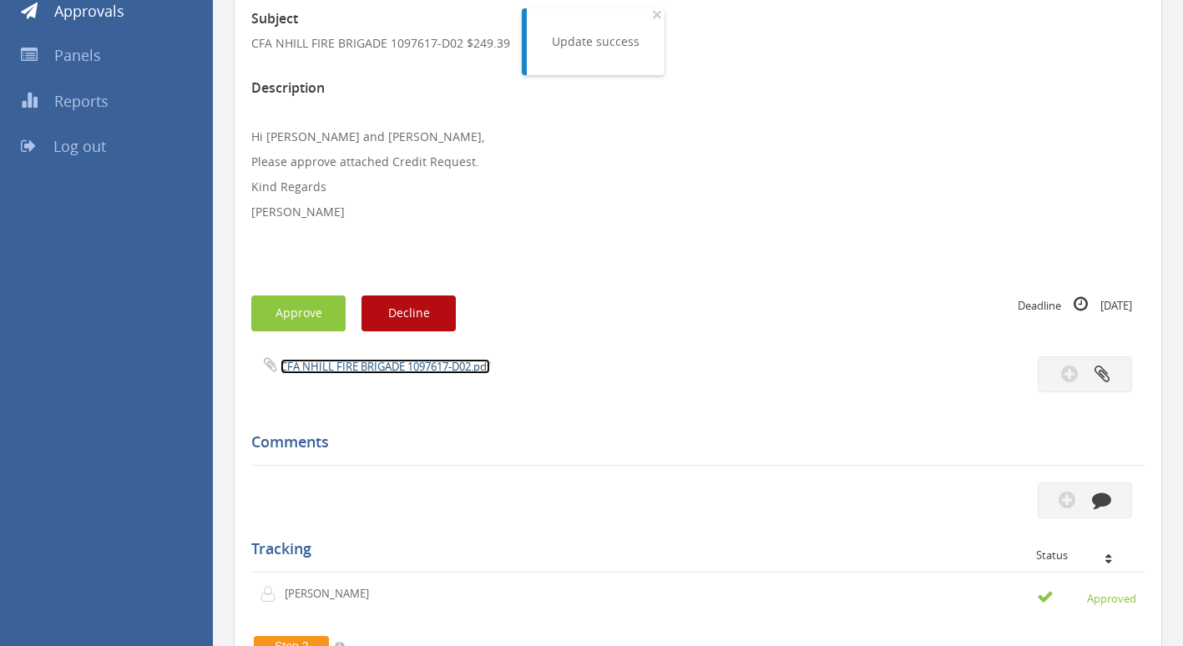
click at [361, 367] on link "CFA NHILL FIRE BRIGADE 1097617-D02.pdf" at bounding box center [386, 366] width 210 height 15
click at [318, 313] on button "Approve" at bounding box center [298, 314] width 94 height 36
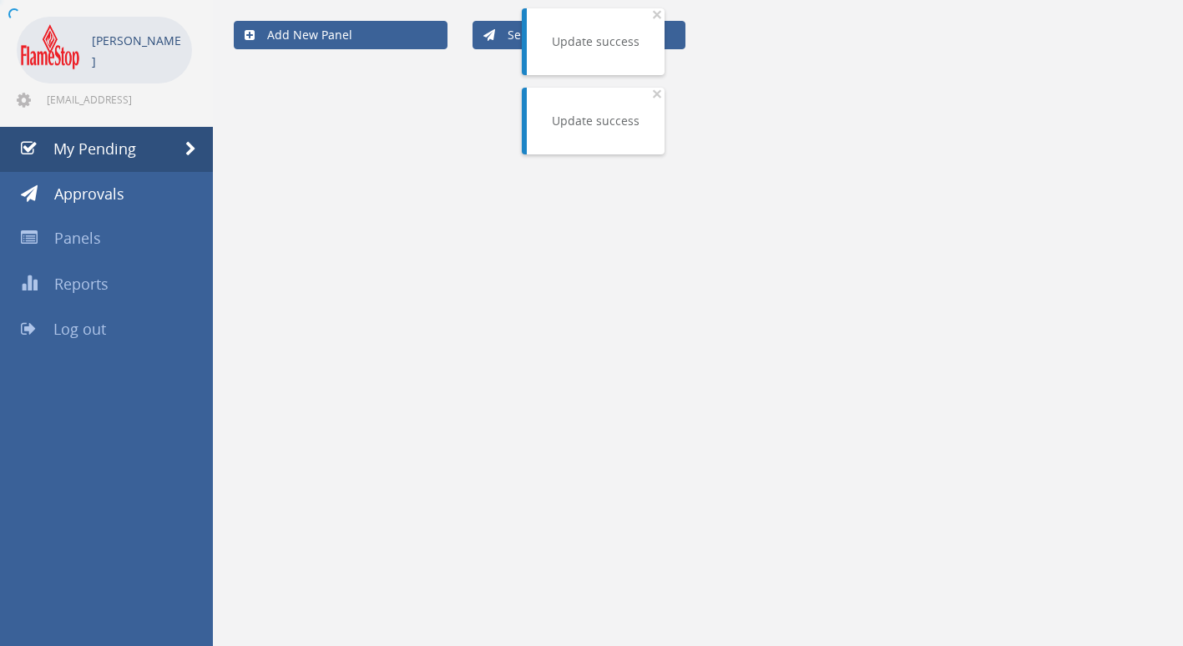
scroll to position [68, 0]
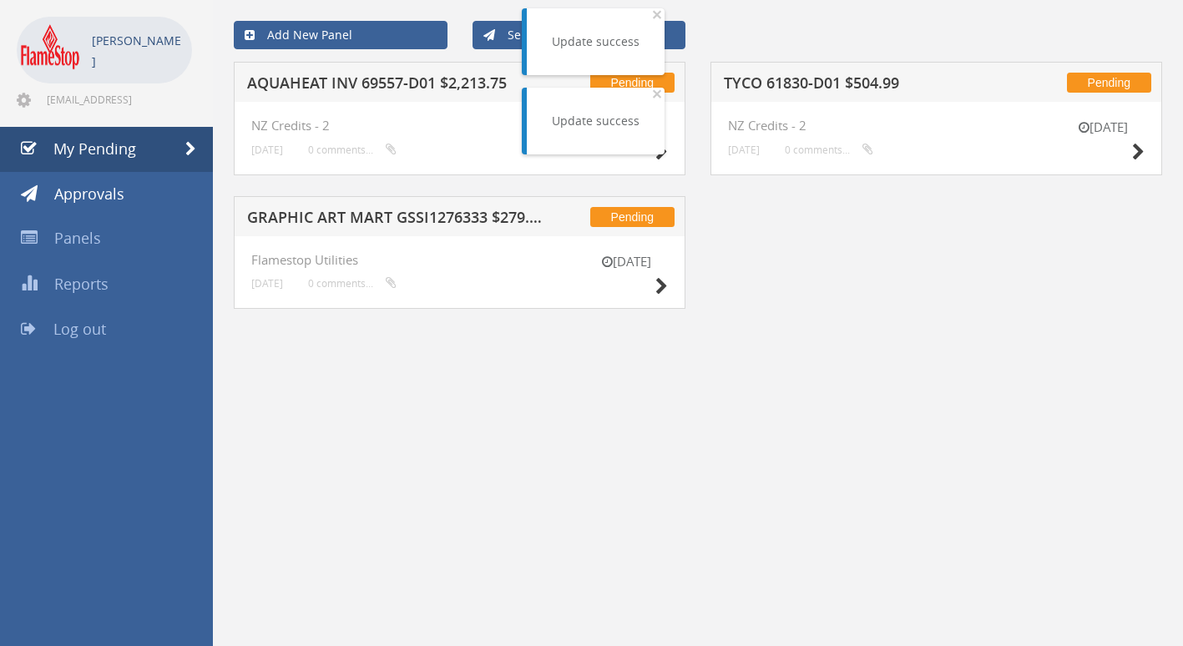
click at [820, 77] on h5 "TYCO 61830-D01 $504.99" at bounding box center [872, 85] width 297 height 21
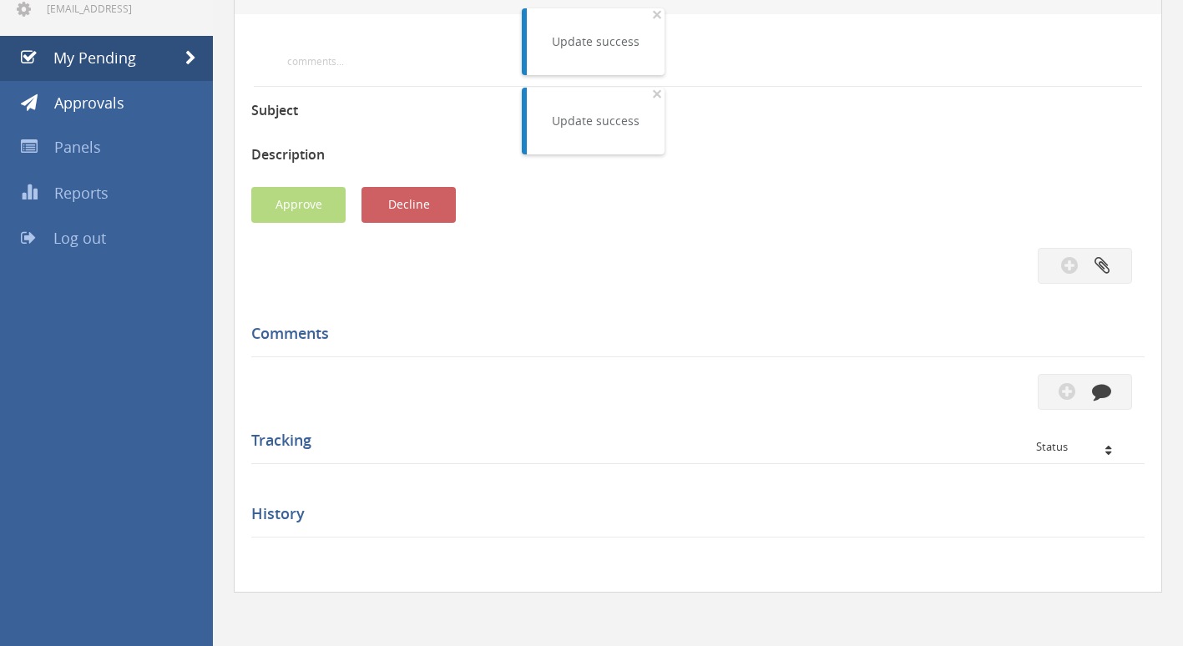
scroll to position [250, 0]
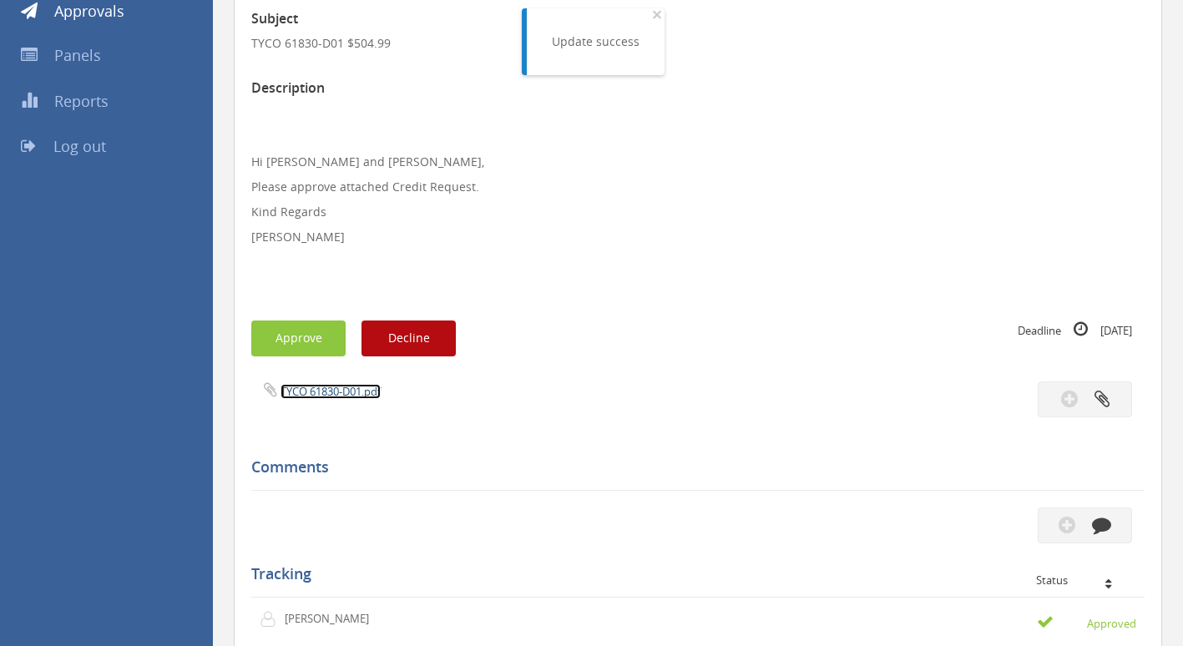
click at [336, 387] on link "TYCO 61830-D01.pdf" at bounding box center [331, 391] width 100 height 15
click at [318, 344] on button "Approve" at bounding box center [298, 339] width 94 height 36
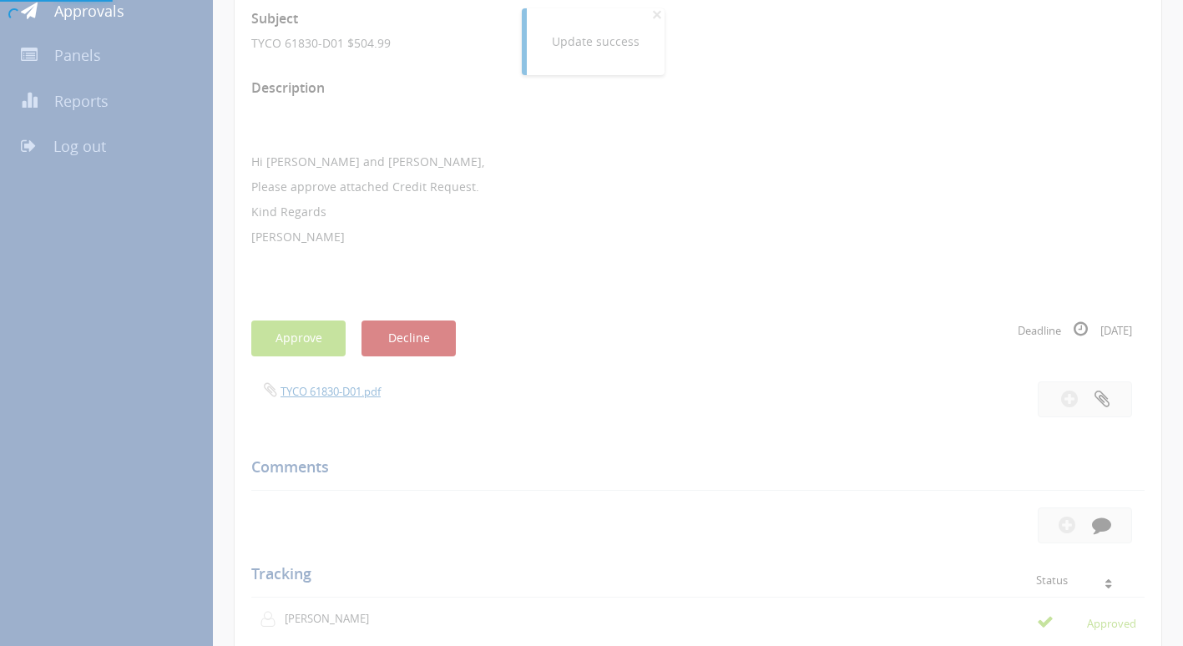
scroll to position [68, 0]
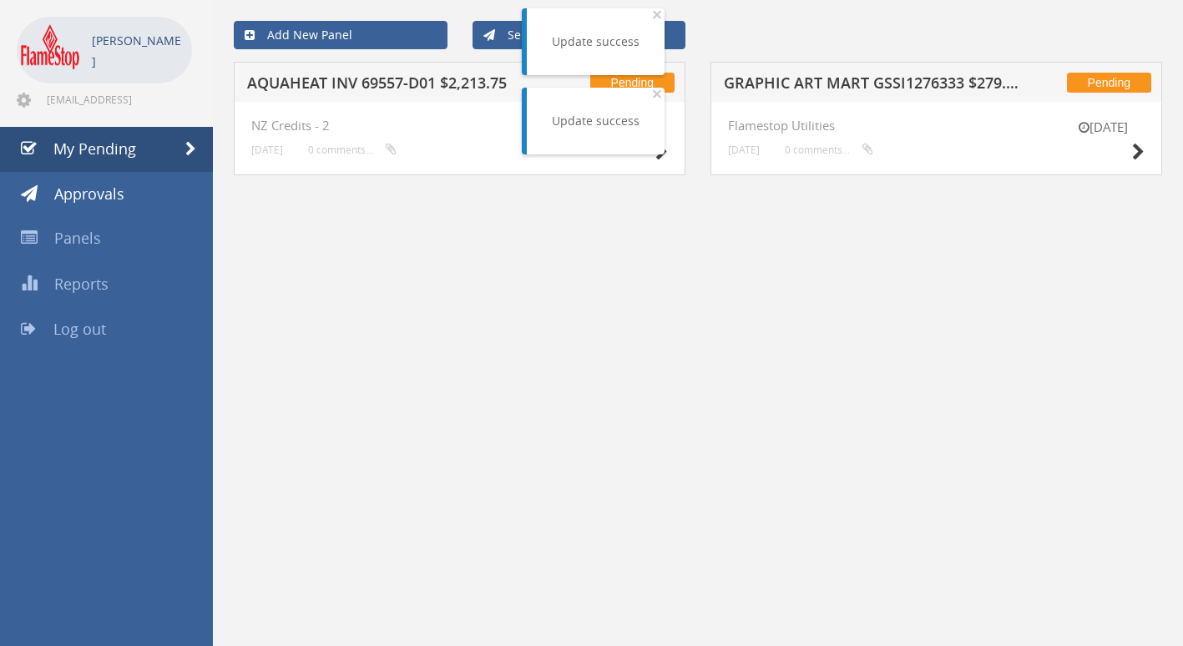
click at [365, 80] on h5 "AQUAHEAT INV 69557-D01 $2,213.75" at bounding box center [395, 85] width 297 height 21
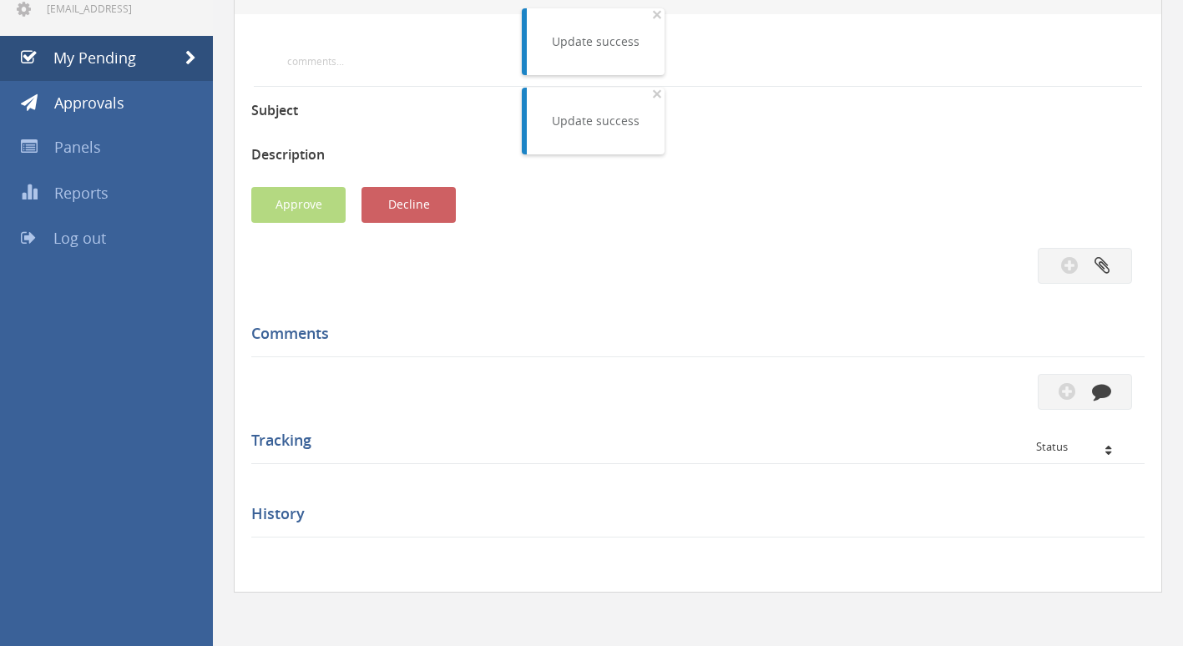
scroll to position [250, 0]
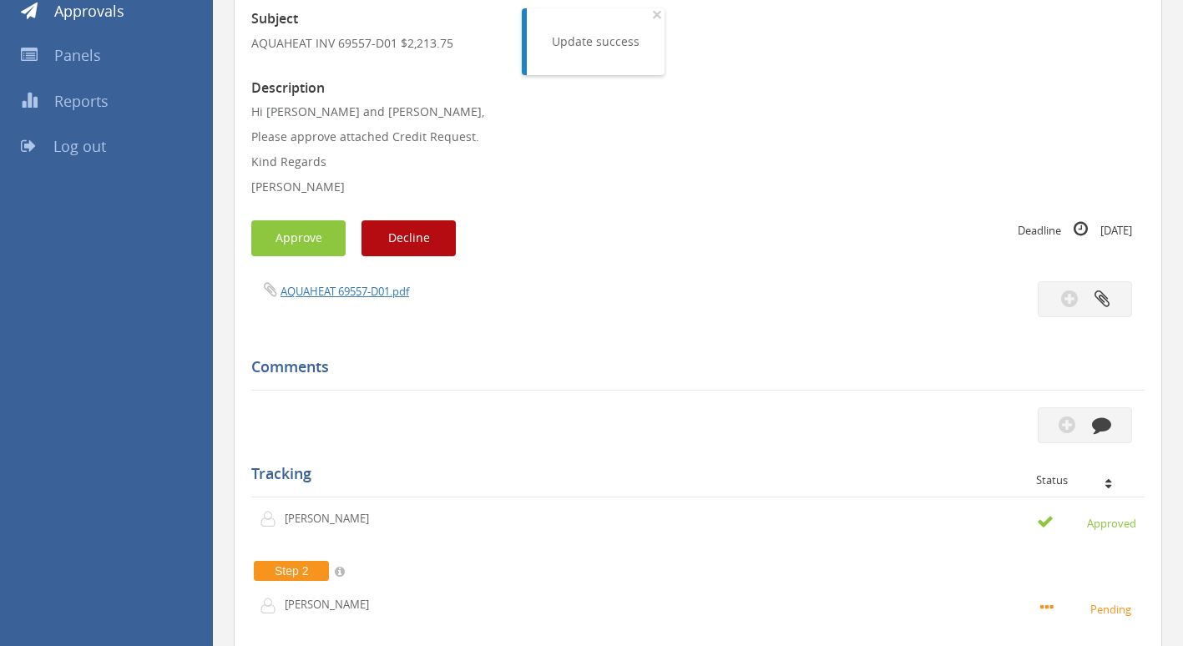
click at [357, 282] on div "AQUAHEAT 69557-D01.pdf" at bounding box center [468, 290] width 459 height 18
click at [357, 287] on link "AQUAHEAT 69557-D01.pdf" at bounding box center [345, 291] width 129 height 15
click at [327, 235] on button "Approve" at bounding box center [298, 238] width 94 height 36
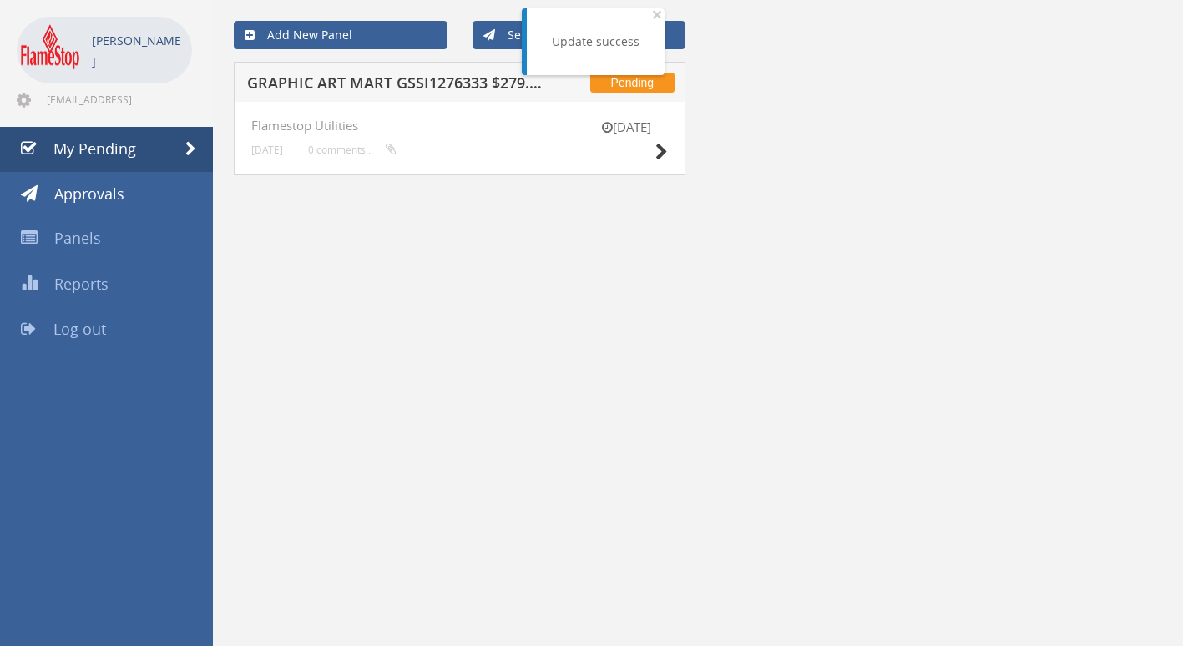
click at [348, 81] on h5 "GRAPHIC ART MART GSSI1276333 $279.84" at bounding box center [395, 85] width 297 height 21
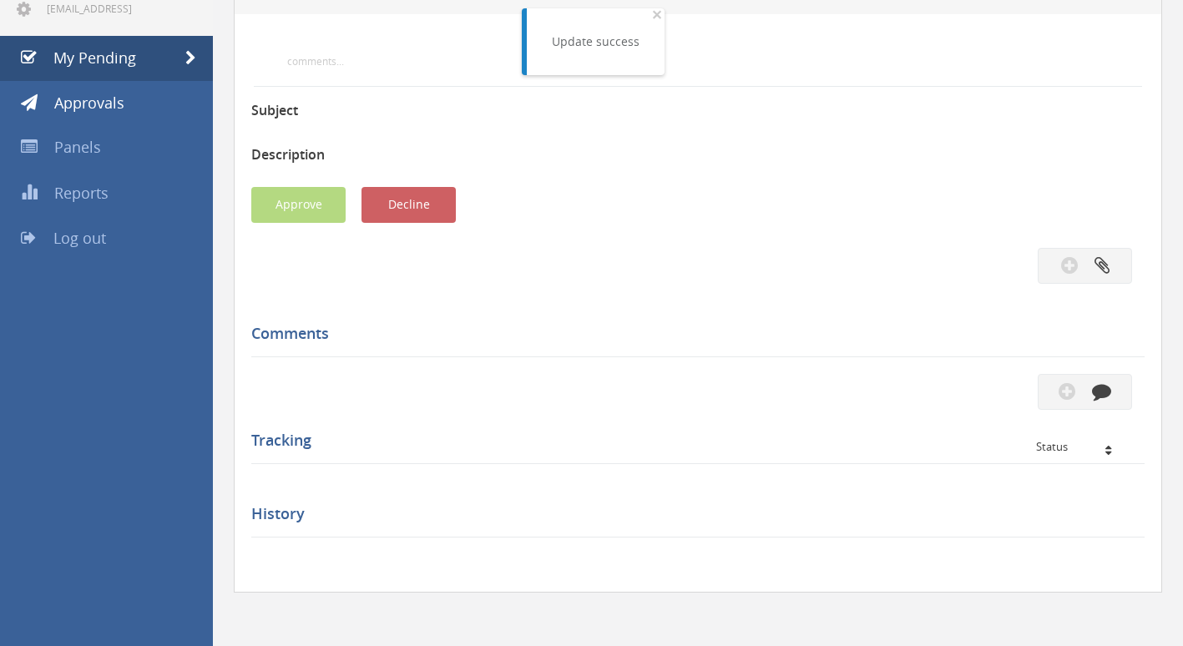
scroll to position [250, 0]
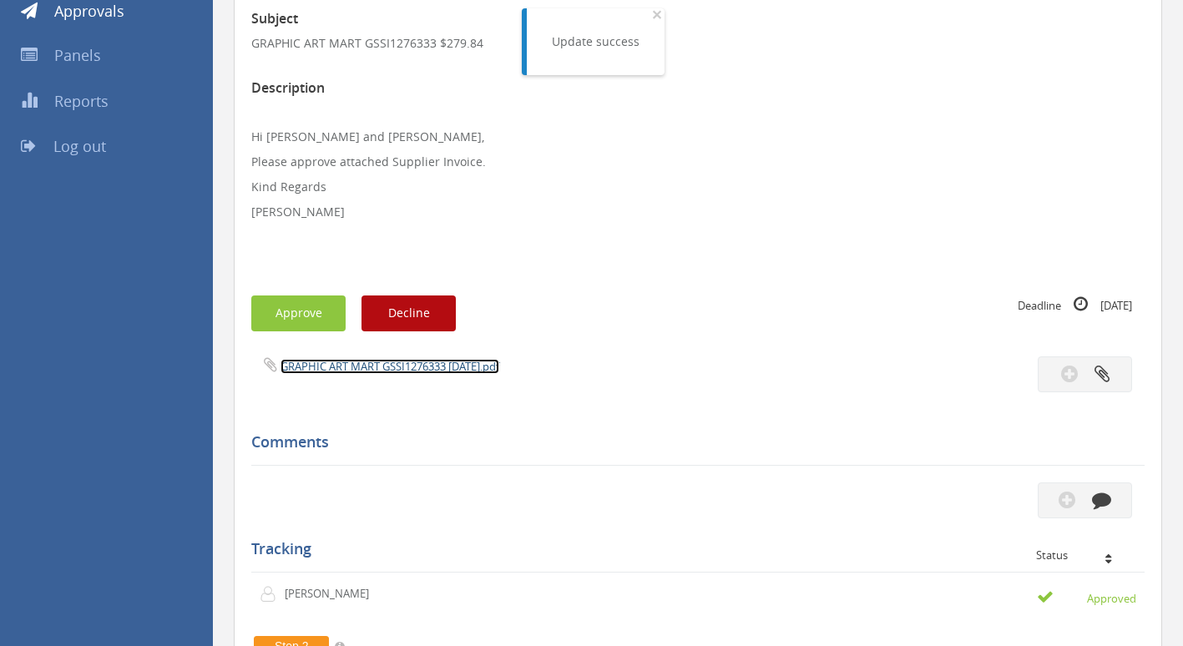
click at [362, 370] on link "GRAPHIC ART MART GSSI1276333 [DATE].pdf" at bounding box center [390, 366] width 219 height 15
click at [297, 316] on button "Approve" at bounding box center [298, 314] width 94 height 36
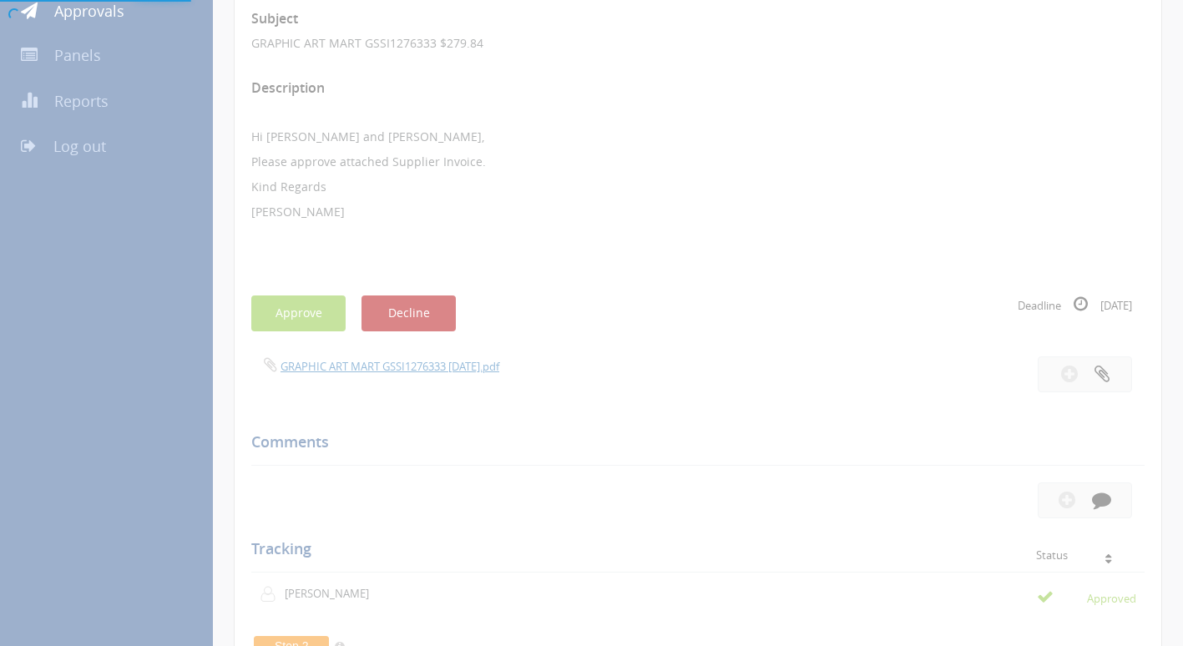
scroll to position [68, 0]
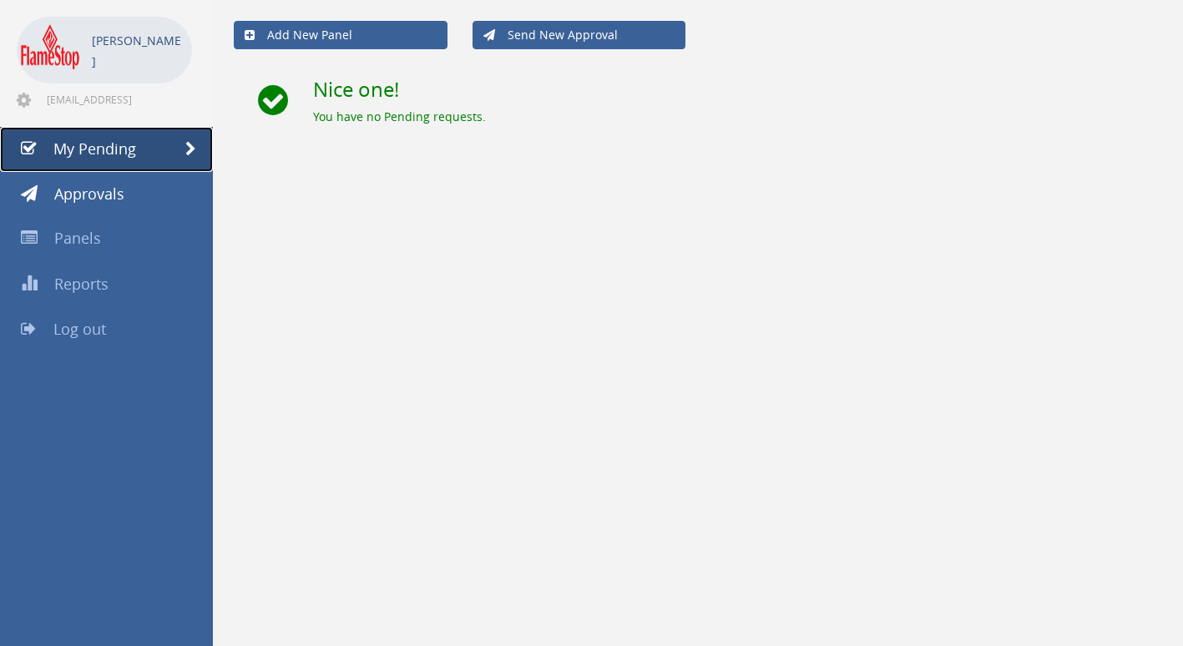
click at [94, 149] on span "My Pending" at bounding box center [94, 149] width 83 height 20
